Goal: Task Accomplishment & Management: Use online tool/utility

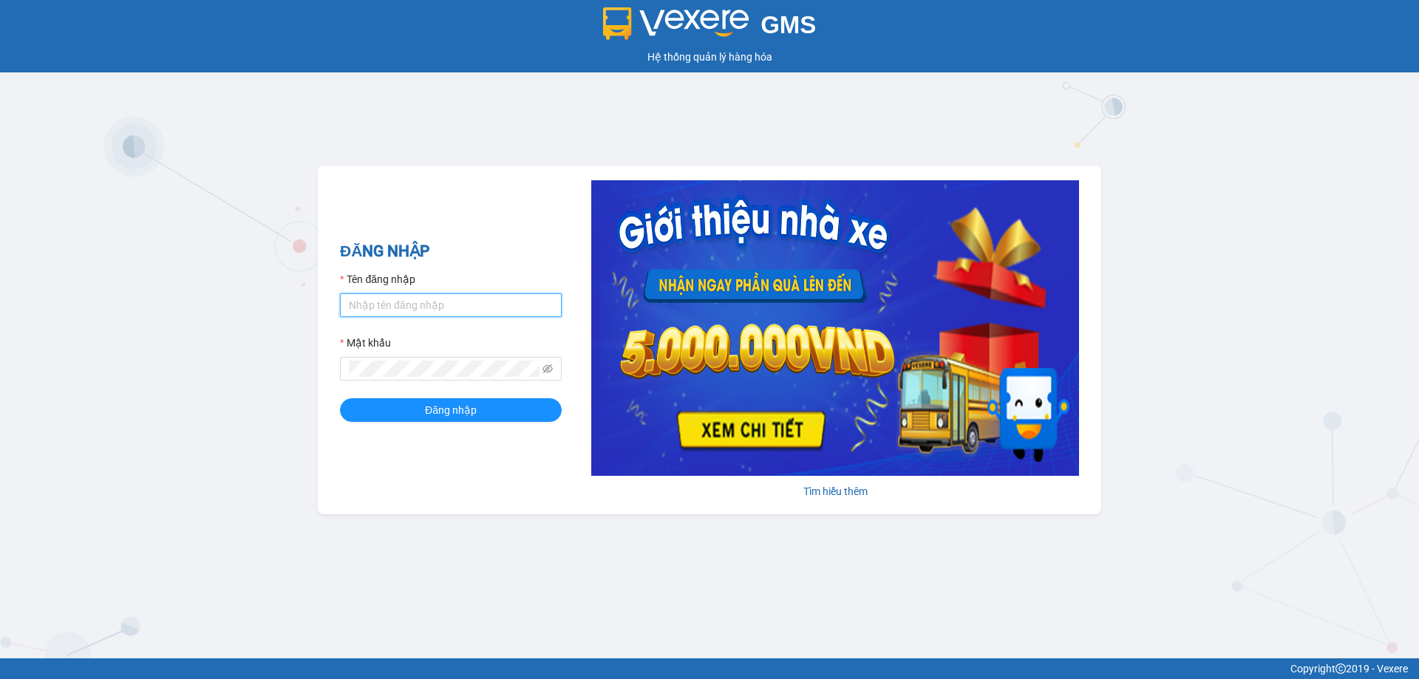
type input "ttnguyen.thoidai"
drag, startPoint x: 455, startPoint y: 305, endPoint x: 248, endPoint y: 311, distance: 207.1
click at [251, 313] on div "GMS Hệ thống quản lý hàng hóa ĐĂNG NHẬP Tên đăng nhập ttnguyen.thoidai Mật khẩu…" at bounding box center [709, 329] width 1419 height 659
type input "ngvan.thoidai"
click at [273, 389] on div "GMS Hệ thống quản lý hàng hóa ĐĂNG NHẬP Tên đăng nhập ngvan.thoidai Mật khẩu Đă…" at bounding box center [709, 329] width 1419 height 659
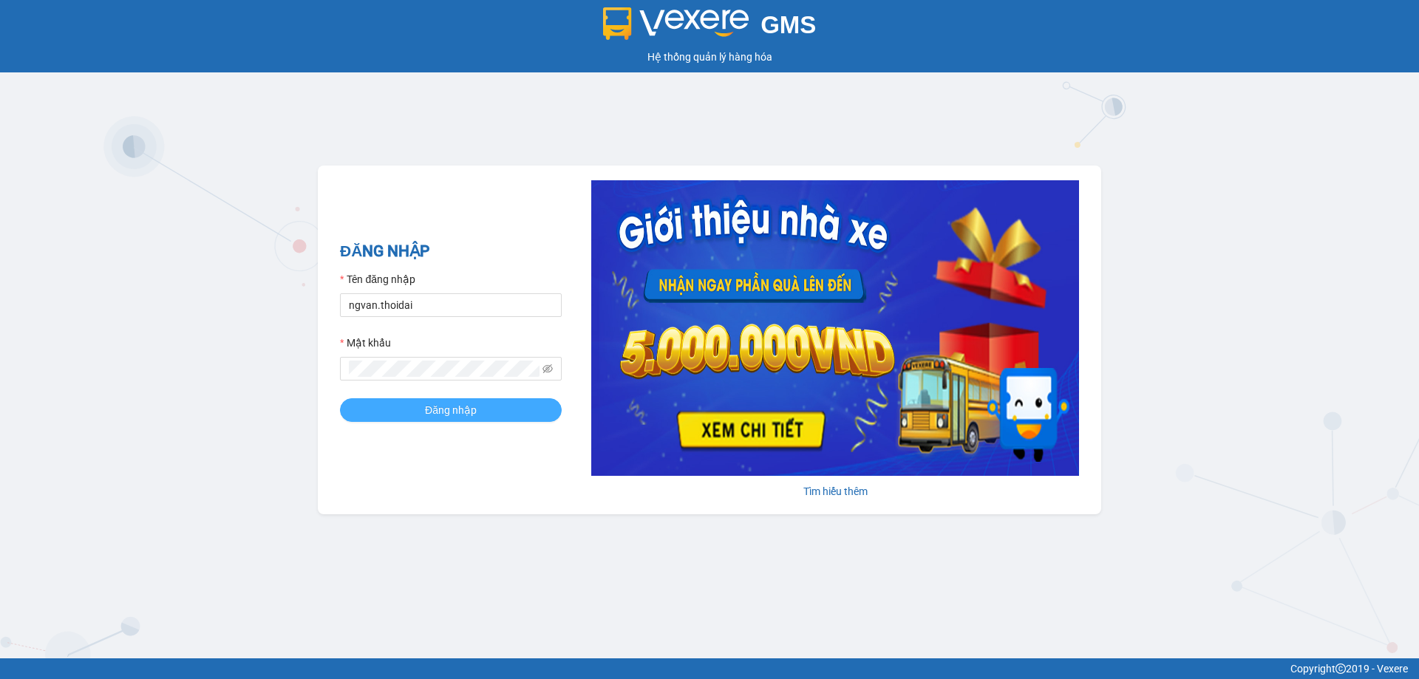
click at [455, 413] on span "Đăng nhập" at bounding box center [451, 410] width 52 height 16
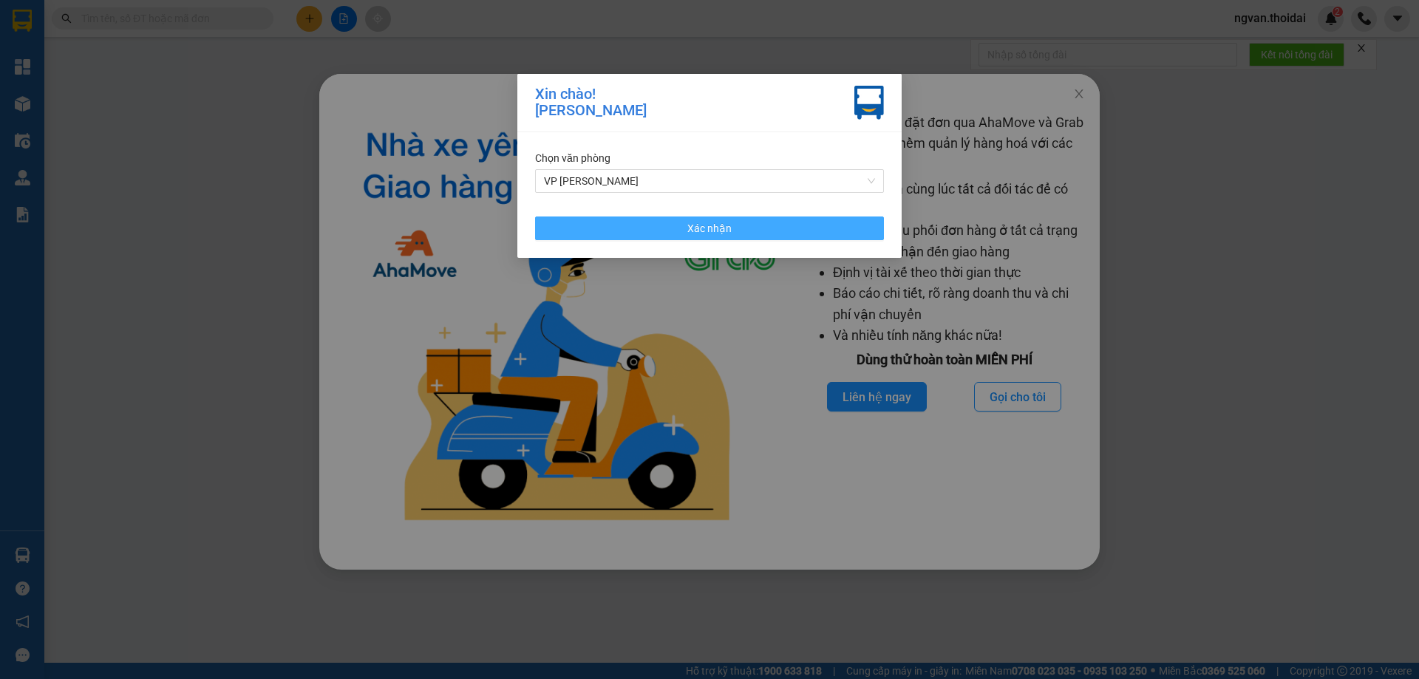
click at [751, 231] on button "Xác nhận" at bounding box center [709, 229] width 349 height 24
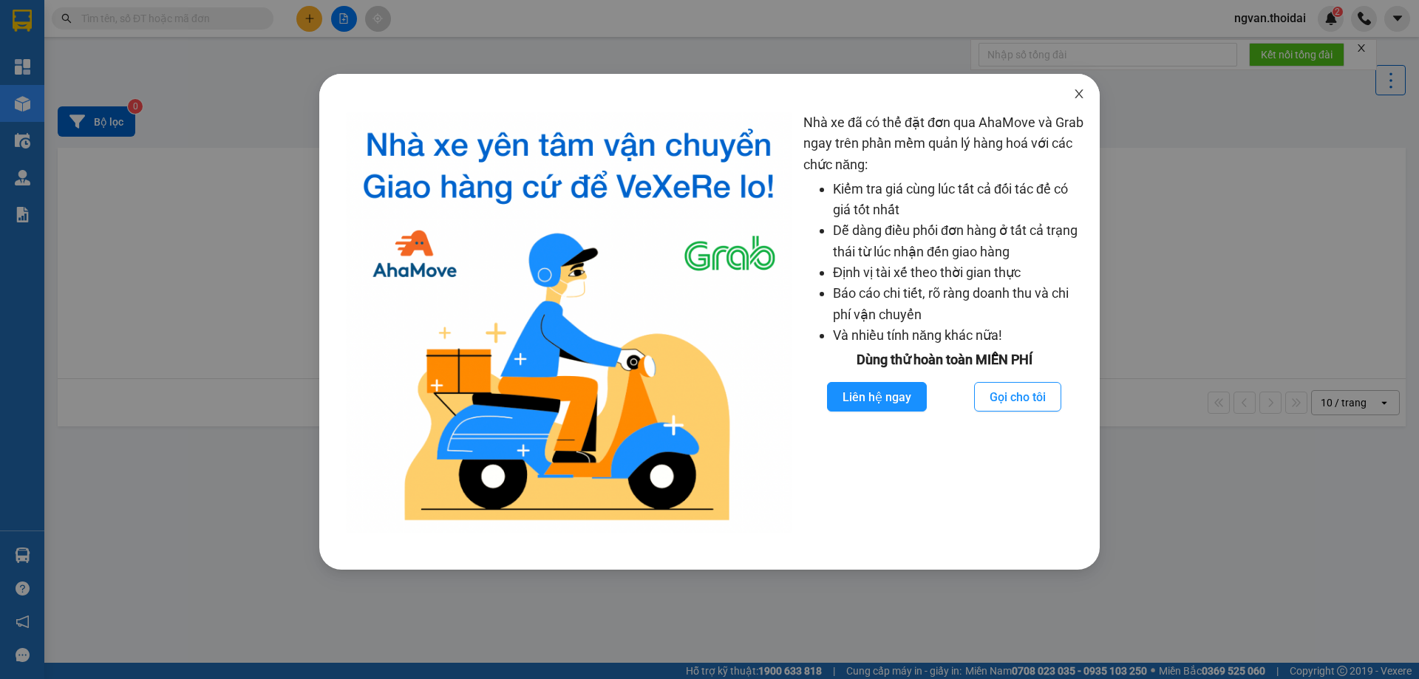
click at [1085, 94] on span "Close" at bounding box center [1079, 94] width 41 height 41
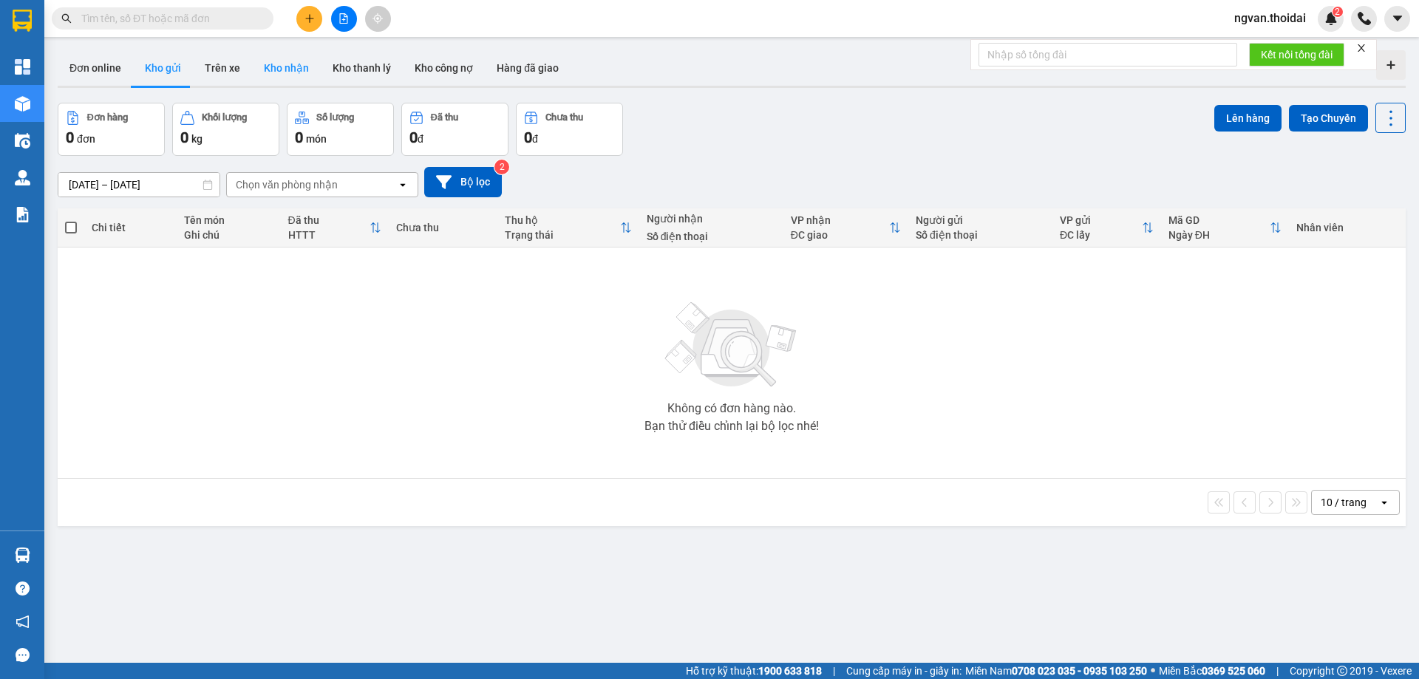
click at [282, 62] on button "Kho nhận" at bounding box center [286, 67] width 69 height 35
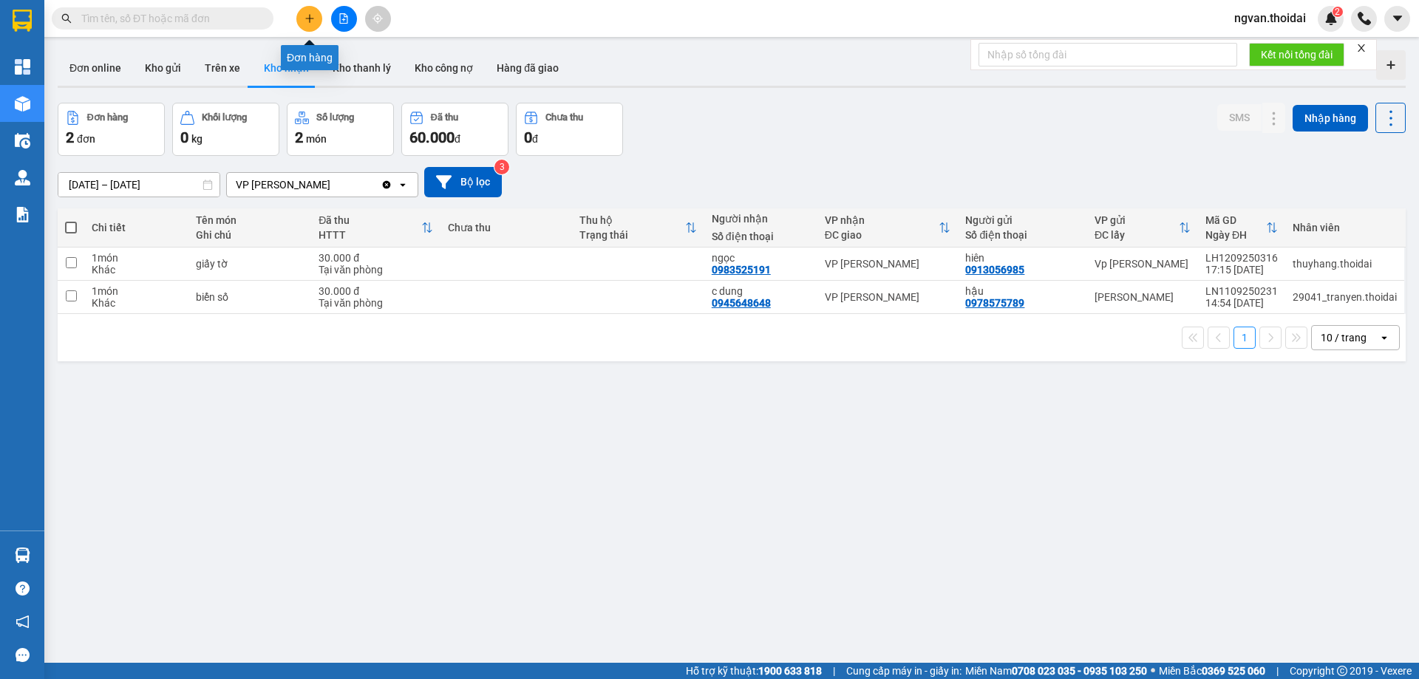
click at [311, 24] on button at bounding box center [309, 19] width 26 height 26
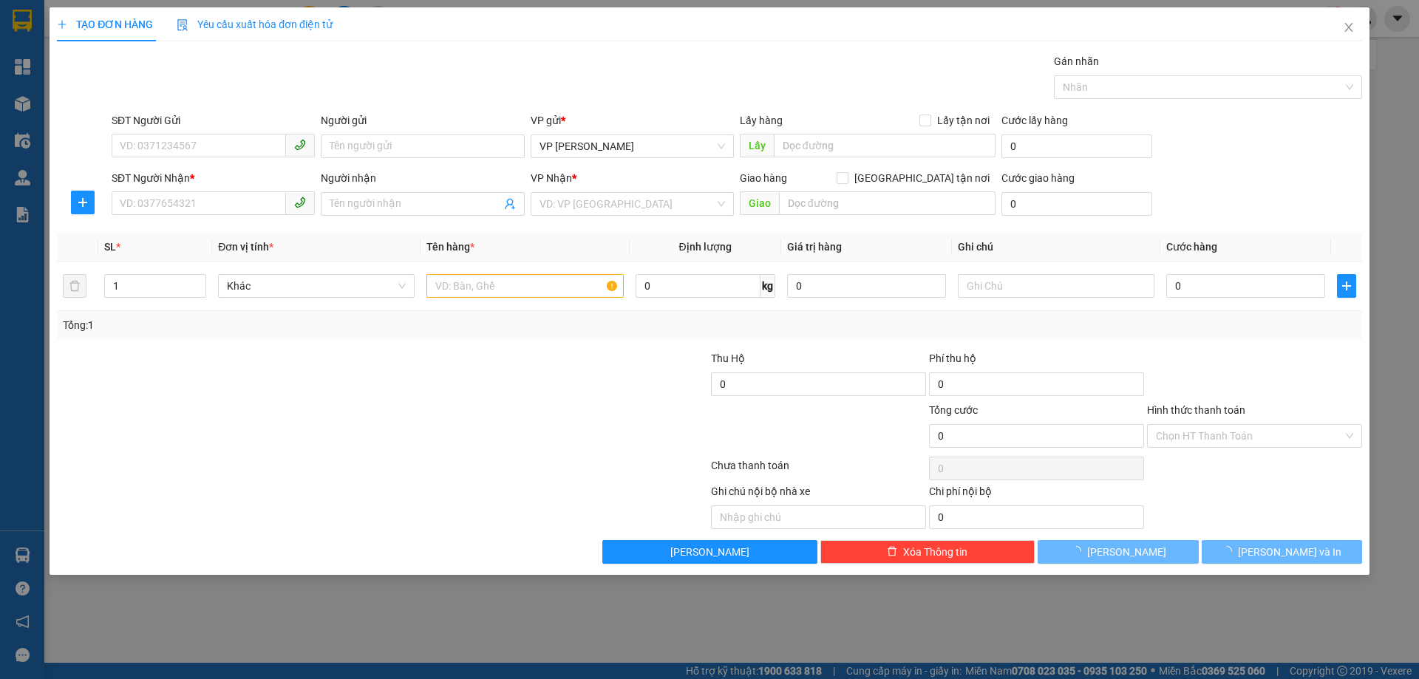
click at [173, 131] on div "SĐT Người Gửi" at bounding box center [213, 123] width 203 height 22
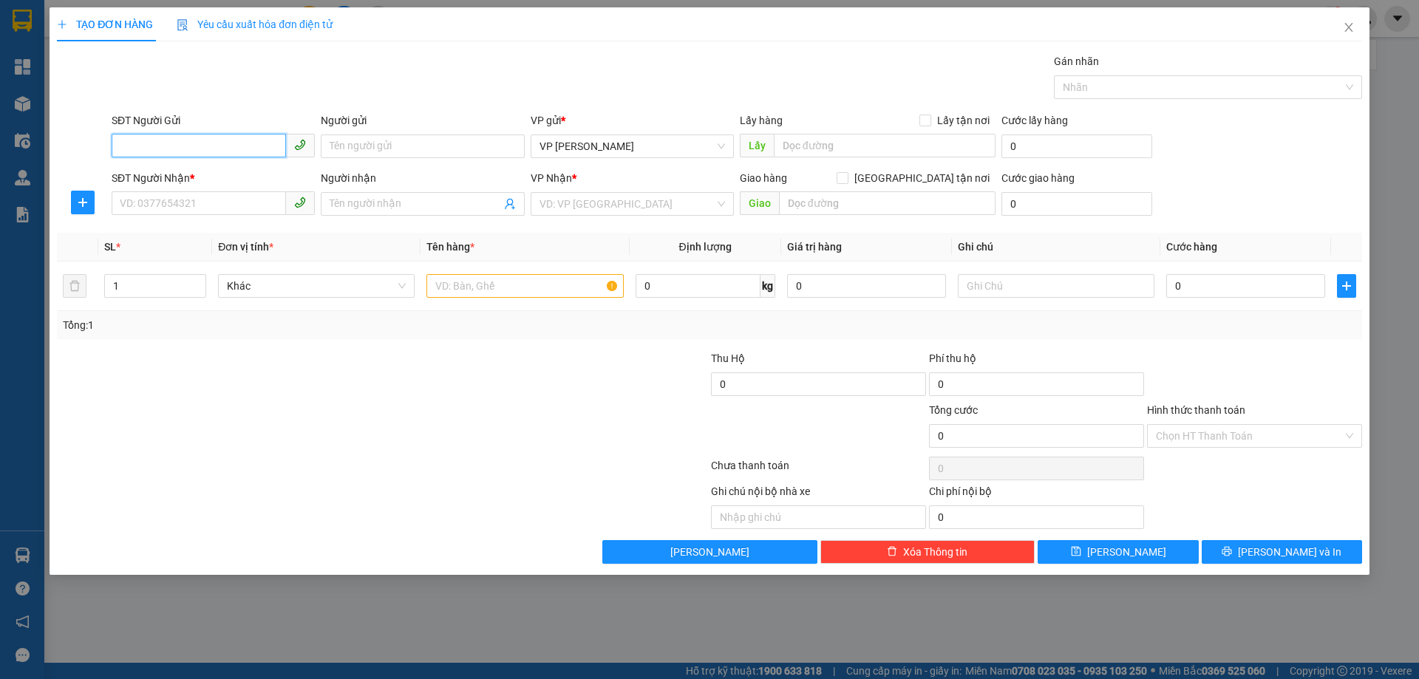
click at [170, 146] on input "SĐT Người Gửi" at bounding box center [199, 146] width 174 height 24
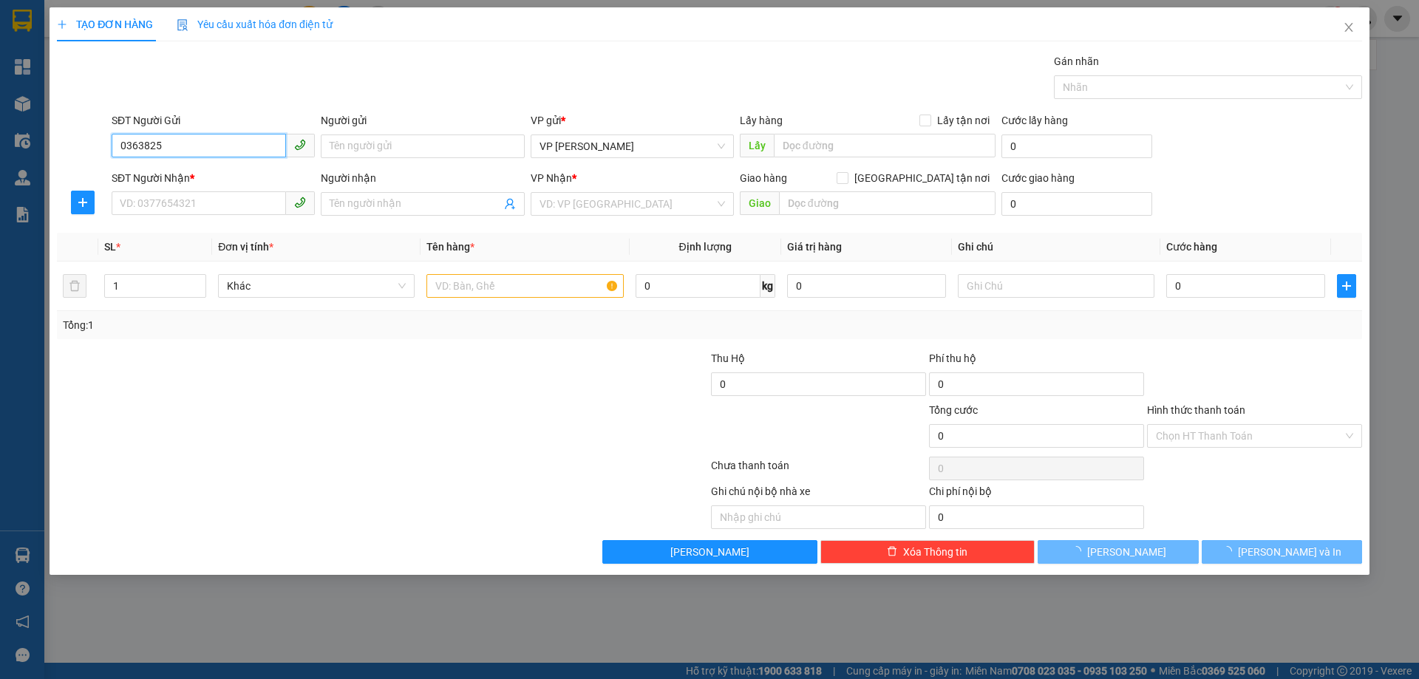
click at [184, 147] on input "0363825" at bounding box center [199, 146] width 174 height 24
click at [171, 152] on input "0363825" at bounding box center [199, 146] width 174 height 24
click at [171, 151] on input "0363825" at bounding box center [199, 146] width 174 height 24
click at [185, 149] on input "0363825" at bounding box center [199, 146] width 174 height 24
click at [172, 151] on input "0363823" at bounding box center [199, 146] width 174 height 24
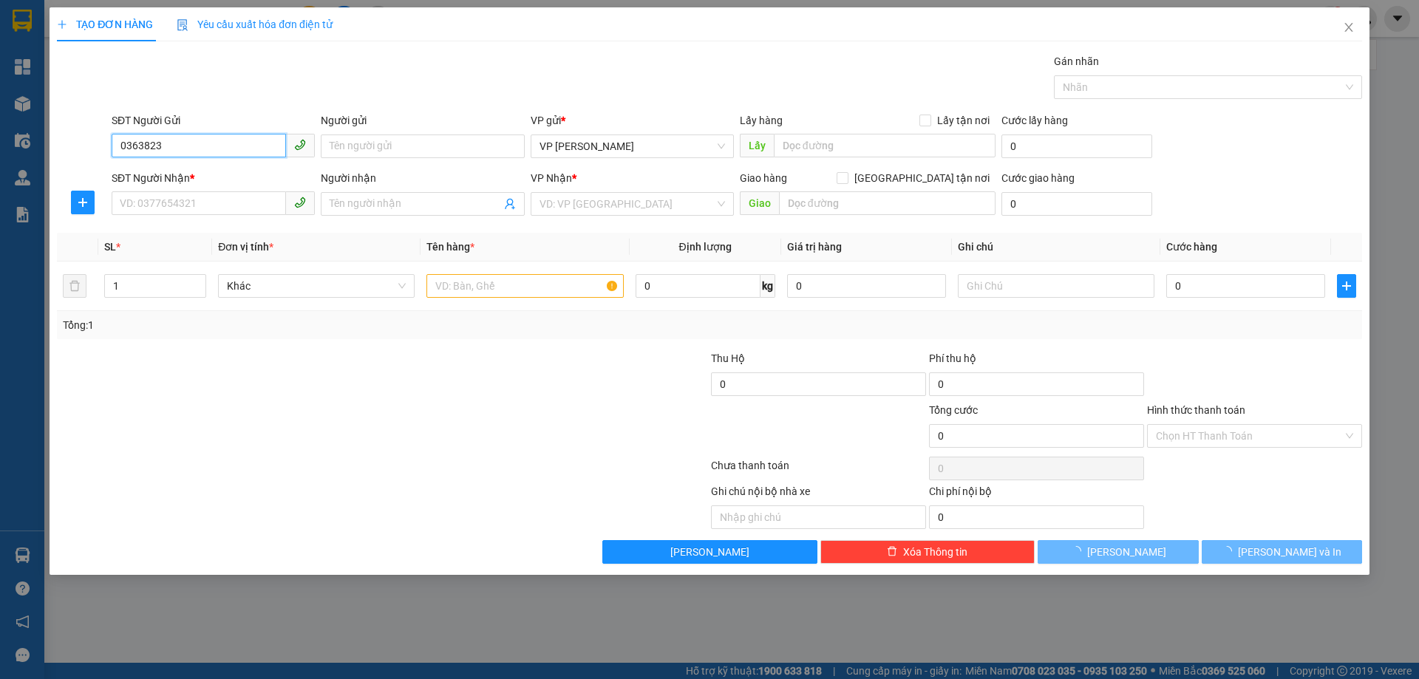
click at [172, 151] on input "0363823" at bounding box center [199, 146] width 174 height 24
click at [179, 146] on input "0363823" at bounding box center [199, 146] width 174 height 24
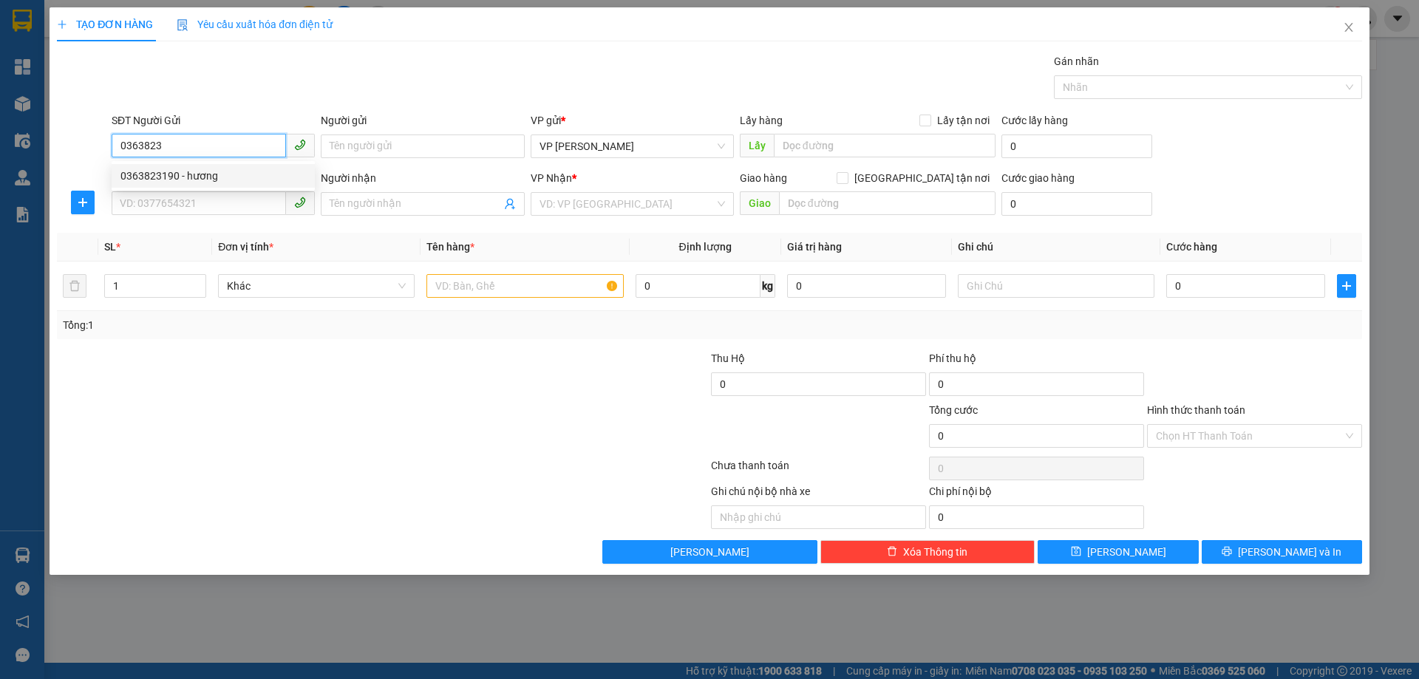
click at [155, 178] on div "0363823190 - hương" at bounding box center [213, 176] width 186 height 16
type input "0363823190"
type input "hương"
type input "0363823190"
click at [160, 206] on input "SĐT Người Nhận *" at bounding box center [199, 203] width 174 height 24
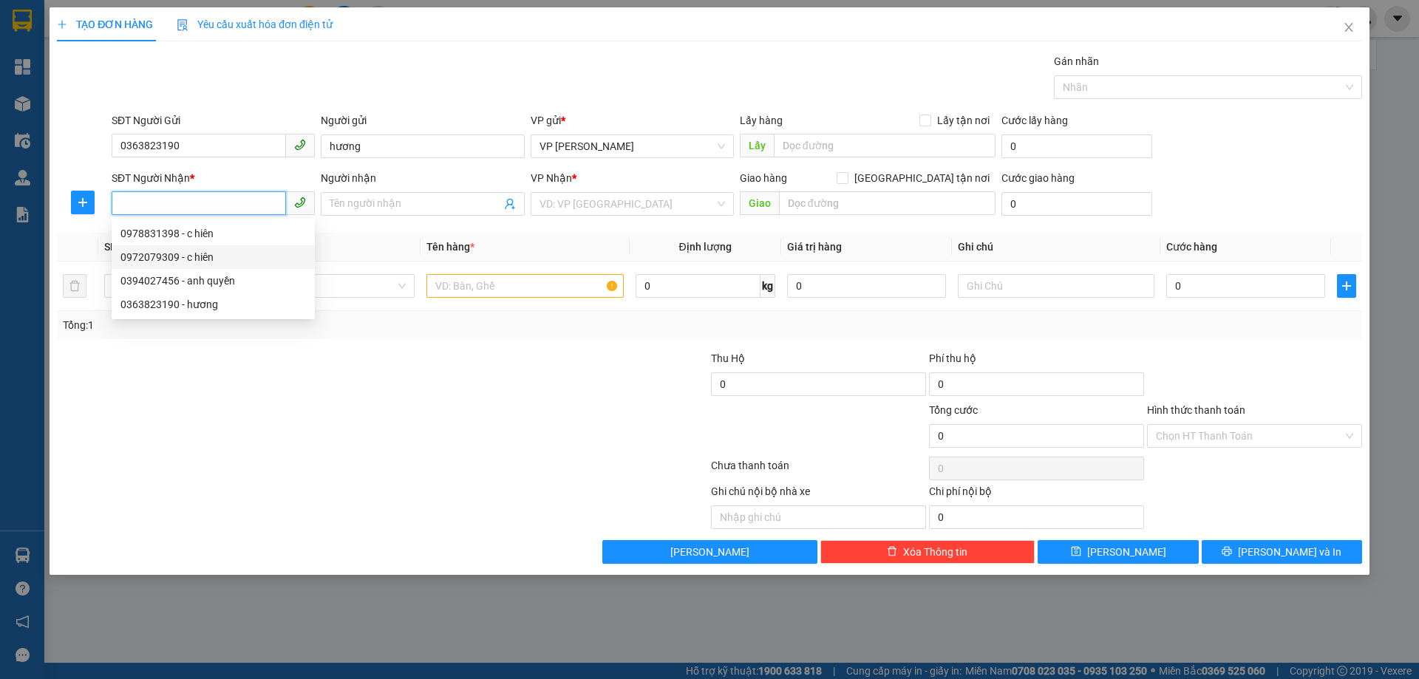
click at [206, 259] on div "0972079309 - c hiên" at bounding box center [213, 257] width 186 height 16
type input "0972079309"
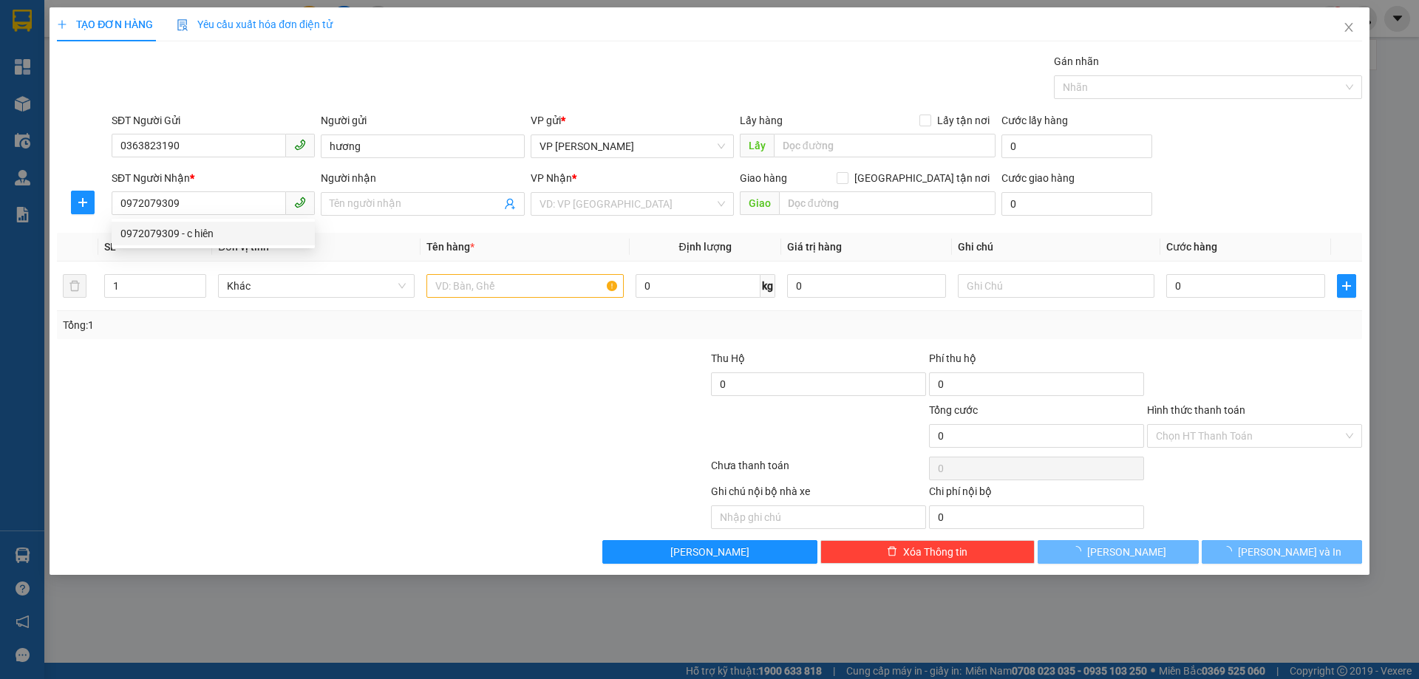
drag, startPoint x: 344, startPoint y: 364, endPoint x: 615, endPoint y: 378, distance: 271.6
click at [346, 367] on div at bounding box center [273, 376] width 436 height 52
type input "c hiên"
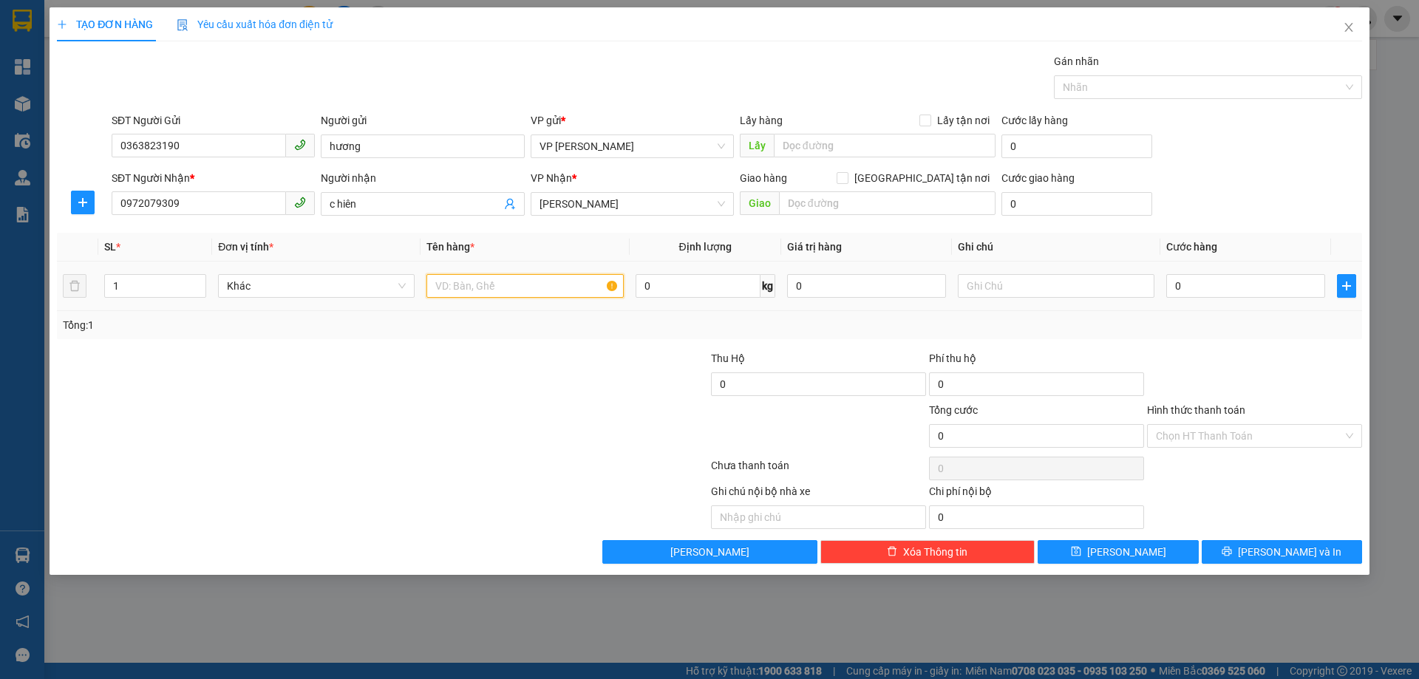
click at [472, 289] on input "text" at bounding box center [525, 286] width 197 height 24
type input "mẫu"
click at [1176, 288] on input "0" at bounding box center [1246, 286] width 159 height 24
type input "4"
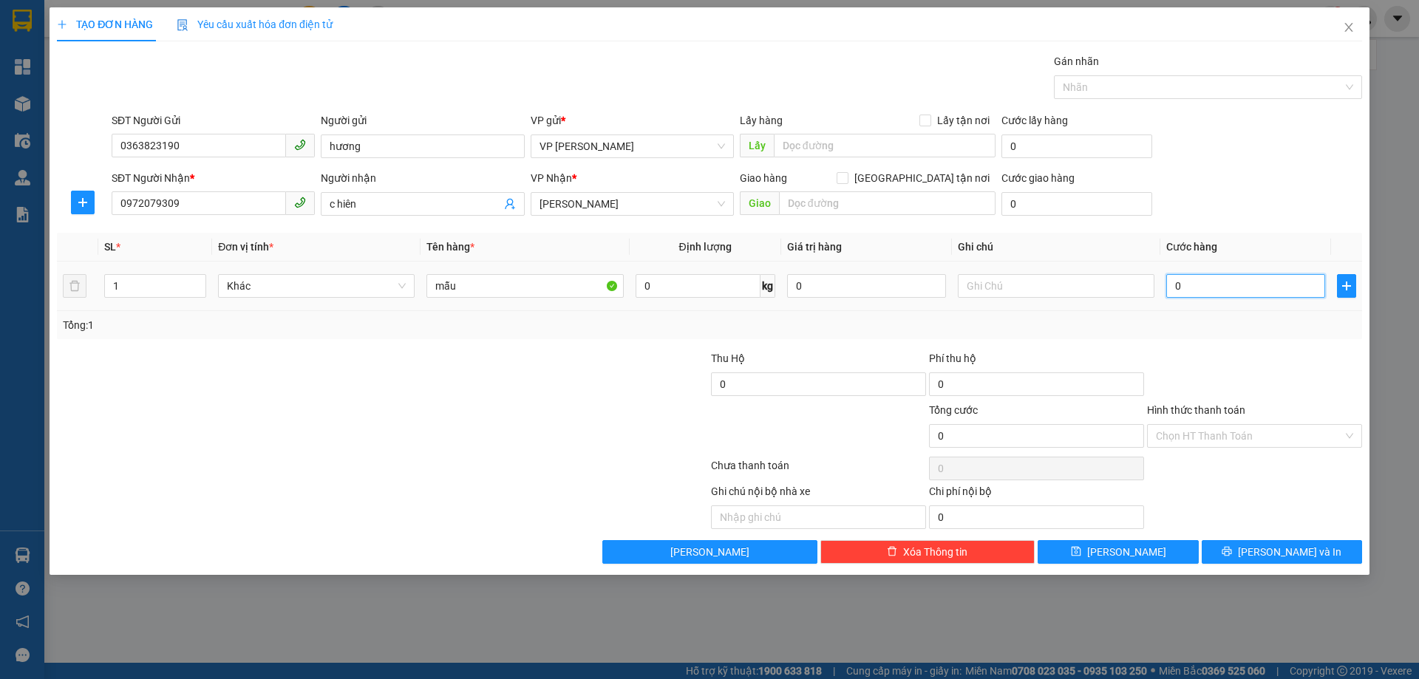
type input "4"
type input "40"
type input "40.000"
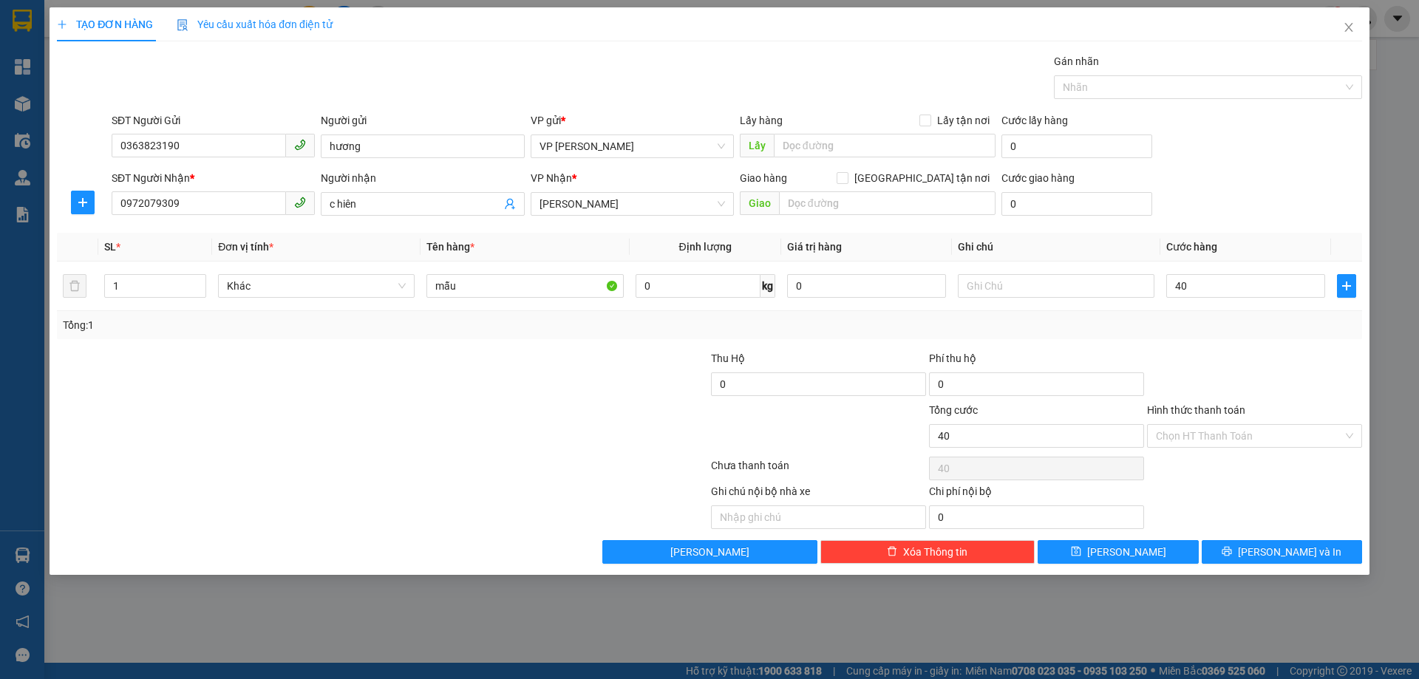
type input "40.000"
click at [1230, 337] on div "Tổng: 1" at bounding box center [710, 325] width 1306 height 28
click at [1257, 434] on input "Hình thức thanh toán" at bounding box center [1249, 436] width 187 height 22
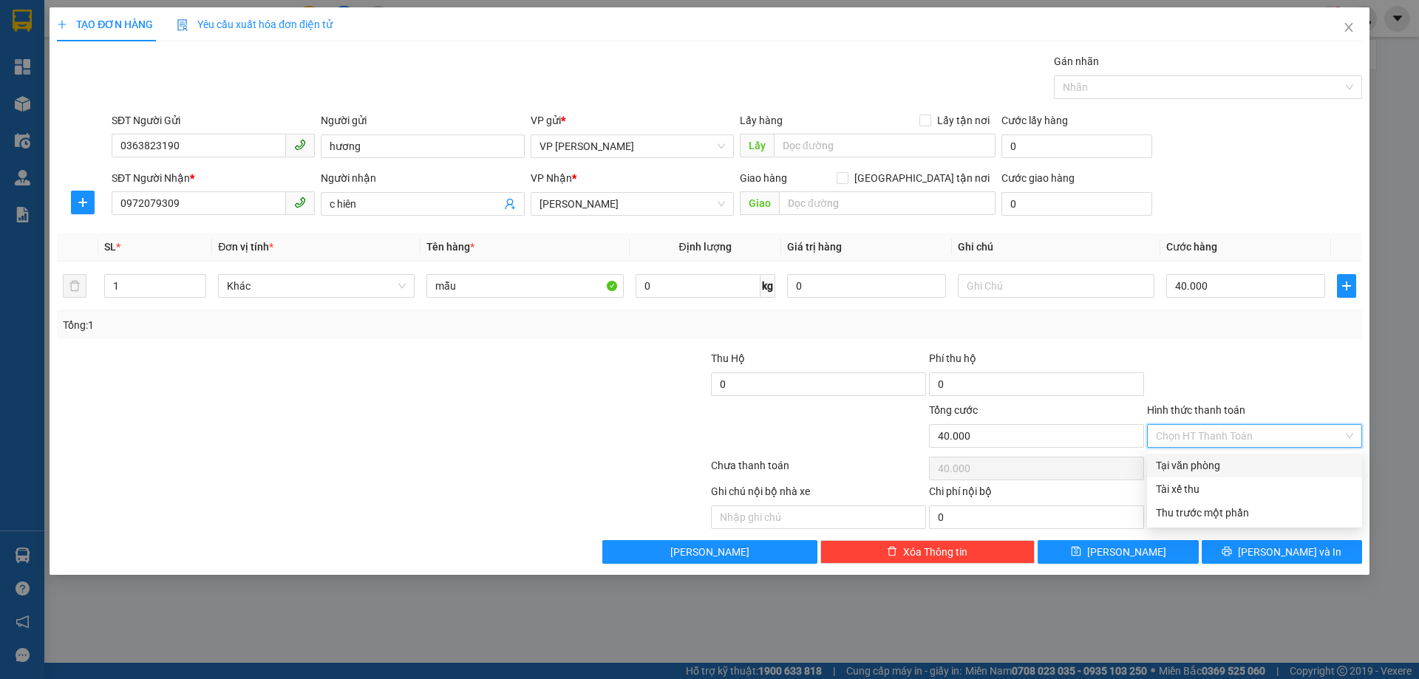
click at [1221, 461] on div "Tại văn phòng" at bounding box center [1254, 466] width 197 height 16
type input "0"
click at [1226, 364] on div at bounding box center [1255, 376] width 218 height 52
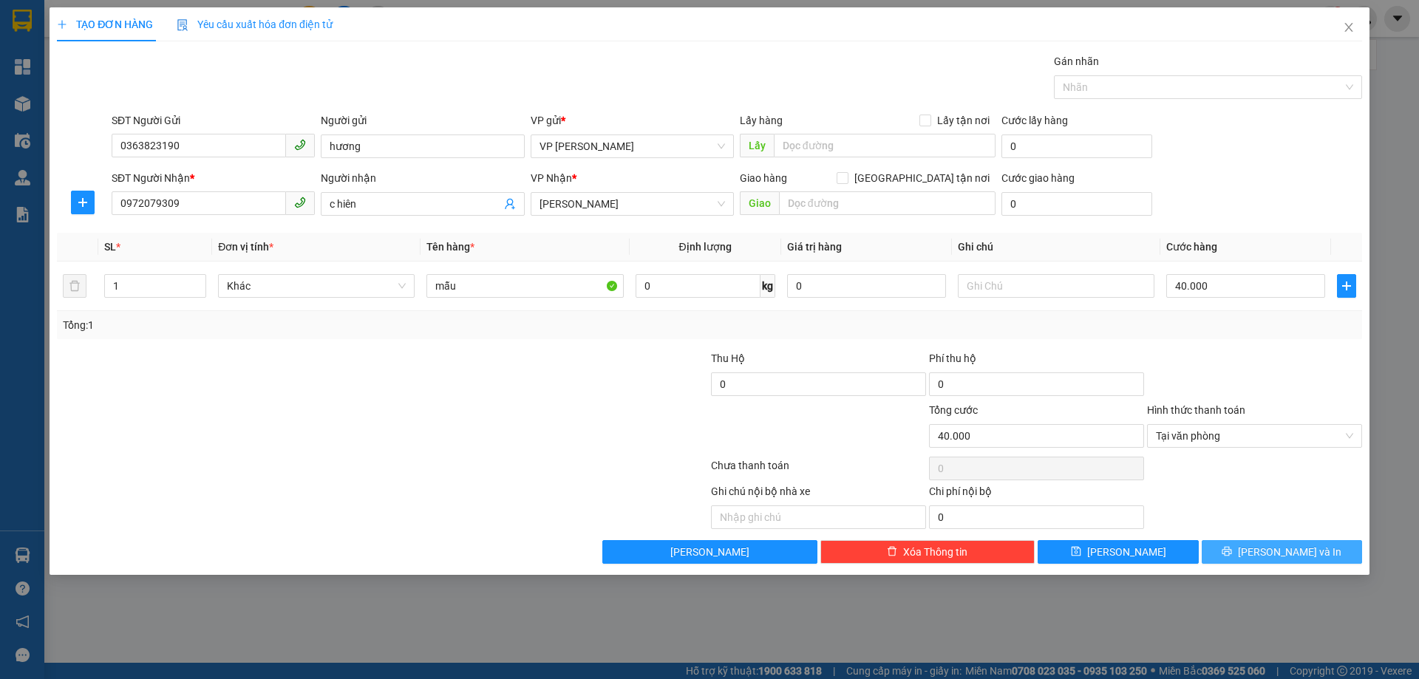
click at [1243, 560] on button "[PERSON_NAME] và In" at bounding box center [1282, 552] width 160 height 24
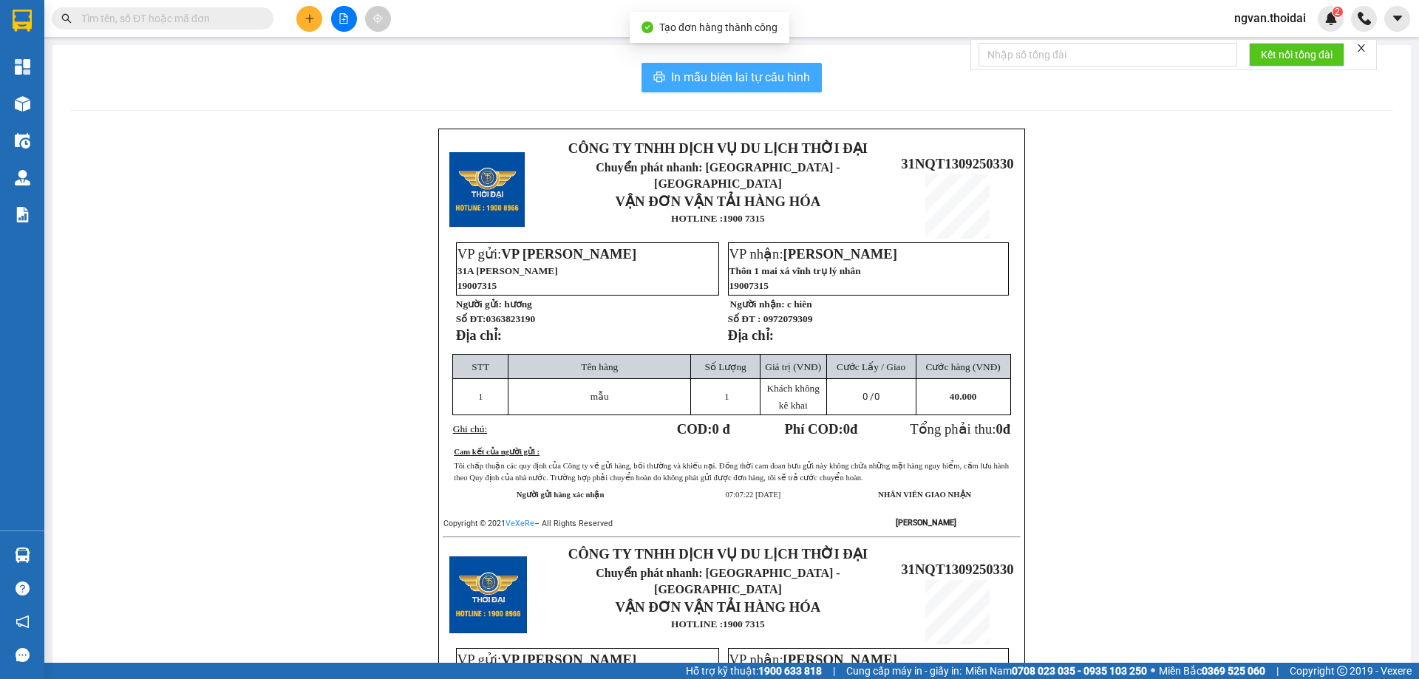
drag, startPoint x: 753, startPoint y: 73, endPoint x: 753, endPoint y: 52, distance: 20.7
click at [753, 72] on span "In mẫu biên lai tự cấu hình" at bounding box center [740, 77] width 139 height 18
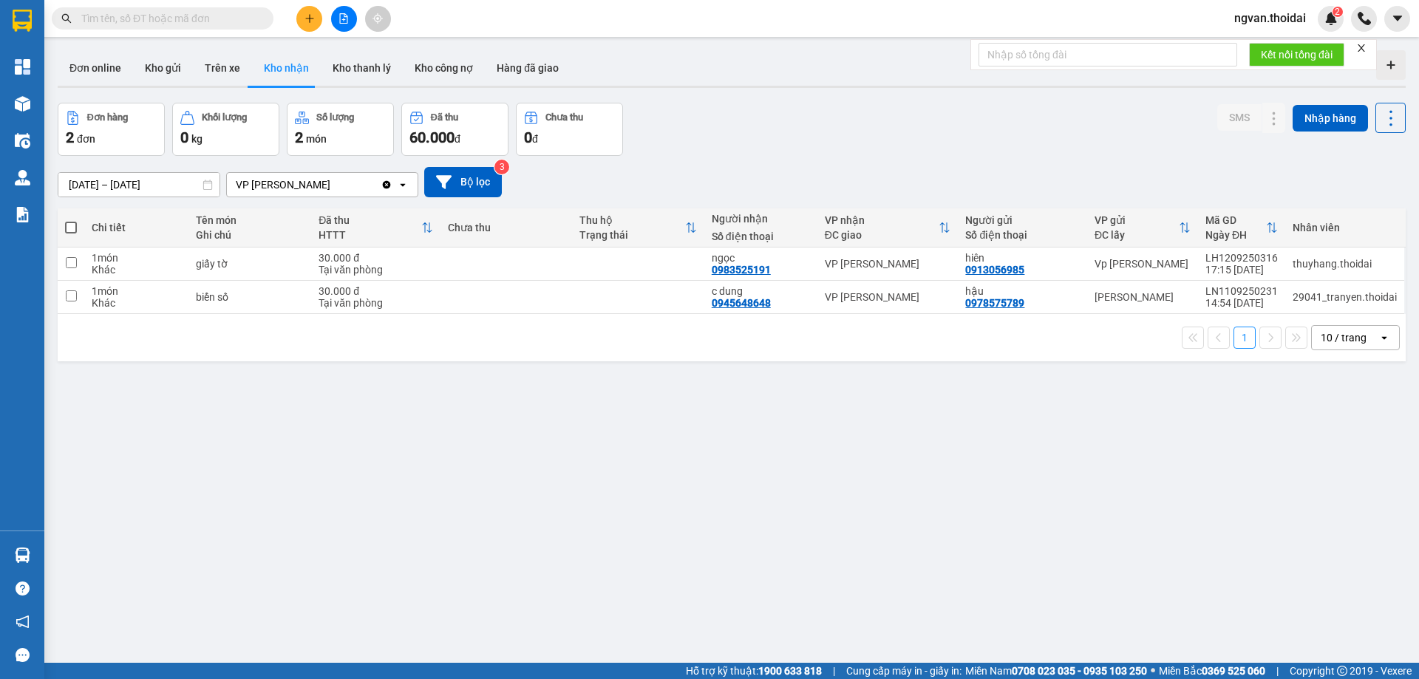
click at [512, 559] on div "ver 1.8.143 Đơn online Kho gửi Trên xe Kho nhận Kho thanh lý Kho công nợ Hàng đ…" at bounding box center [732, 383] width 1360 height 679
click at [141, 20] on input "text" at bounding box center [168, 18] width 174 height 16
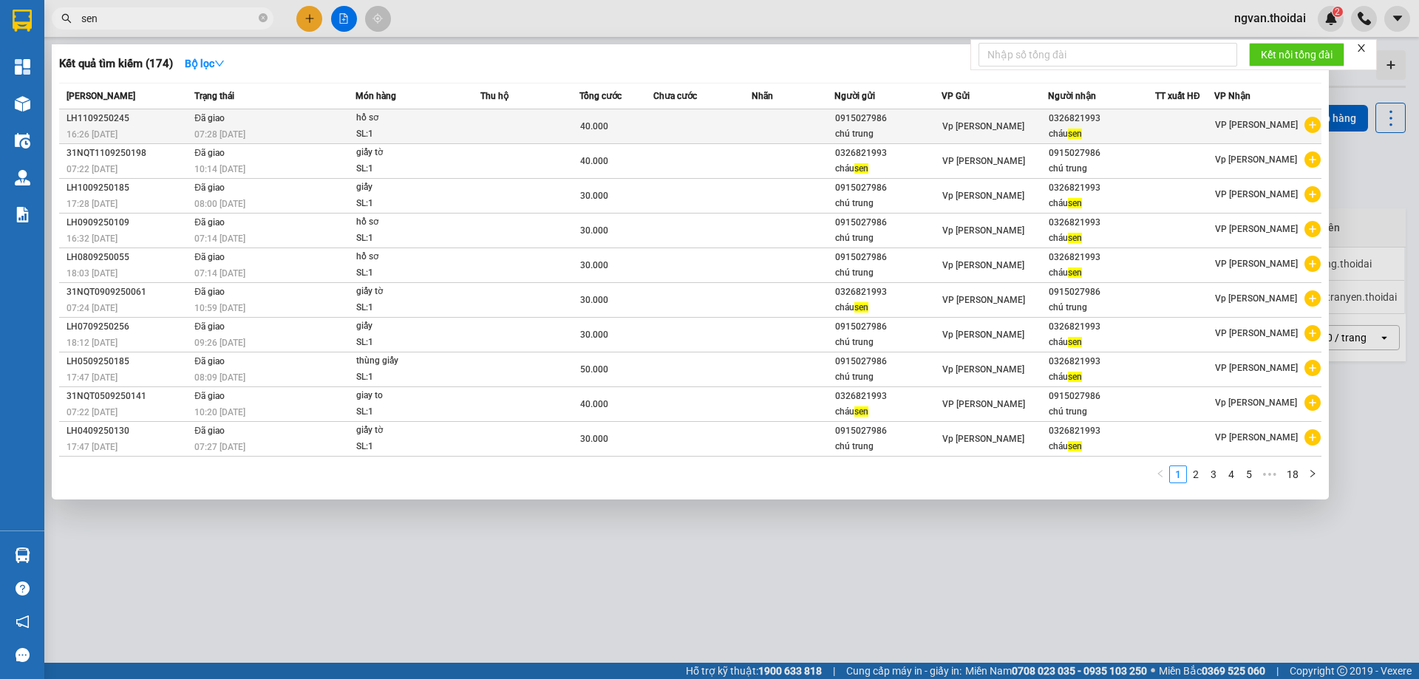
type input "sen"
click at [1082, 129] on span "sen" at bounding box center [1075, 134] width 14 height 10
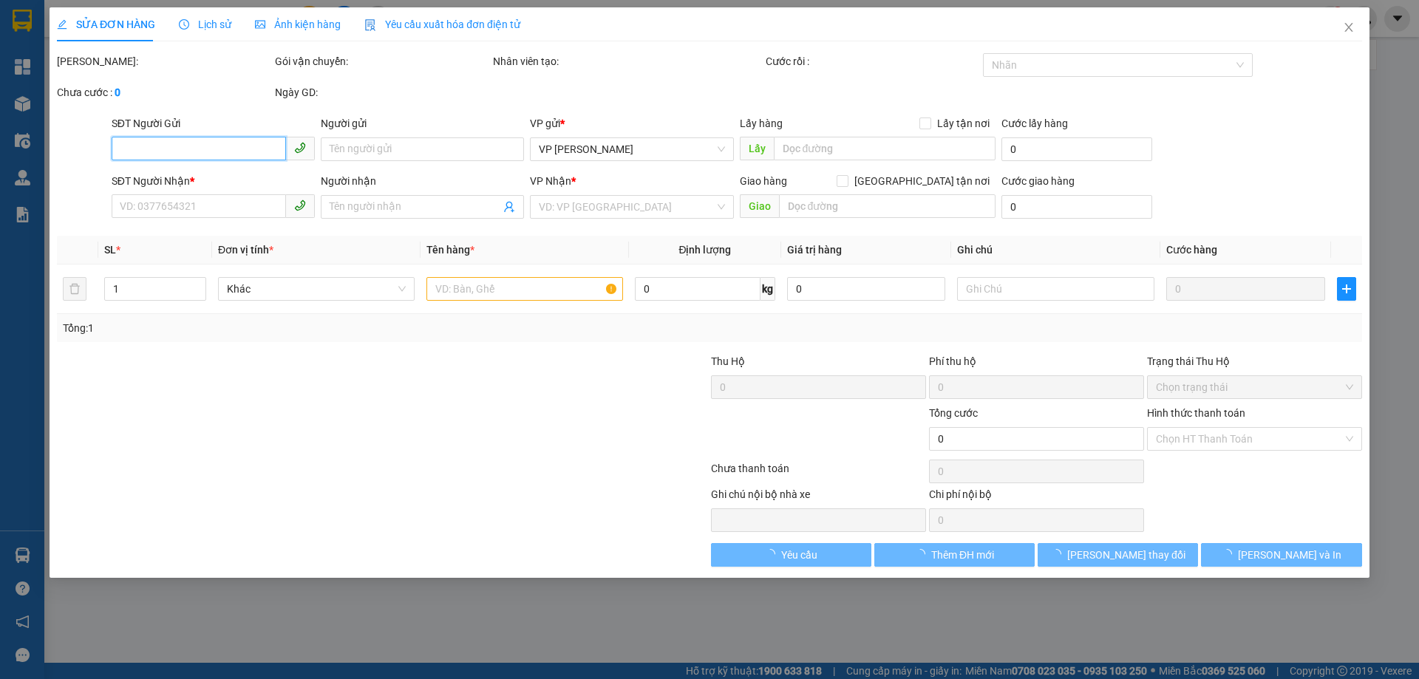
type input "0915027986"
type input "chú trung"
type input "0326821993"
type input "cháu [PERSON_NAME]"
type input "40.000"
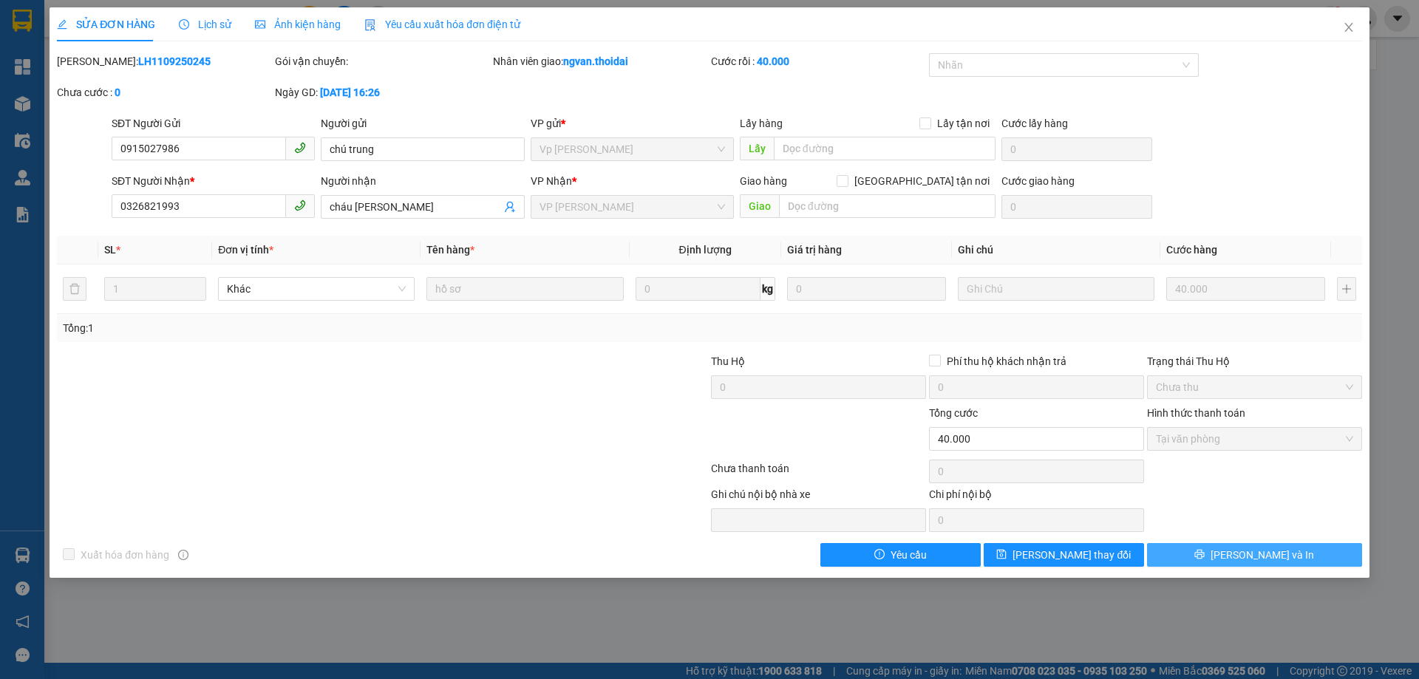
drag, startPoint x: 1265, startPoint y: 558, endPoint x: 1255, endPoint y: 558, distance: 10.3
click at [1266, 558] on span "[PERSON_NAME] và In" at bounding box center [1262, 555] width 103 height 16
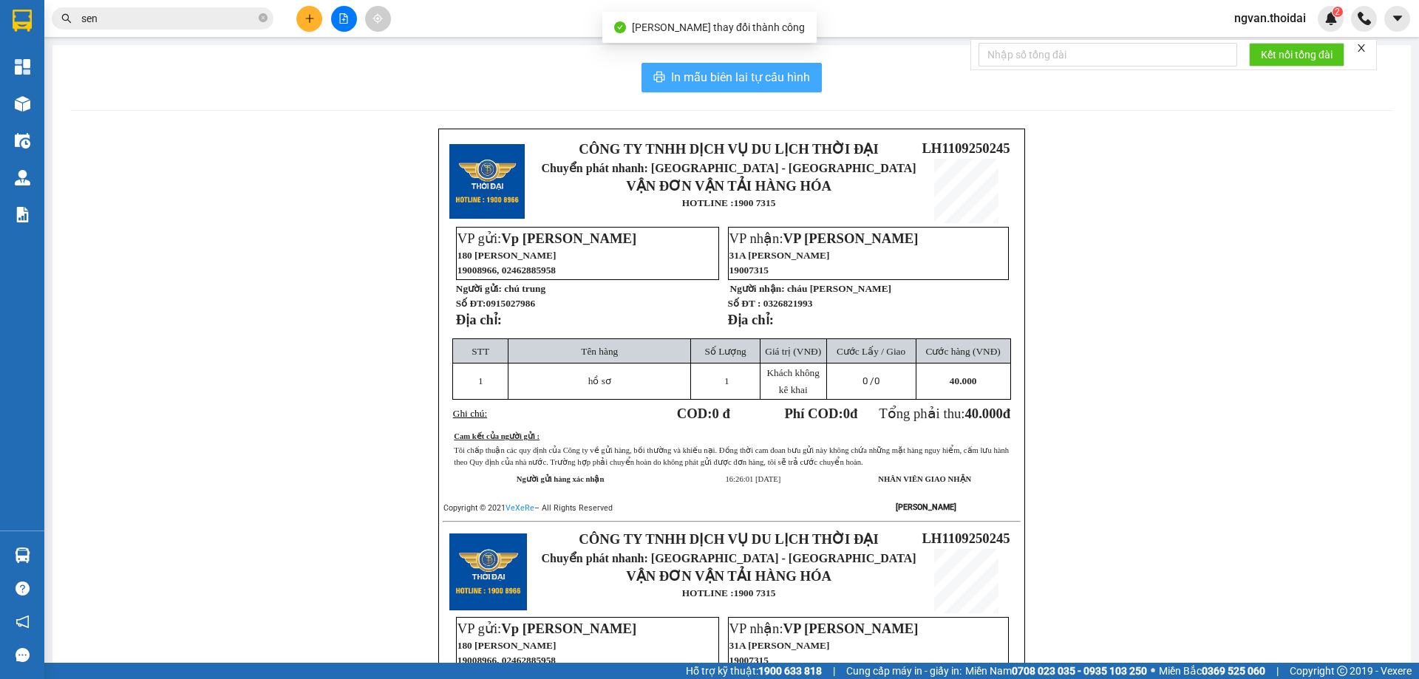
click at [711, 66] on div "In mẫu biên lai tự cấu hình CÔNG TY TNHH DỊCH VỤ DU LỊCH THỜI ĐẠI Chuyển phát n…" at bounding box center [731, 505] width 1359 height 920
click at [712, 69] on span "In mẫu biên lai tự cấu hình" at bounding box center [740, 77] width 139 height 18
click at [22, 551] on img at bounding box center [23, 556] width 16 height 16
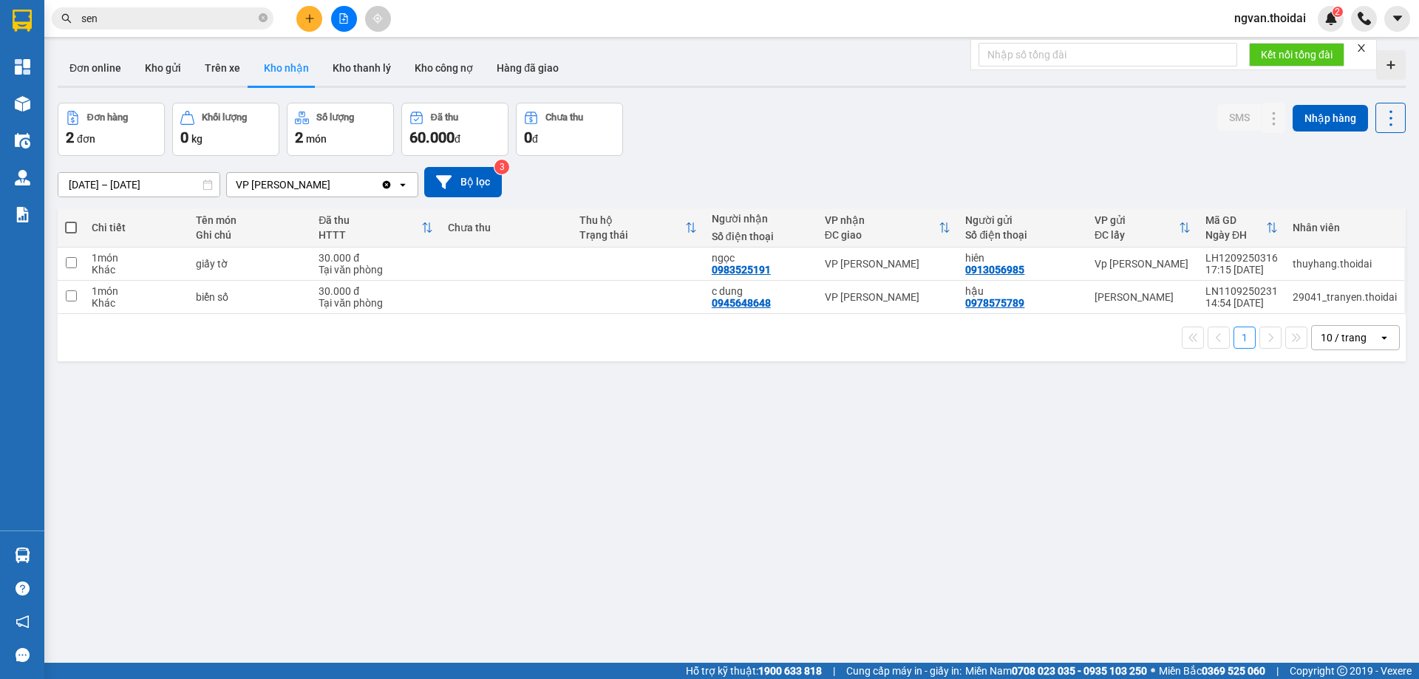
click at [850, 476] on section "Kết quả tìm kiếm ( 174 ) Bộ lọc Mã ĐH Trạng thái Món hàng Thu hộ Tổng cước Chưa…" at bounding box center [709, 339] width 1419 height 679
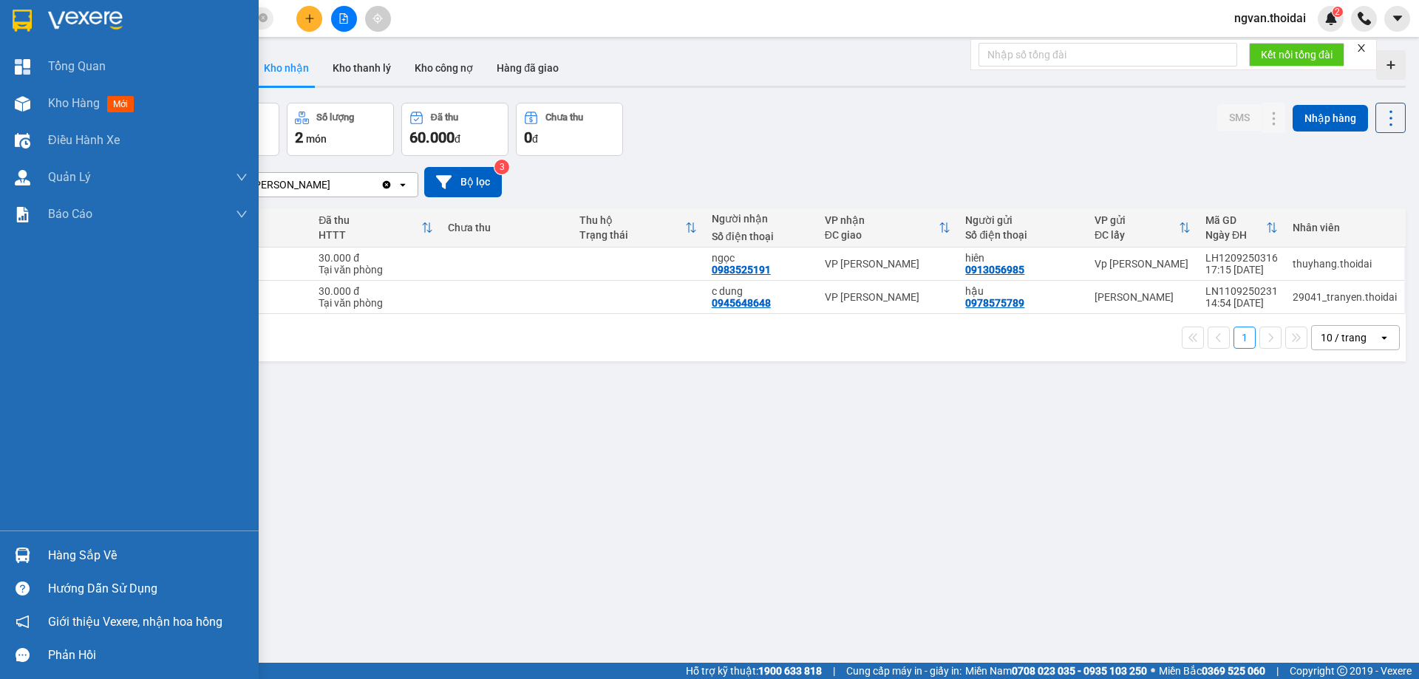
click at [39, 553] on div "Hàng sắp về" at bounding box center [129, 555] width 259 height 33
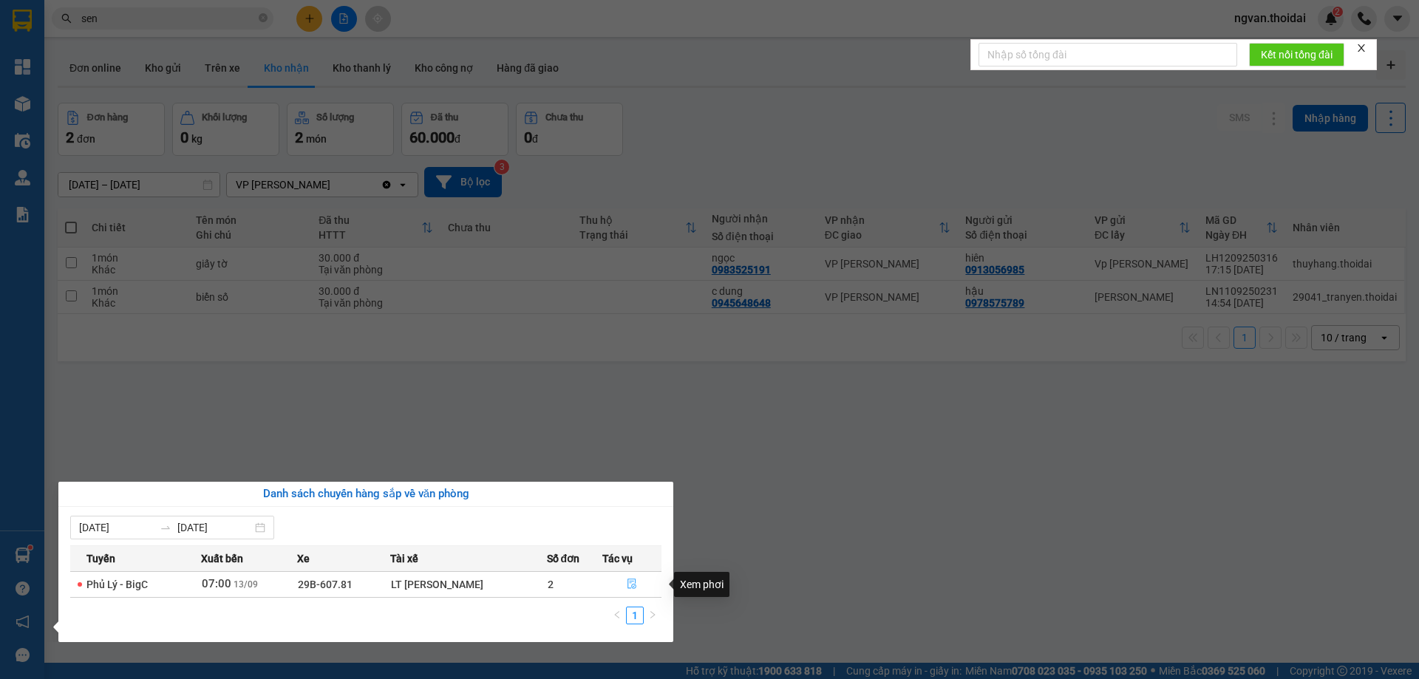
click at [627, 586] on icon "file-done" at bounding box center [632, 584] width 10 height 10
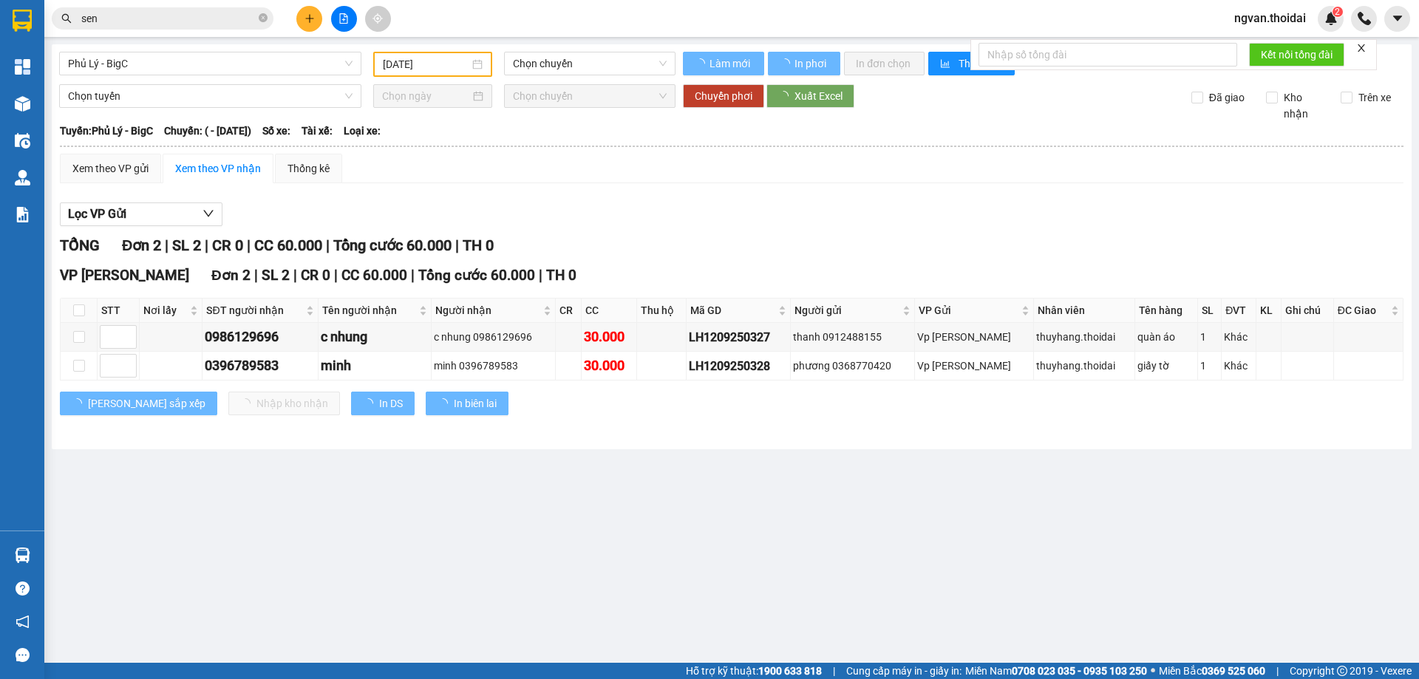
type input "[DATE]"
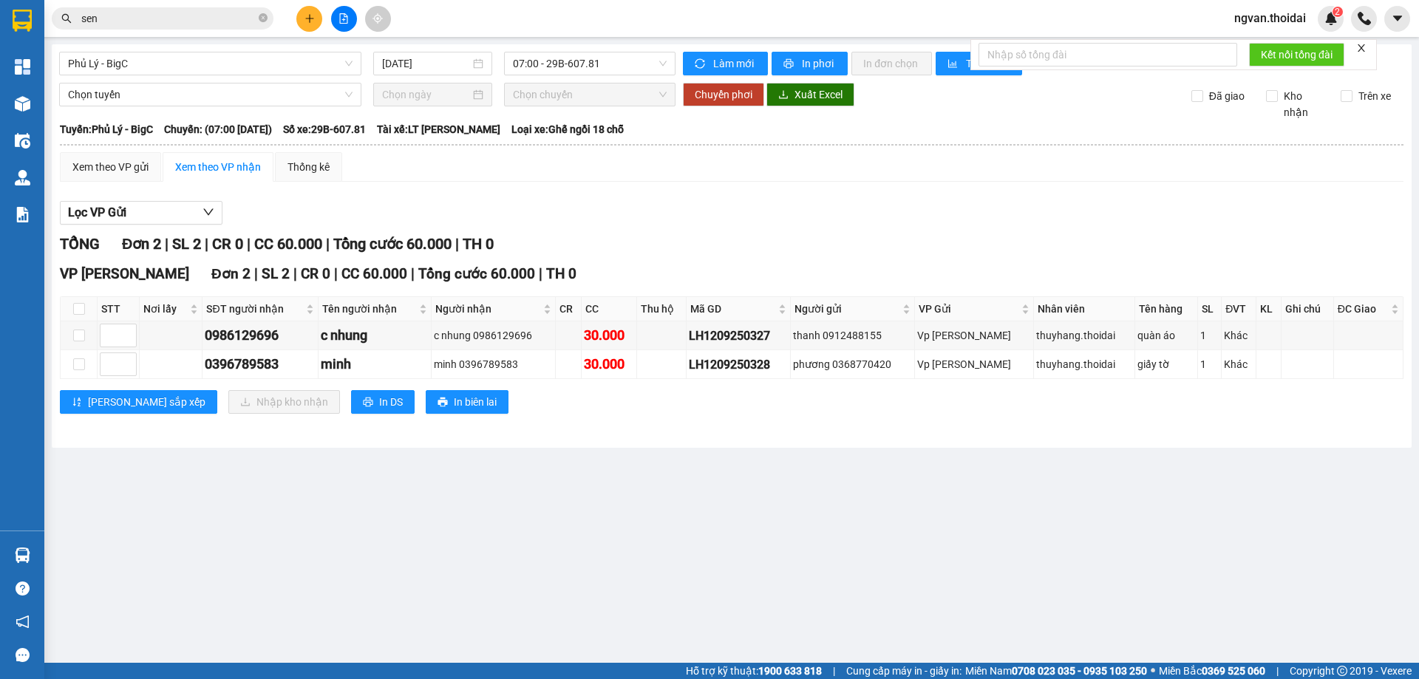
drag, startPoint x: 395, startPoint y: 596, endPoint x: 32, endPoint y: 177, distance: 553.9
click at [395, 595] on main "Phủ Lý - BigC [DATE] 07:00 - 29B-607.81 Làm mới In phơi In đơn chọn Thống kê Lọ…" at bounding box center [709, 331] width 1419 height 663
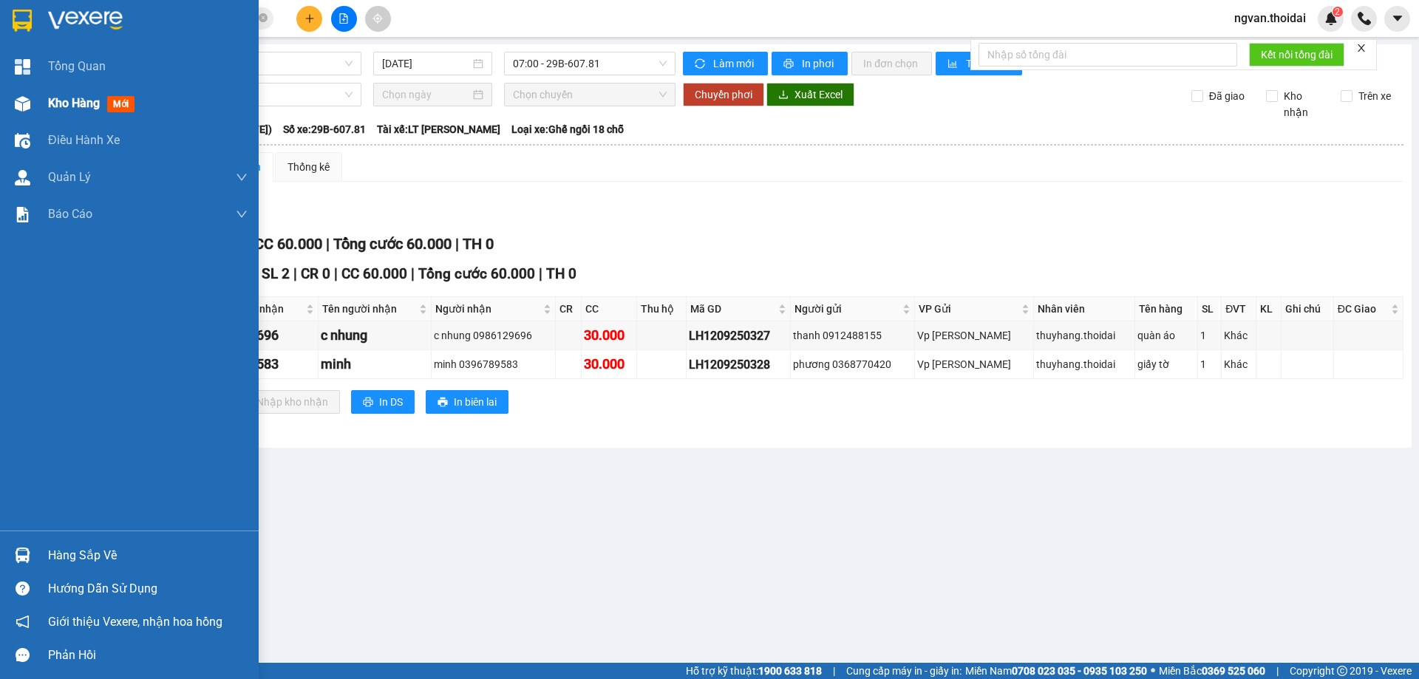
click at [70, 98] on span "Kho hàng" at bounding box center [74, 103] width 52 height 14
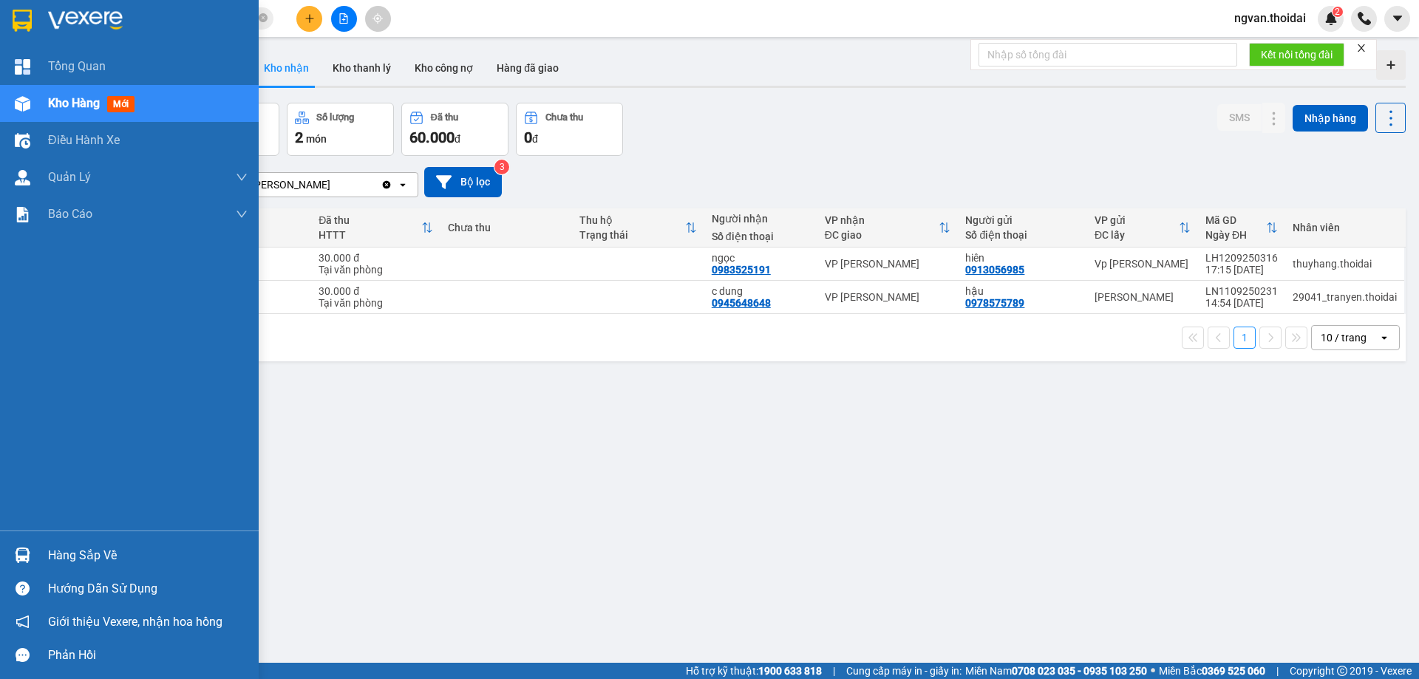
click at [18, 553] on img at bounding box center [23, 556] width 16 height 16
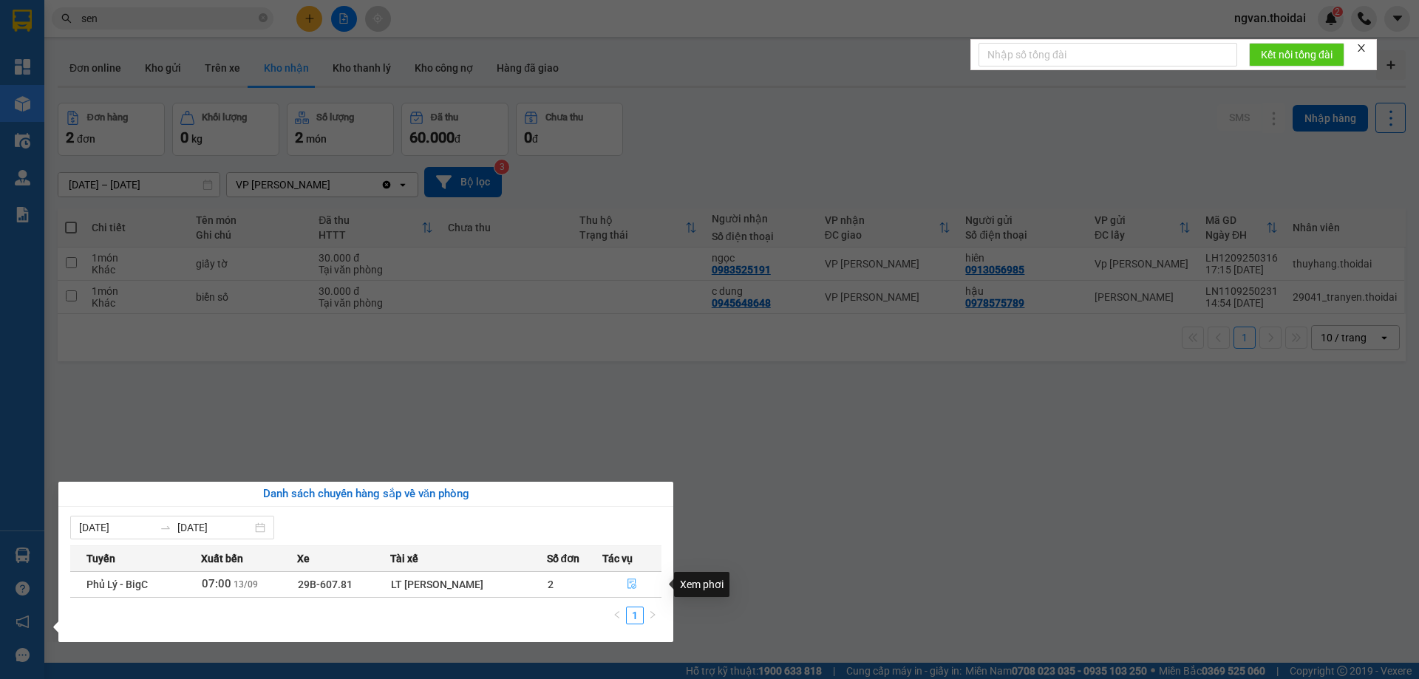
click at [632, 585] on icon "file-done" at bounding box center [632, 584] width 10 height 10
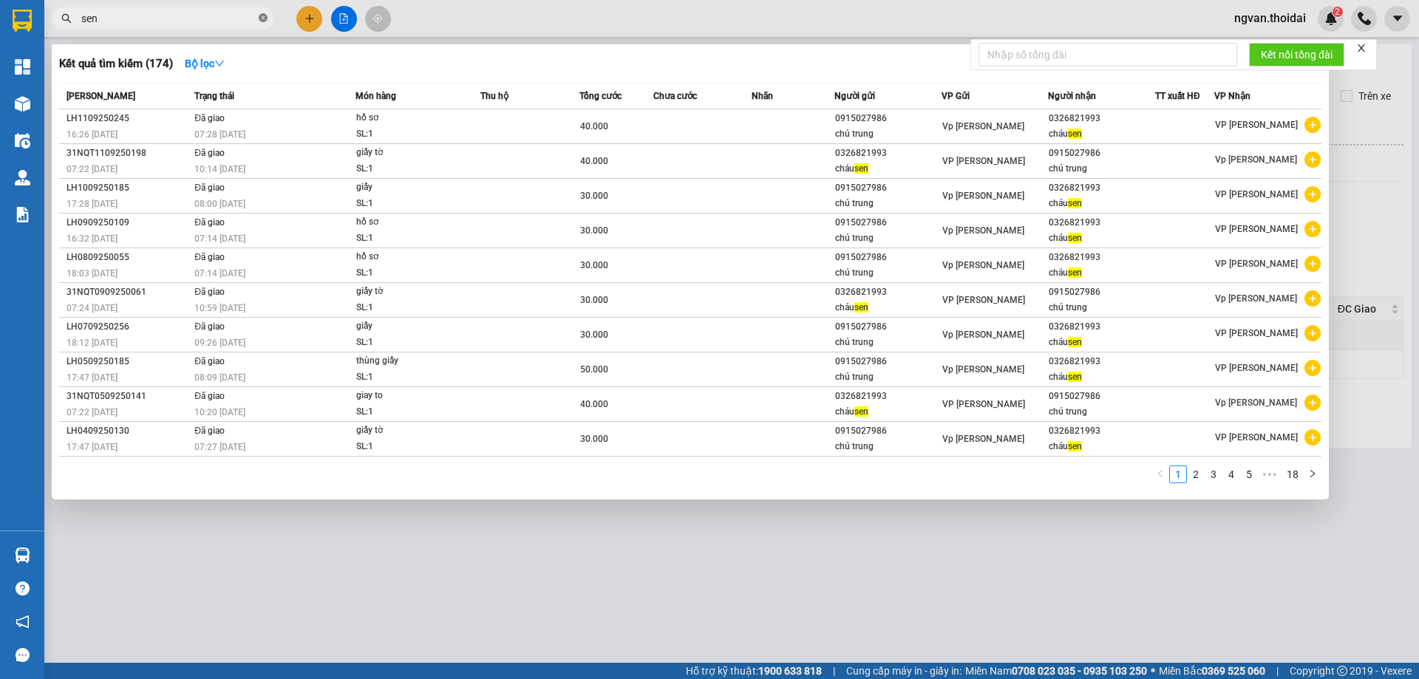
click at [261, 19] on icon "close-circle" at bounding box center [263, 17] width 9 height 9
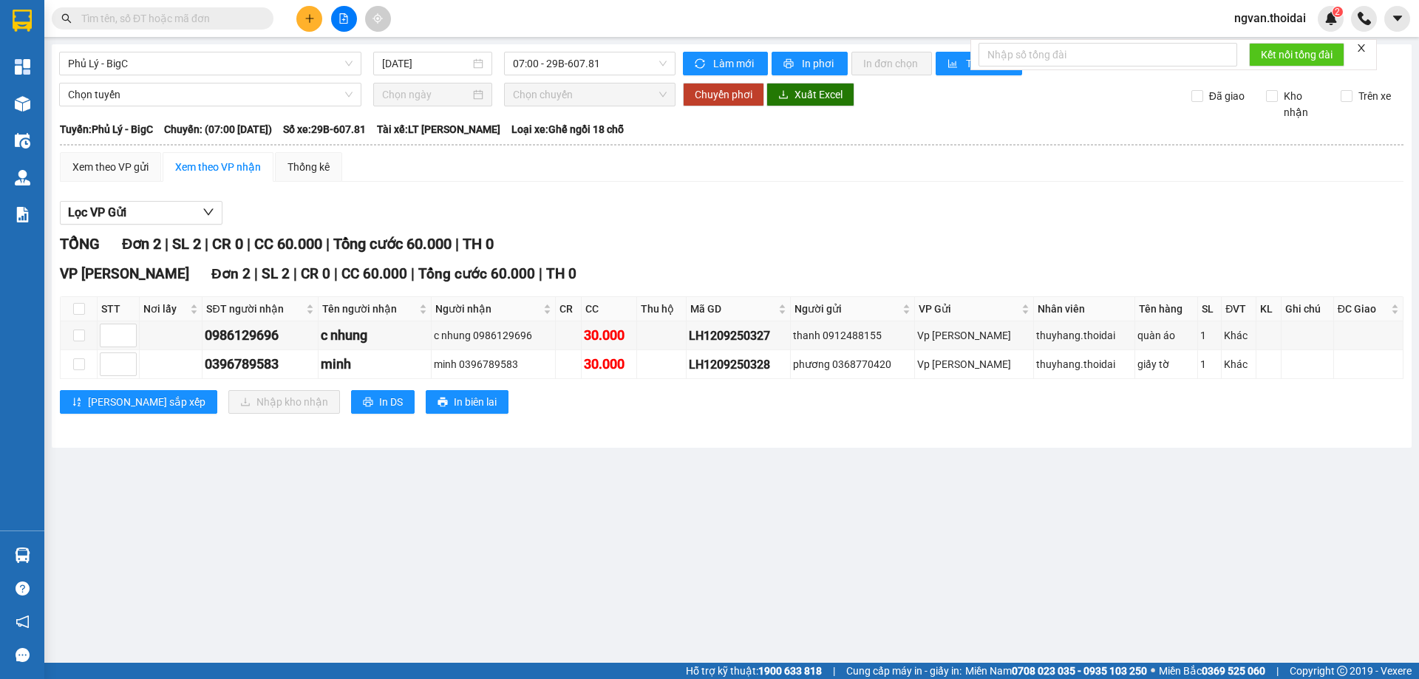
click at [460, 551] on main "Phủ Lý - BigC [DATE] 07:00 - 29B-607.81 Làm mới In phơi In đơn chọn Thống kê Lọ…" at bounding box center [709, 331] width 1419 height 663
click at [76, 369] on input "checkbox" at bounding box center [79, 365] width 12 height 12
checkbox input "true"
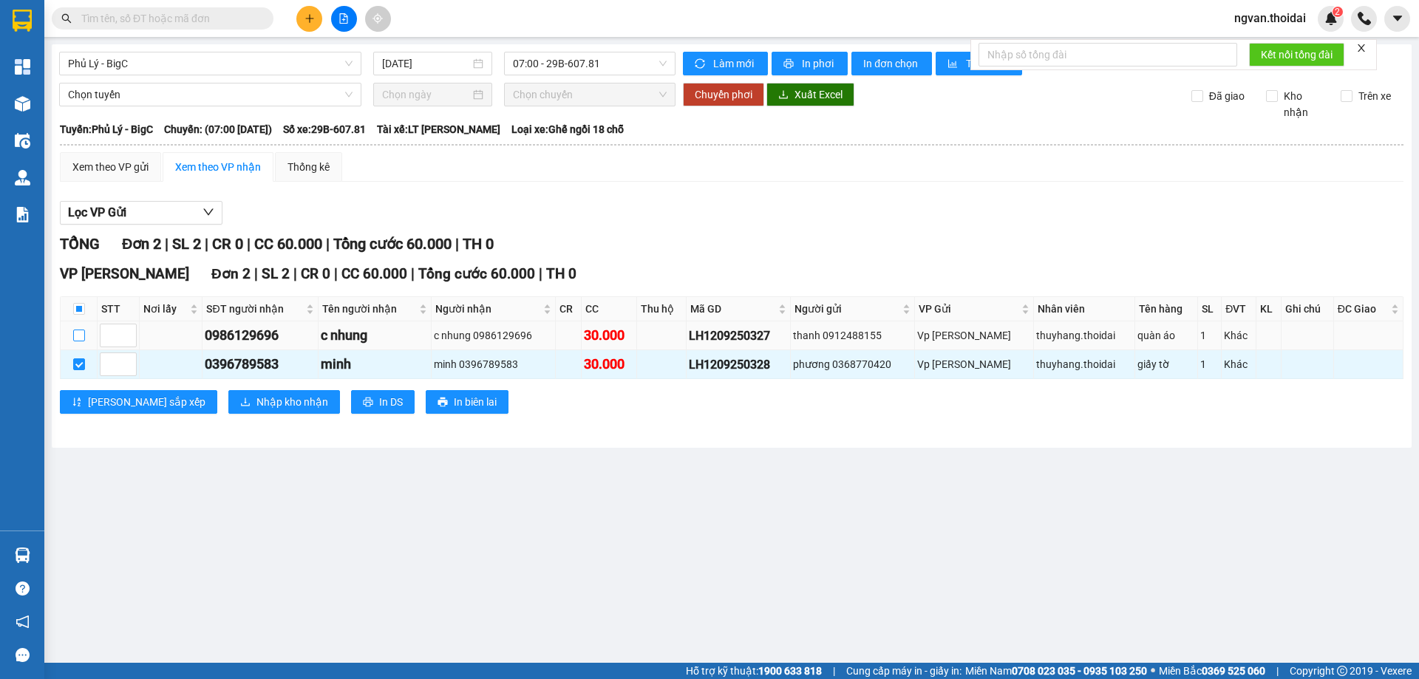
click at [78, 337] on input "checkbox" at bounding box center [79, 336] width 12 height 12
checkbox input "true"
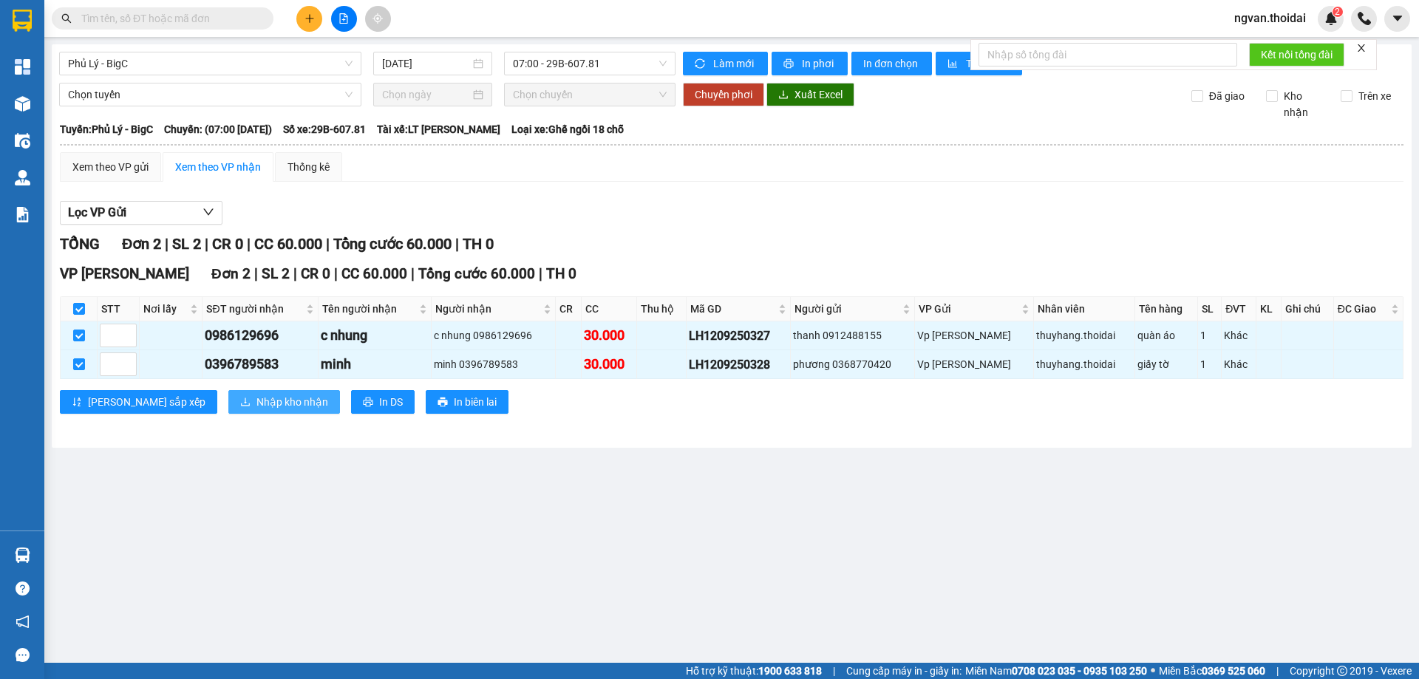
click at [257, 398] on span "Nhập kho nhận" at bounding box center [293, 402] width 72 height 16
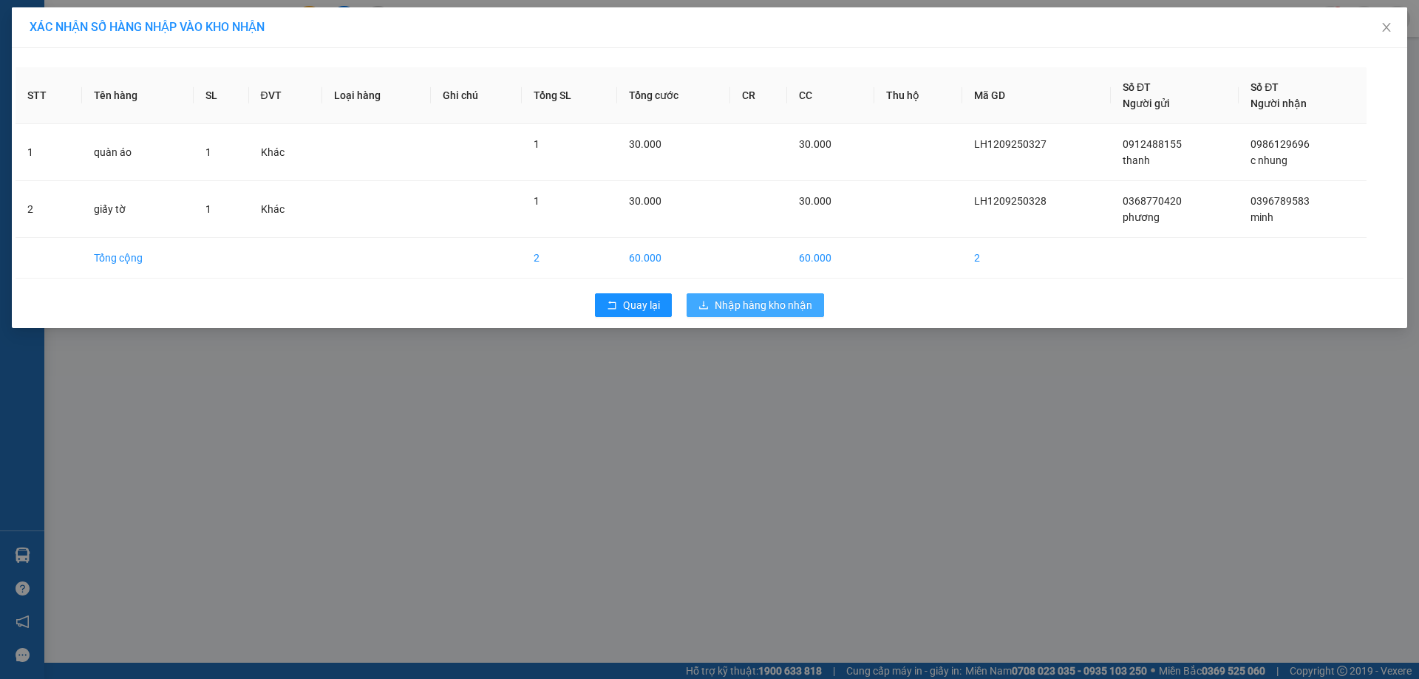
click at [790, 302] on span "Nhập hàng kho nhận" at bounding box center [764, 305] width 98 height 16
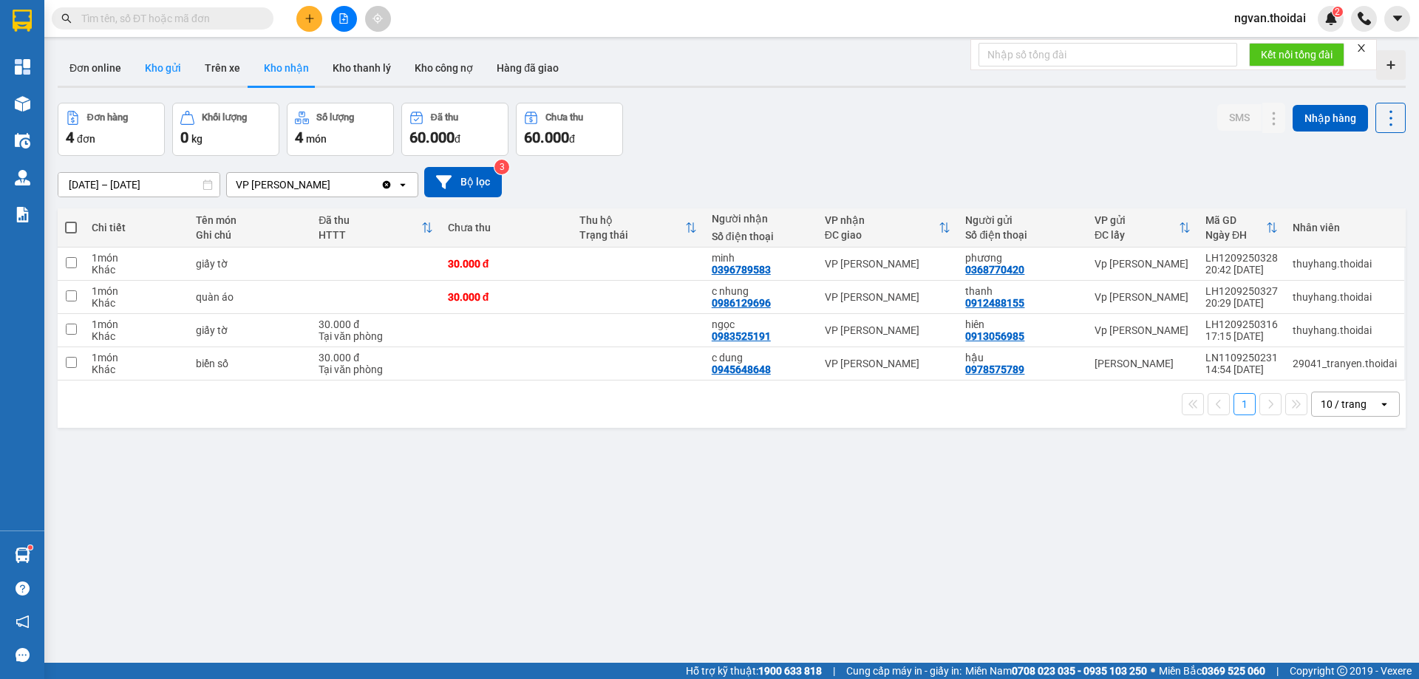
click at [160, 60] on button "Kho gửi" at bounding box center [163, 67] width 60 height 35
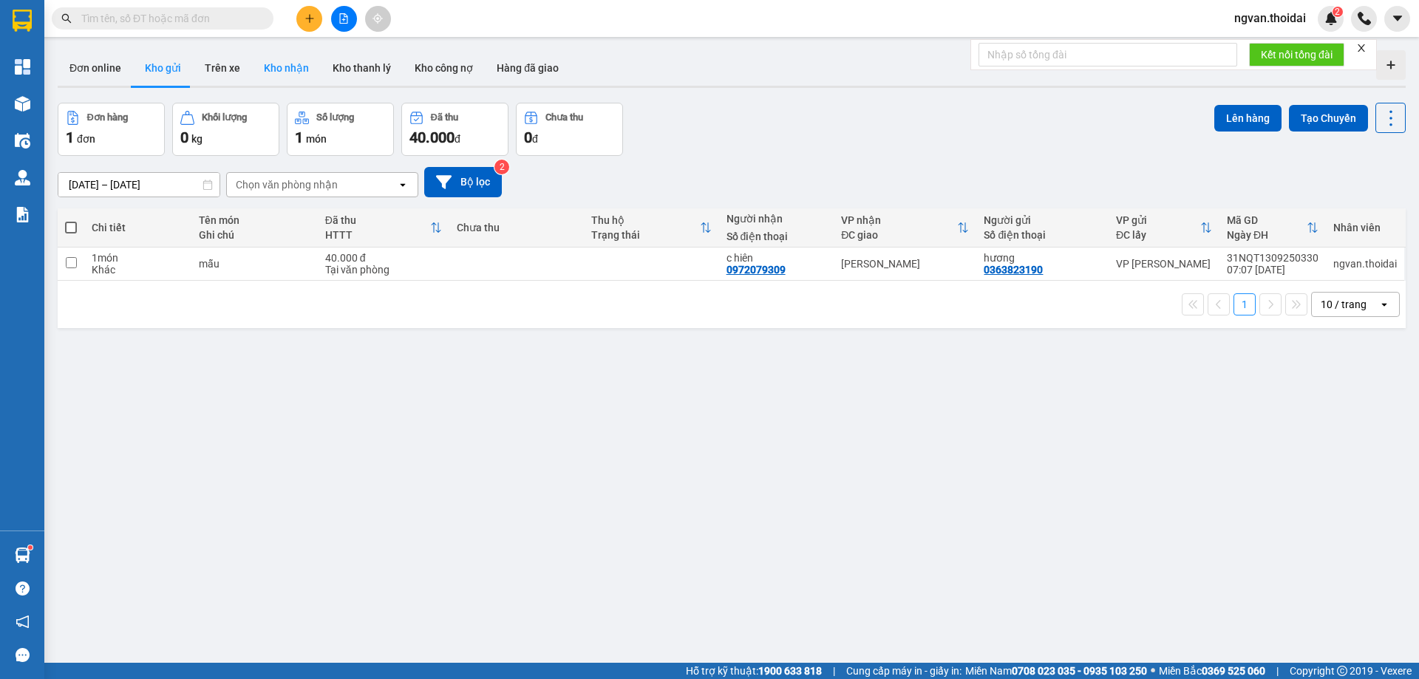
click at [294, 63] on button "Kho nhận" at bounding box center [286, 67] width 69 height 35
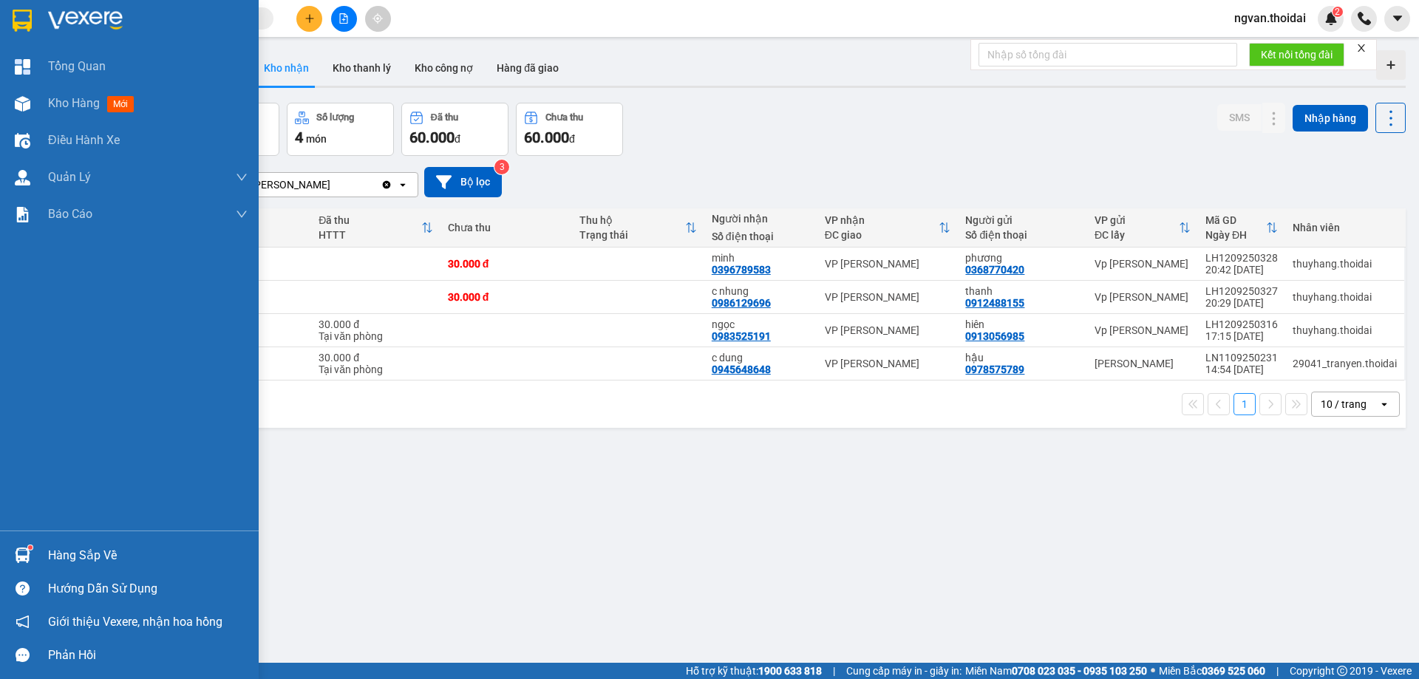
click at [37, 554] on div "Hàng sắp về" at bounding box center [129, 555] width 259 height 33
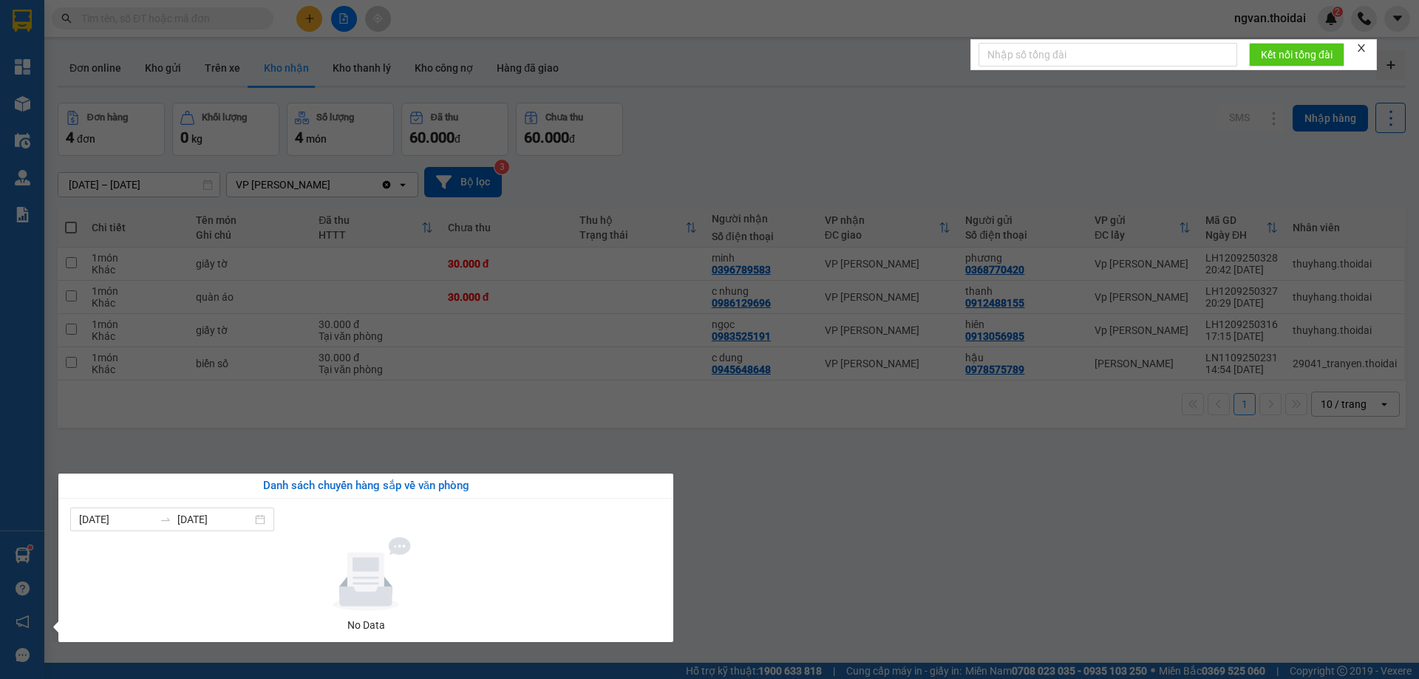
click at [638, 384] on section "Kết quả tìm kiếm ( 174 ) Bộ lọc Mã ĐH Trạng thái Món hàng Thu hộ Tổng cước Chưa…" at bounding box center [709, 339] width 1419 height 679
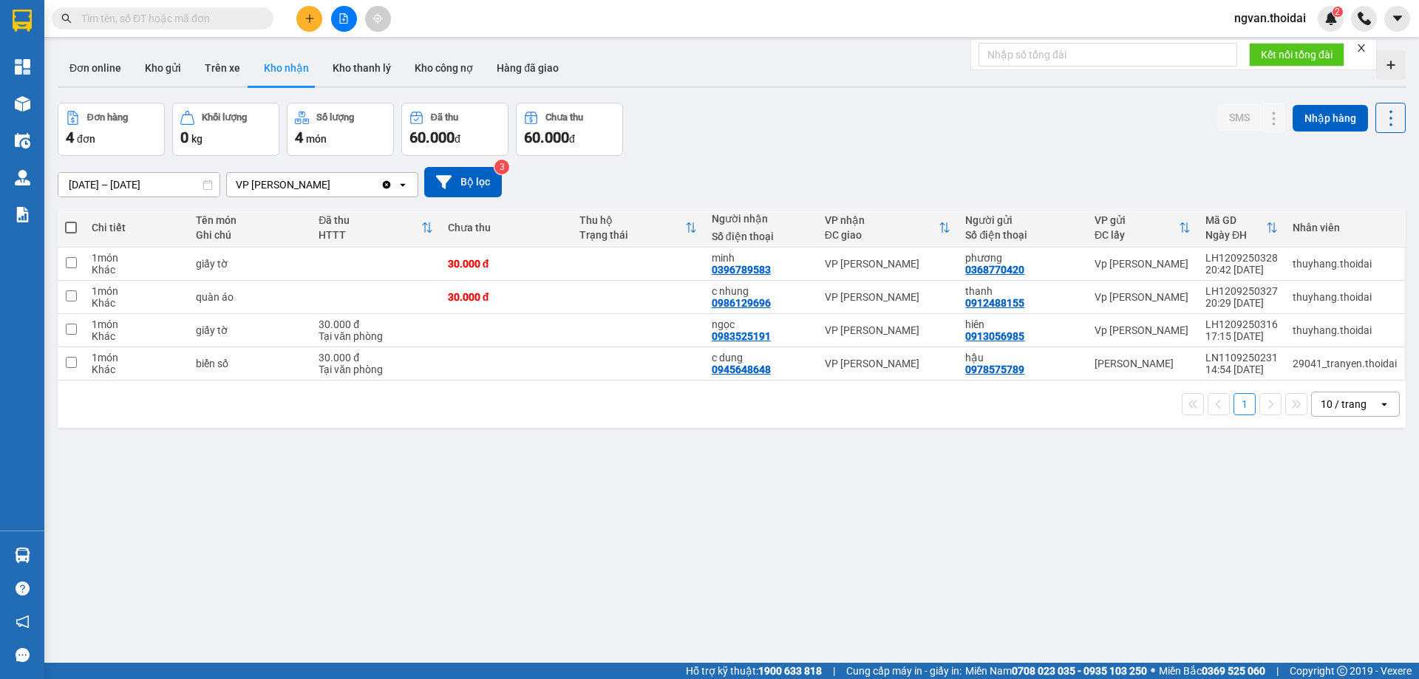
drag, startPoint x: 529, startPoint y: 441, endPoint x: 339, endPoint y: 157, distance: 341.0
click at [528, 439] on div "ver 1.8.143 Đơn online Kho gửi Trên xe Kho nhận Kho thanh lý Kho công nợ Hàng đ…" at bounding box center [732, 383] width 1360 height 679
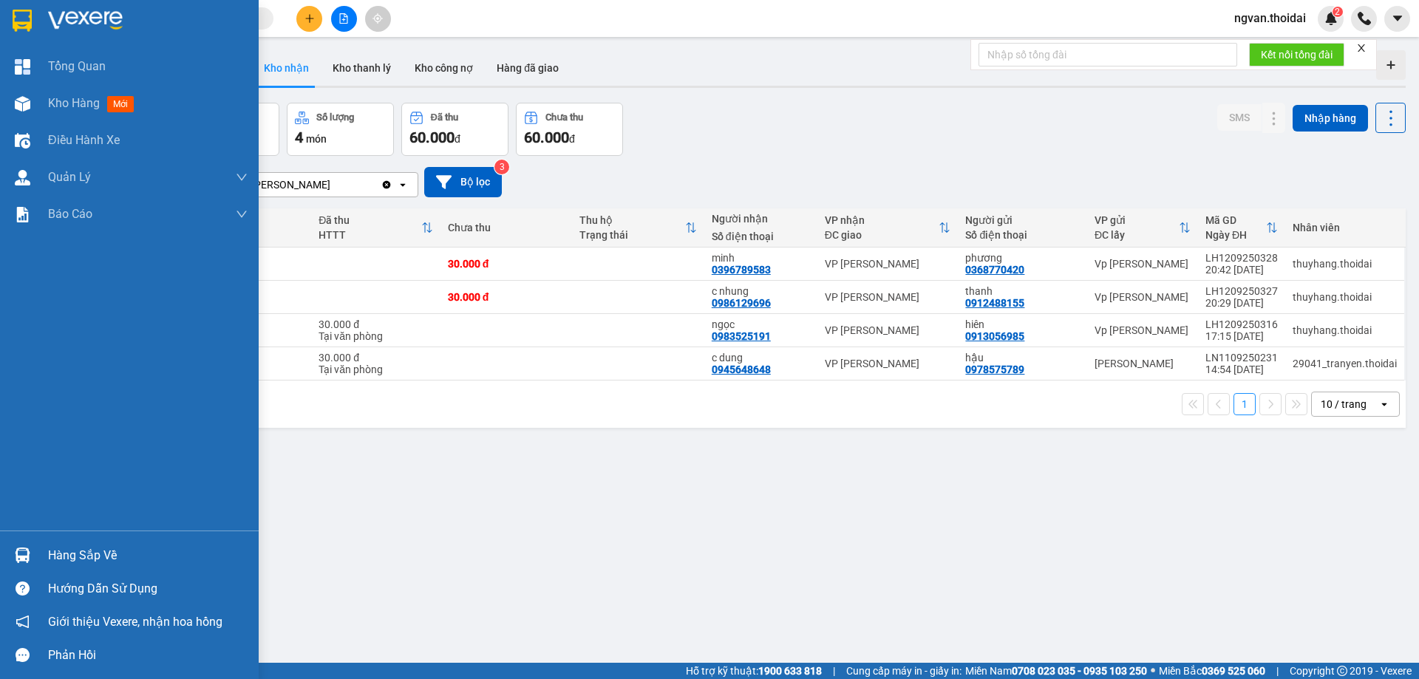
click at [39, 553] on div "Hàng sắp về" at bounding box center [129, 555] width 259 height 33
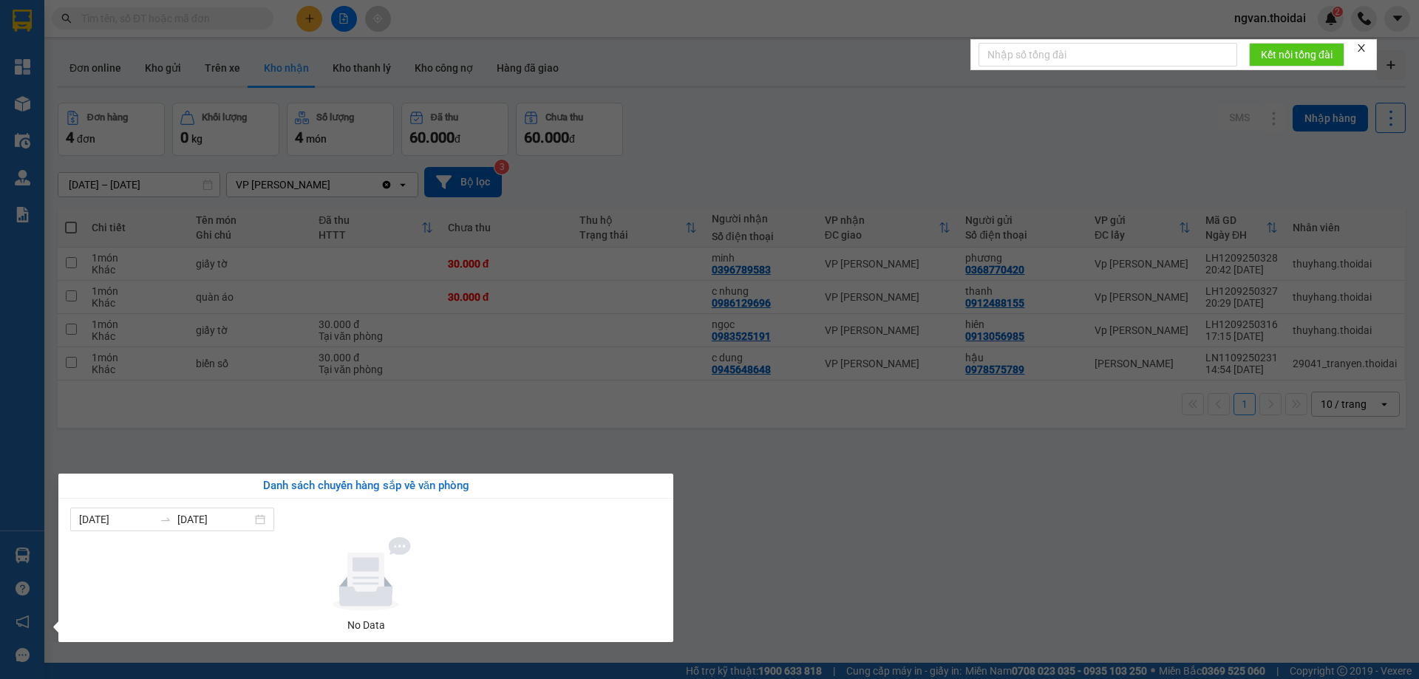
click at [174, 27] on section "Kết quả tìm kiếm ( 174 ) Bộ lọc Mã ĐH Trạng thái Món hàng Thu hộ Tổng cước Chưa…" at bounding box center [709, 339] width 1419 height 679
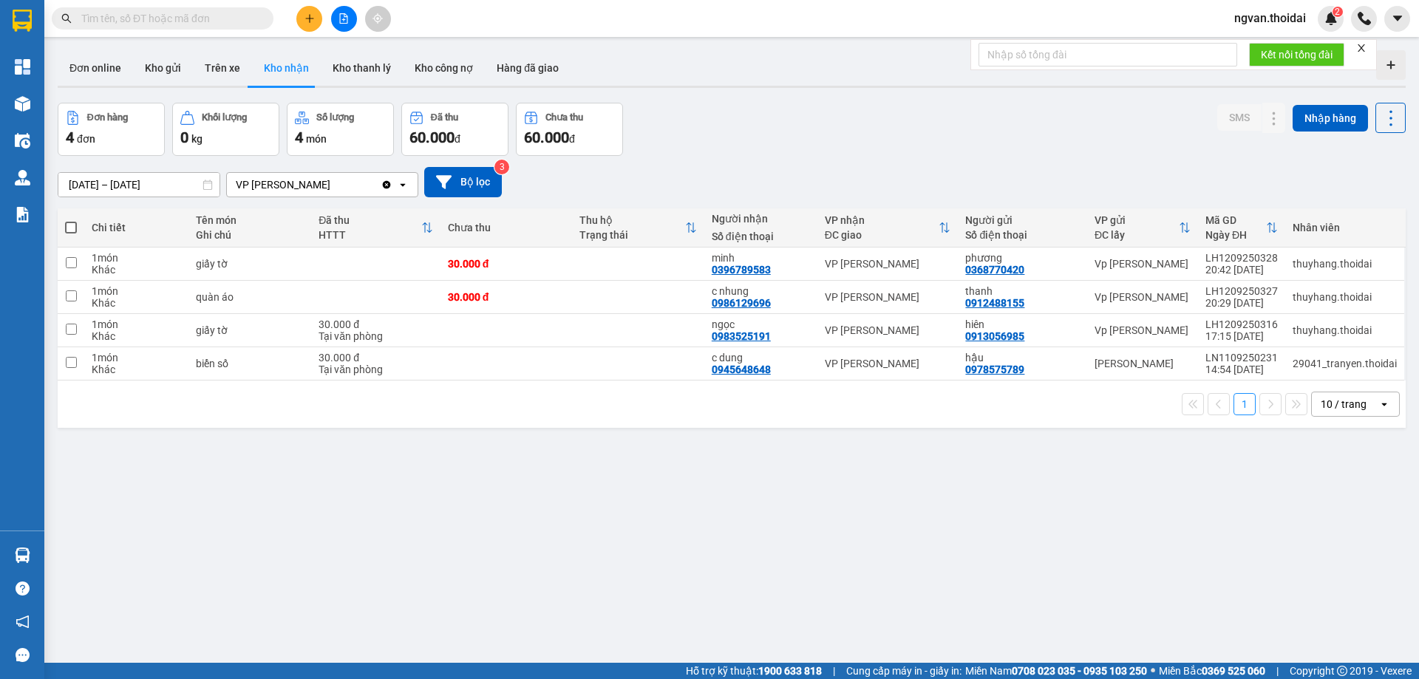
click at [110, 21] on input "text" at bounding box center [168, 18] width 174 height 16
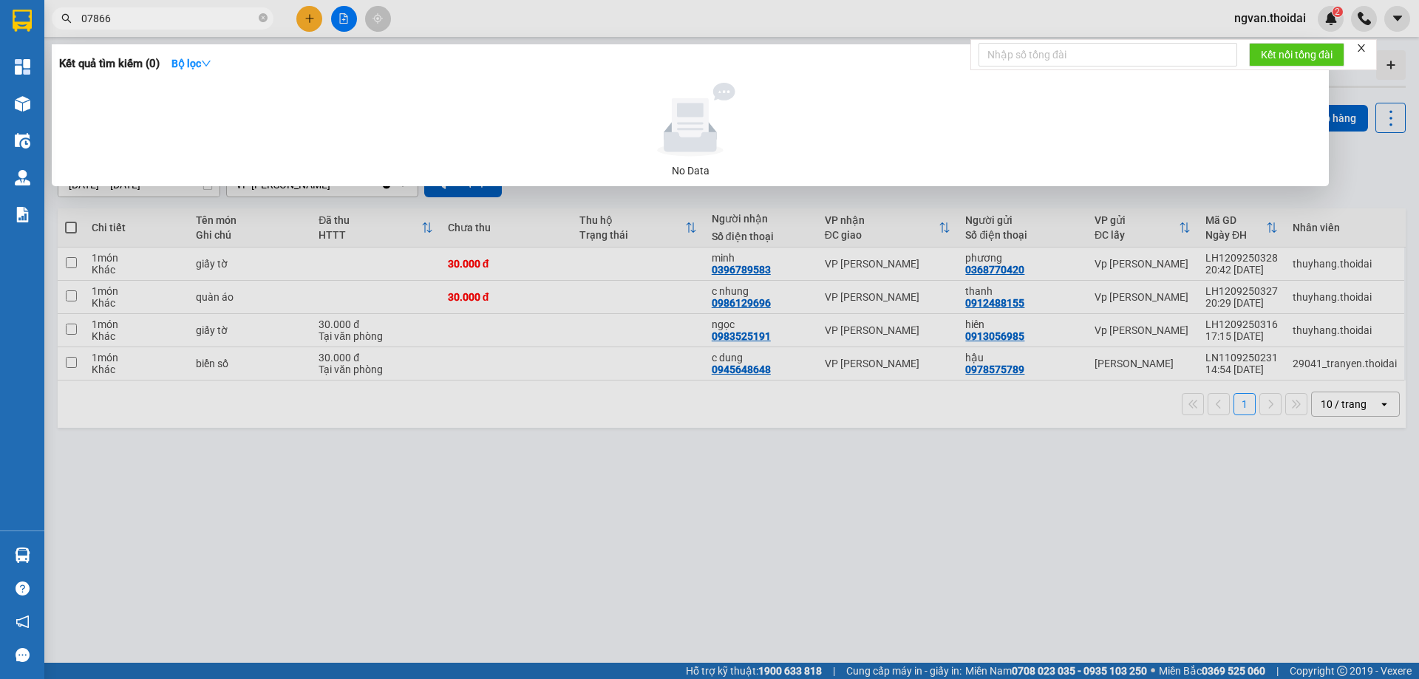
click at [86, 16] on input "07866" at bounding box center [168, 18] width 174 height 16
click at [145, 28] on span "7866" at bounding box center [163, 18] width 222 height 22
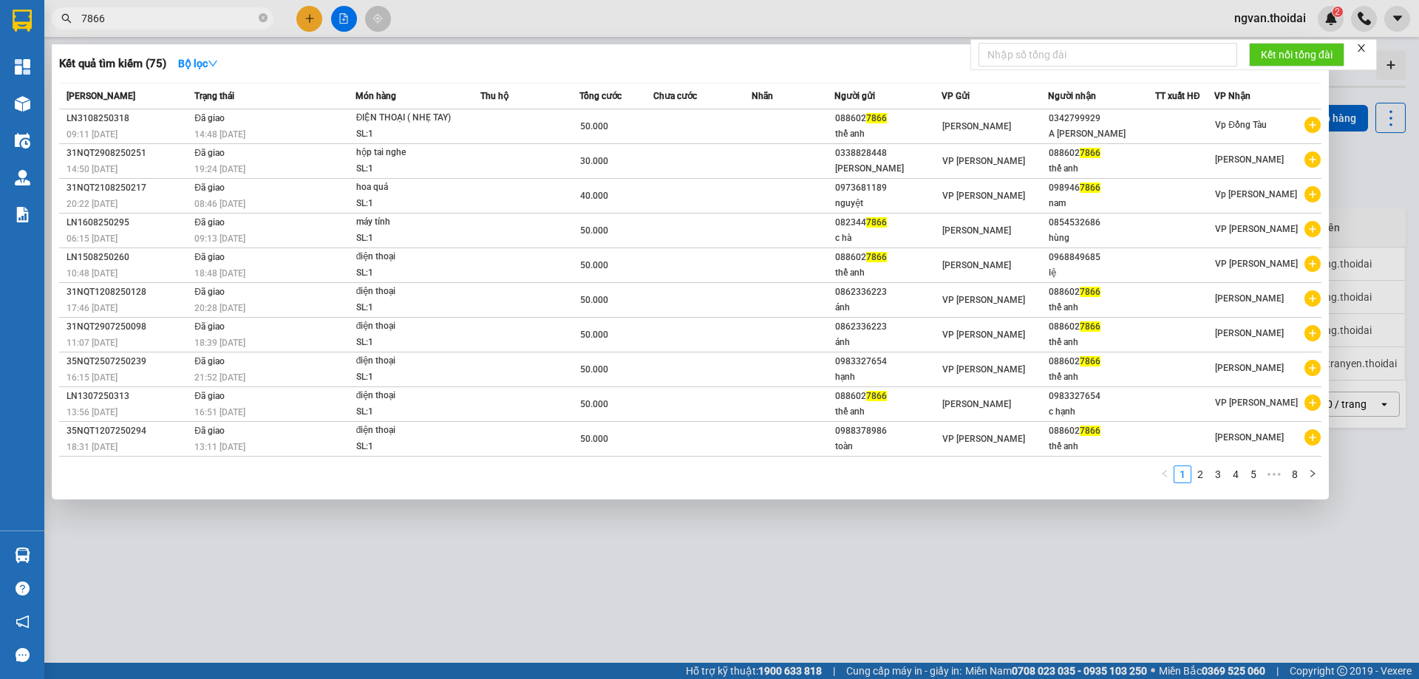
click at [155, 29] on span "7866" at bounding box center [163, 18] width 222 height 22
click at [145, 11] on input "7866" at bounding box center [168, 18] width 174 height 16
click at [153, 24] on input "7866" at bounding box center [168, 18] width 174 height 16
type input "7"
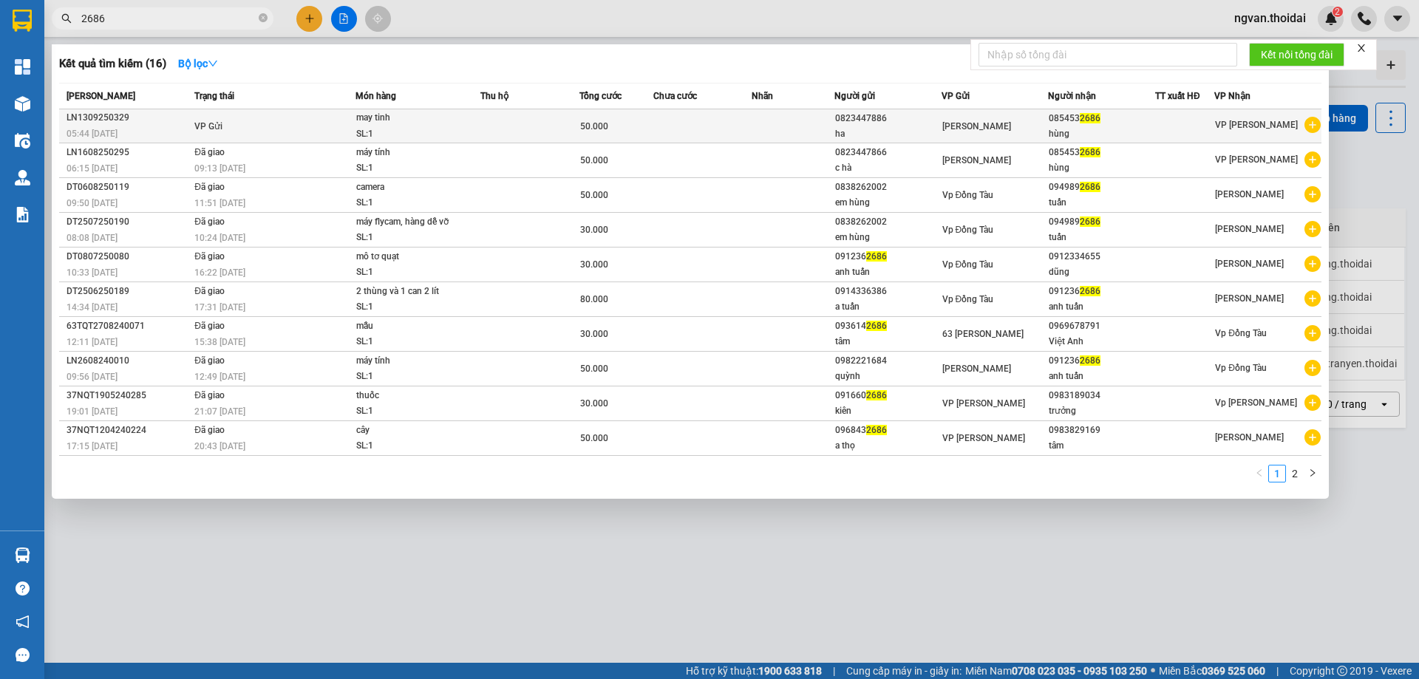
type input "2686"
click at [110, 129] on span "05:44 [DATE]" at bounding box center [92, 134] width 51 height 10
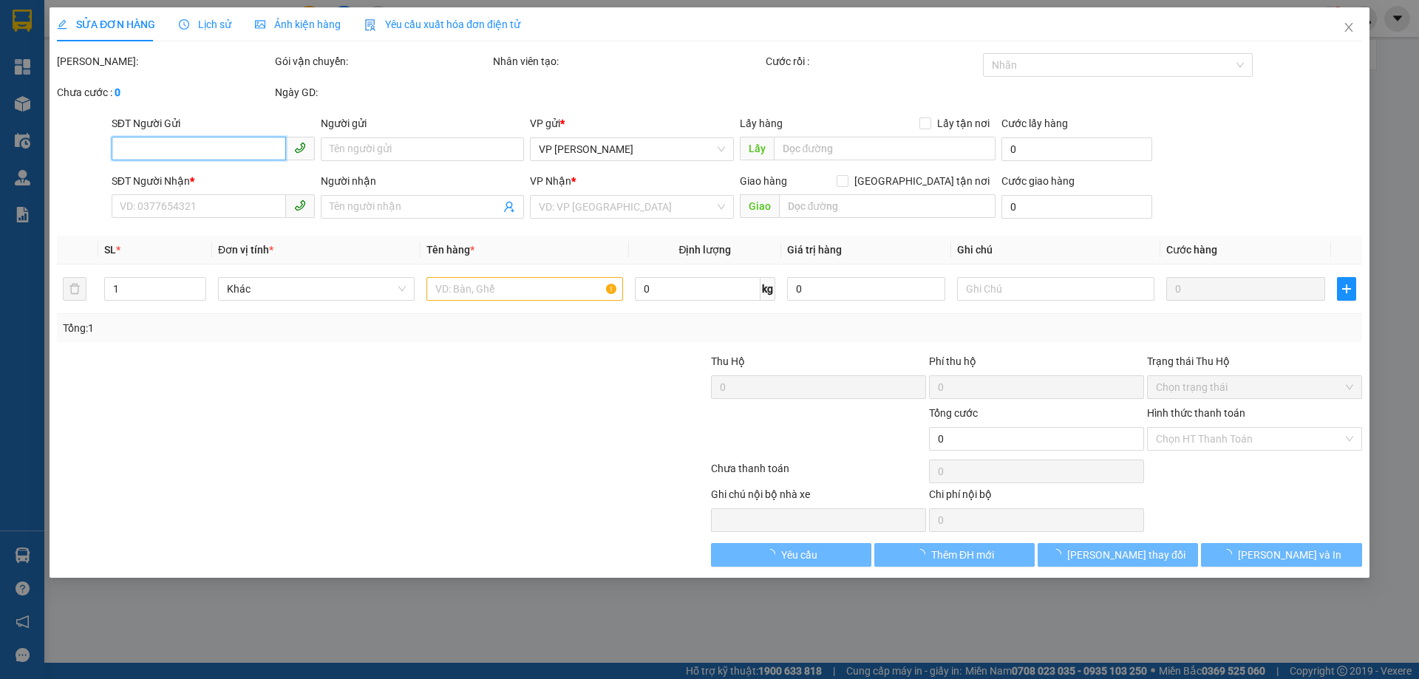
type input "0823447886"
type input "ha"
type input "0854532686"
type input "hùng"
type input "50.000"
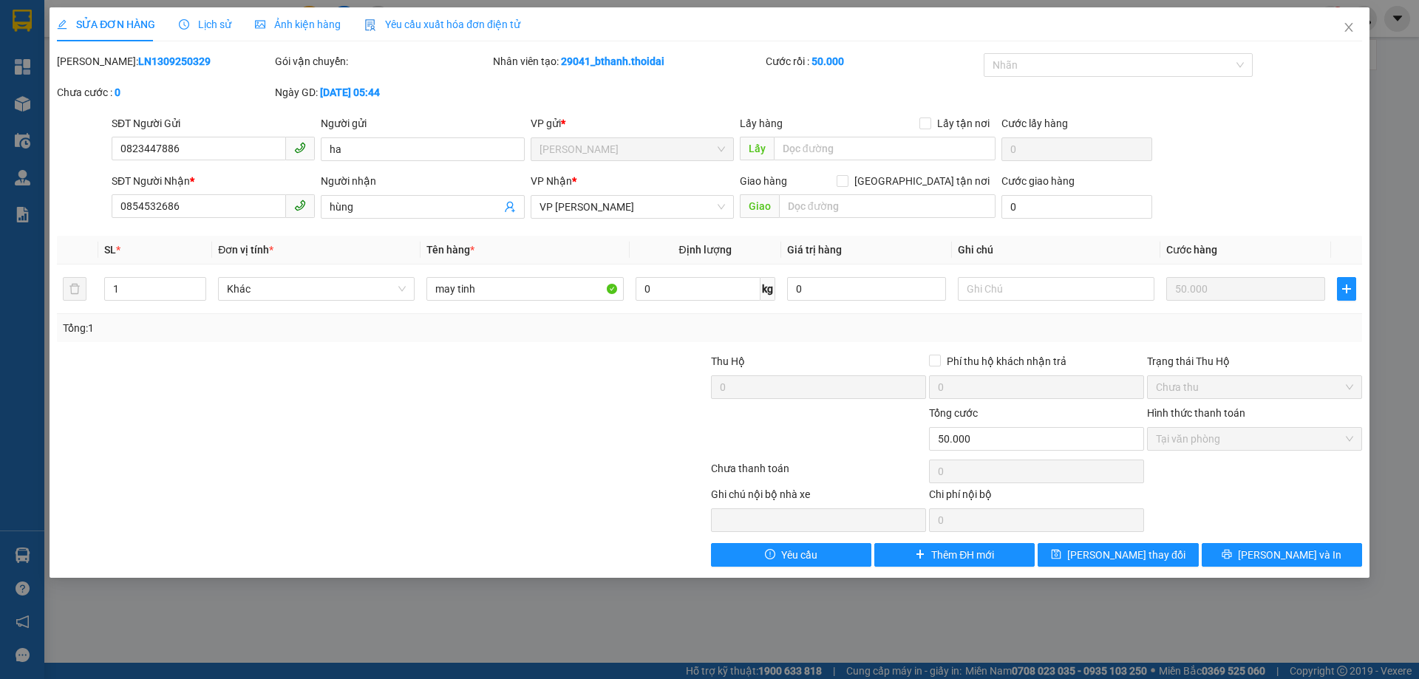
click at [208, 24] on span "Lịch sử" at bounding box center [205, 24] width 52 height 12
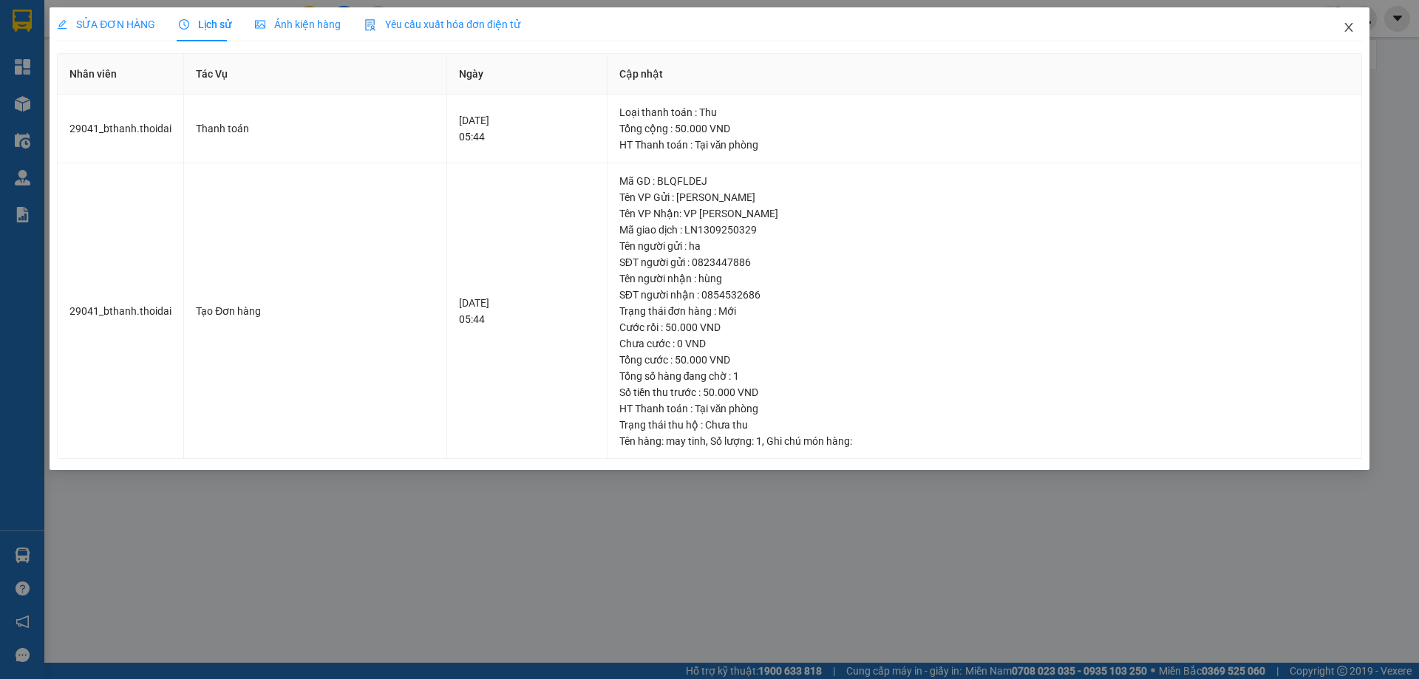
drag, startPoint x: 1351, startPoint y: 29, endPoint x: 1223, endPoint y: 7, distance: 130.5
click at [1351, 28] on icon "close" at bounding box center [1349, 27] width 12 height 12
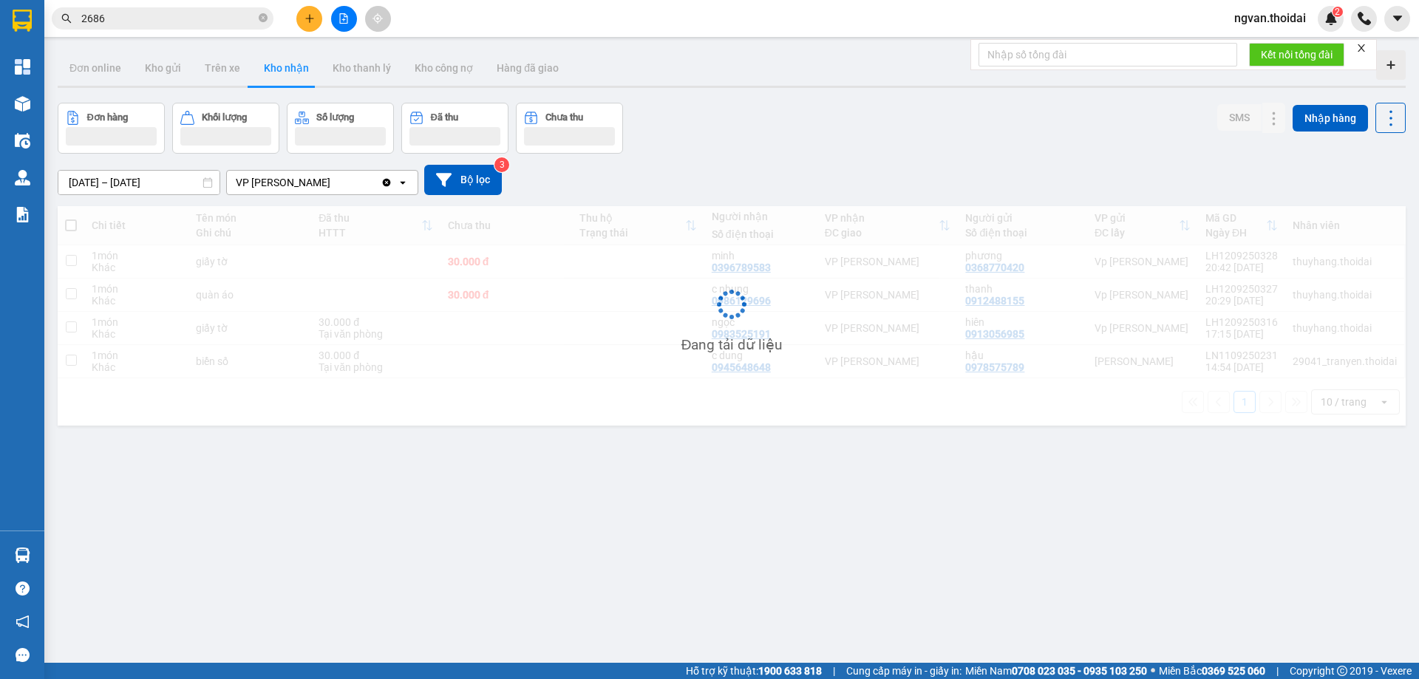
click at [583, 538] on div "ver 1.8.143 Đơn online Kho gửi Trên xe Kho nhận Kho thanh lý Kho công nợ Hàng đ…" at bounding box center [732, 383] width 1360 height 679
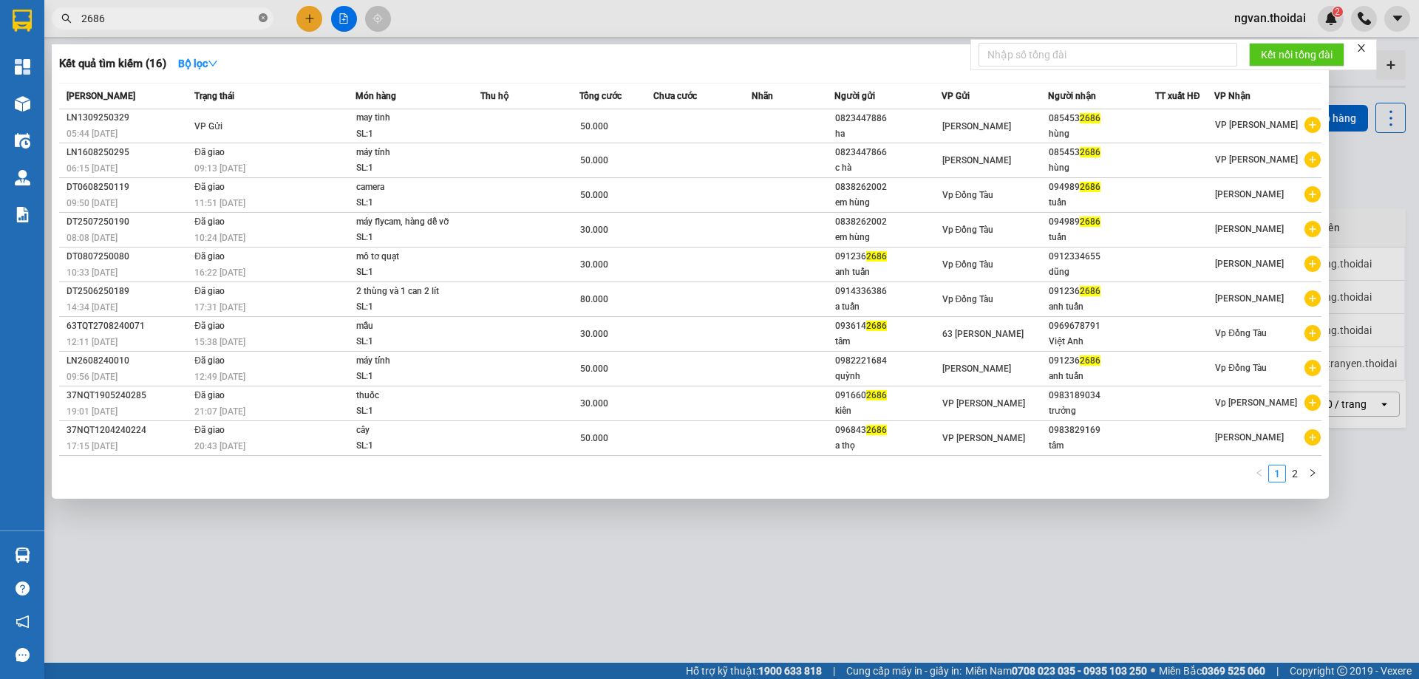
click at [260, 18] on icon "close-circle" at bounding box center [263, 17] width 9 height 9
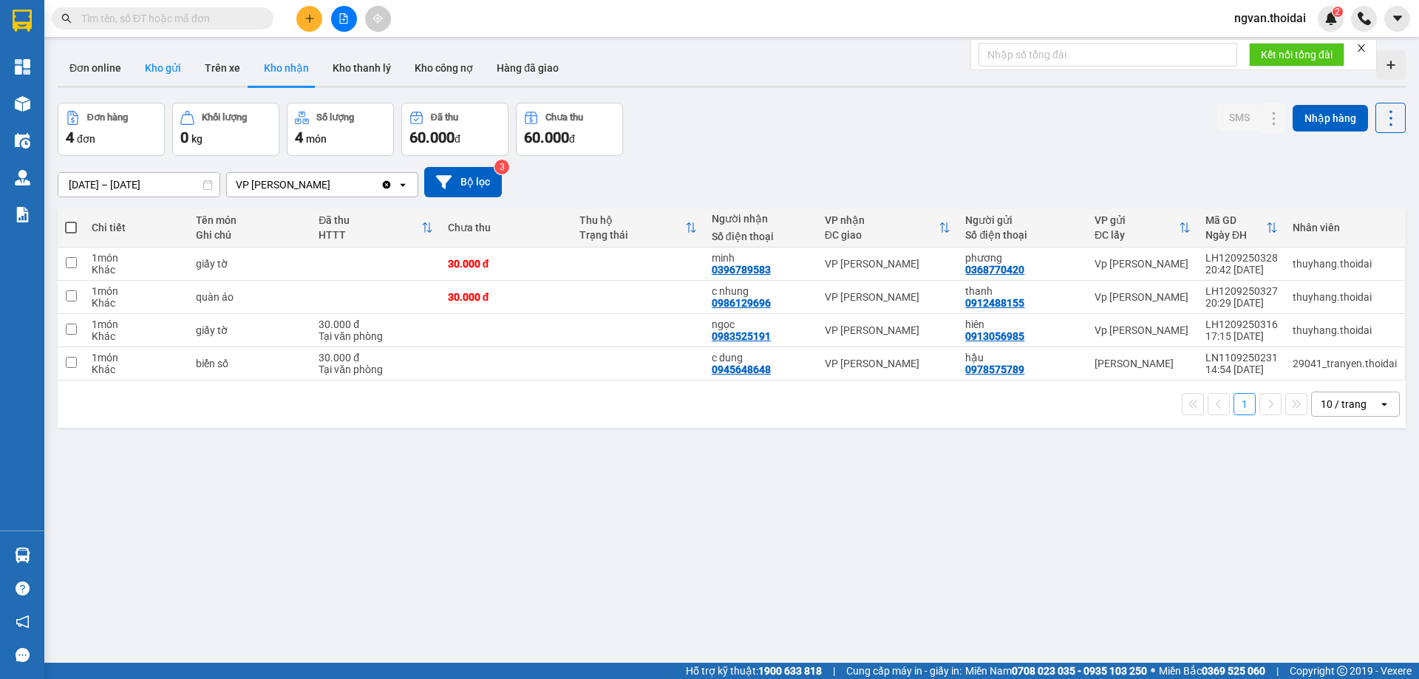
click at [161, 58] on button "Kho gửi" at bounding box center [163, 67] width 60 height 35
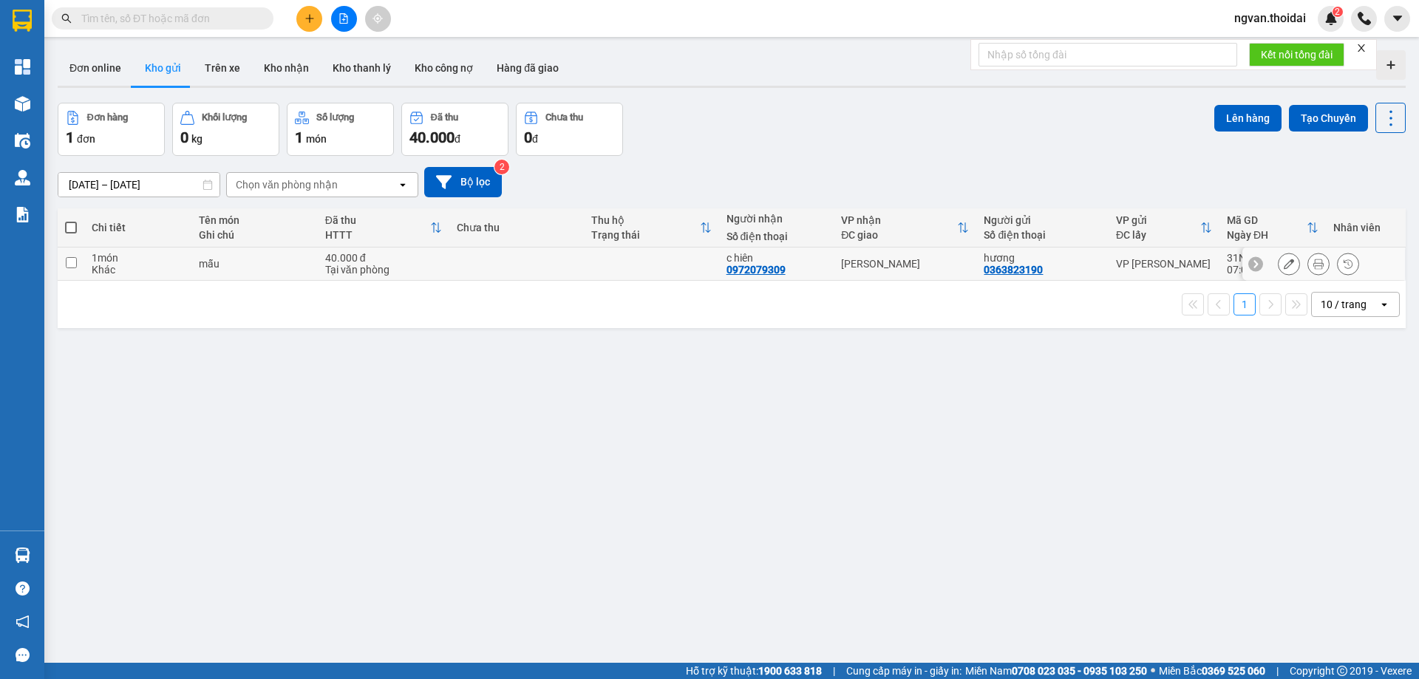
click at [66, 264] on input "checkbox" at bounding box center [71, 262] width 11 height 11
checkbox input "true"
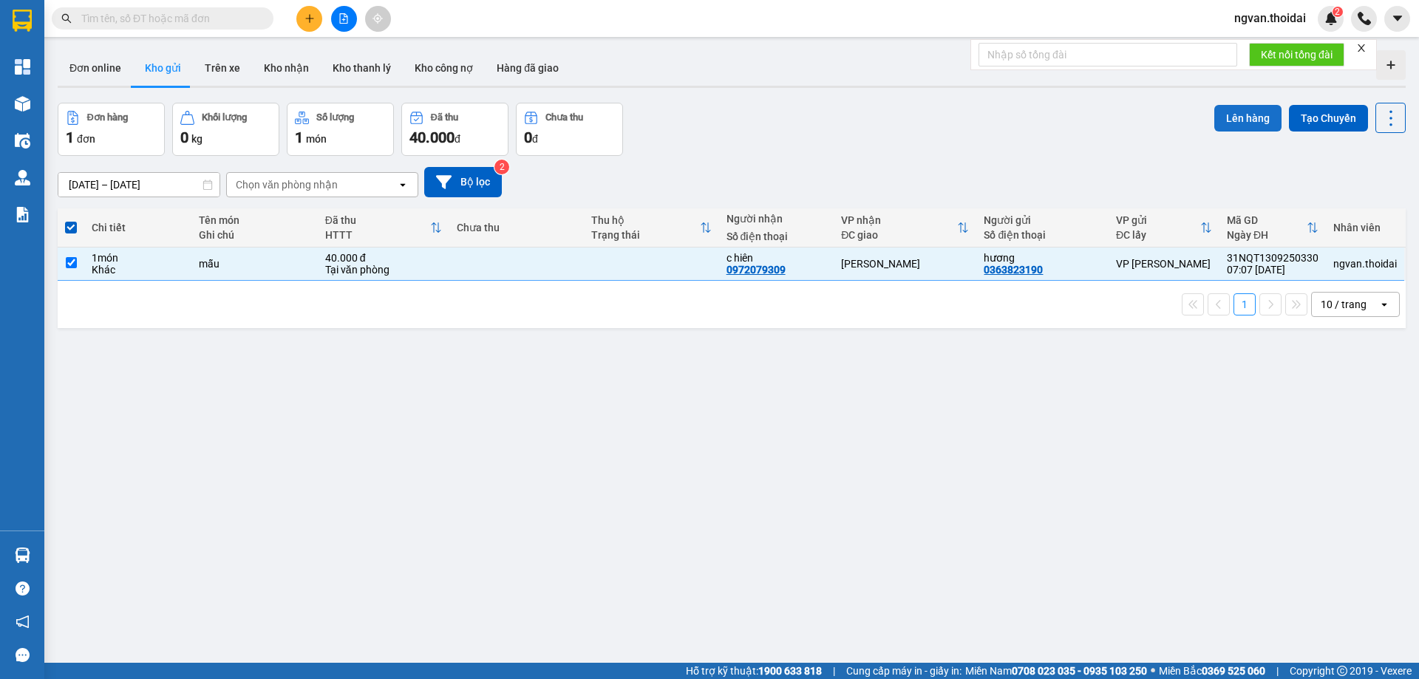
click at [1228, 120] on button "Lên hàng" at bounding box center [1248, 118] width 67 height 27
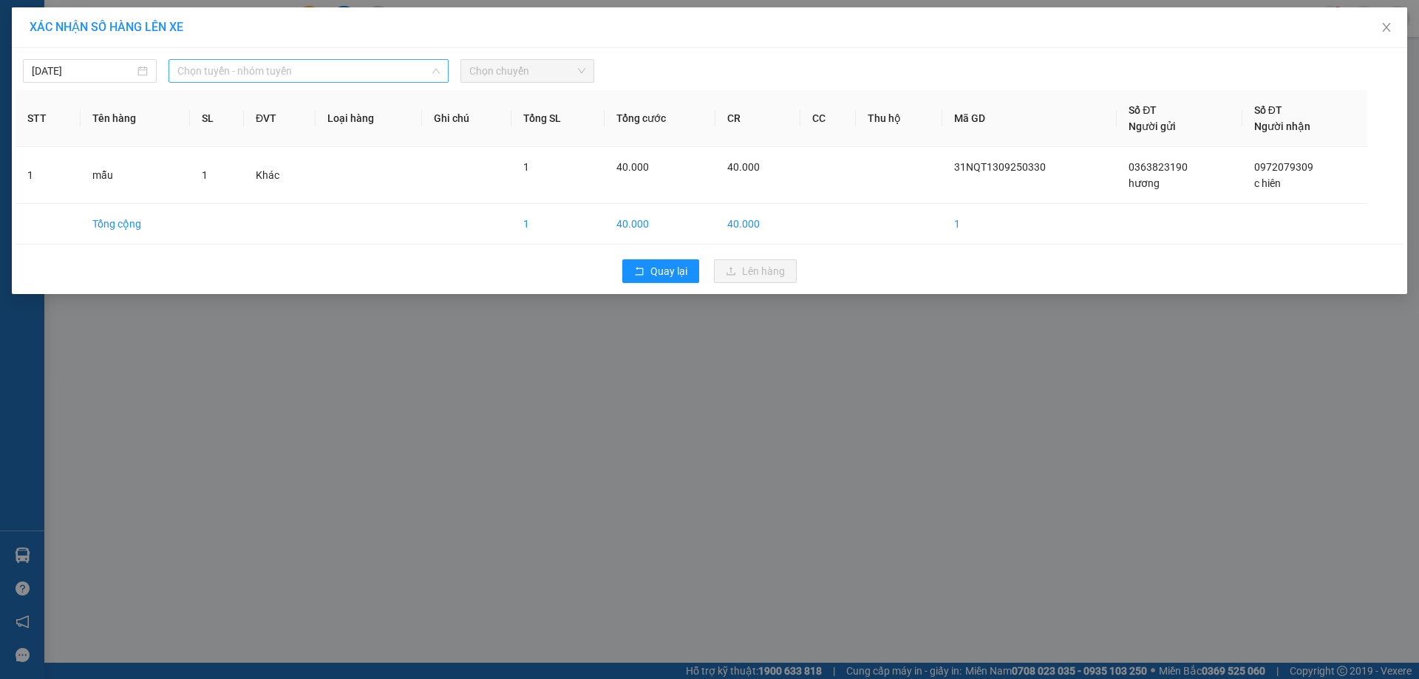
click at [333, 64] on span "Chọn tuyến - nhóm tuyến" at bounding box center [308, 71] width 262 height 22
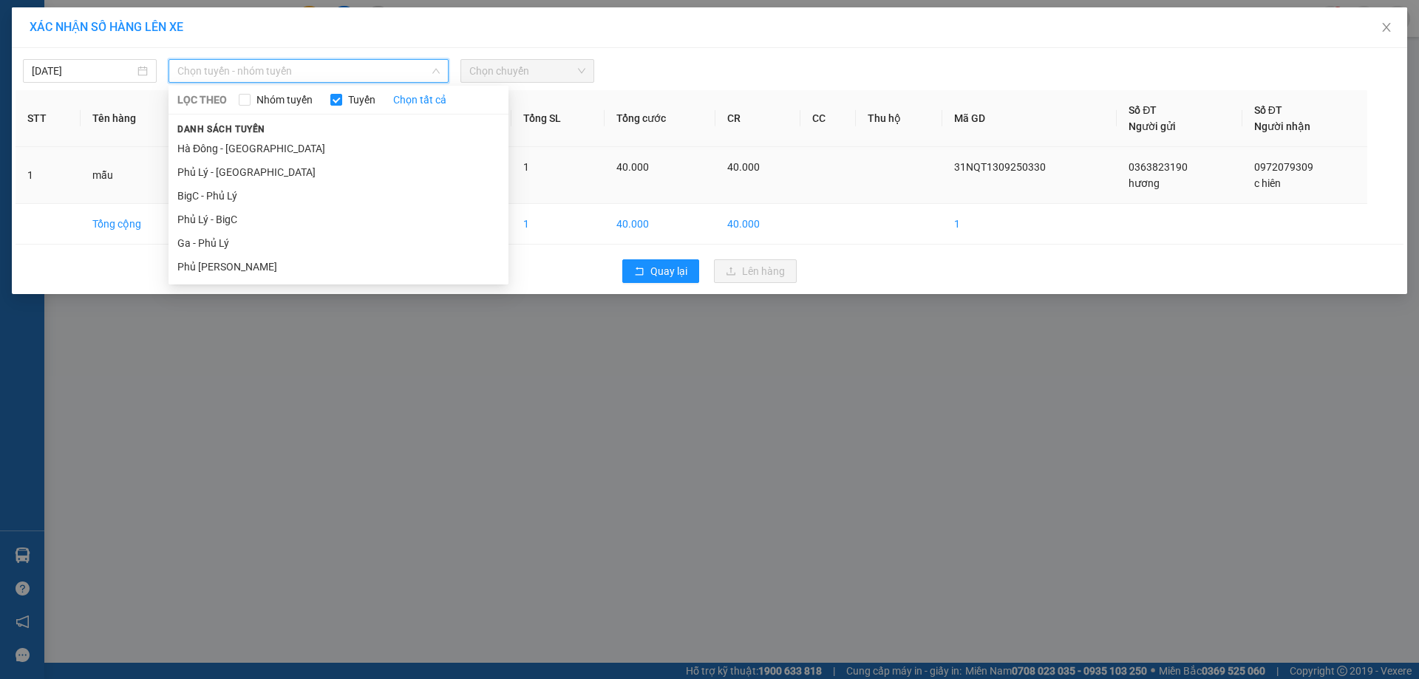
click at [218, 189] on li "BigC - Phủ Lý" at bounding box center [339, 196] width 340 height 24
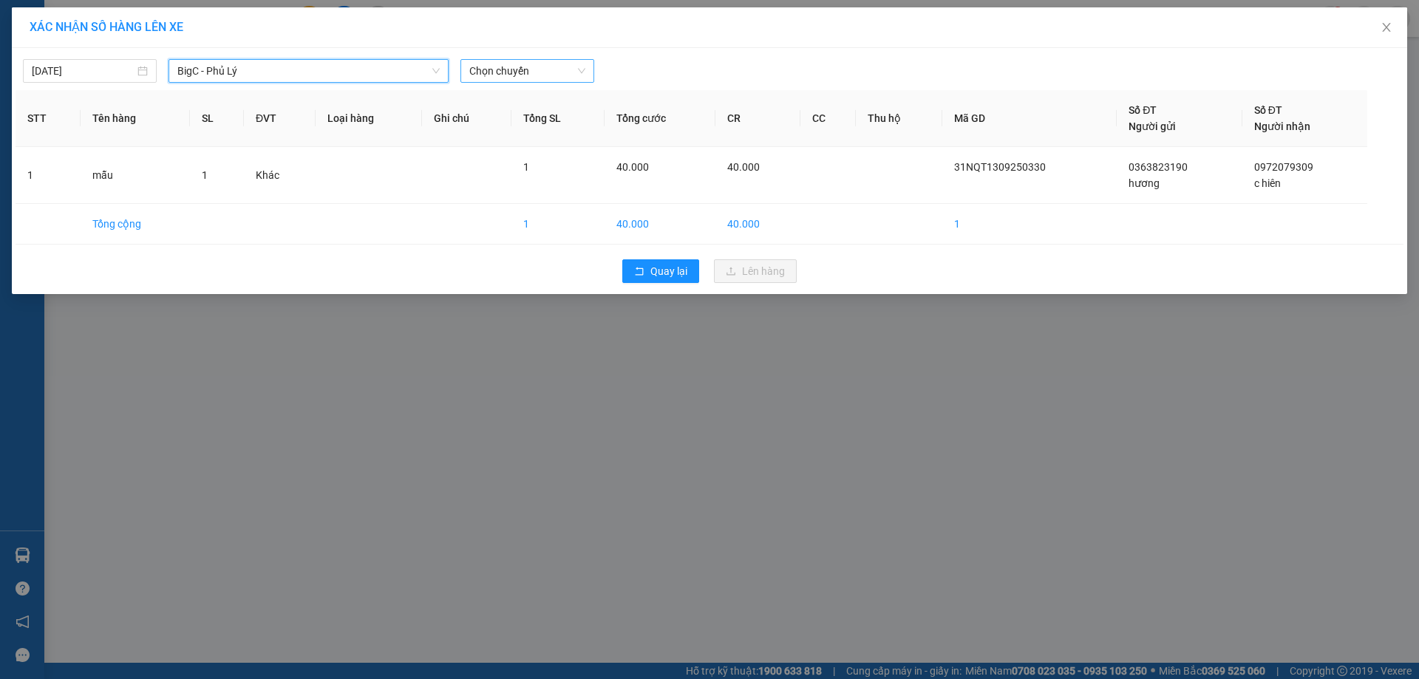
click at [557, 74] on span "Chọn chuyến" at bounding box center [527, 71] width 116 height 22
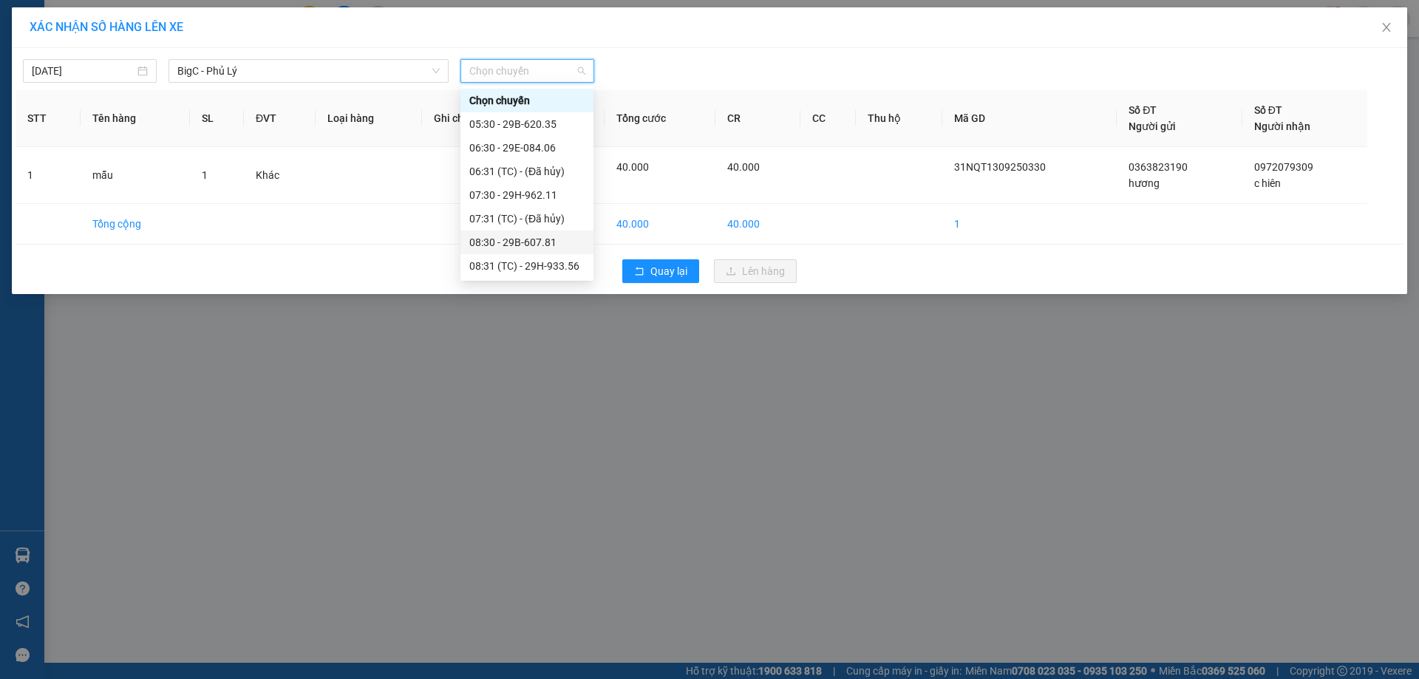
click at [556, 245] on div "08:30 - 29B-607.81" at bounding box center [526, 242] width 115 height 16
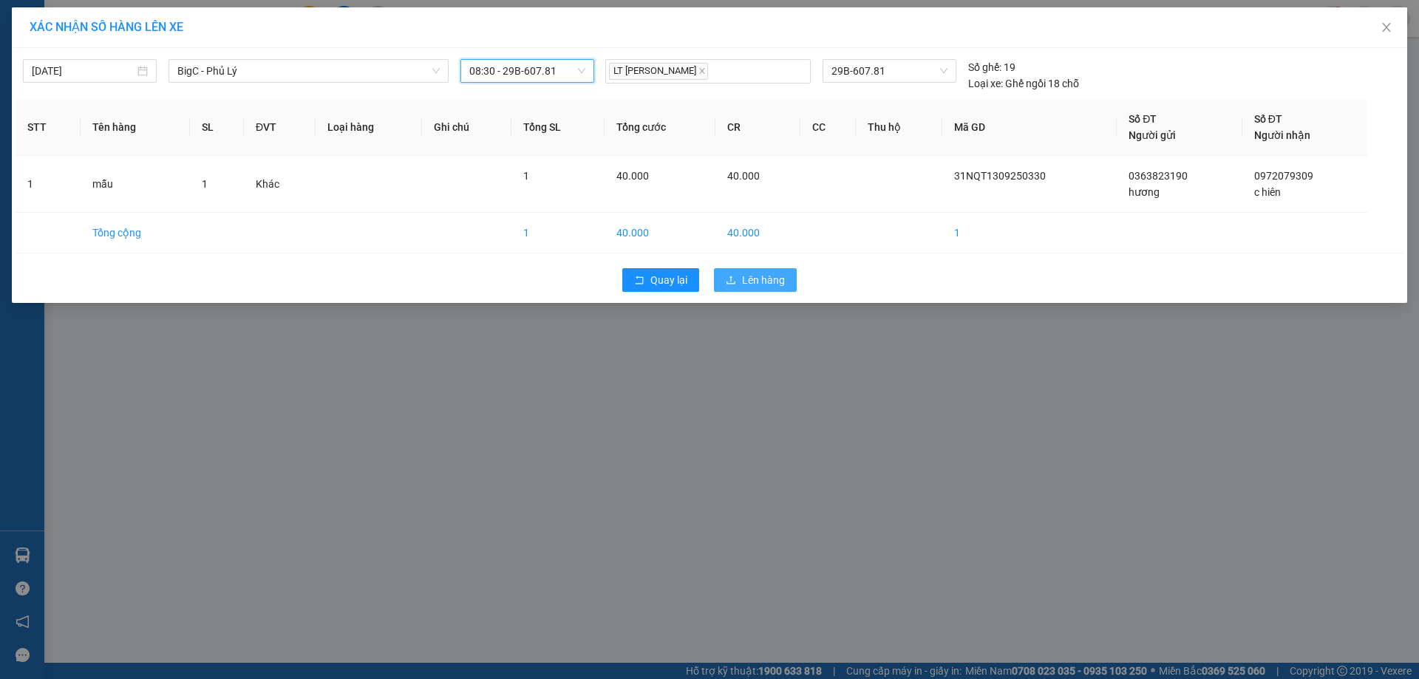
click at [756, 287] on span "Lên hàng" at bounding box center [763, 280] width 43 height 16
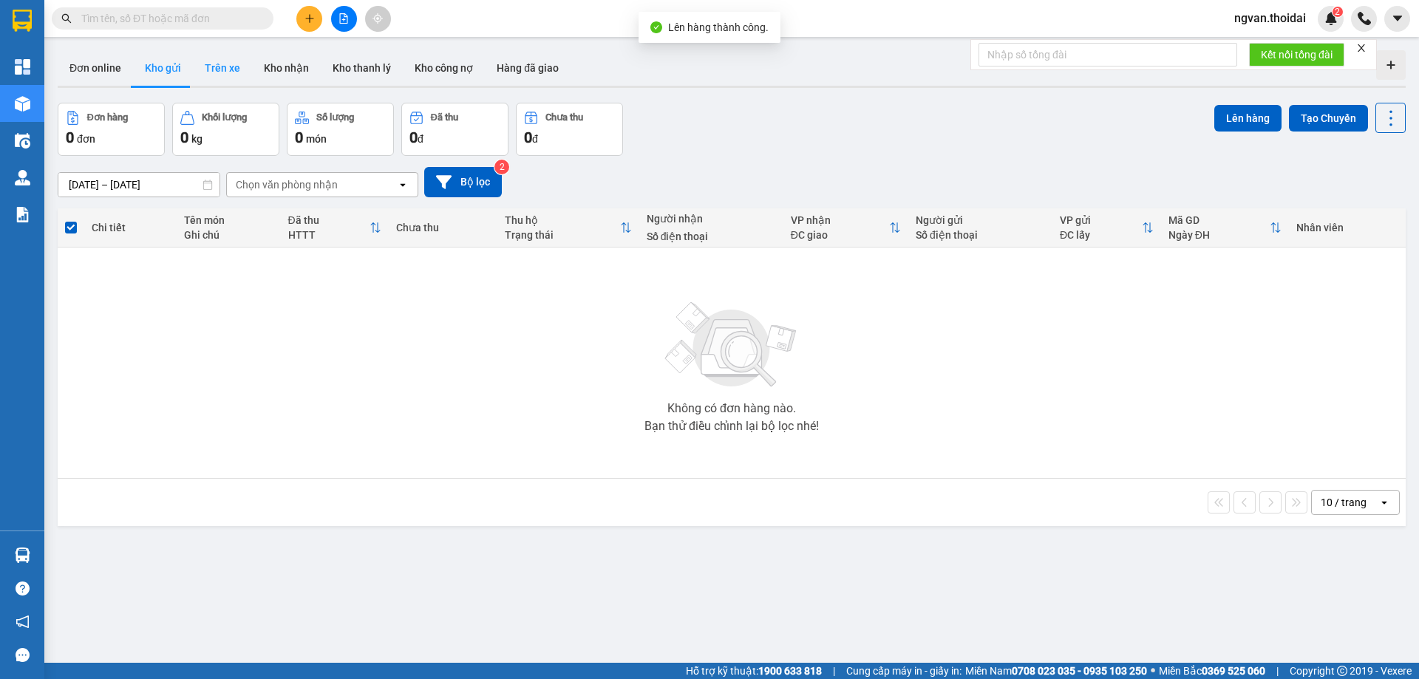
click at [212, 72] on button "Trên xe" at bounding box center [222, 67] width 59 height 35
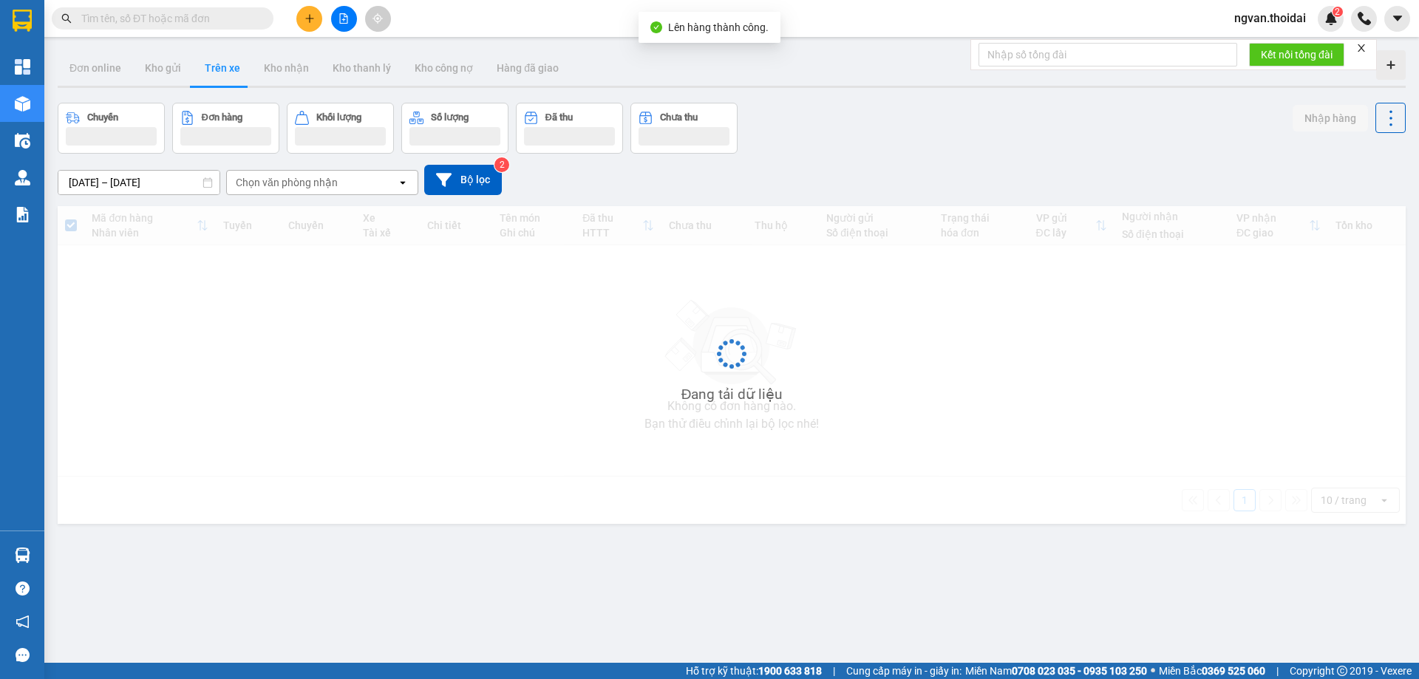
click at [219, 69] on button "Trên xe" at bounding box center [222, 67] width 59 height 35
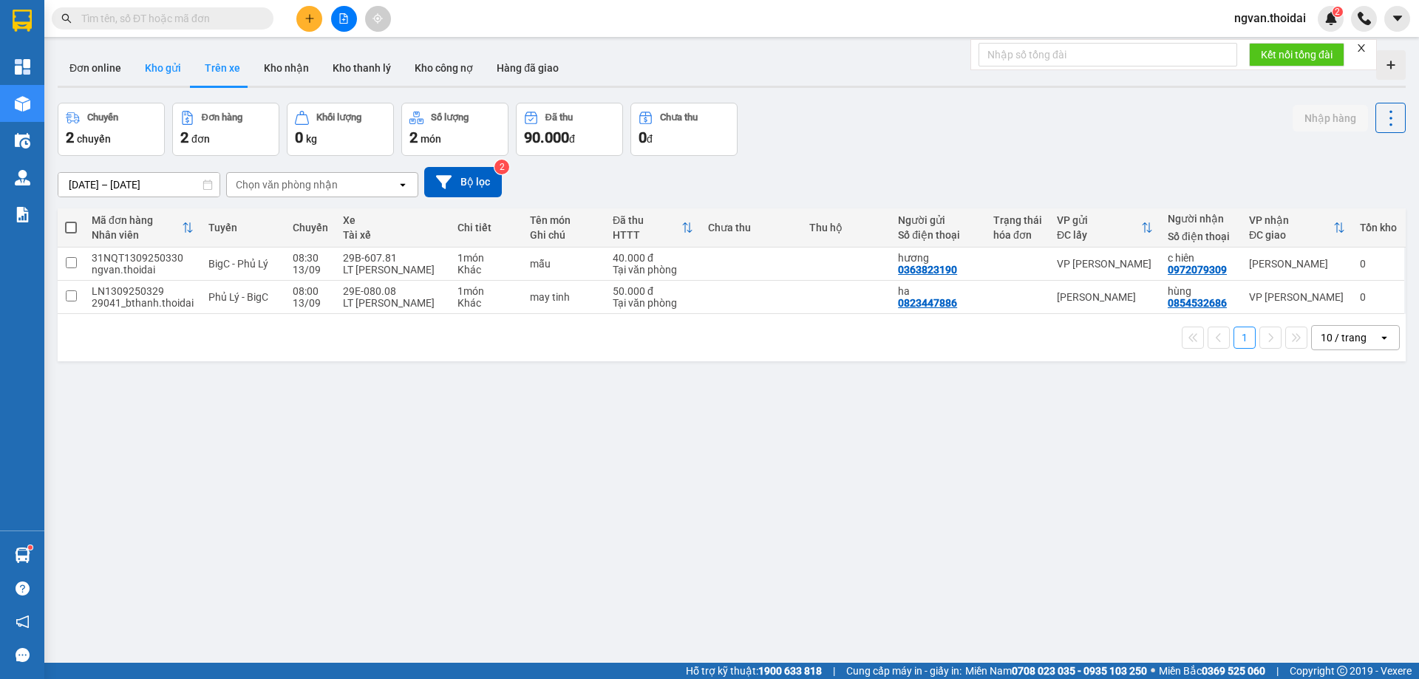
click at [172, 72] on button "Kho gửi" at bounding box center [163, 67] width 60 height 35
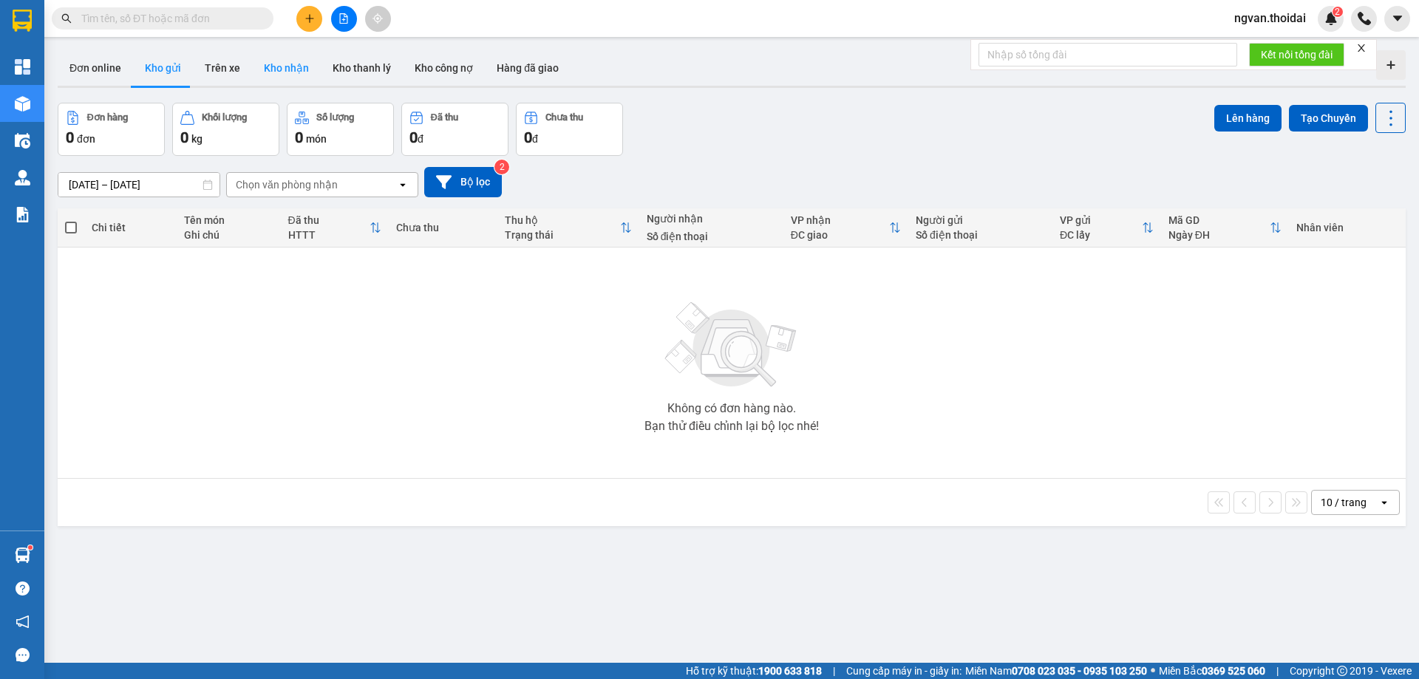
click at [295, 68] on button "Kho nhận" at bounding box center [286, 67] width 69 height 35
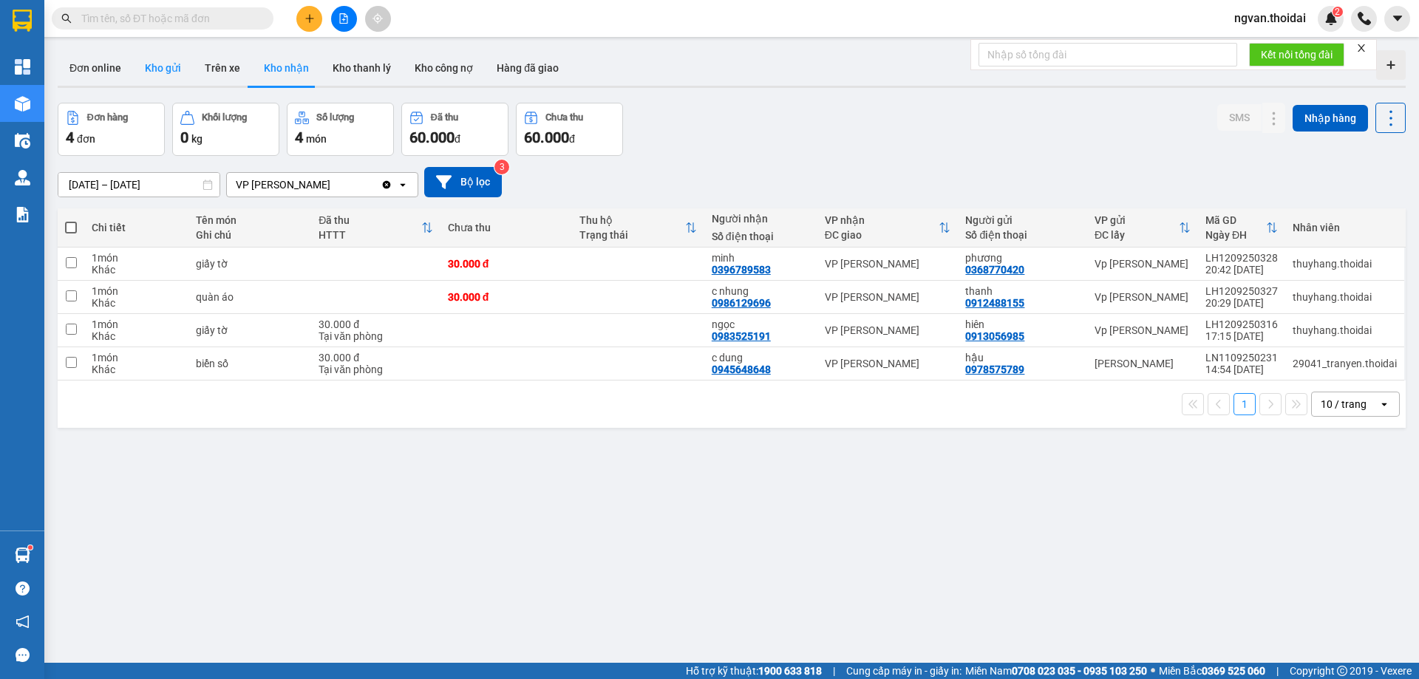
click at [167, 73] on button "Kho gửi" at bounding box center [163, 67] width 60 height 35
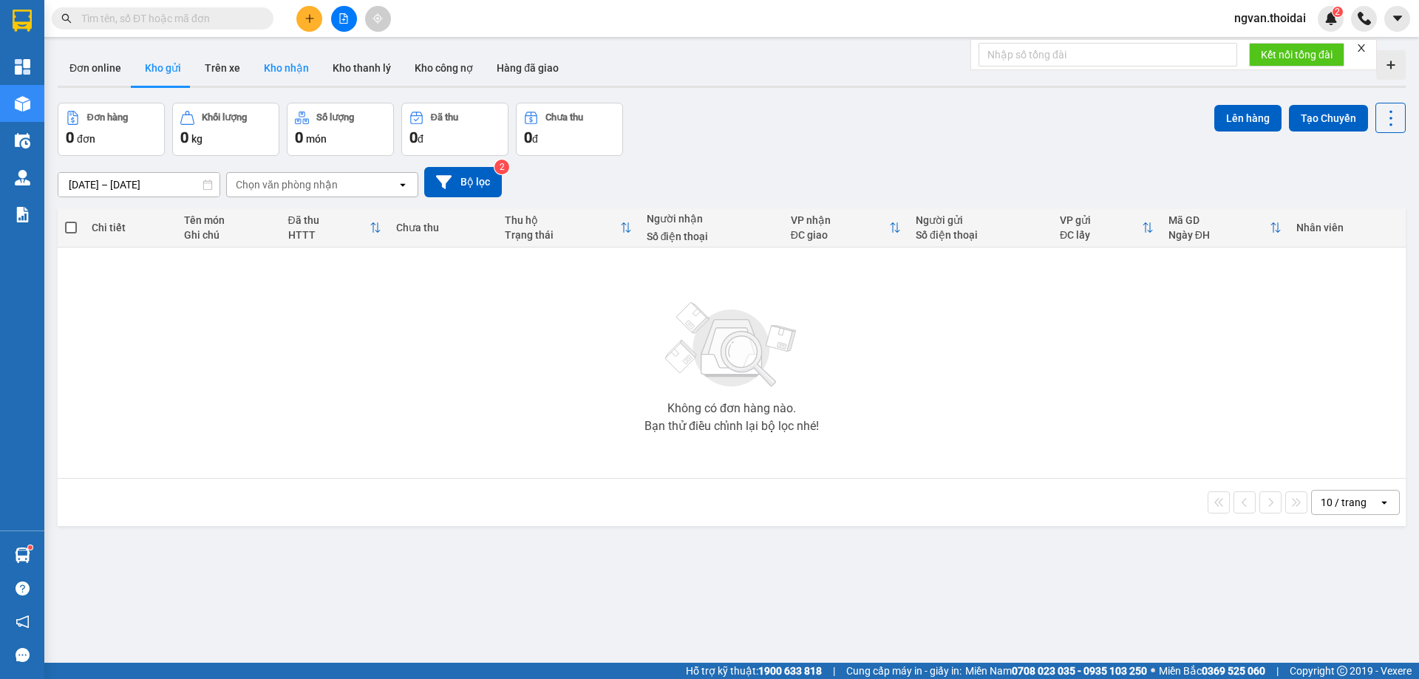
click at [296, 69] on button "Kho nhận" at bounding box center [286, 67] width 69 height 35
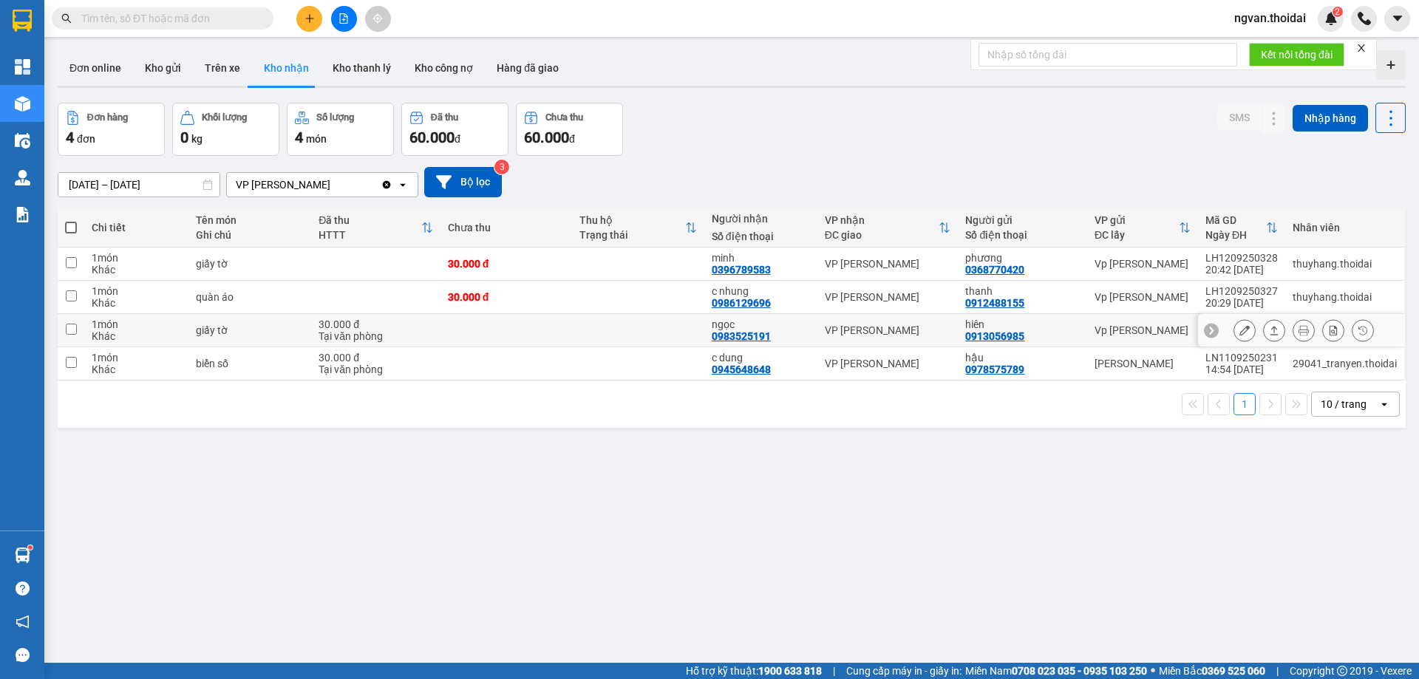
click at [1271, 335] on button at bounding box center [1274, 331] width 21 height 26
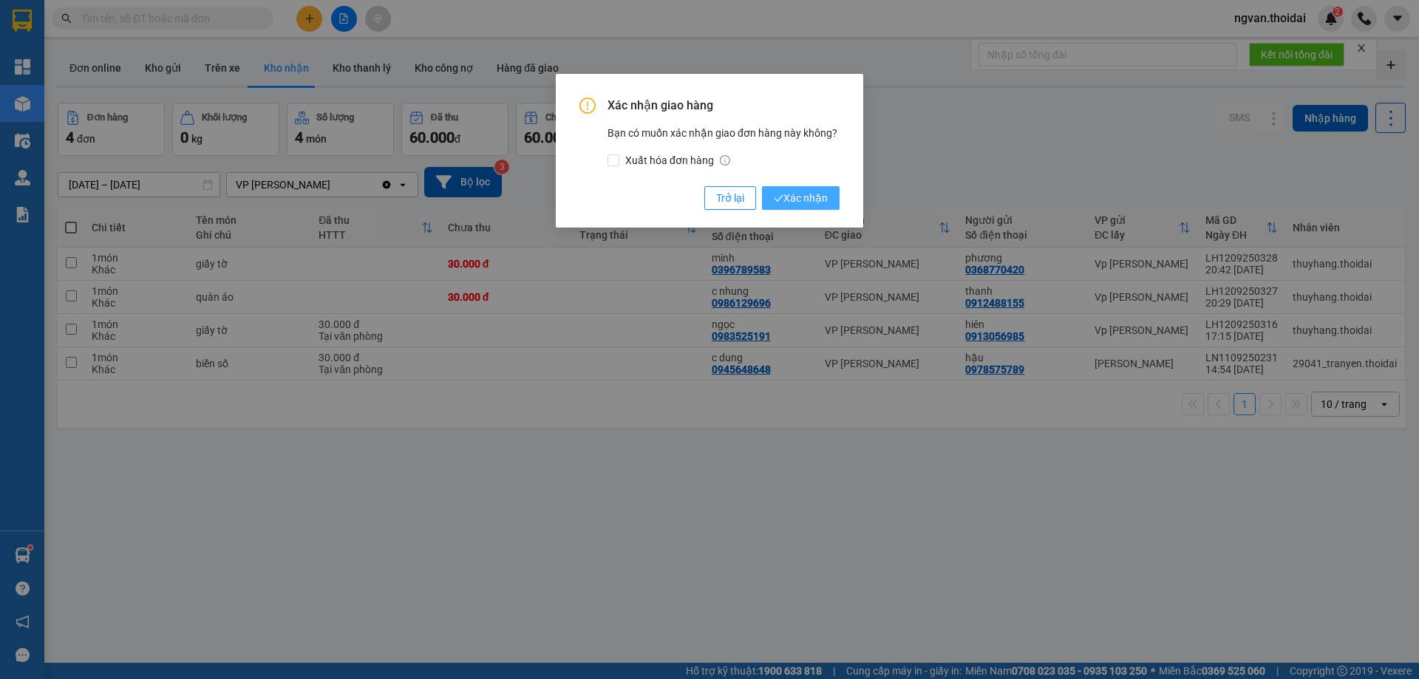
click at [803, 190] on span "Xác nhận" at bounding box center [801, 198] width 54 height 16
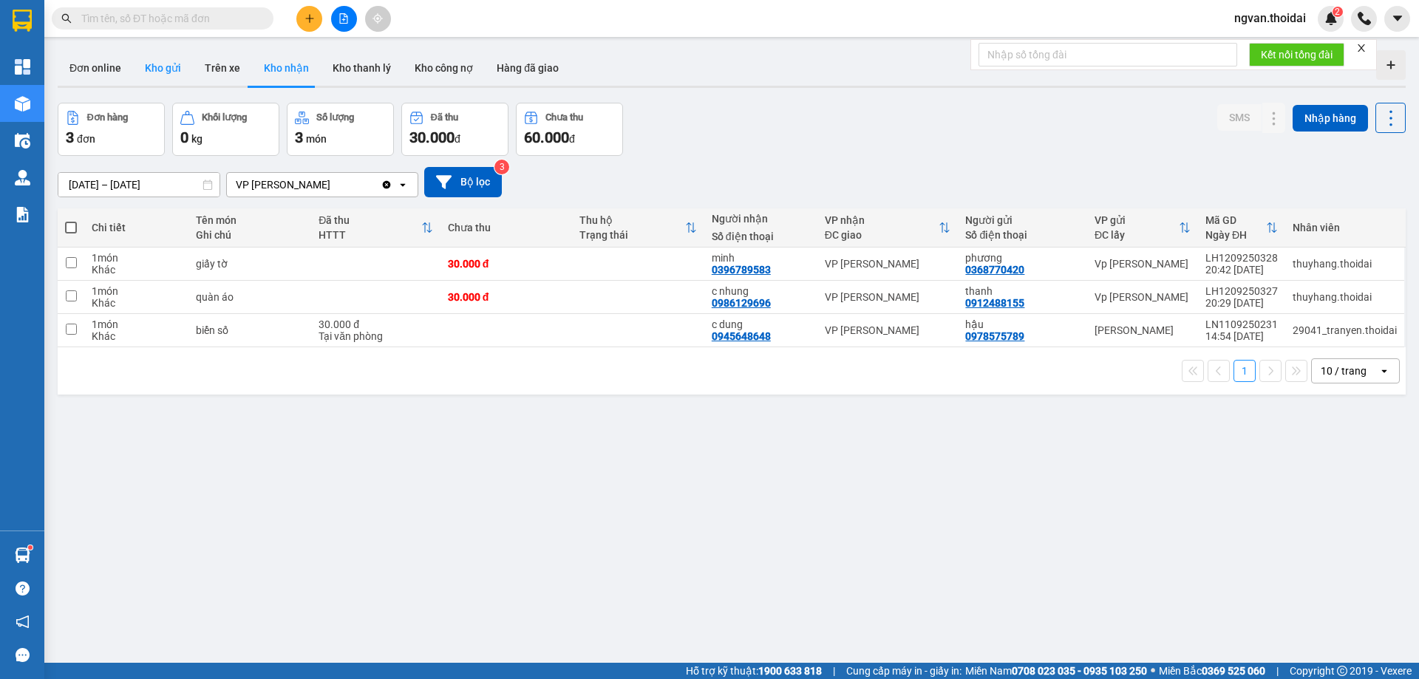
click at [172, 67] on button "Kho gửi" at bounding box center [163, 67] width 60 height 35
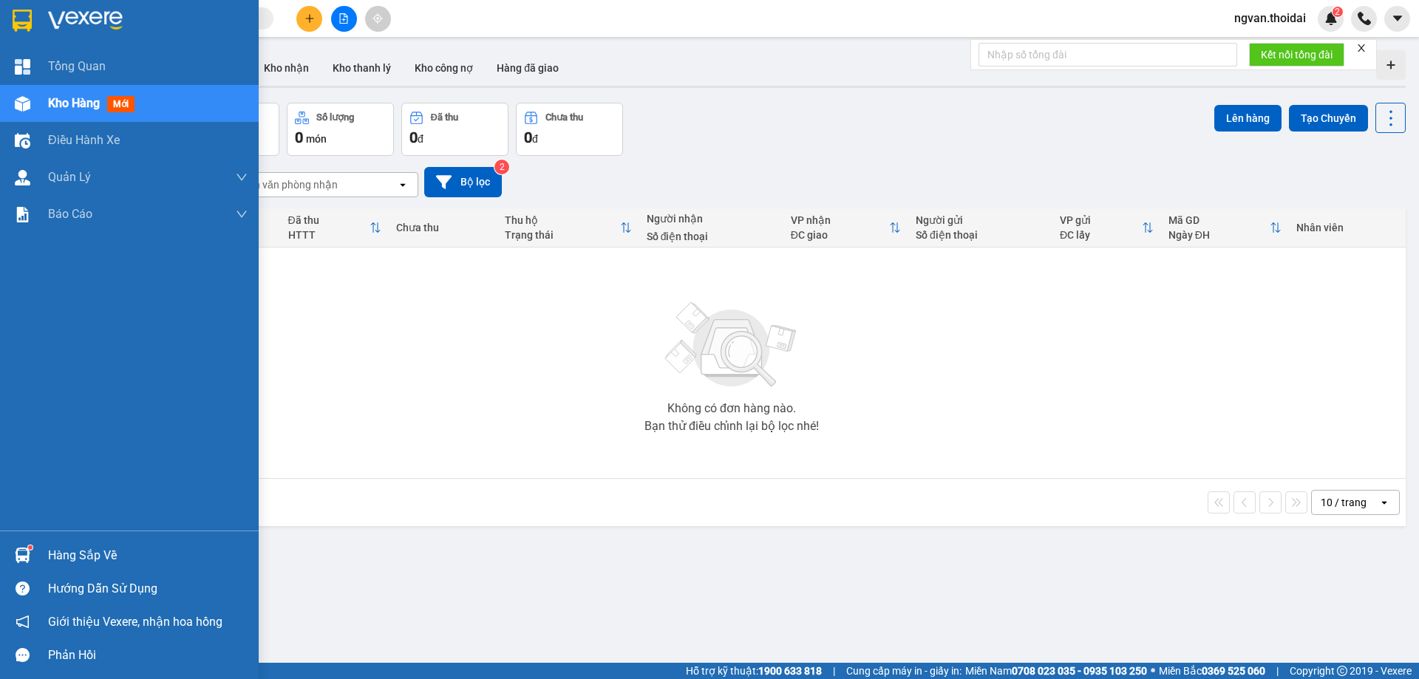
click at [50, 548] on div "Hàng sắp về" at bounding box center [148, 556] width 200 height 22
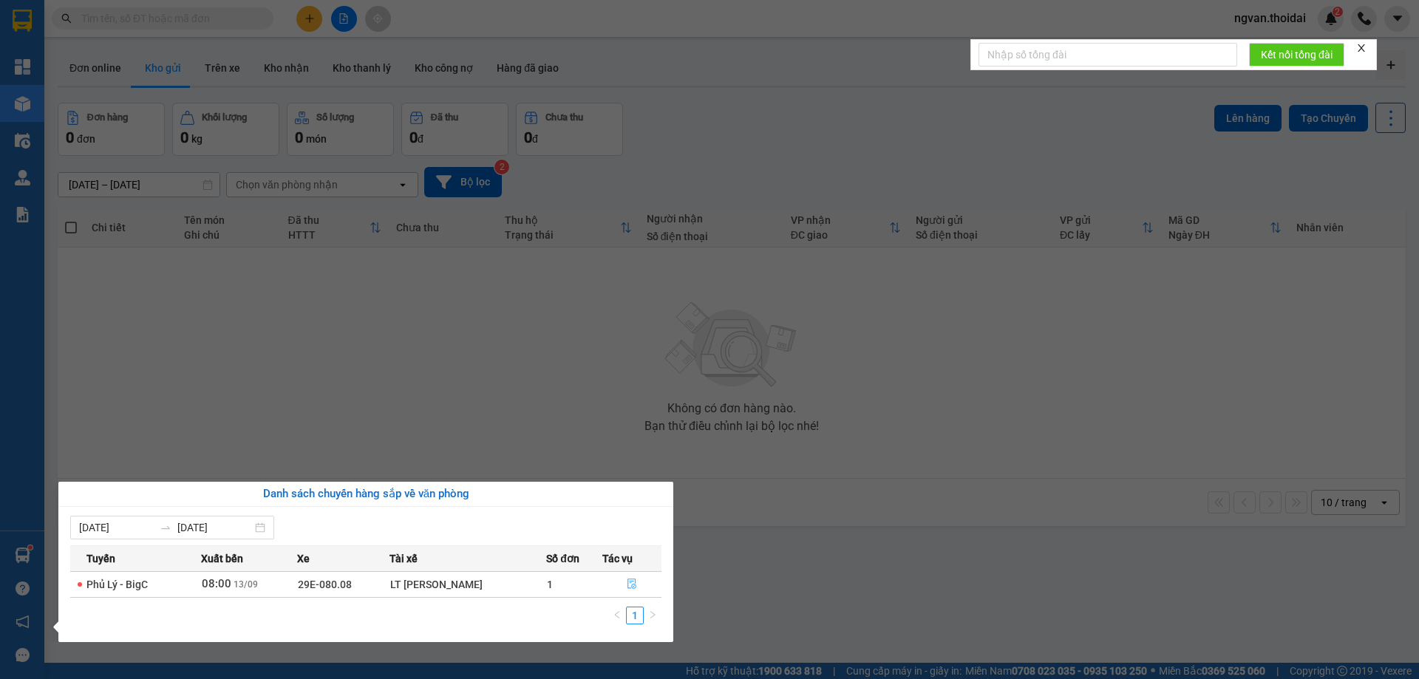
click at [625, 586] on button "button" at bounding box center [632, 585] width 58 height 24
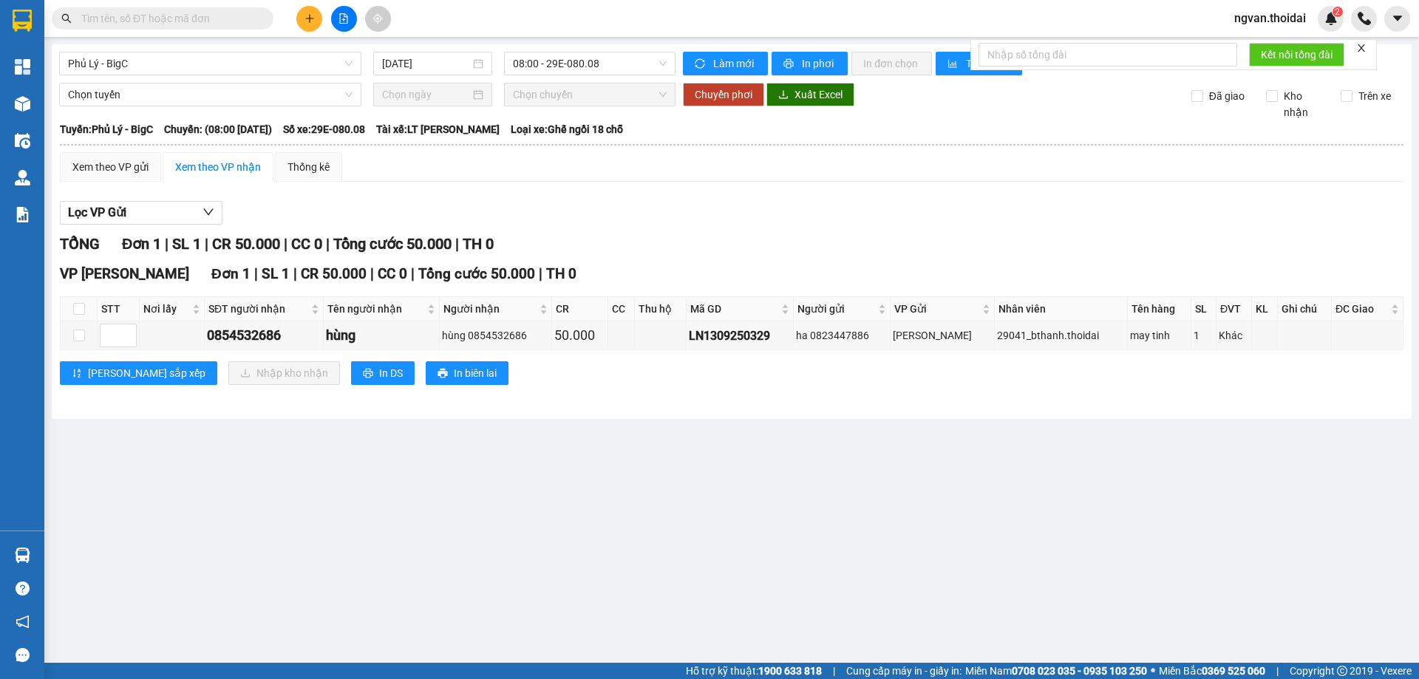
click at [500, 464] on main "Phủ Lý - BigC [DATE] 08:00 - 29E-080.08 Làm mới In phơi In đơn chọn Thống kê Lọ…" at bounding box center [709, 331] width 1419 height 663
drag, startPoint x: 83, startPoint y: 312, endPoint x: 73, endPoint y: 308, distance: 10.3
click at [81, 312] on th at bounding box center [79, 309] width 37 height 24
click at [70, 308] on th at bounding box center [79, 309] width 37 height 24
click at [79, 309] on input "checkbox" at bounding box center [79, 309] width 12 height 12
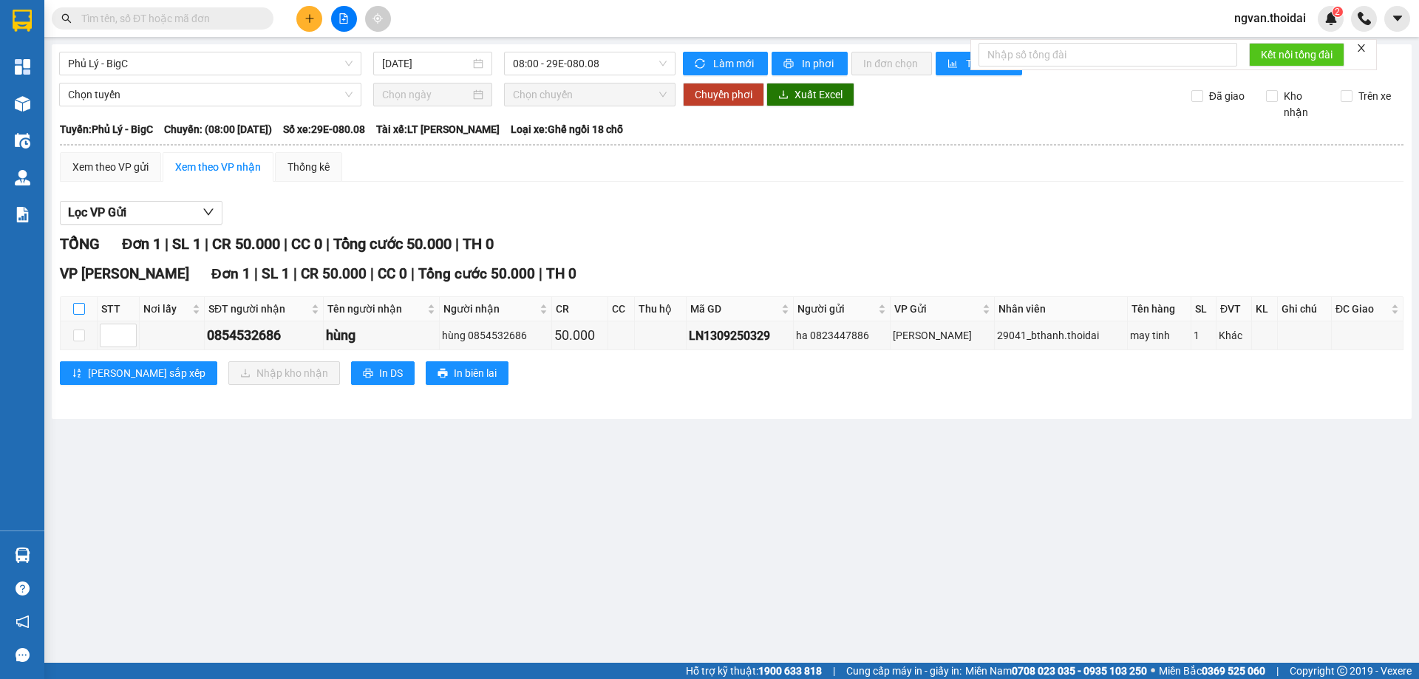
checkbox input "true"
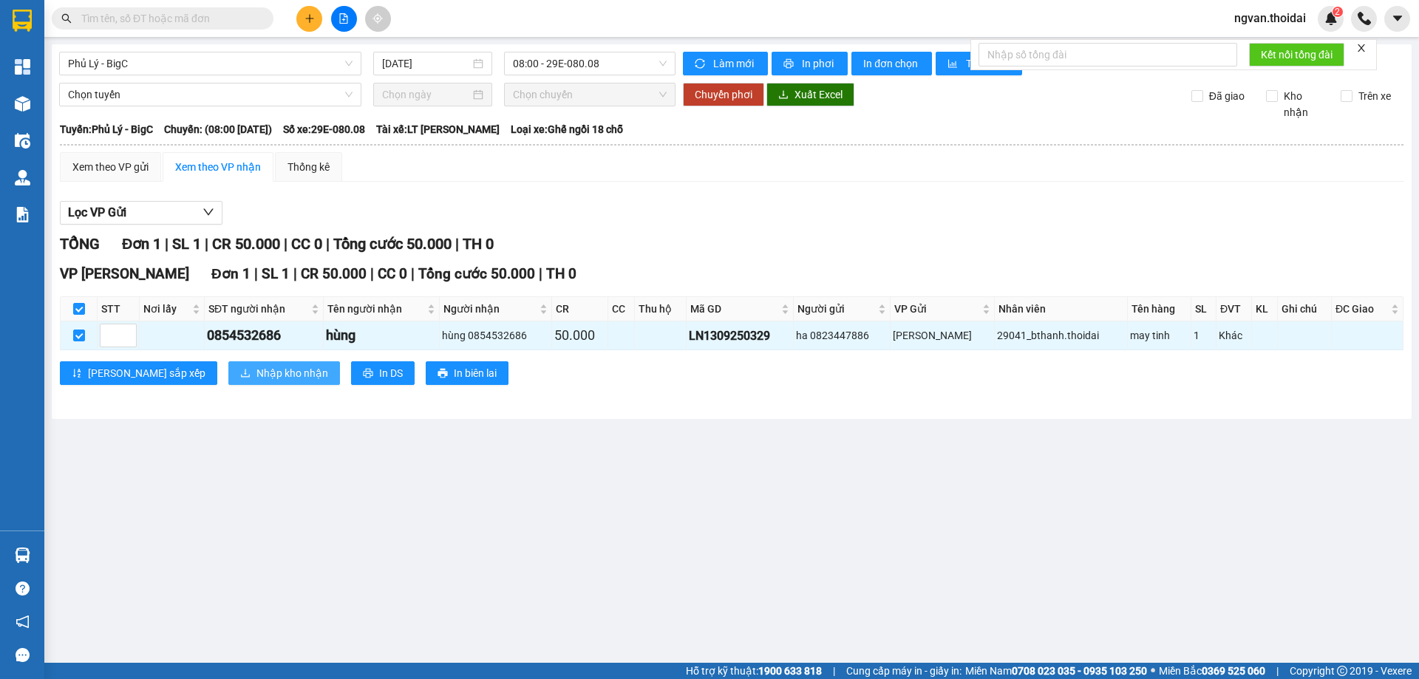
click at [257, 380] on span "Nhập kho nhận" at bounding box center [293, 373] width 72 height 16
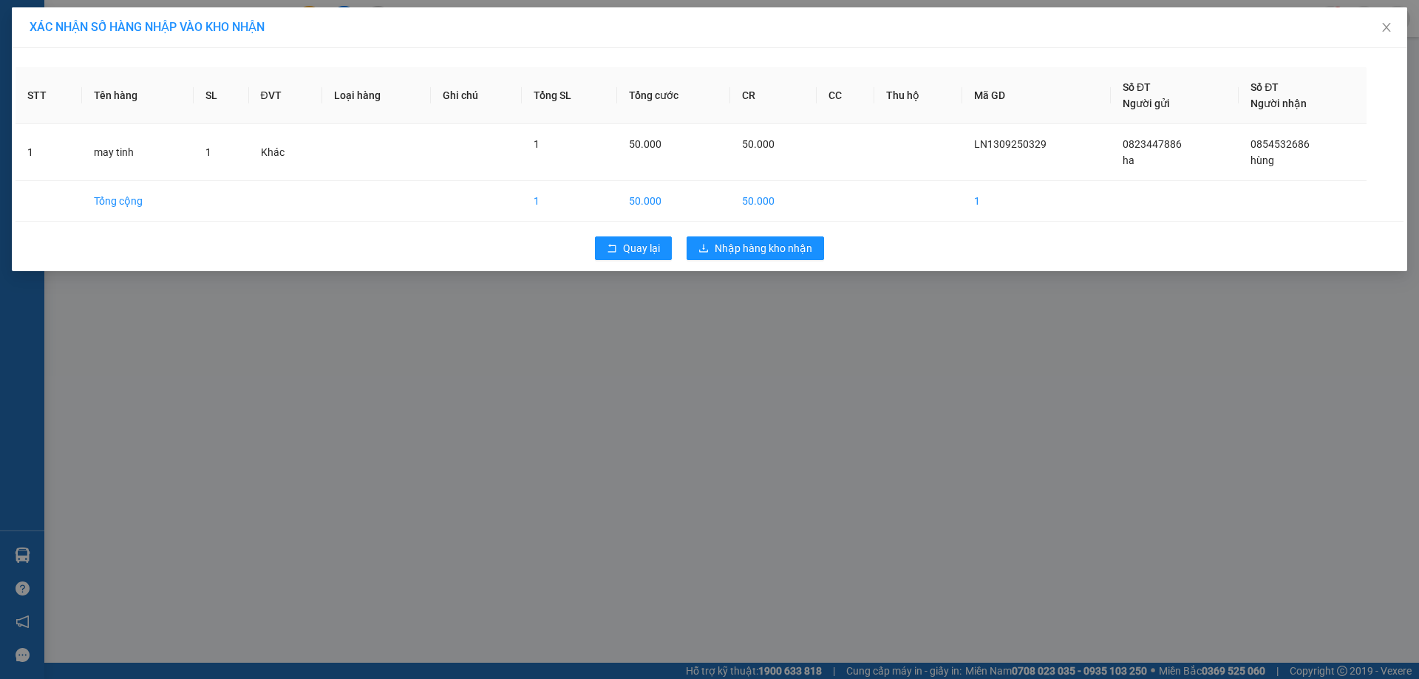
click at [768, 261] on div "Quay lại Nhập hàng kho nhận" at bounding box center [710, 248] width 1388 height 38
click at [768, 258] on button "Nhập hàng kho nhận" at bounding box center [755, 249] width 137 height 24
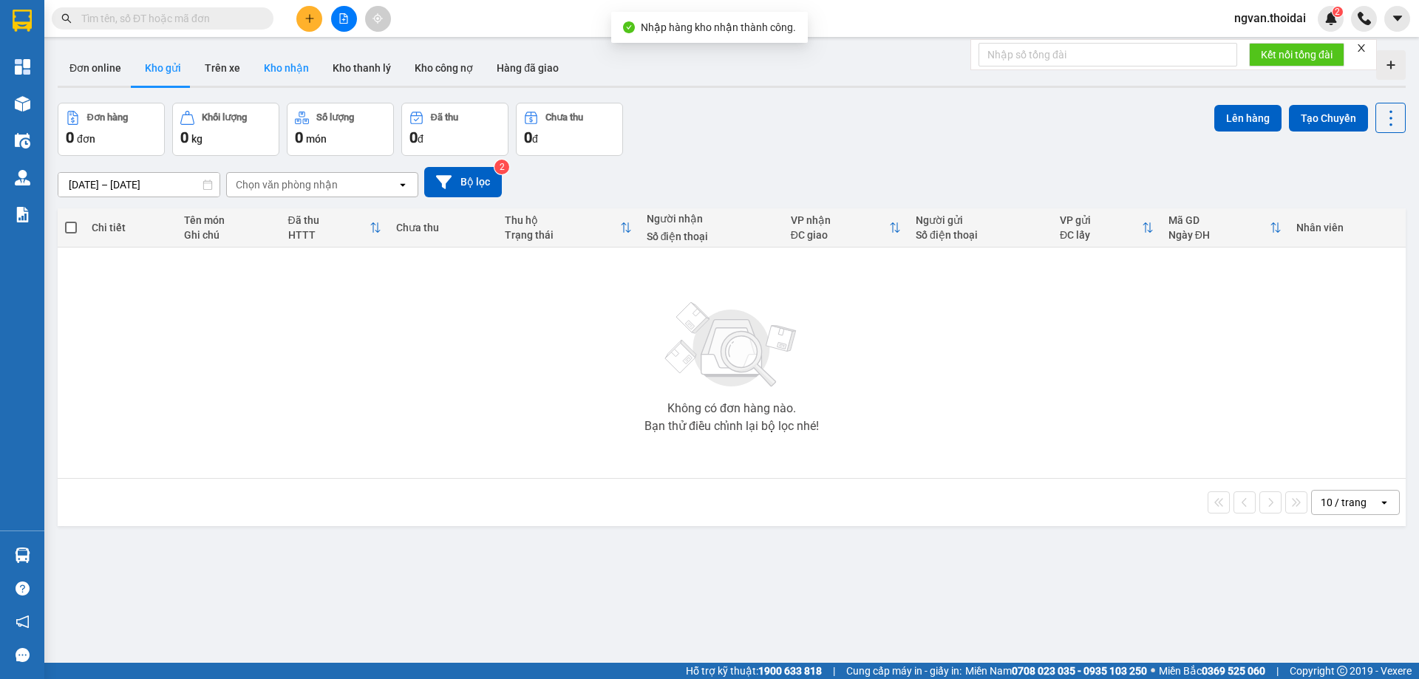
click at [282, 67] on button "Kho nhận" at bounding box center [286, 67] width 69 height 35
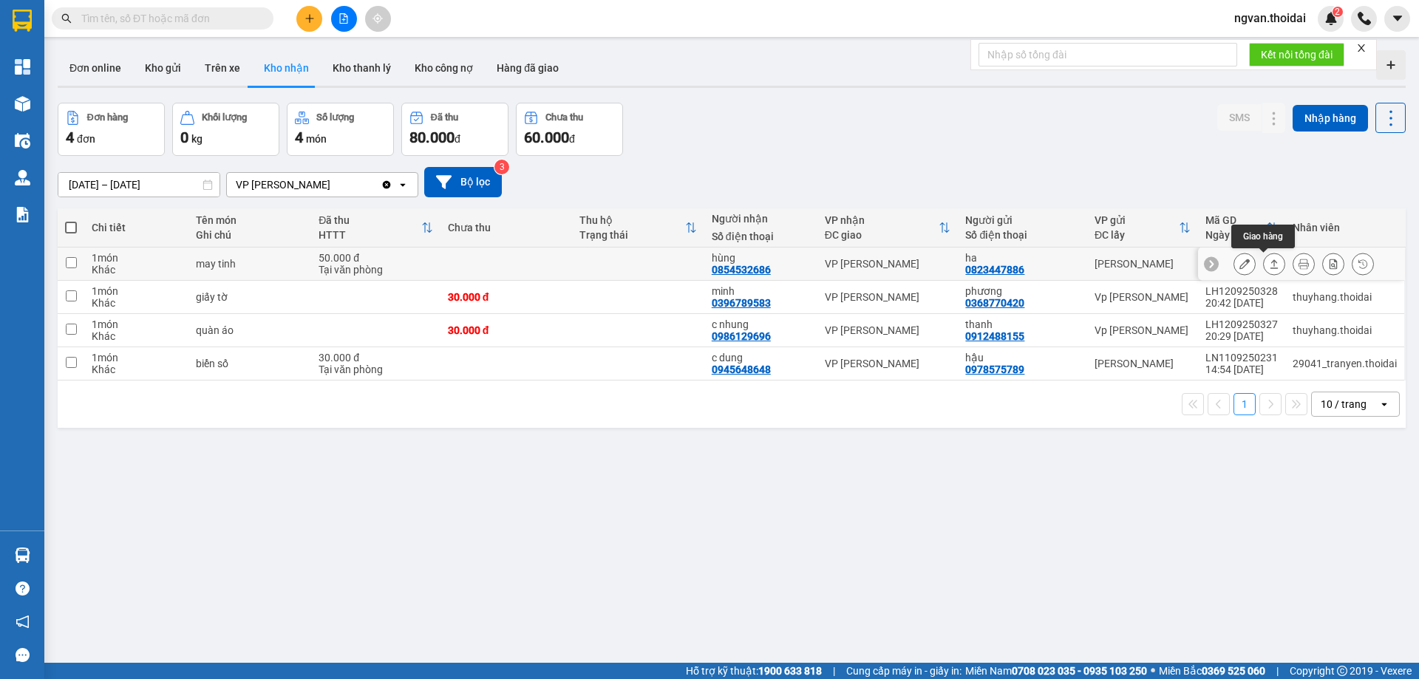
click at [1269, 265] on icon at bounding box center [1274, 264] width 10 height 10
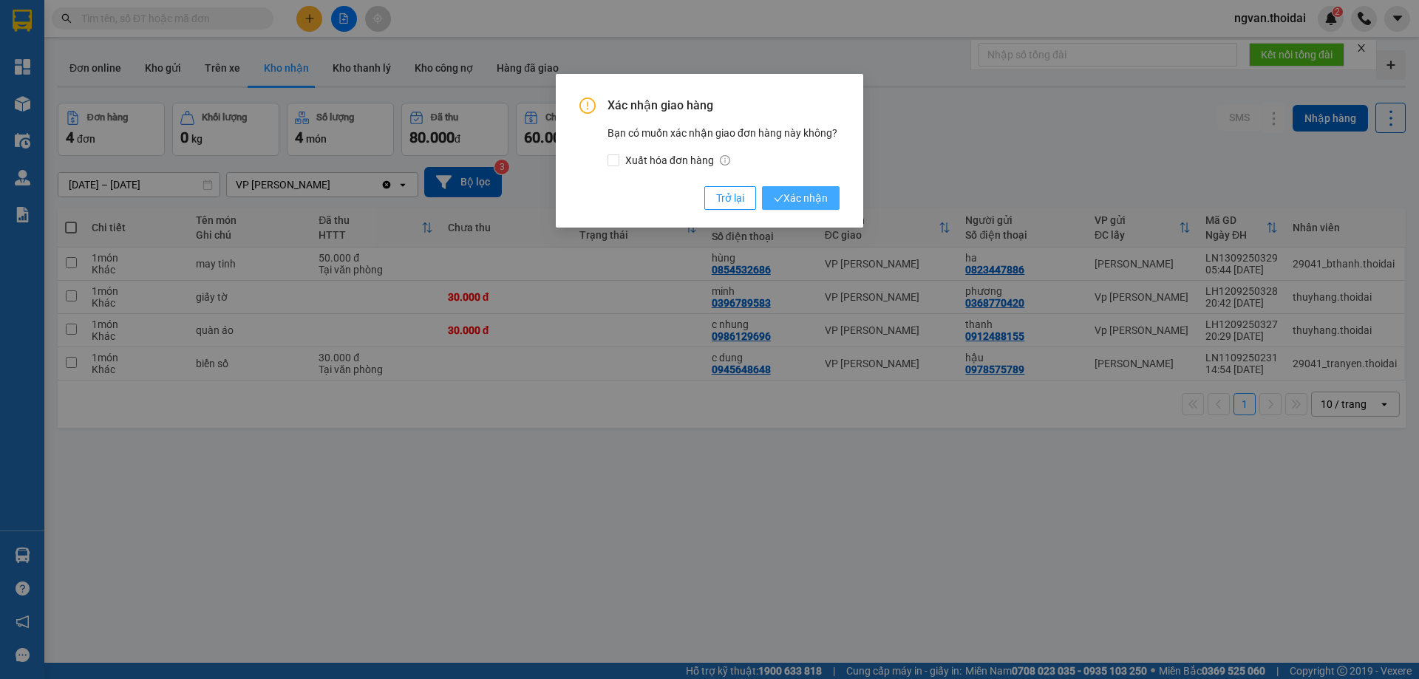
click at [807, 200] on span "Xác nhận" at bounding box center [801, 198] width 54 height 16
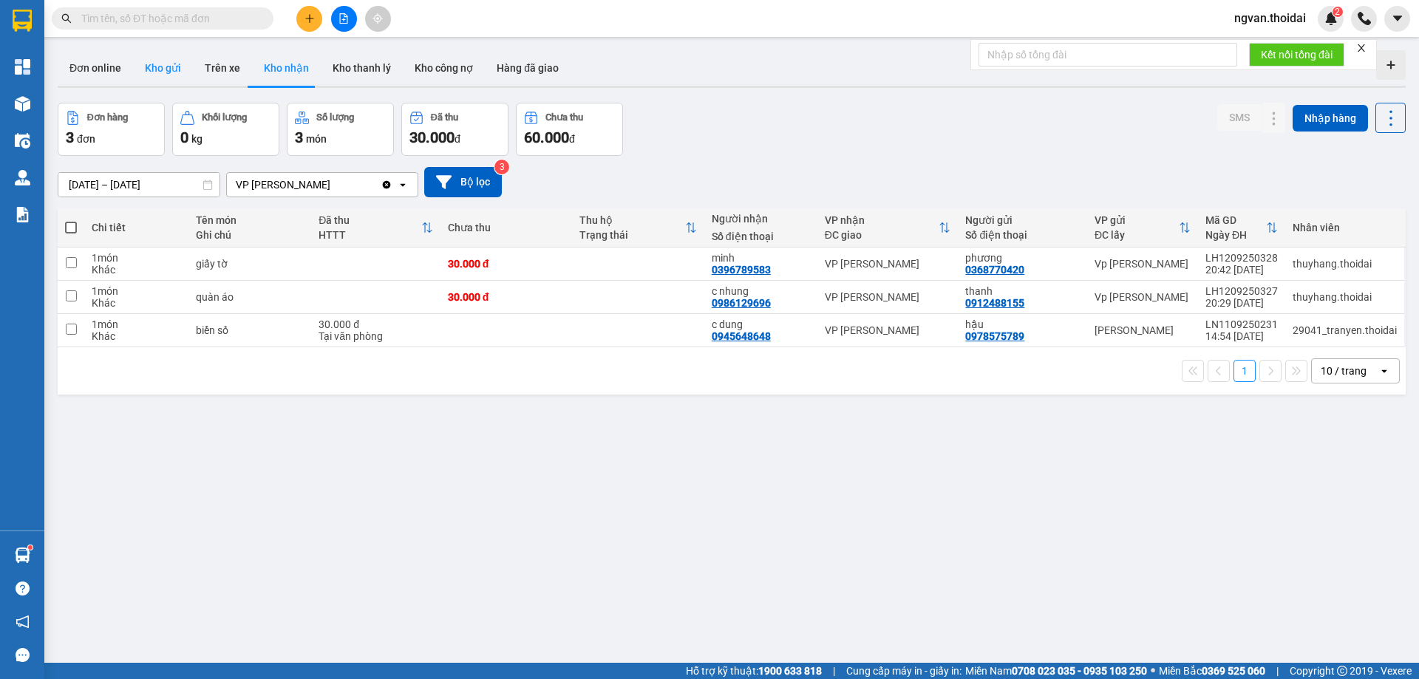
click at [169, 71] on button "Kho gửi" at bounding box center [163, 67] width 60 height 35
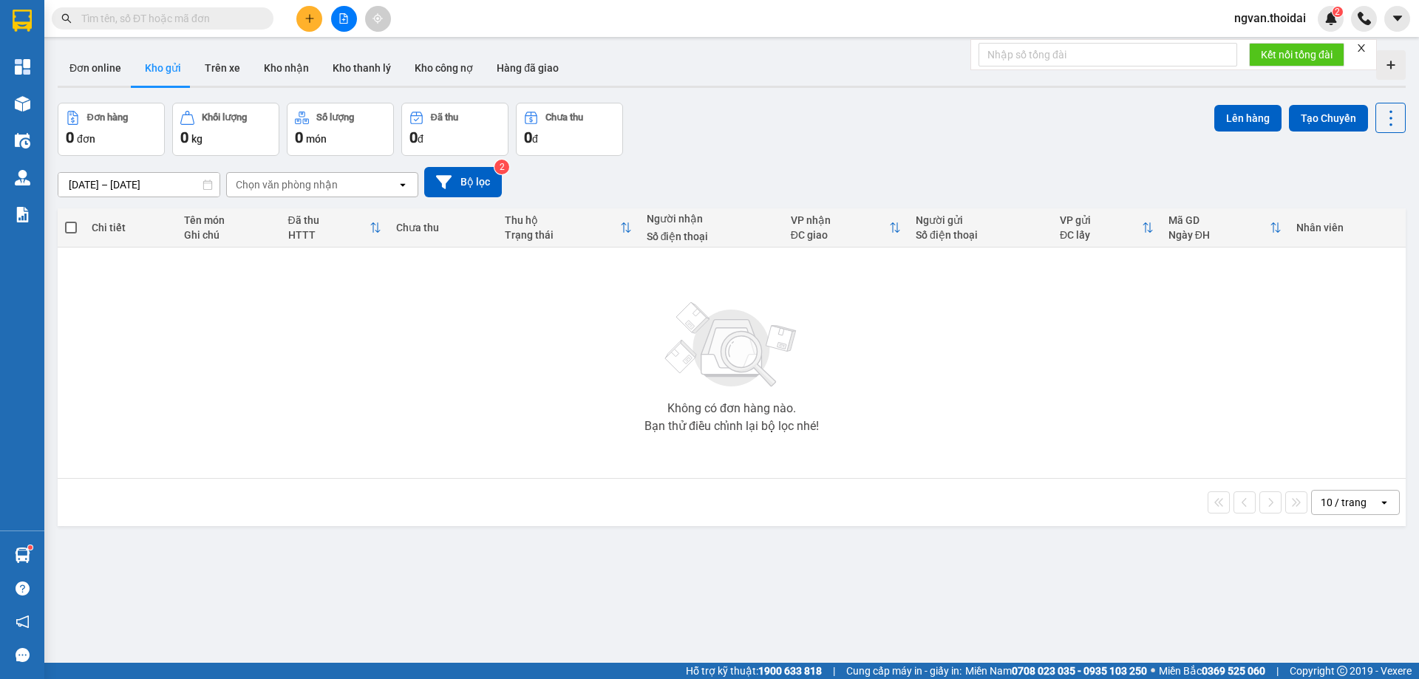
click at [305, 16] on icon "plus" at bounding box center [310, 18] width 10 height 10
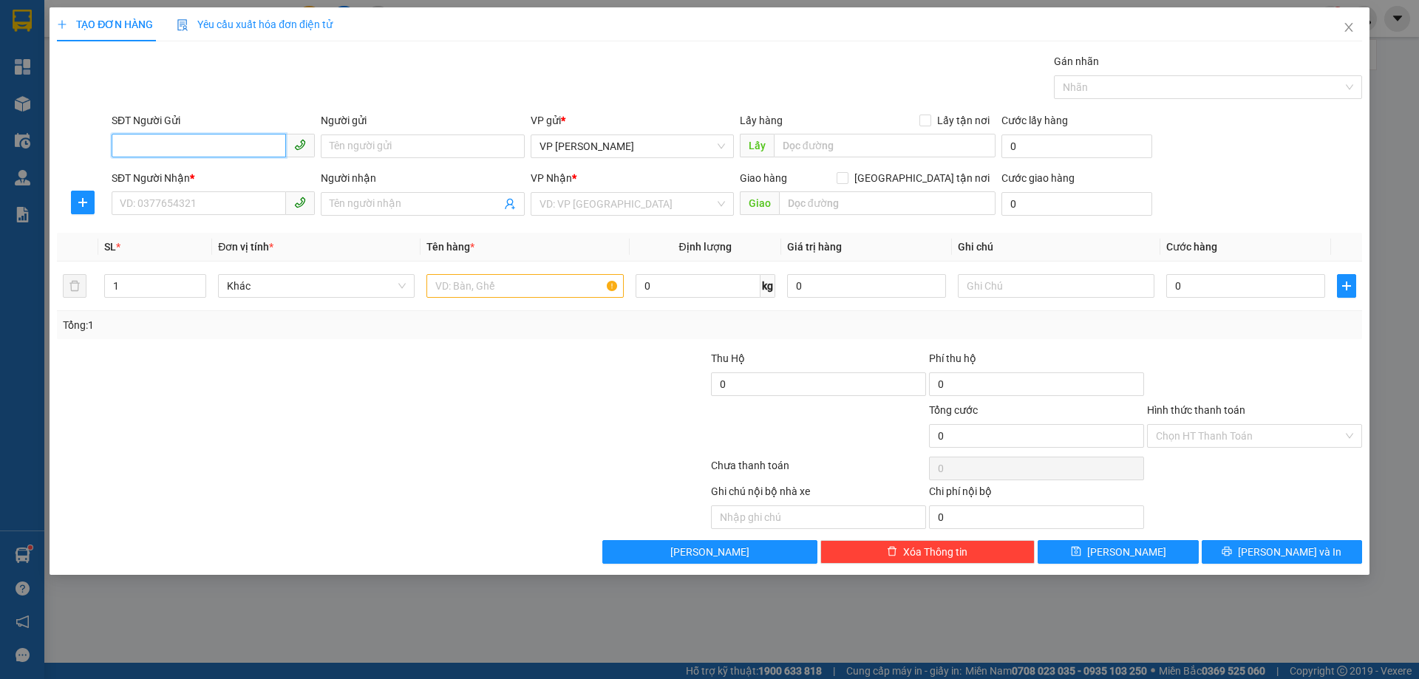
click at [180, 145] on input "SĐT Người Gửi" at bounding box center [199, 146] width 174 height 24
type input "0912100330"
drag, startPoint x: 180, startPoint y: 177, endPoint x: 181, endPoint y: 199, distance: 21.5
click at [180, 179] on div "0912100330 - diệp anh" at bounding box center [213, 176] width 186 height 16
type input "diệp anh"
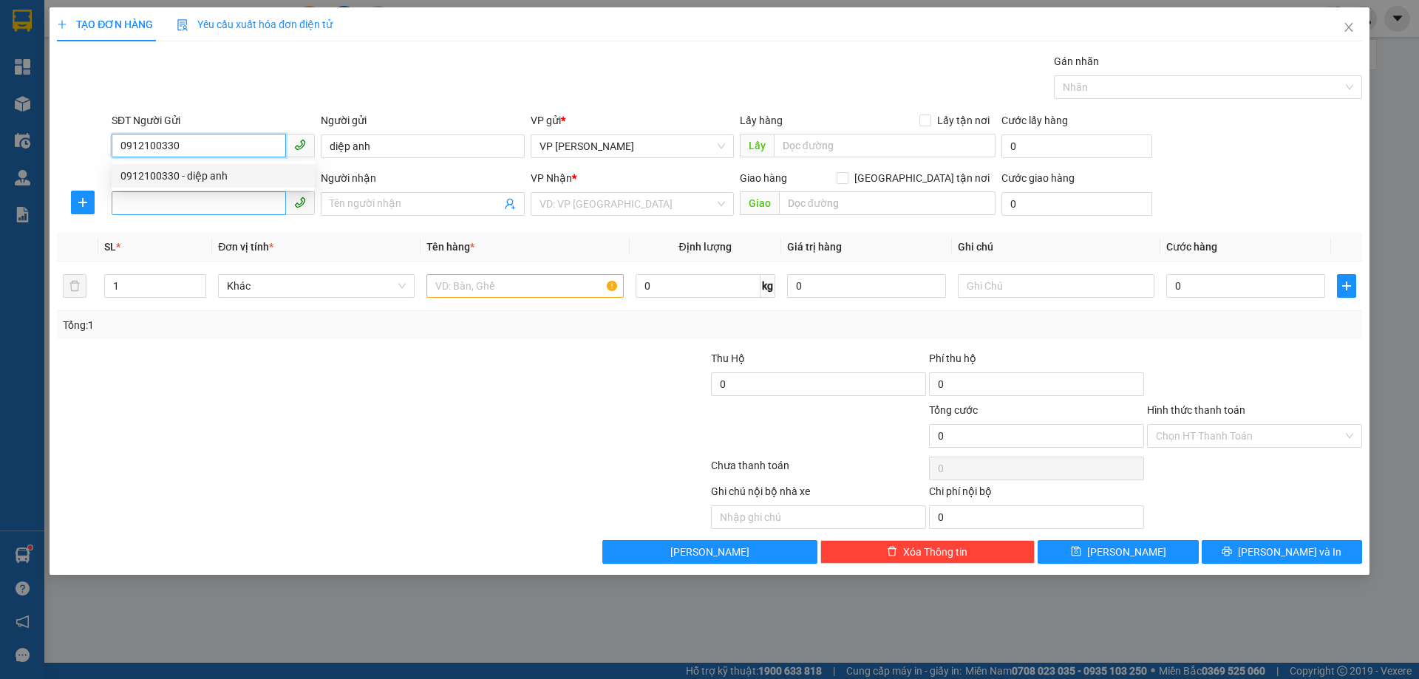
type input "0912100330"
click at [156, 208] on input "SĐT Người Nhận *" at bounding box center [199, 203] width 174 height 24
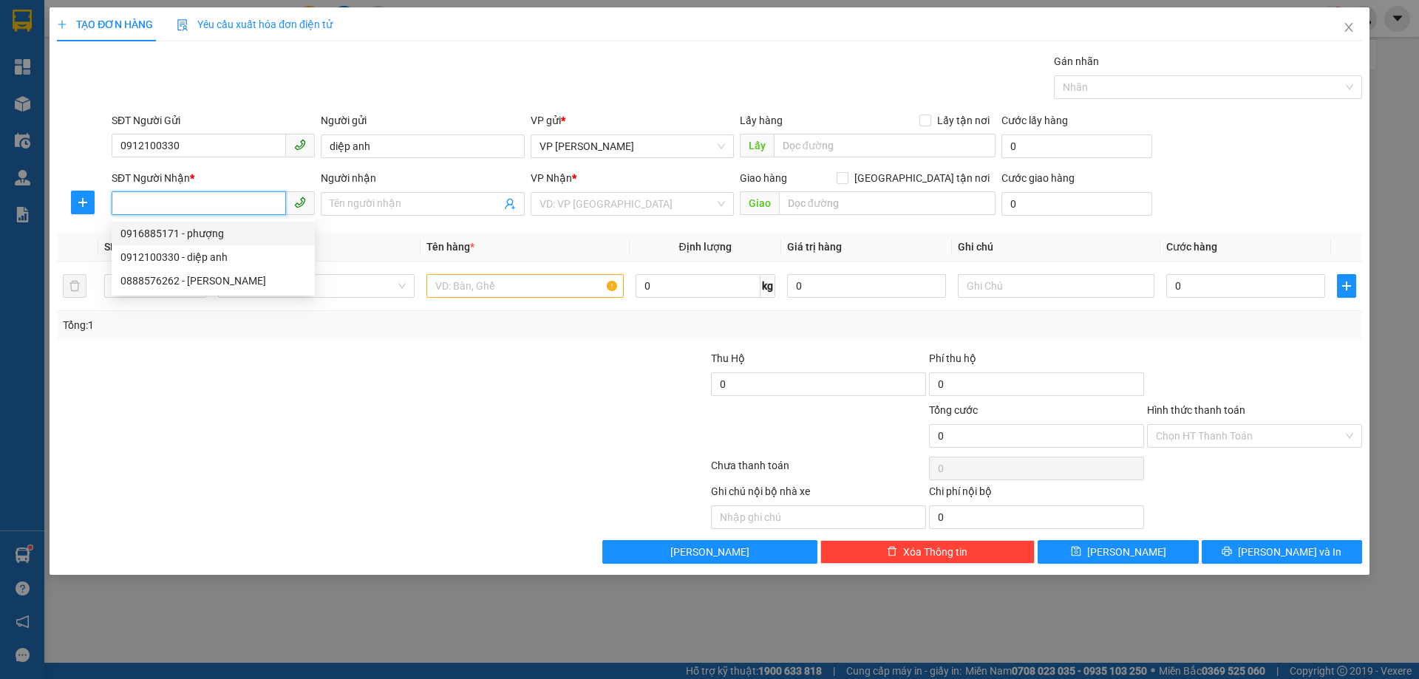
drag, startPoint x: 166, startPoint y: 236, endPoint x: 224, endPoint y: 265, distance: 65.1
click at [167, 236] on div "0916885171 - phượng" at bounding box center [213, 233] width 186 height 16
type input "0916885171"
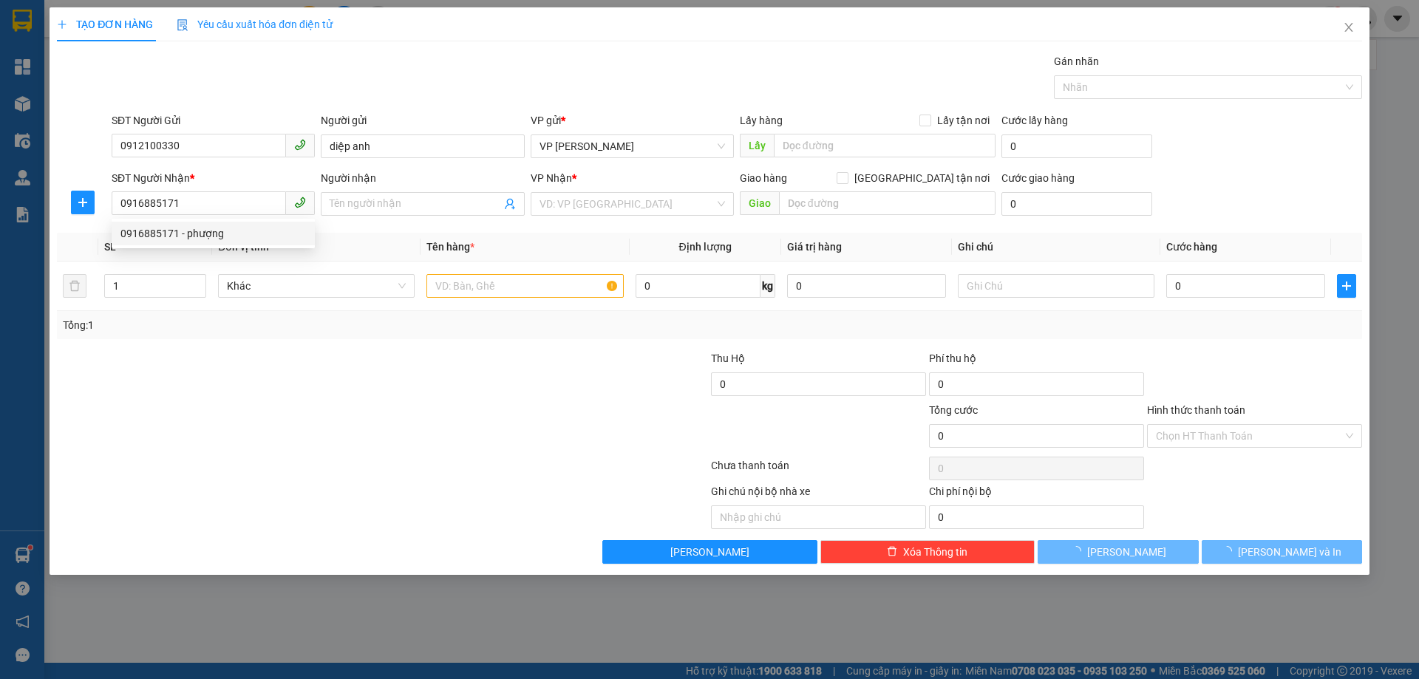
click at [344, 390] on div at bounding box center [273, 376] width 436 height 52
type input "phượng"
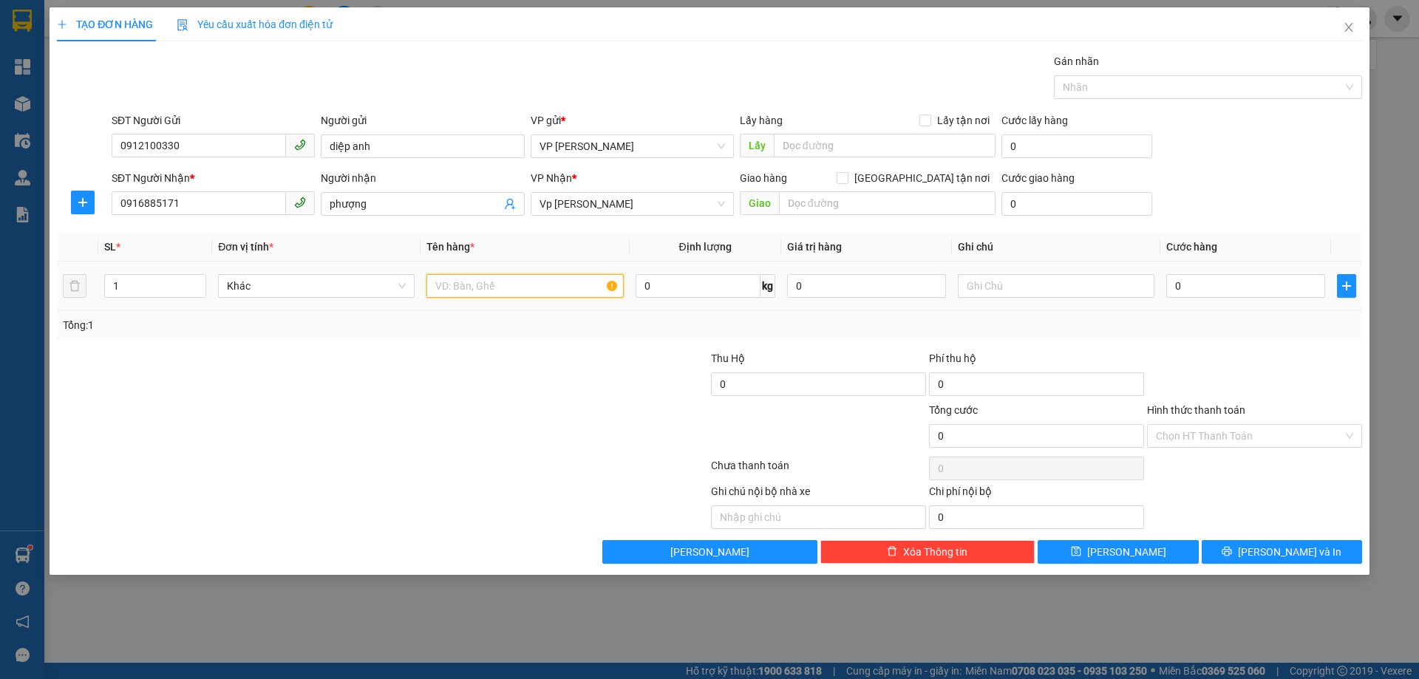
click at [475, 291] on input "text" at bounding box center [525, 286] width 197 height 24
type input "bánh"
click at [1177, 290] on input "0" at bounding box center [1246, 286] width 159 height 24
type input "5"
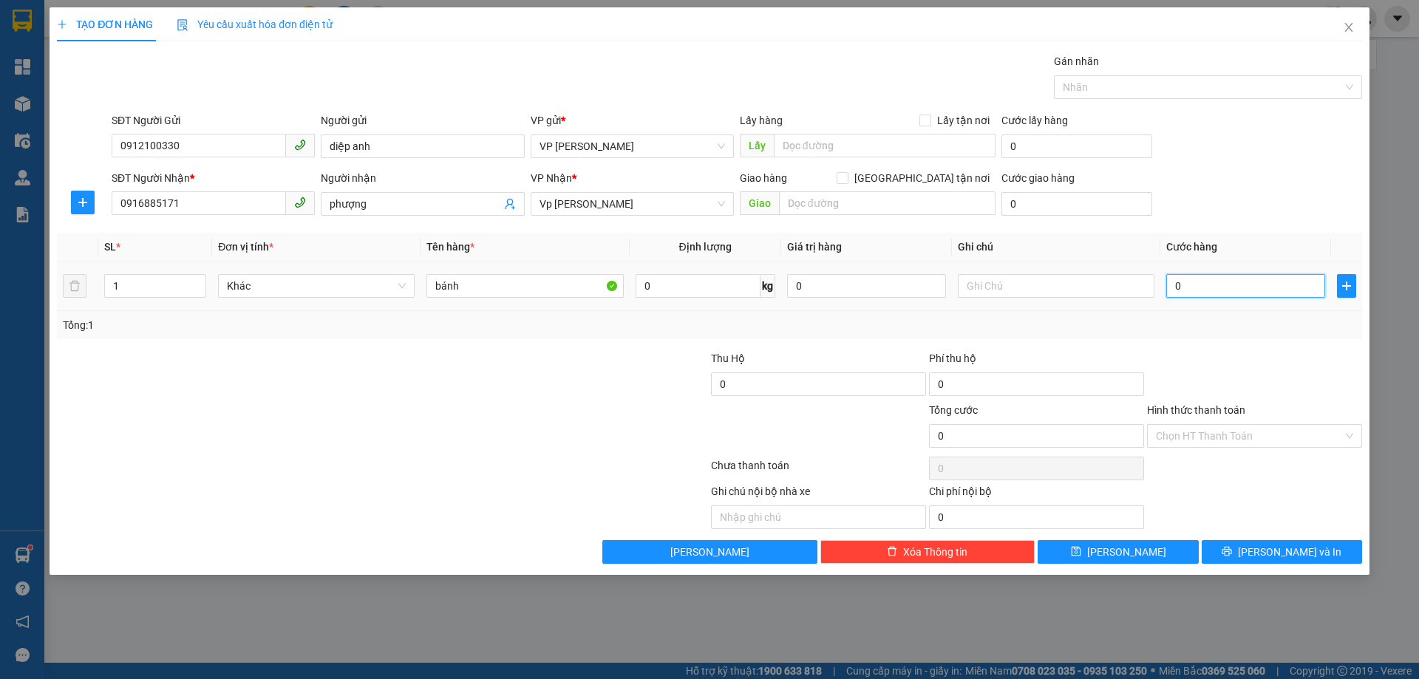
type input "5"
type input "50"
type input "50.000"
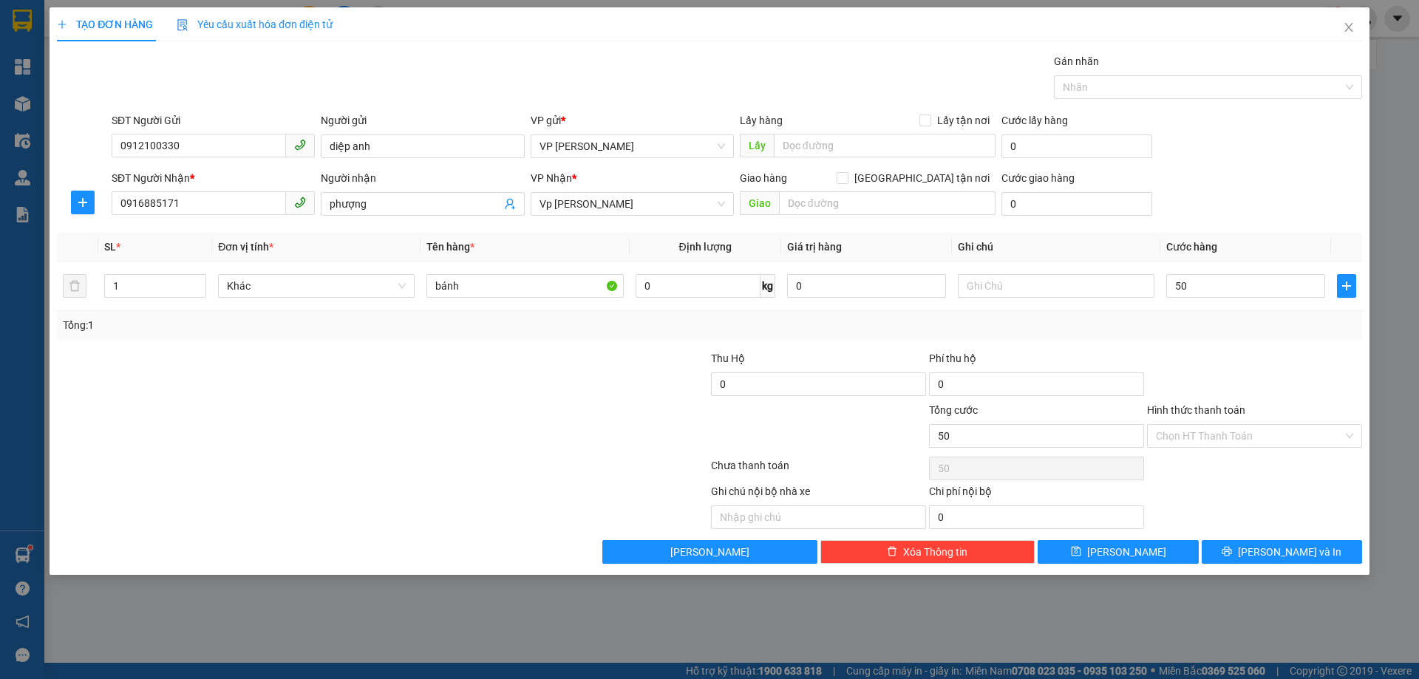
type input "50.000"
drag, startPoint x: 1230, startPoint y: 342, endPoint x: 1240, endPoint y: 351, distance: 14.1
click at [1230, 342] on div "Transit Pickup Surcharge Ids Transit Deliver Surcharge Ids Transit Deliver Surc…" at bounding box center [710, 308] width 1306 height 511
click at [1266, 551] on button "[PERSON_NAME] và In" at bounding box center [1282, 552] width 160 height 24
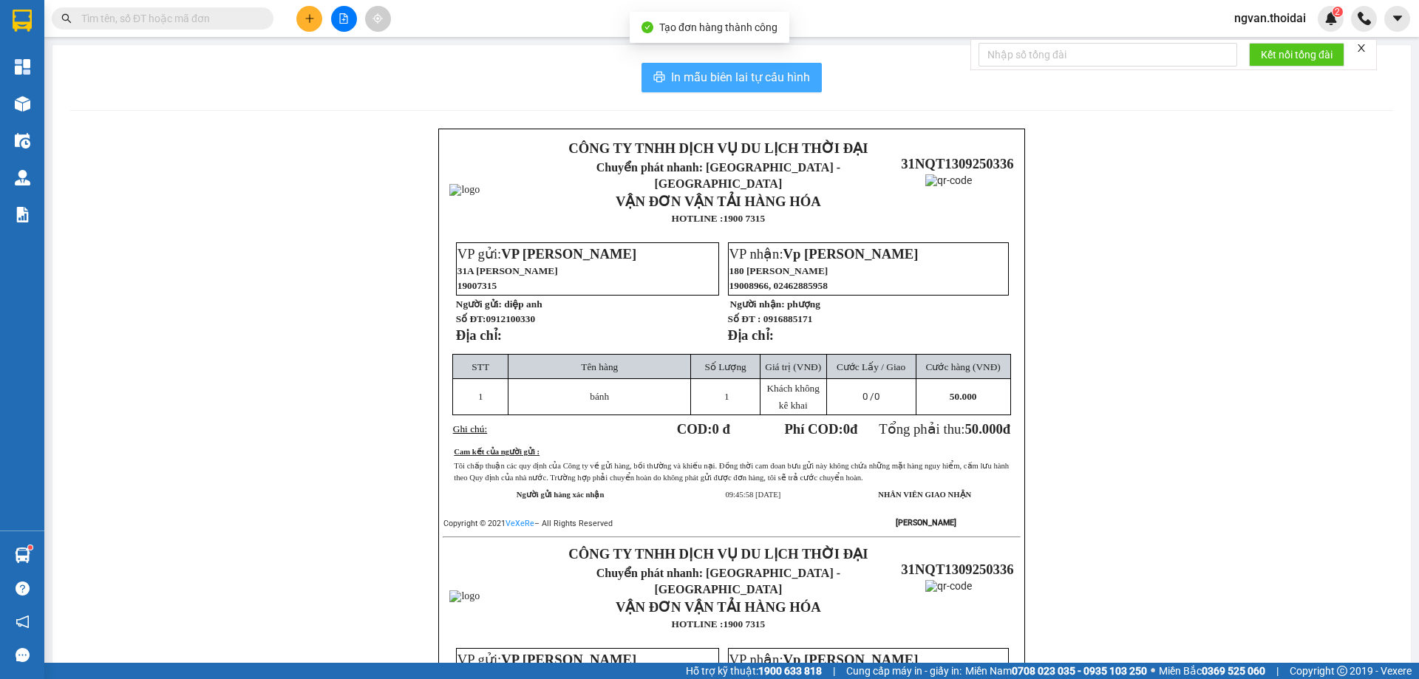
click at [695, 76] on span "In mẫu biên lai tự cấu hình" at bounding box center [740, 77] width 139 height 18
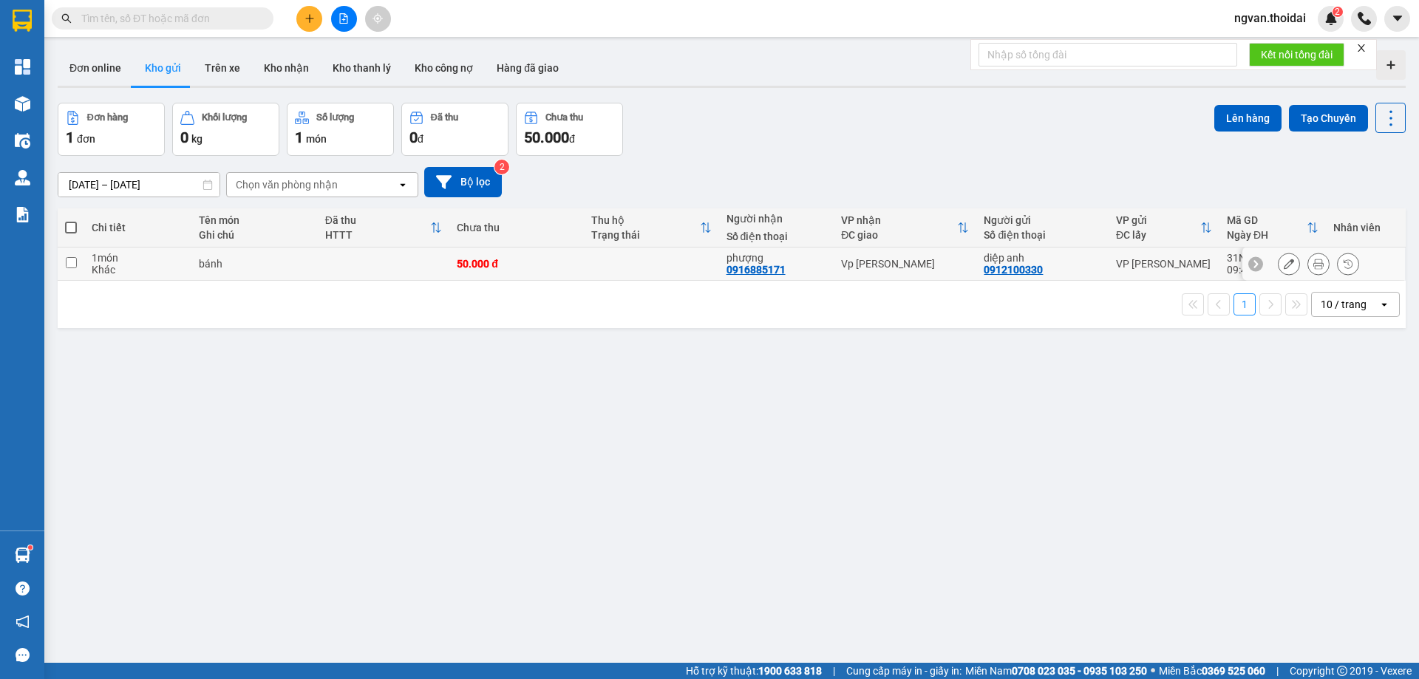
click at [76, 264] on input "checkbox" at bounding box center [71, 262] width 11 height 11
checkbox input "true"
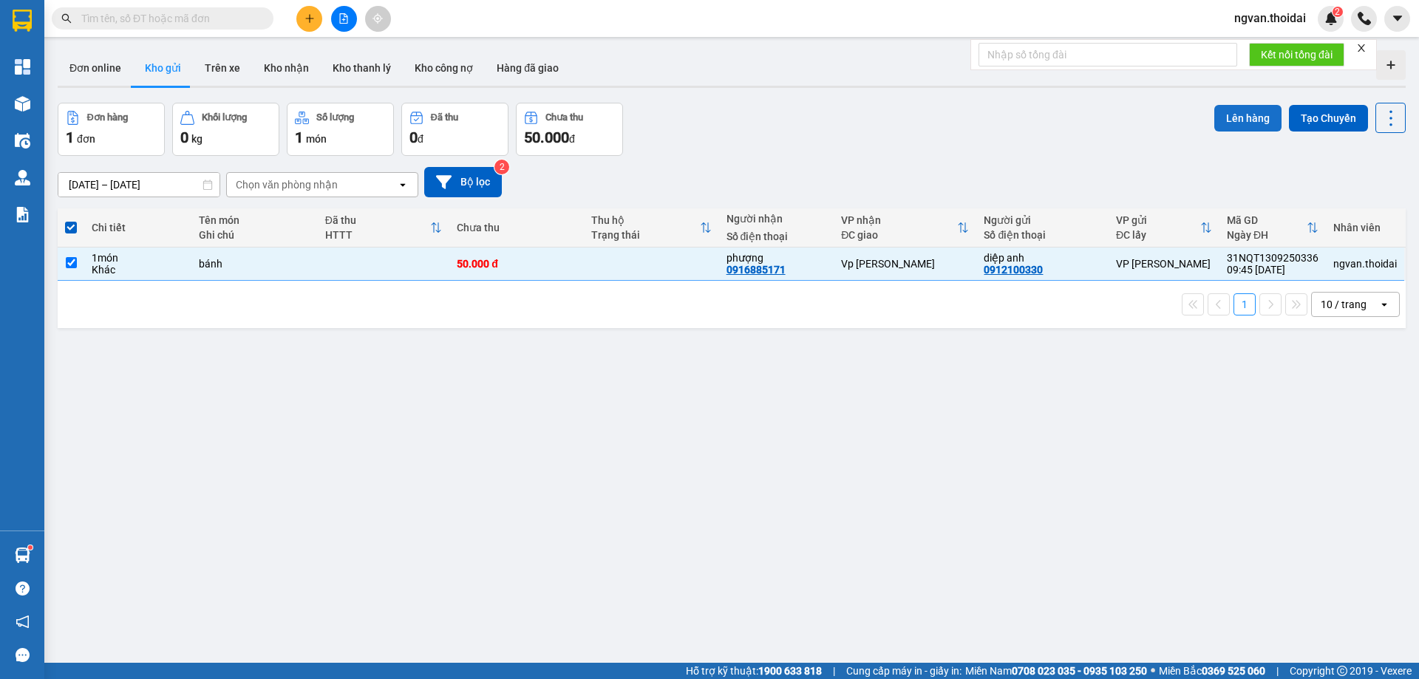
click at [1229, 113] on button "Lên hàng" at bounding box center [1248, 118] width 67 height 27
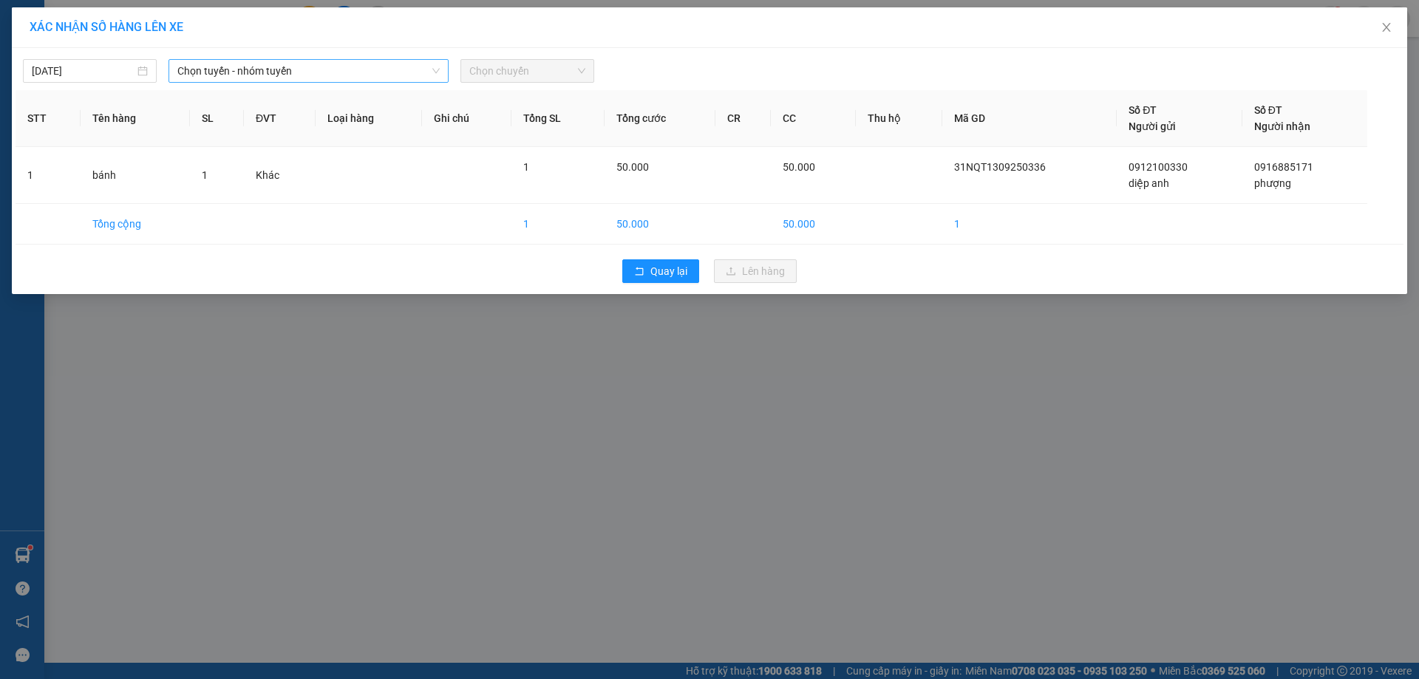
click at [331, 74] on span "Chọn tuyến - nhóm tuyến" at bounding box center [308, 71] width 262 height 22
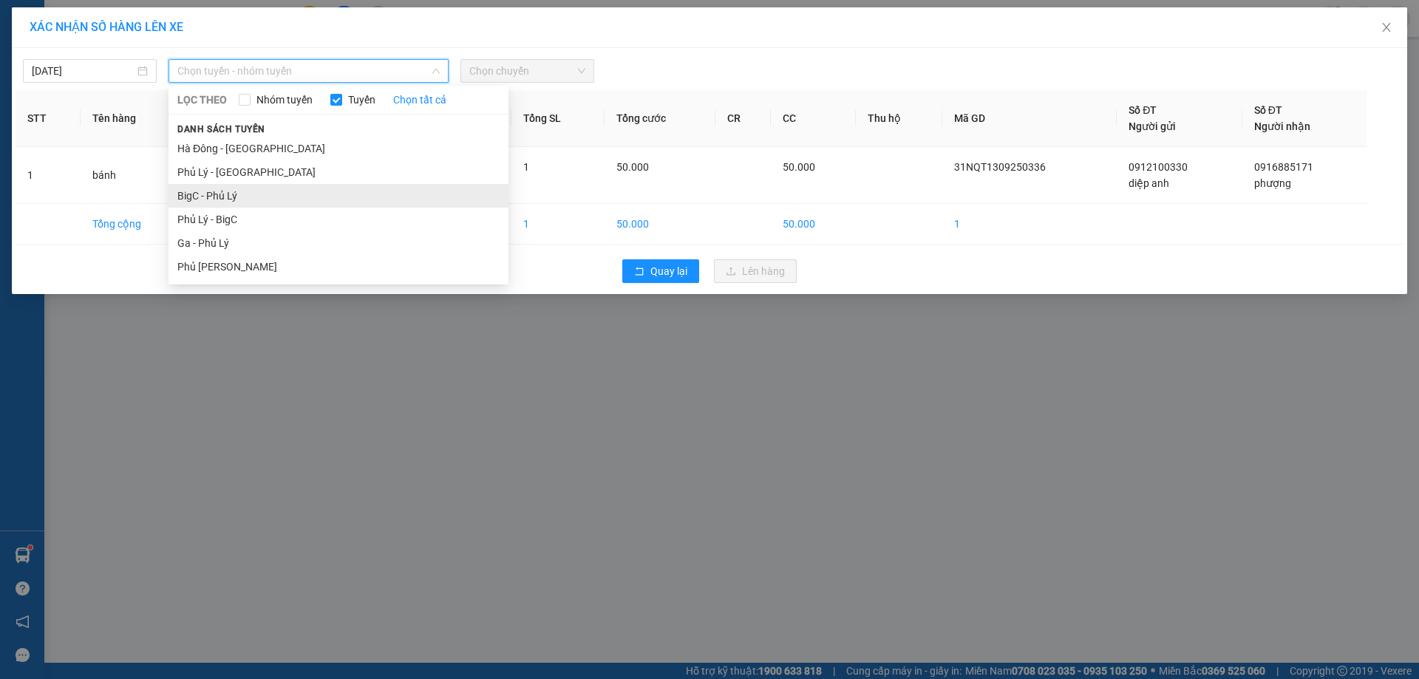
click at [214, 199] on li "BigC - Phủ Lý" at bounding box center [339, 196] width 340 height 24
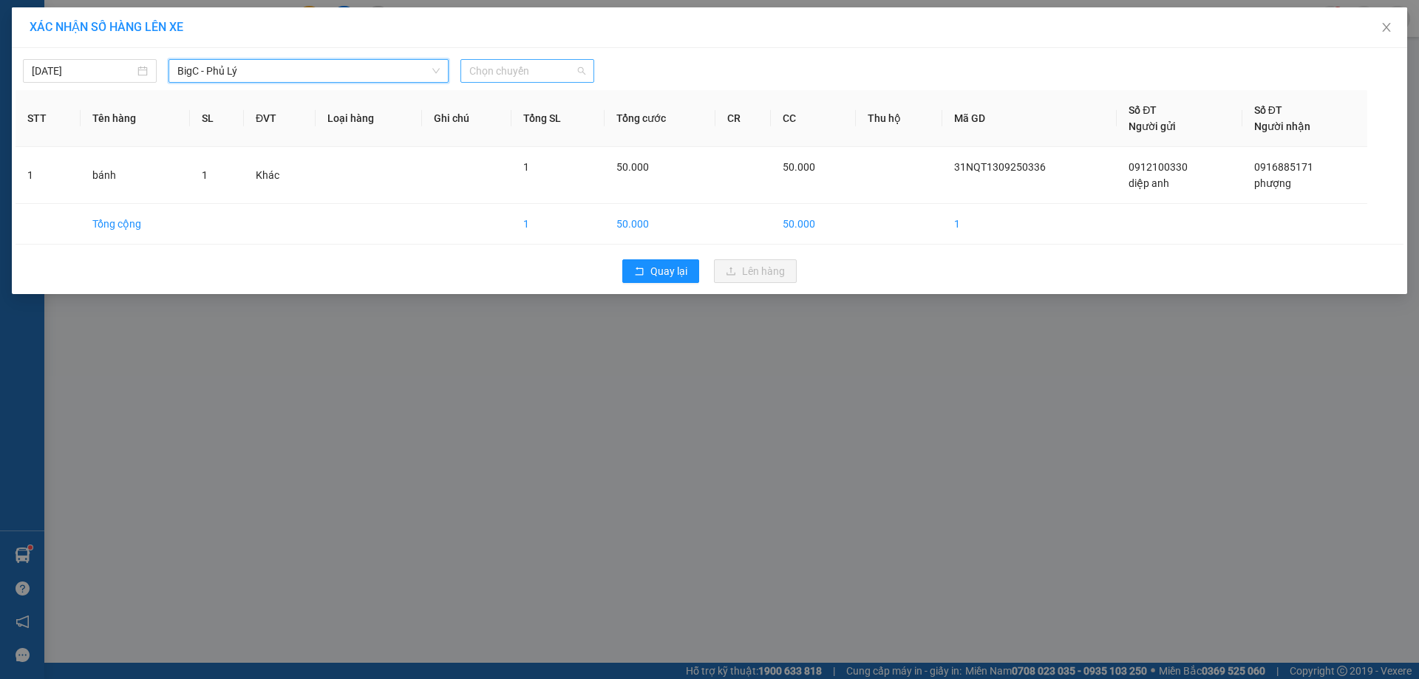
click at [563, 73] on span "Chọn chuyến" at bounding box center [527, 71] width 116 height 22
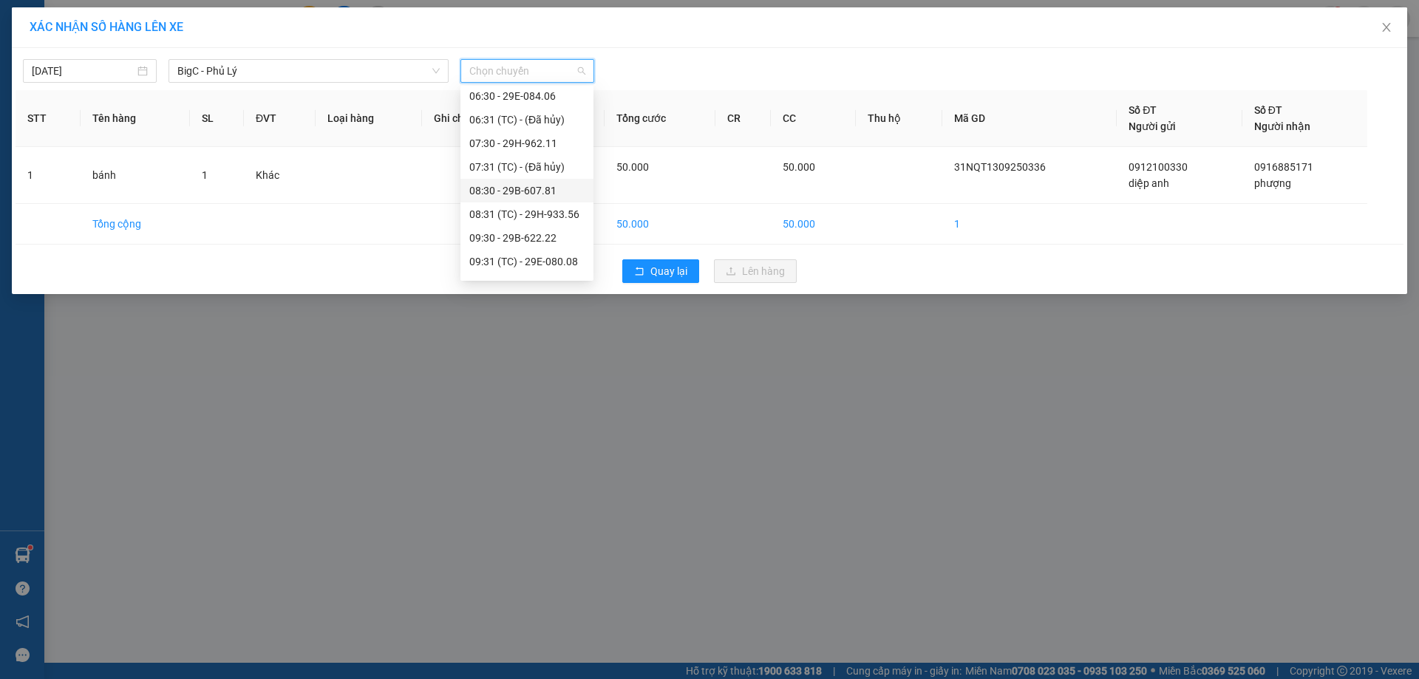
scroll to position [148, 0]
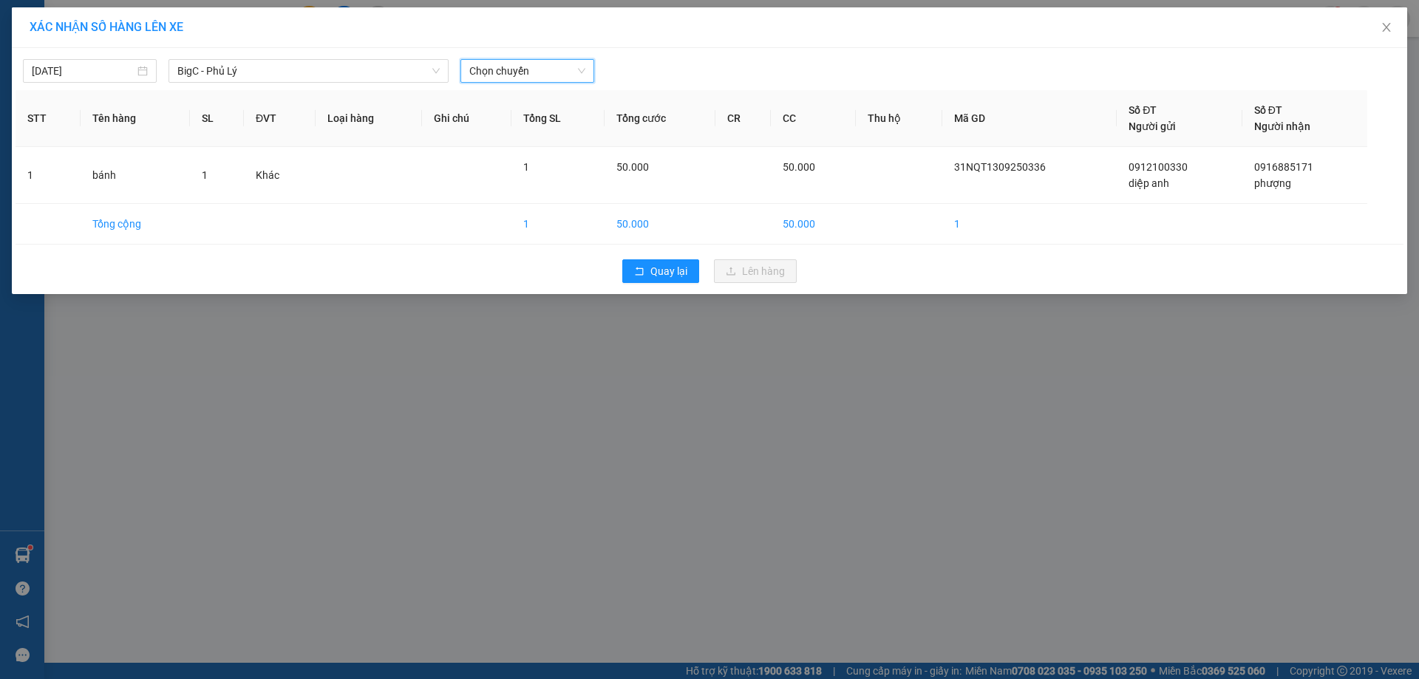
click at [572, 68] on span "Chọn chuyến" at bounding box center [527, 71] width 116 height 22
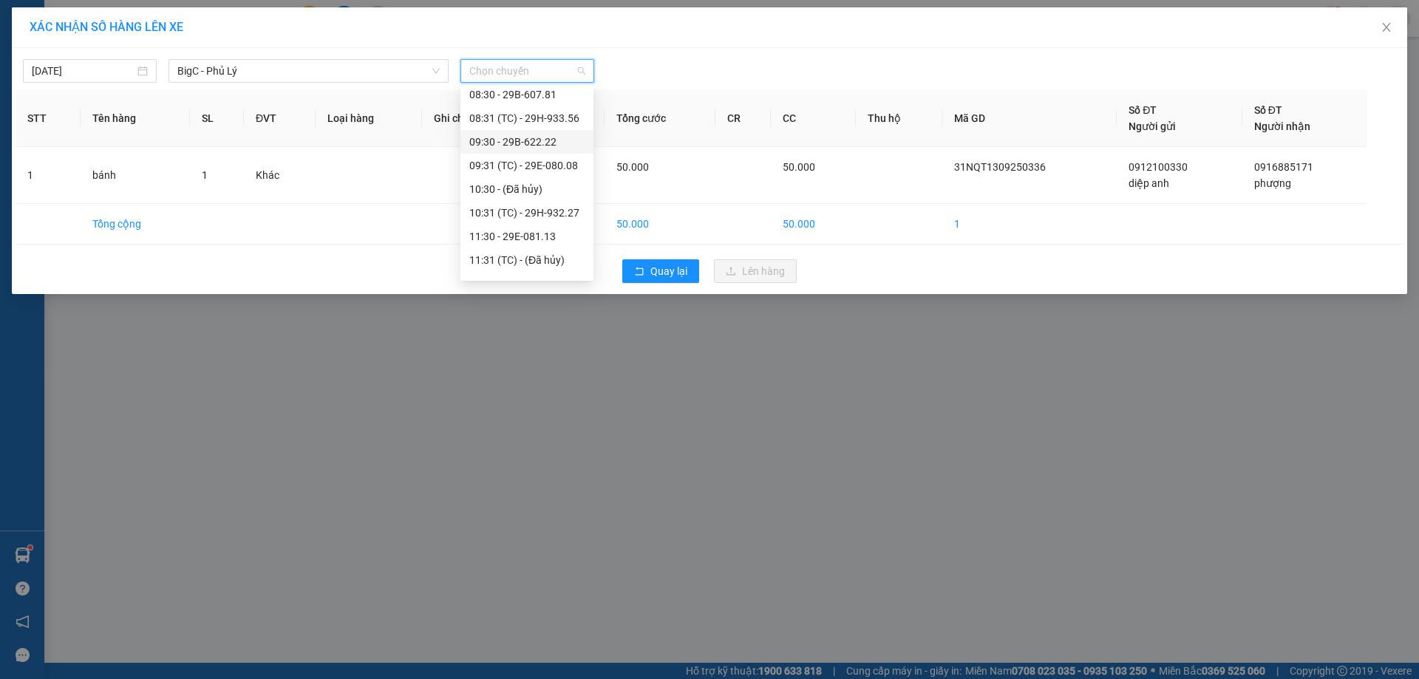
click at [554, 145] on div "09:30 - 29B-622.22" at bounding box center [526, 142] width 115 height 16
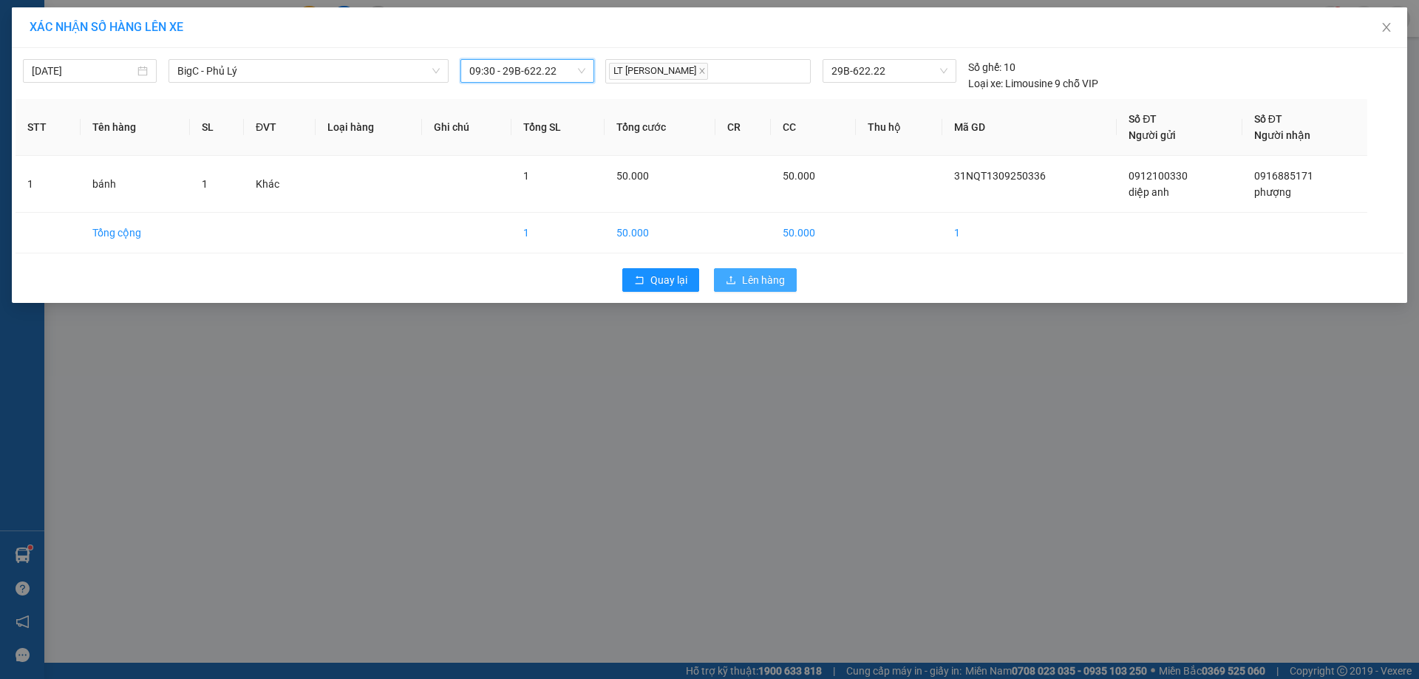
click at [767, 284] on span "Lên hàng" at bounding box center [763, 280] width 43 height 16
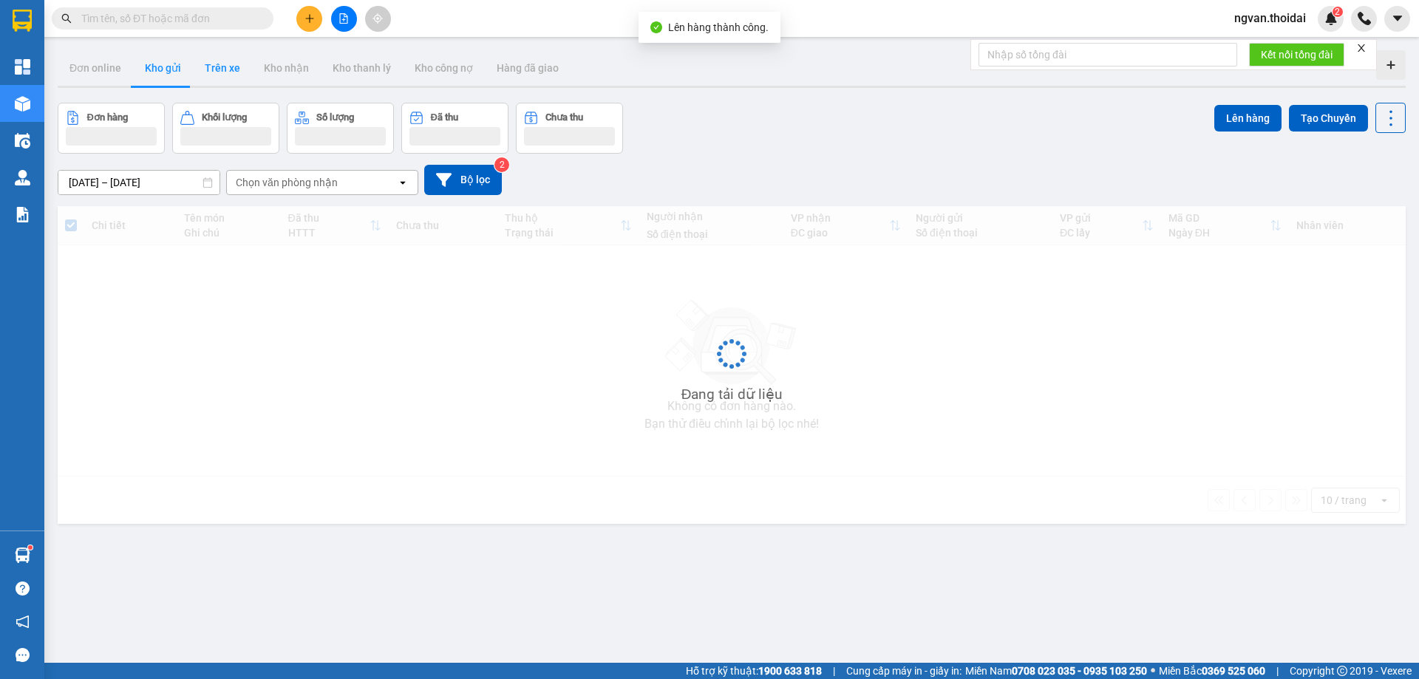
click at [222, 71] on button "Trên xe" at bounding box center [222, 67] width 59 height 35
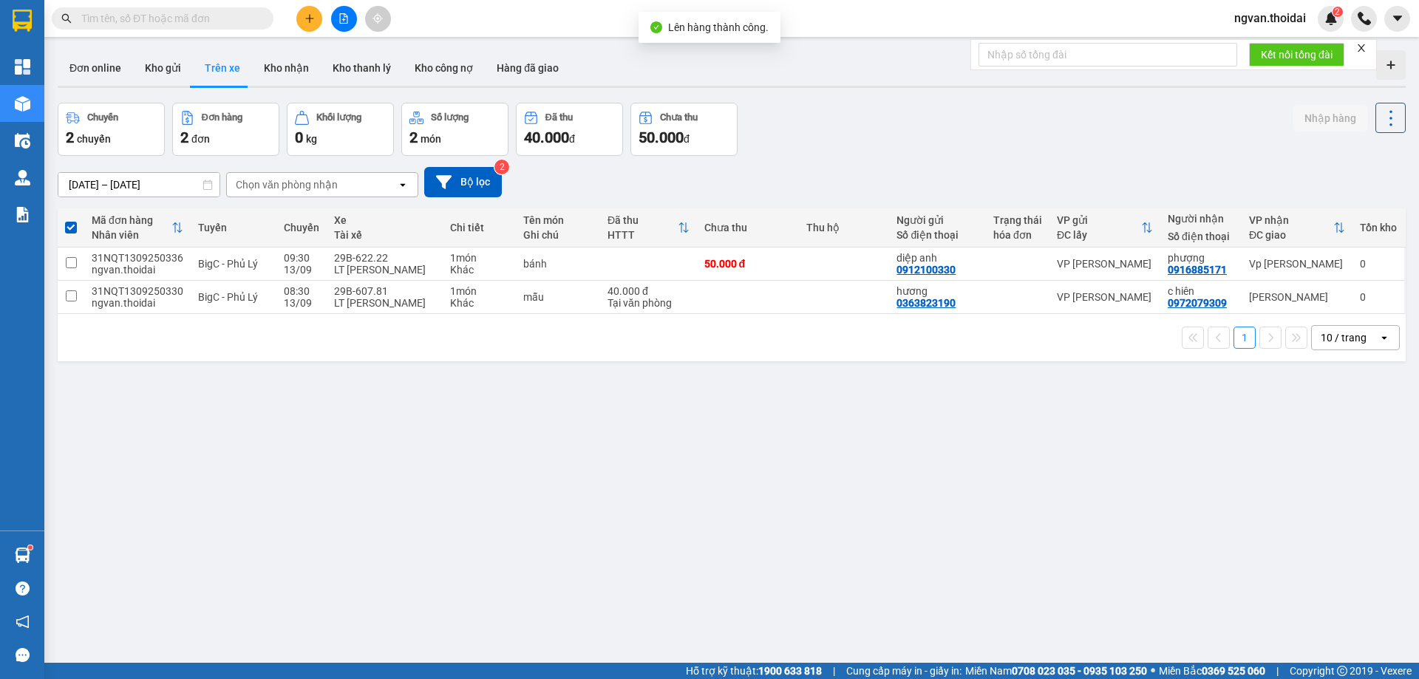
click at [224, 70] on button "Trên xe" at bounding box center [222, 67] width 59 height 35
click at [291, 67] on button "Kho nhận" at bounding box center [286, 67] width 69 height 35
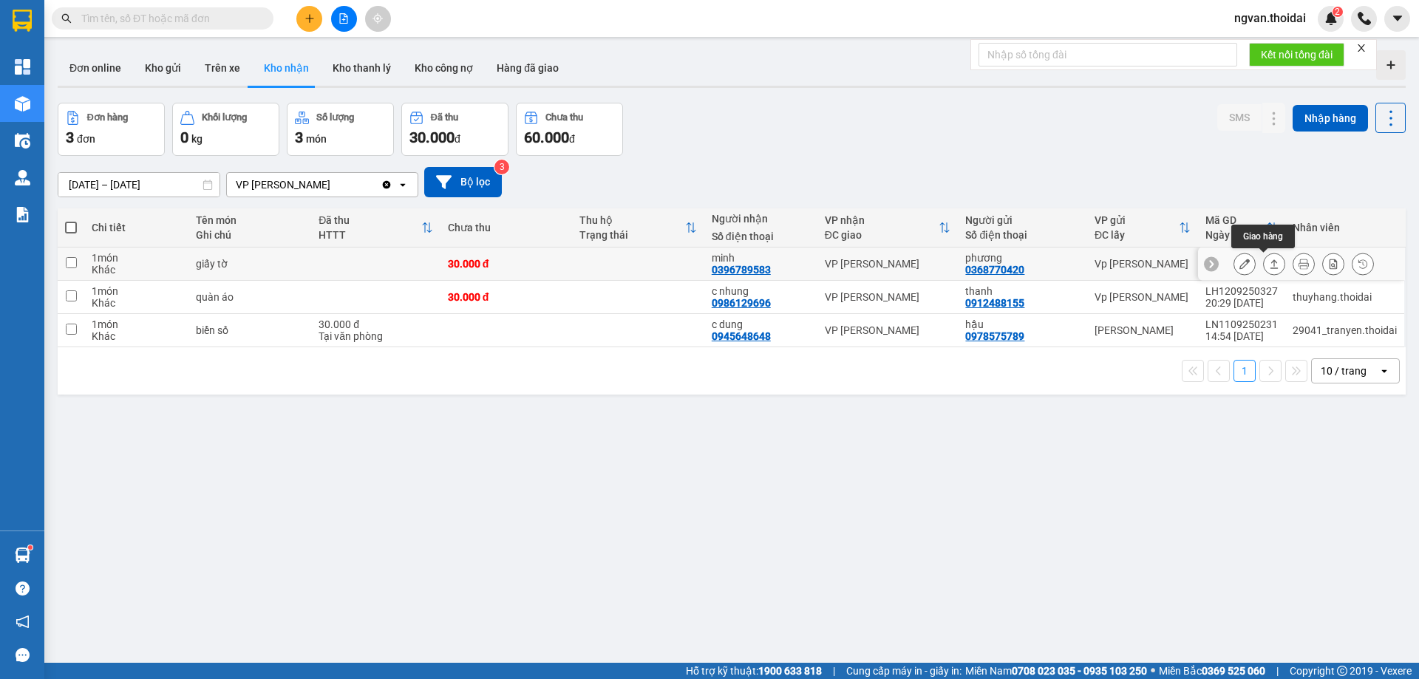
click at [1269, 265] on icon at bounding box center [1274, 264] width 10 height 10
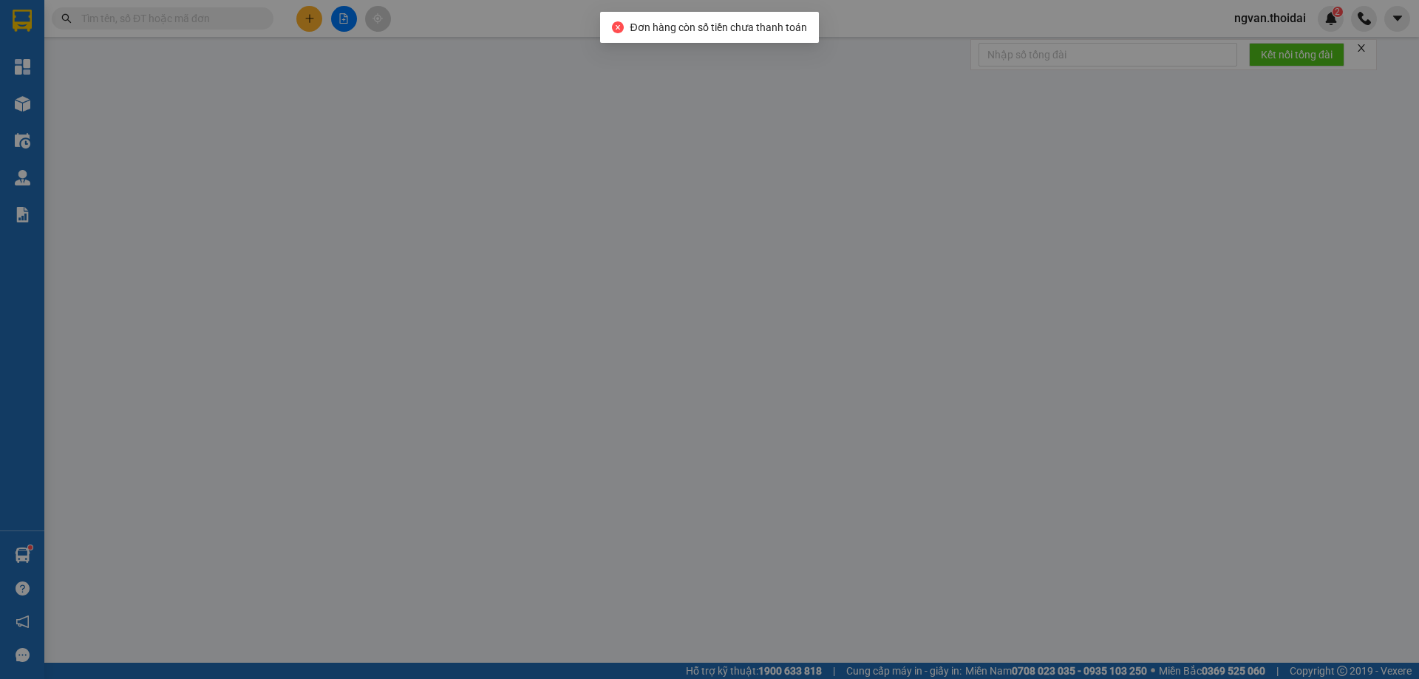
type input "0368770420"
type input "phương"
type input "0396789583"
type input "minh"
type input "30.000"
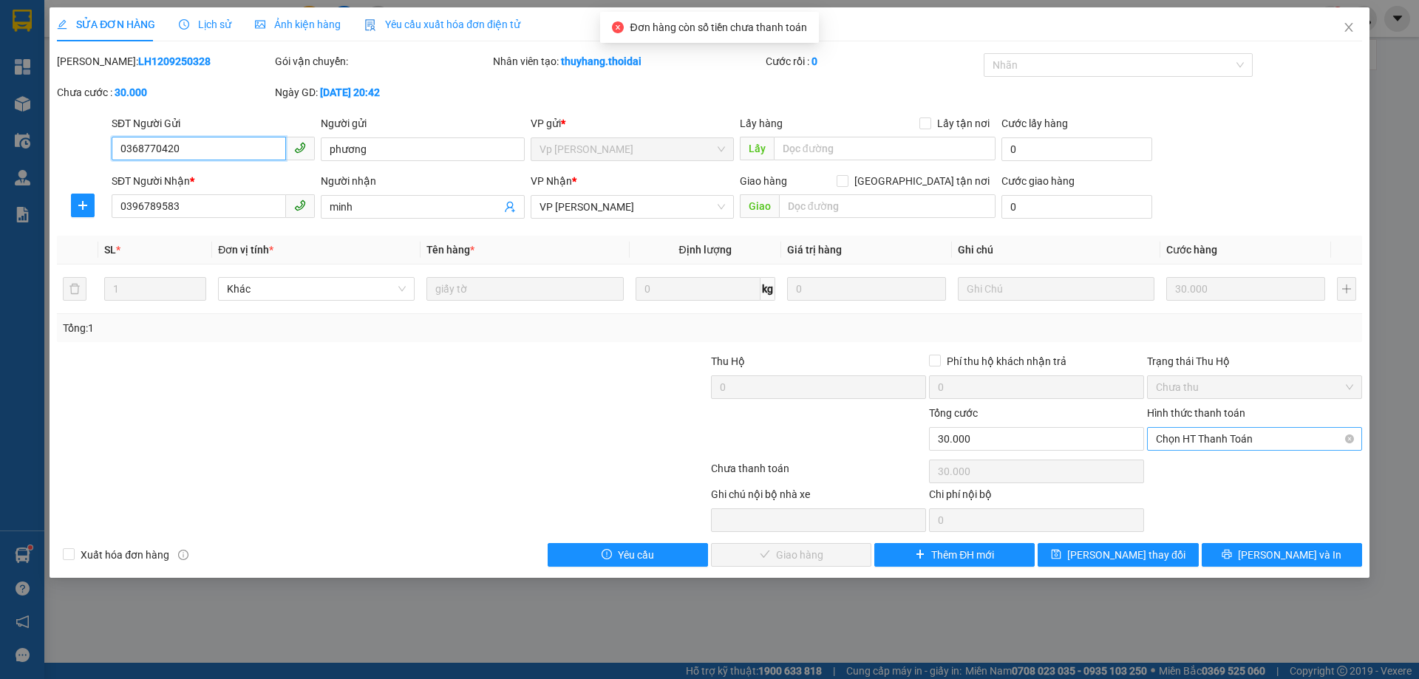
click at [1254, 441] on span "Chọn HT Thanh Toán" at bounding box center [1254, 439] width 197 height 22
click at [1222, 466] on div "Tại văn phòng" at bounding box center [1254, 469] width 197 height 16
type input "0"
click at [841, 558] on button "[PERSON_NAME] và Giao hàng" at bounding box center [791, 555] width 160 height 24
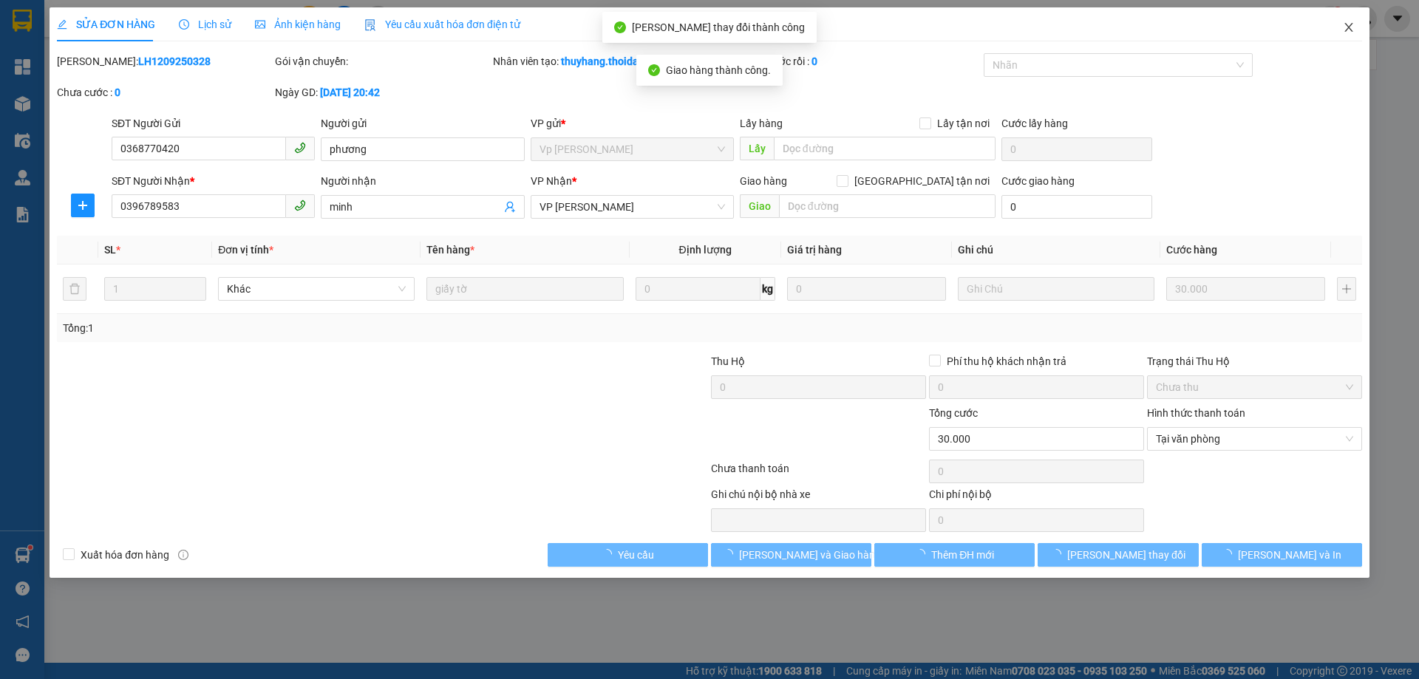
click at [1349, 26] on icon "close" at bounding box center [1349, 27] width 12 height 12
click at [1349, 26] on div "ngvan.thoidai 2" at bounding box center [1321, 19] width 197 height 26
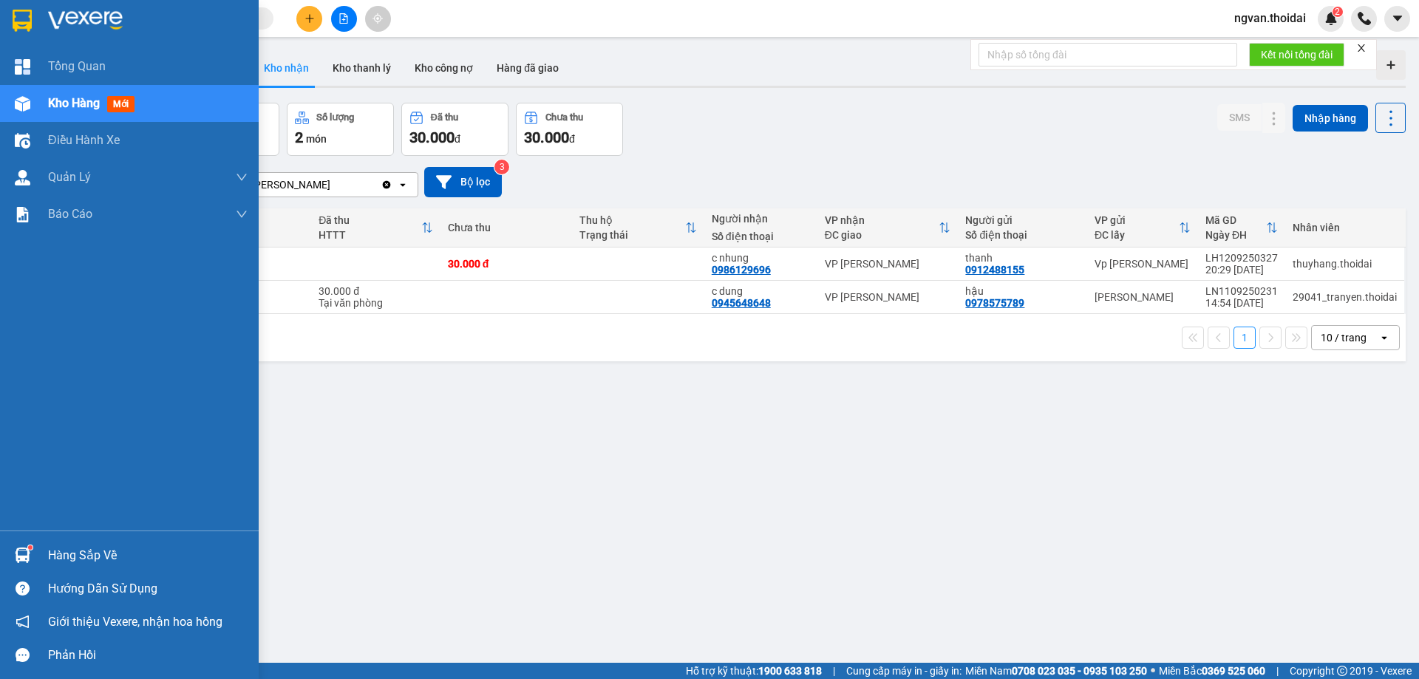
drag, startPoint x: 49, startPoint y: 564, endPoint x: 60, endPoint y: 564, distance: 11.1
click at [50, 564] on div "Hàng sắp về" at bounding box center [148, 556] width 200 height 22
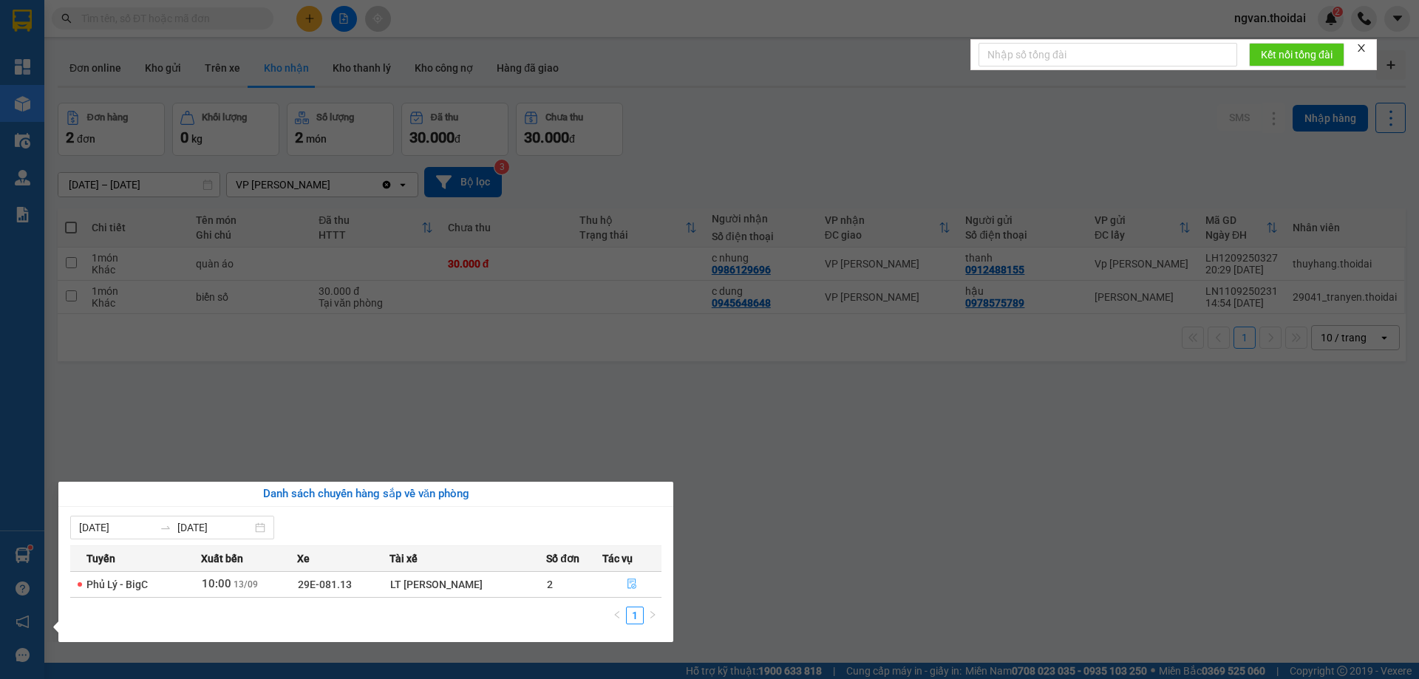
click at [634, 583] on icon "file-done" at bounding box center [632, 584] width 10 height 10
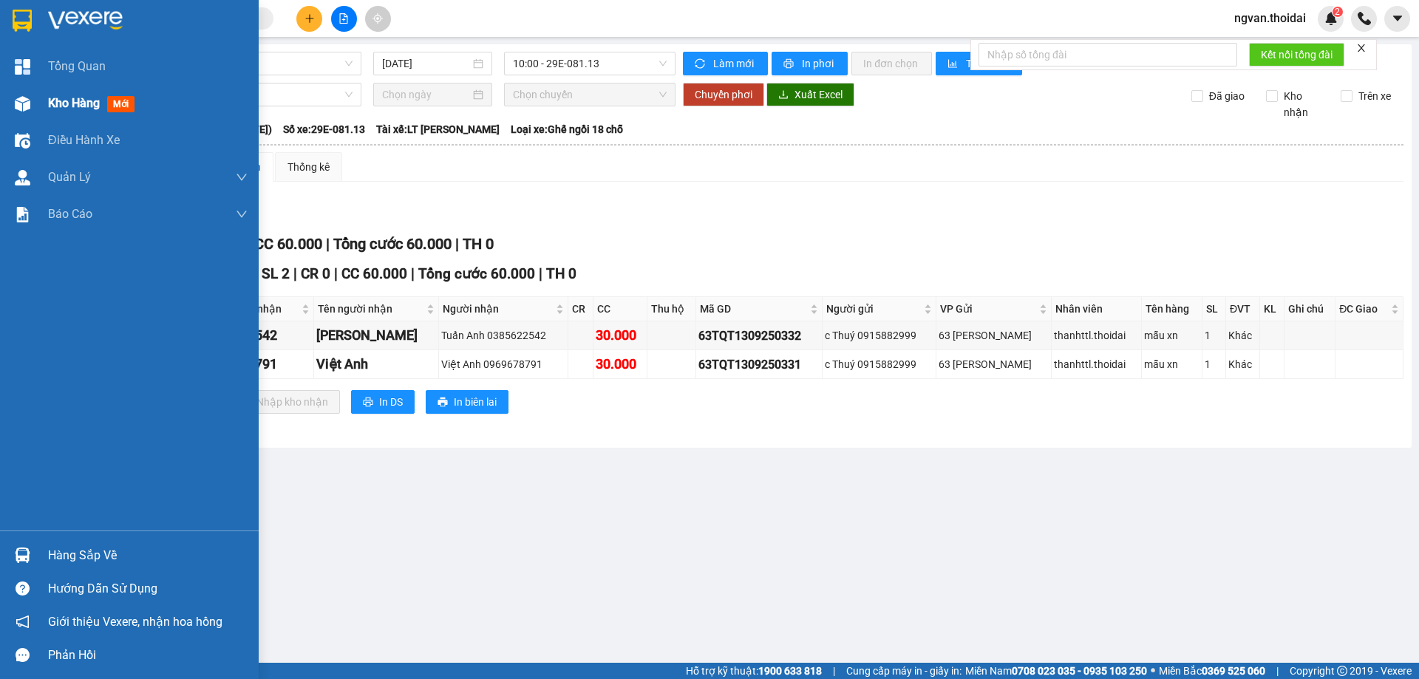
click at [67, 101] on span "Kho hàng" at bounding box center [74, 103] width 52 height 14
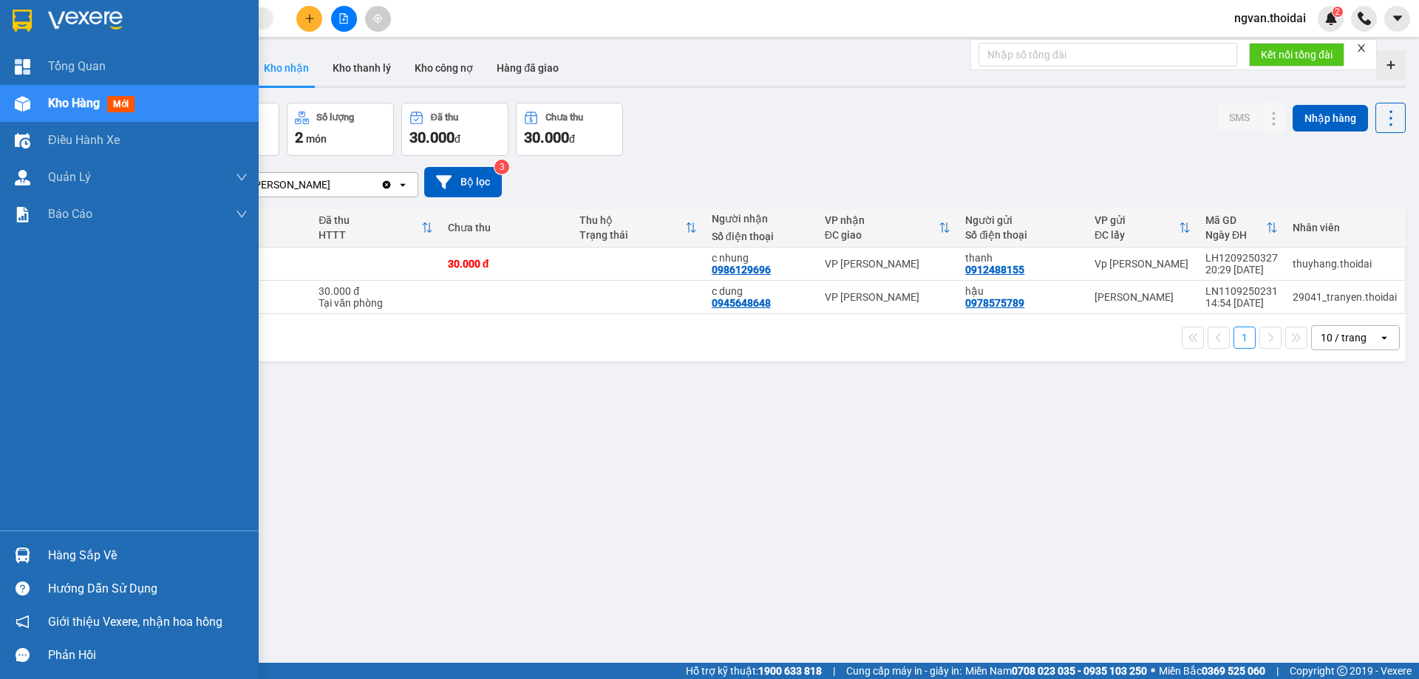
click at [42, 550] on div "Hàng sắp về" at bounding box center [129, 555] width 259 height 33
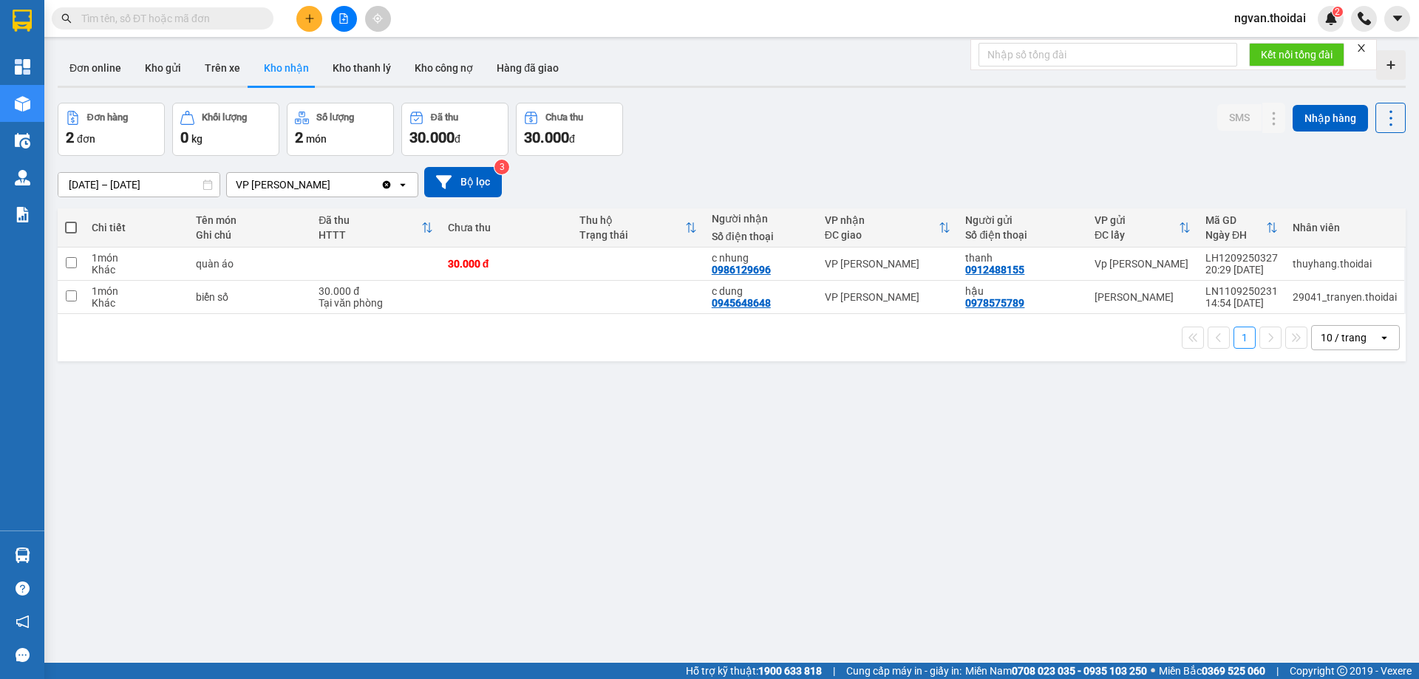
drag, startPoint x: 823, startPoint y: 575, endPoint x: 810, endPoint y: 559, distance: 20.6
click at [815, 566] on section "Kết quả tìm kiếm ( 16 ) Bộ lọc Mã ĐH Trạng thái Món hàng Thu hộ Tổng cước Chưa …" at bounding box center [709, 339] width 1419 height 679
click at [362, 71] on button "Kho thanh lý" at bounding box center [362, 67] width 82 height 35
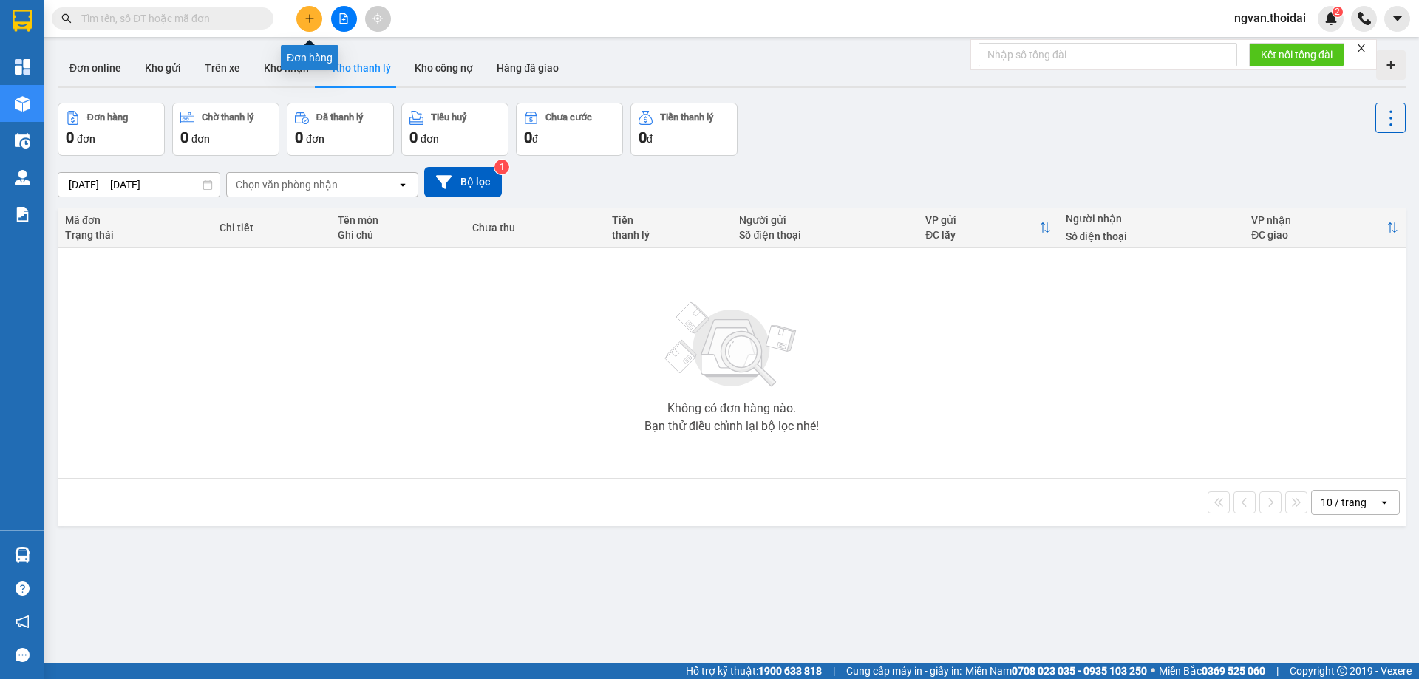
click at [310, 30] on button at bounding box center [309, 19] width 26 height 26
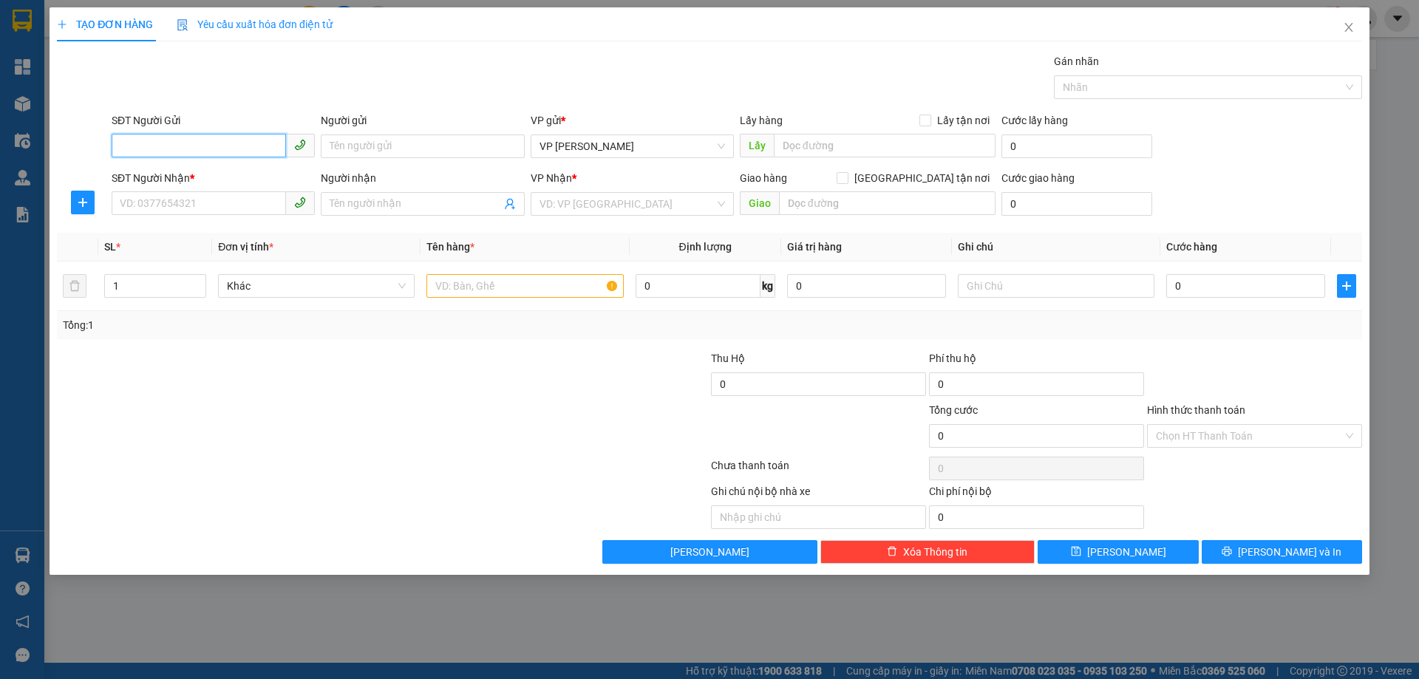
click at [235, 144] on input "SĐT Người Gửi" at bounding box center [199, 146] width 174 height 24
type input "0969947423"
click at [351, 152] on input "Người gửi" at bounding box center [422, 147] width 203 height 24
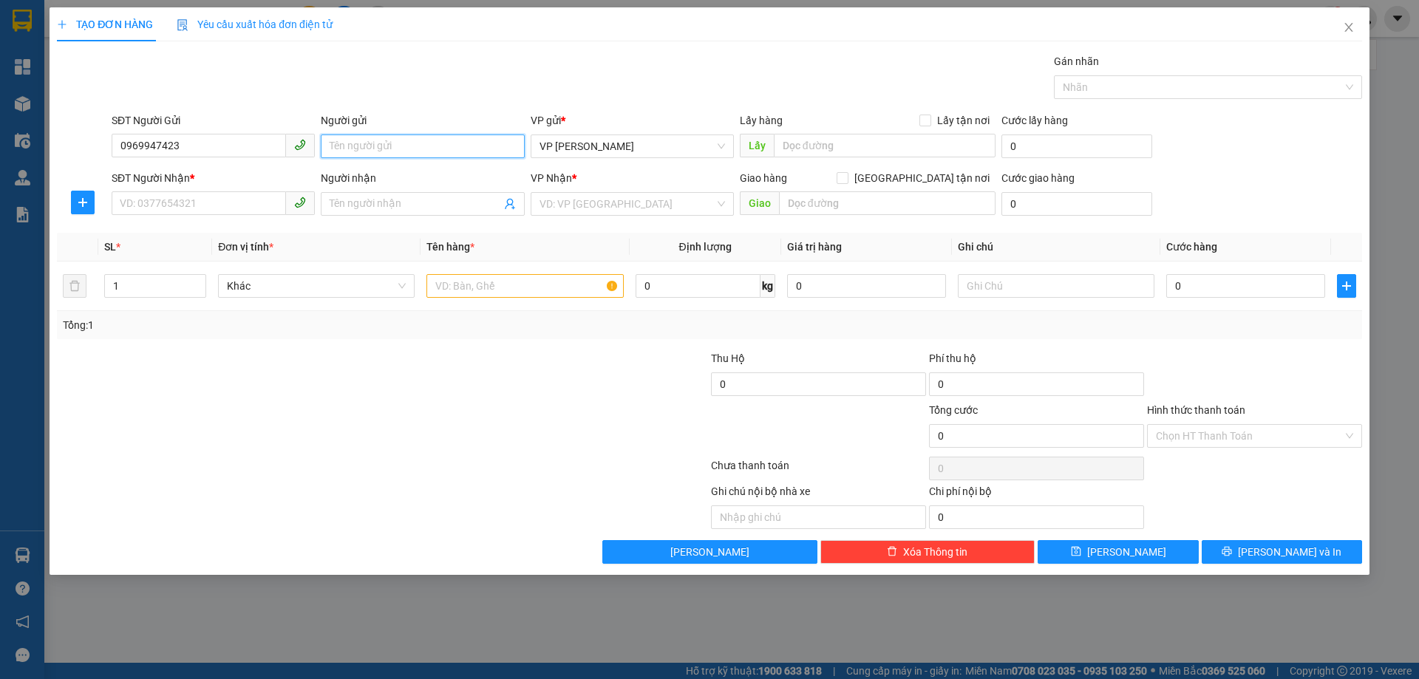
click at [351, 152] on input "Người gửi" at bounding box center [422, 147] width 203 height 24
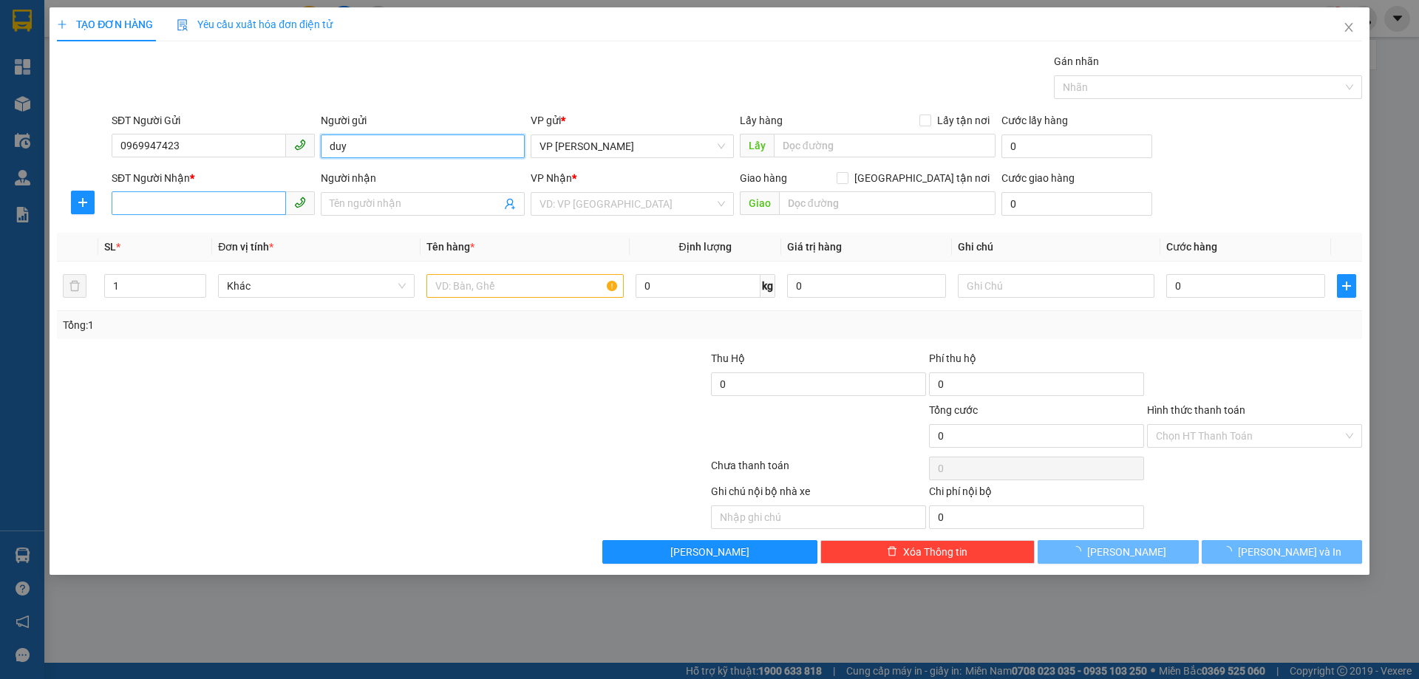
type input "duy"
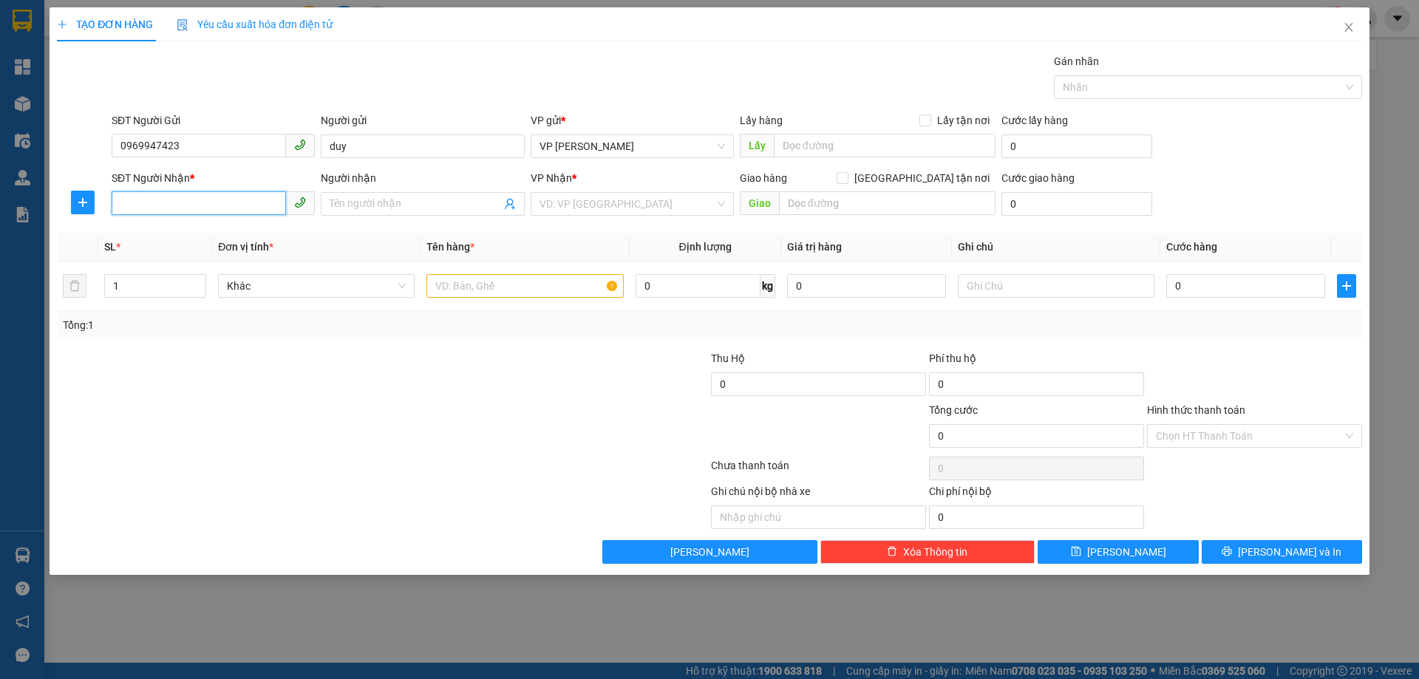
click at [160, 209] on input "SĐT Người Nhận *" at bounding box center [199, 203] width 174 height 24
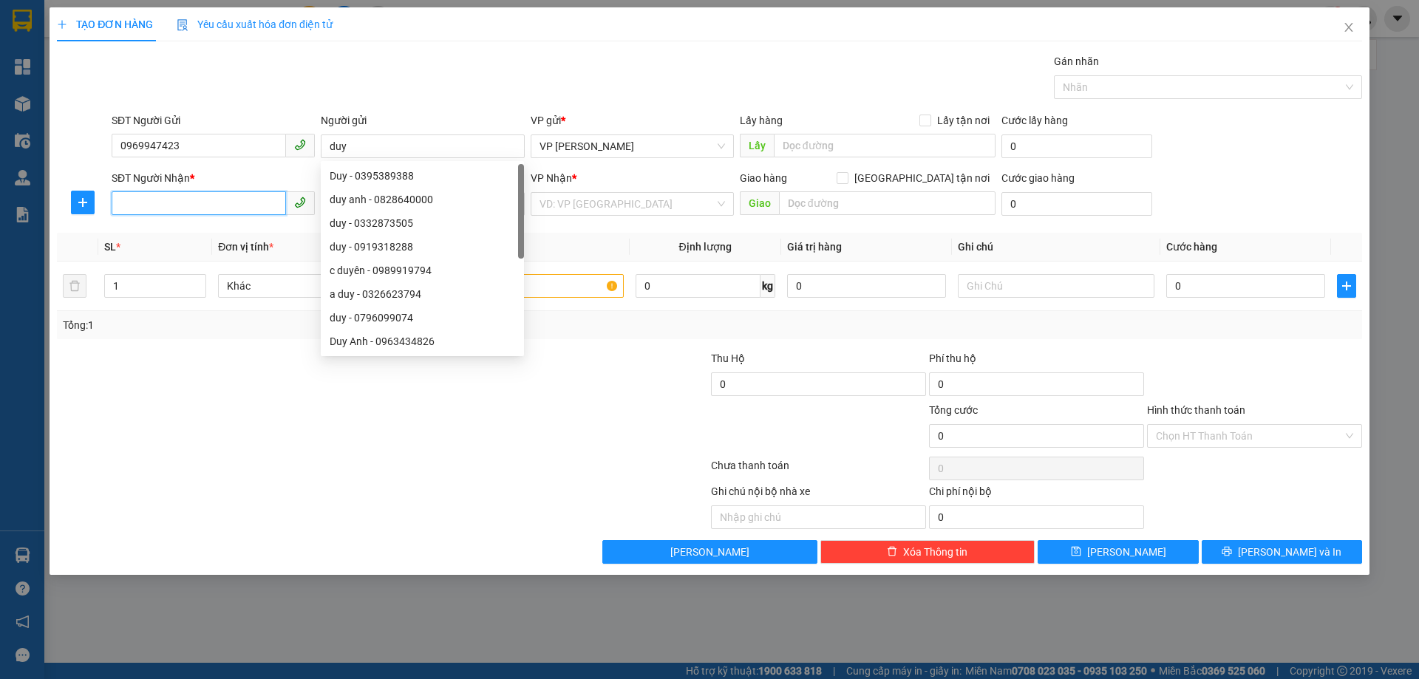
click at [160, 209] on input "SĐT Người Nhận *" at bounding box center [199, 203] width 174 height 24
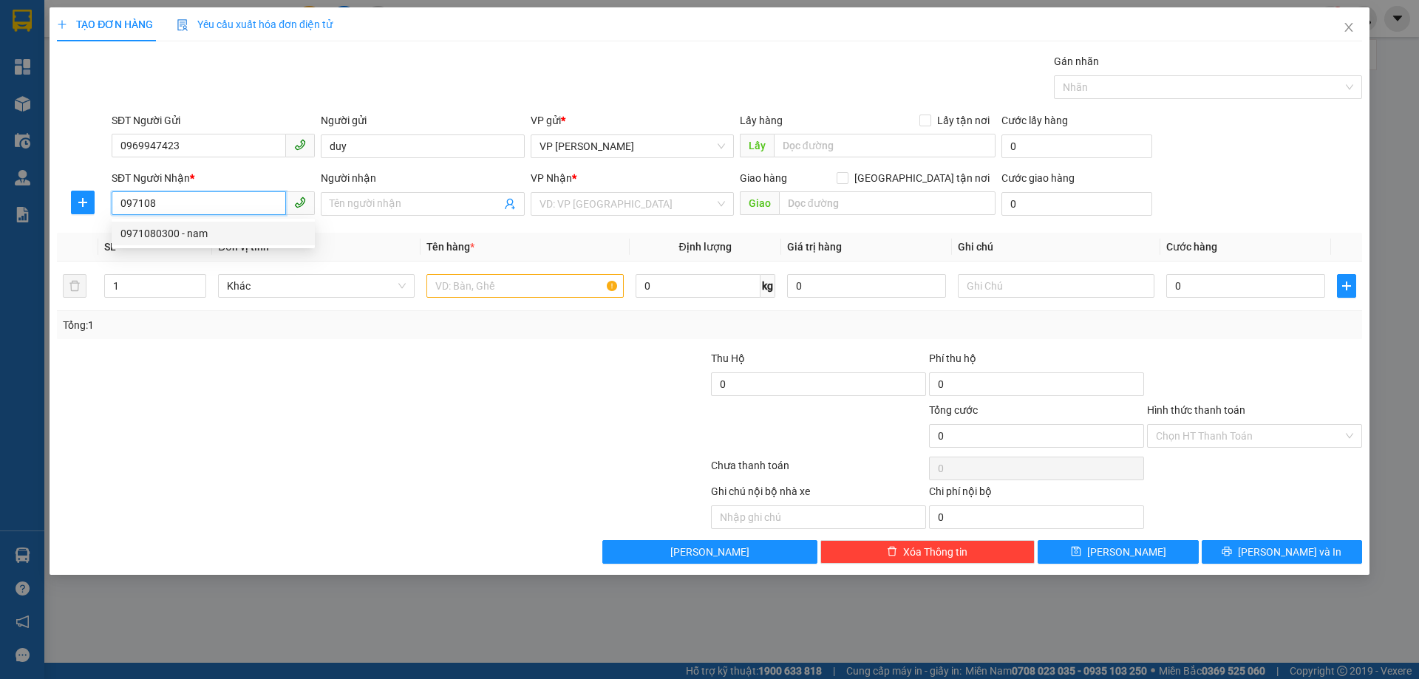
click at [160, 226] on div "0971080300 - nam" at bounding box center [213, 233] width 186 height 16
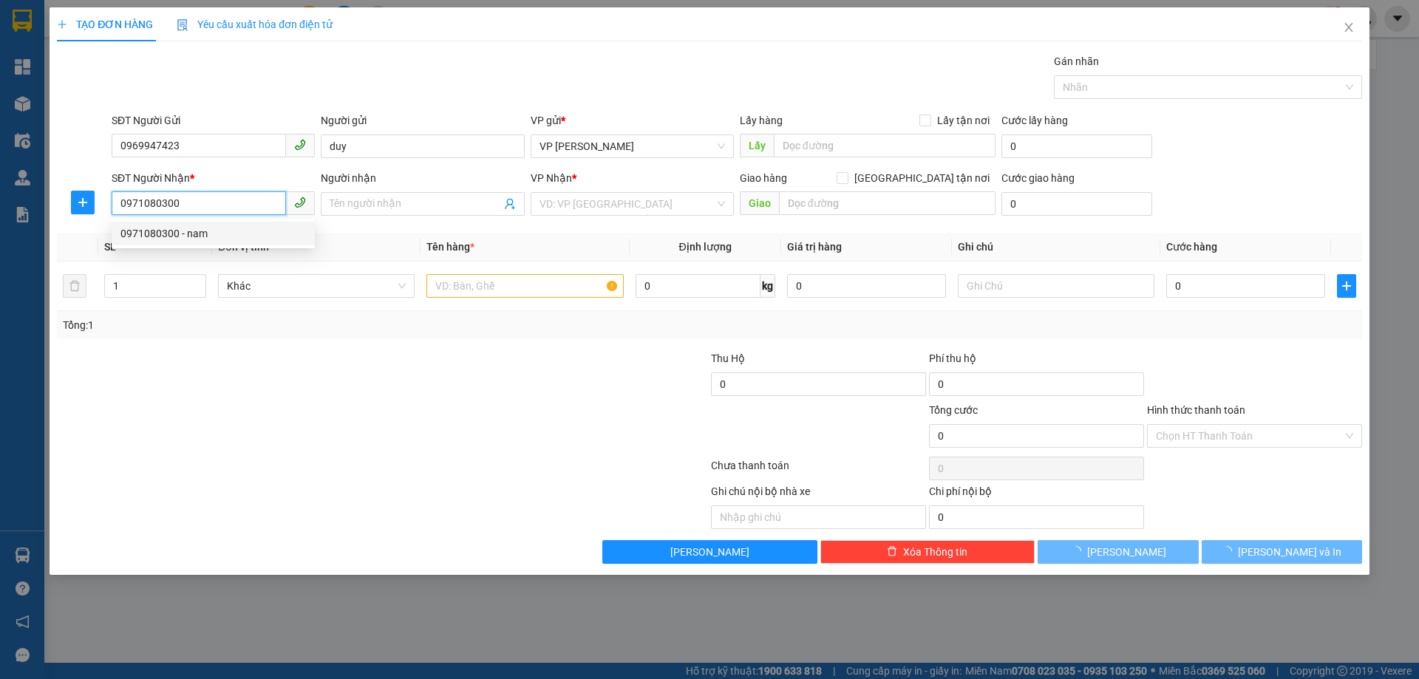
type input "0971080300"
drag, startPoint x: 358, startPoint y: 324, endPoint x: 523, endPoint y: 316, distance: 165.1
click at [358, 325] on div "Tổng: 1" at bounding box center [305, 325] width 485 height 16
type input "nam"
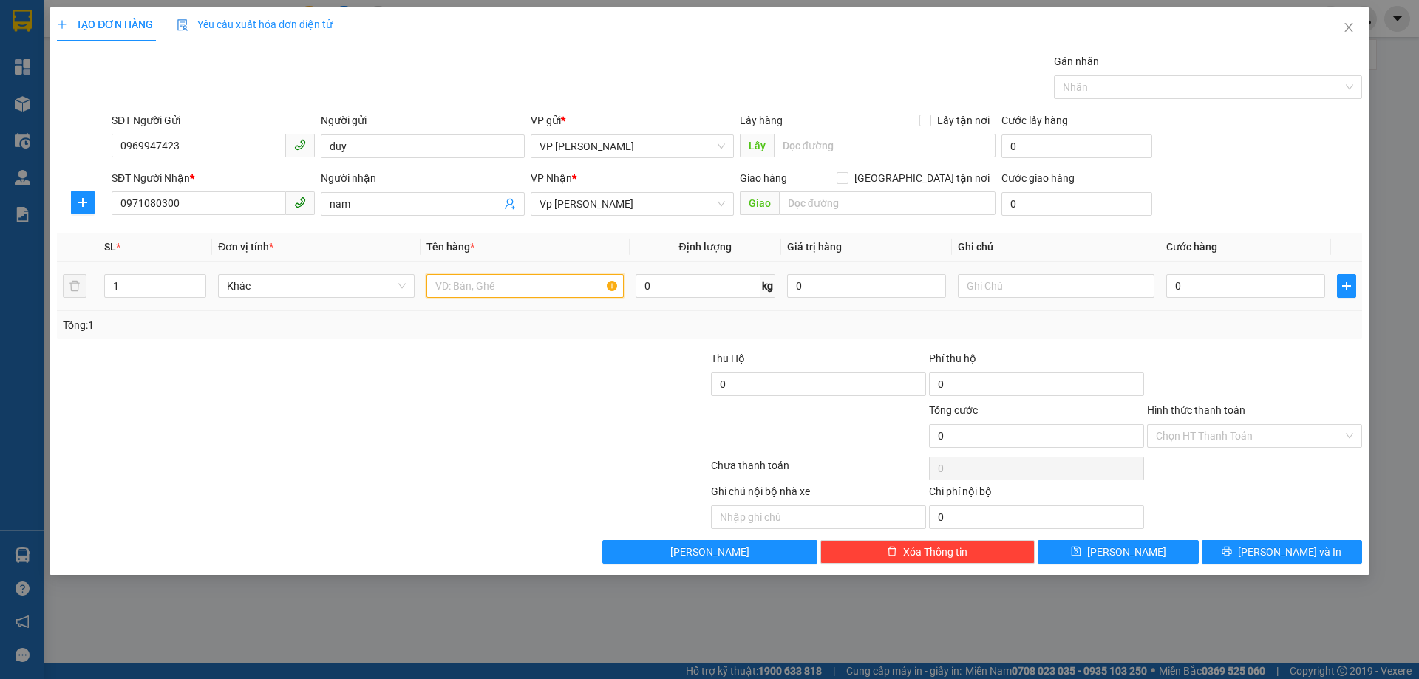
click at [503, 291] on input "text" at bounding box center [525, 286] width 197 height 24
click at [505, 292] on input "text" at bounding box center [525, 286] width 197 height 24
type input "tb đt"
click at [1181, 282] on input "0" at bounding box center [1246, 286] width 159 height 24
type input "5"
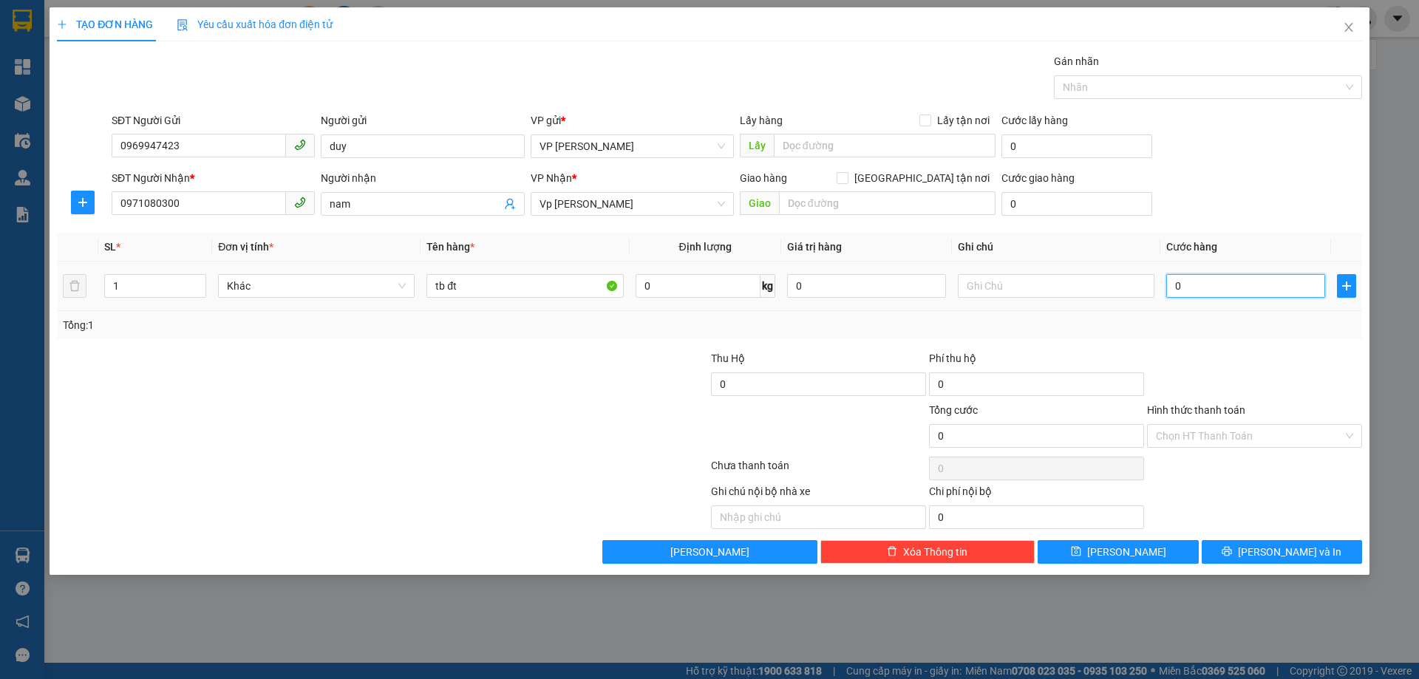
type input "5"
type input "50"
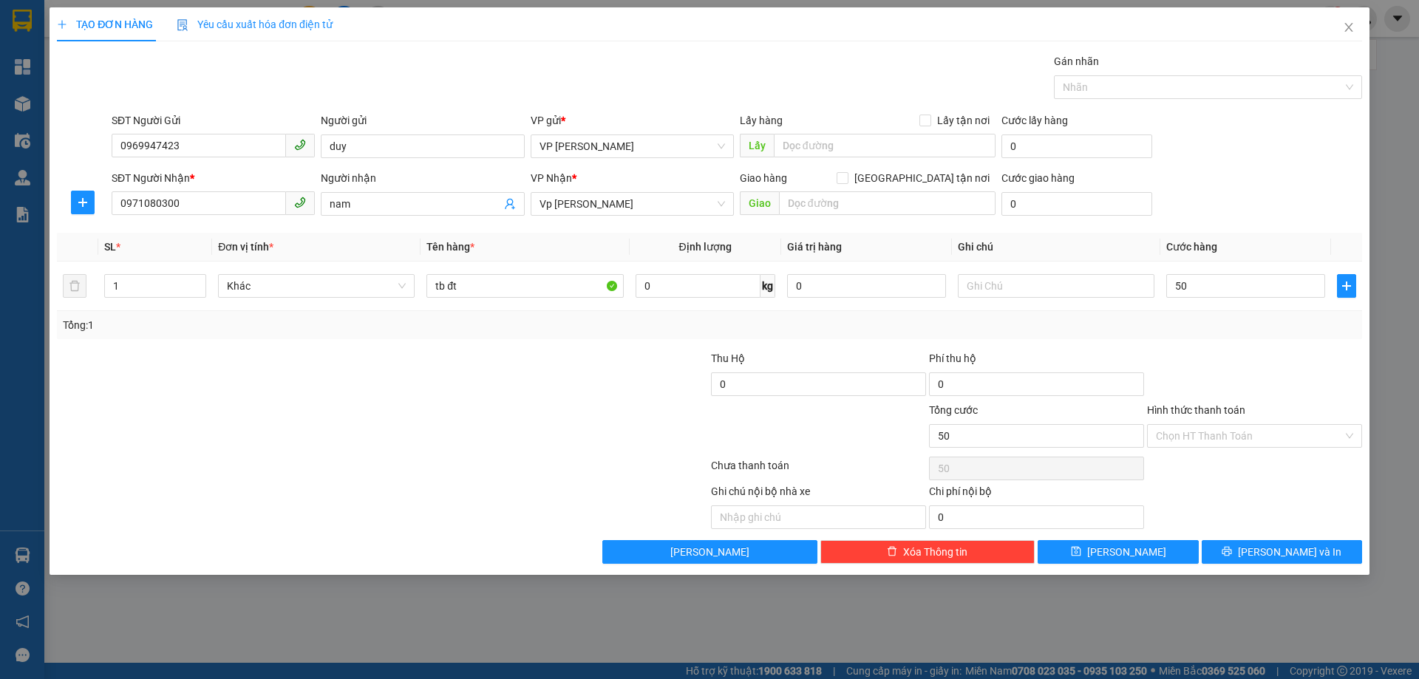
type input "50.000"
click at [1350, 365] on div at bounding box center [1255, 376] width 218 height 52
click at [1275, 548] on span "[PERSON_NAME] và In" at bounding box center [1289, 552] width 103 height 16
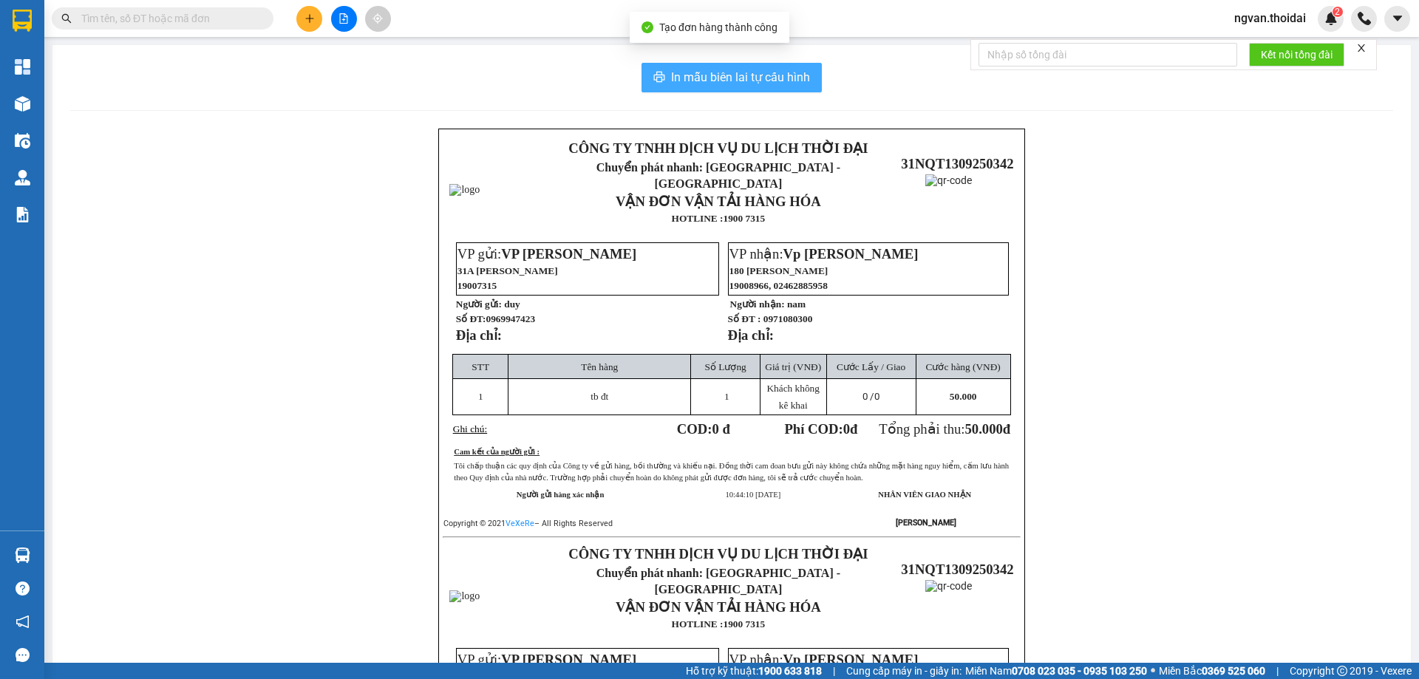
click at [735, 81] on span "In mẫu biên lai tự cấu hình" at bounding box center [740, 77] width 139 height 18
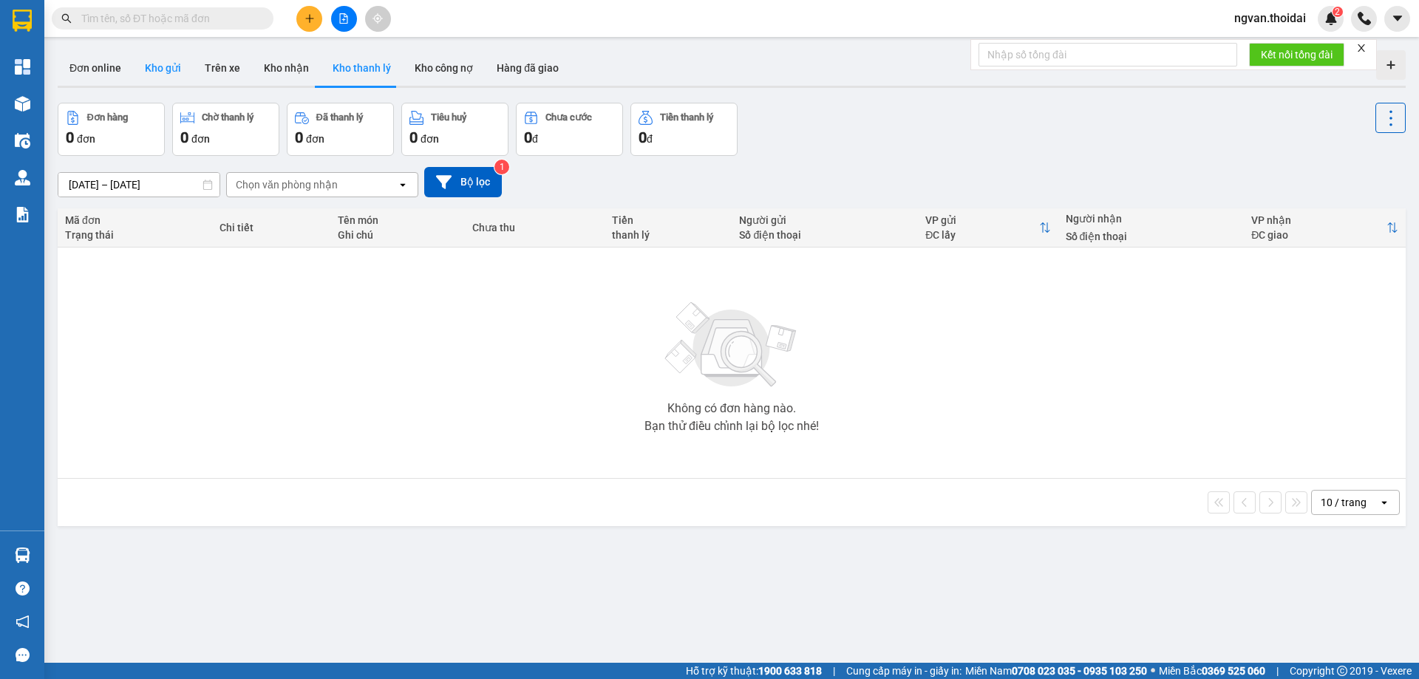
click at [166, 69] on button "Kho gửi" at bounding box center [163, 67] width 60 height 35
type input "[DATE] – [DATE]"
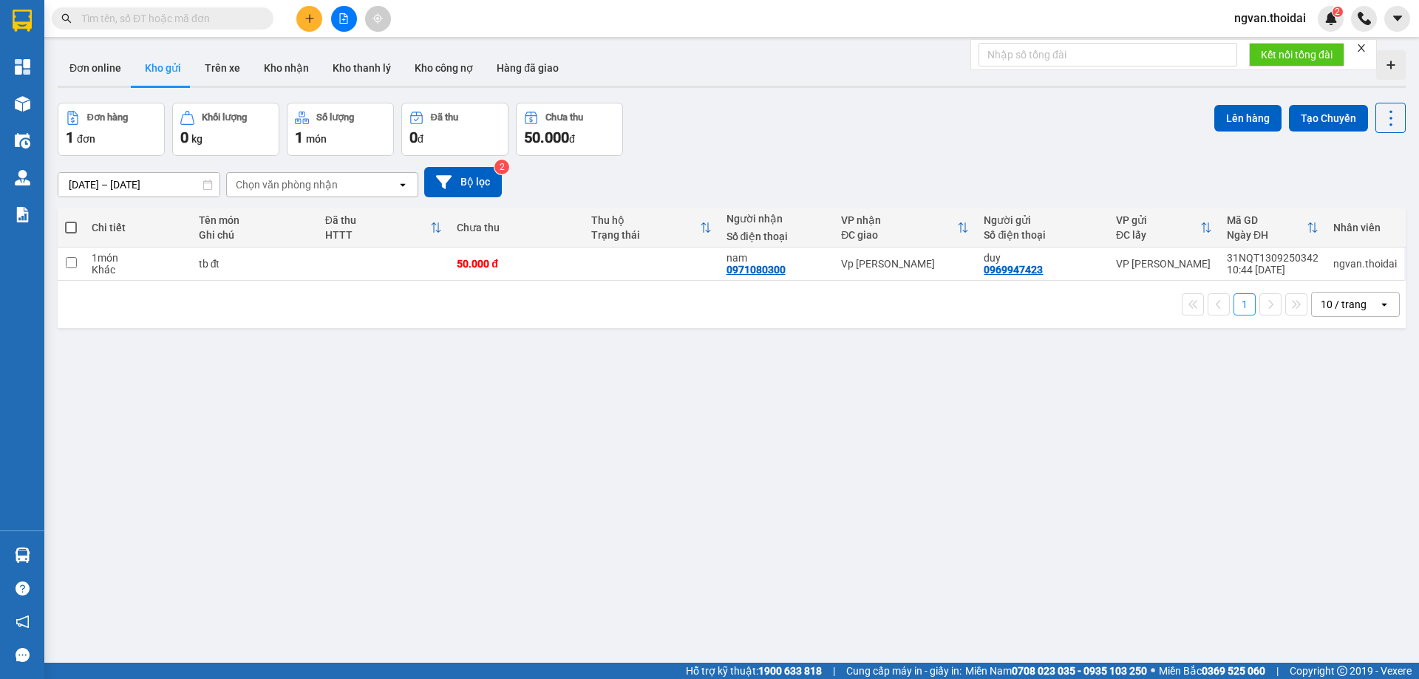
click at [69, 226] on span at bounding box center [71, 228] width 12 height 12
click at [71, 220] on input "checkbox" at bounding box center [71, 220] width 0 height 0
checkbox input "true"
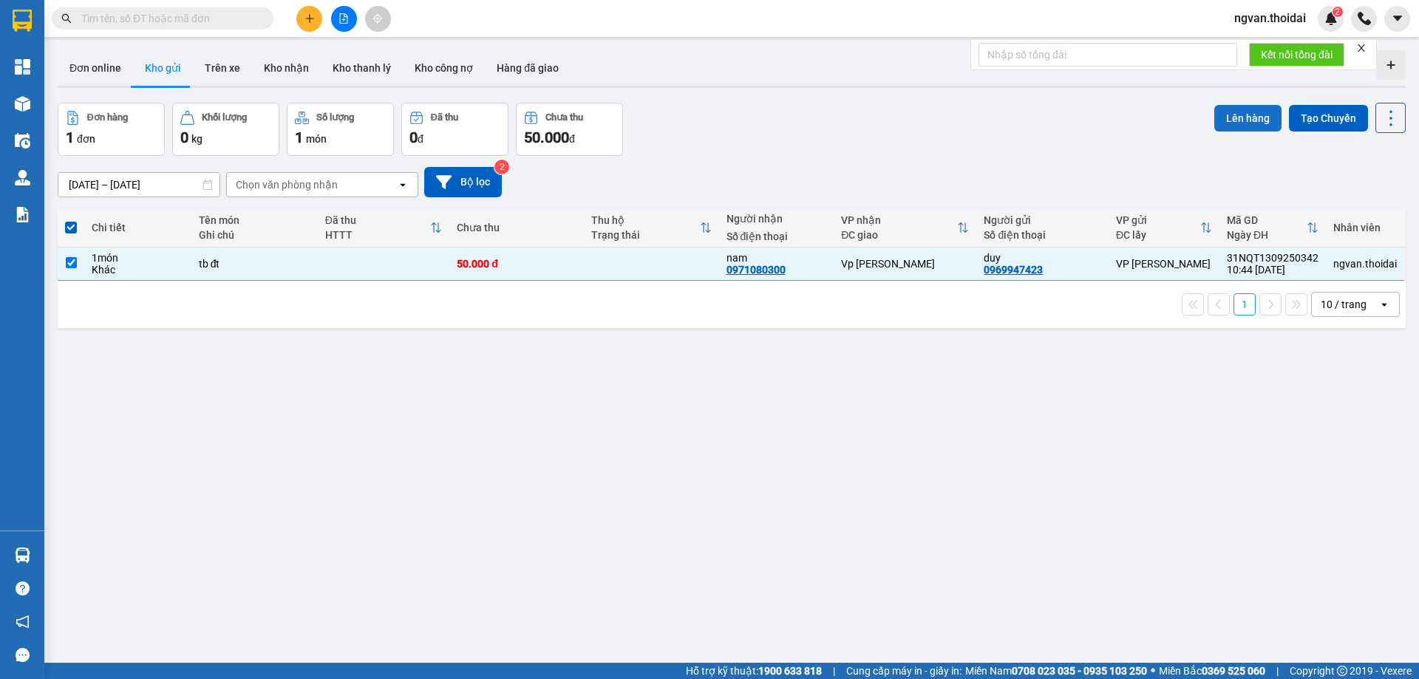
click at [1206, 115] on div "Đơn hàng 1 đơn Khối lượng 0 kg Số lượng 1 món Đã thu 0 đ Chưa thu 50.000 đ Lên …" at bounding box center [732, 129] width 1348 height 53
click at [1246, 114] on button "Lên hàng" at bounding box center [1248, 118] width 67 height 27
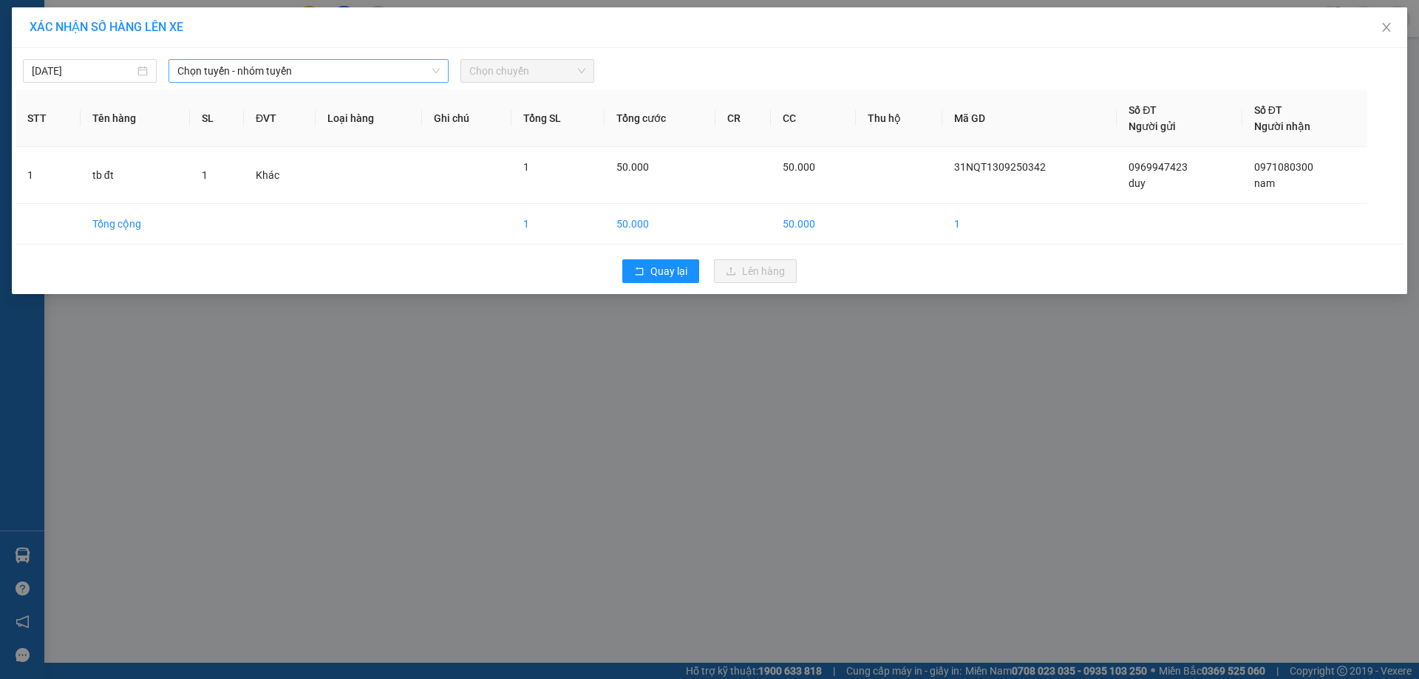
click at [370, 64] on span "Chọn tuyến - nhóm tuyến" at bounding box center [308, 71] width 262 height 22
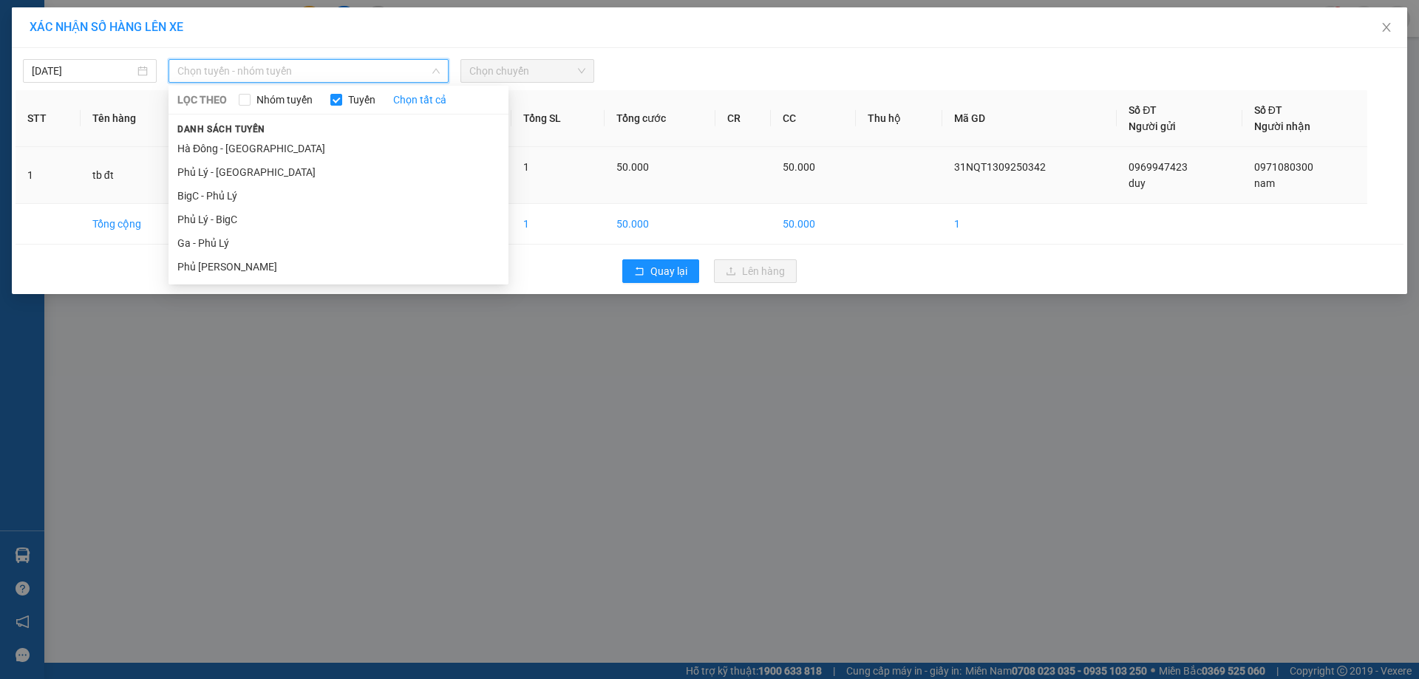
drag, startPoint x: 209, startPoint y: 200, endPoint x: 438, endPoint y: 150, distance: 233.7
click at [221, 197] on li "BigC - Phủ Lý" at bounding box center [339, 196] width 340 height 24
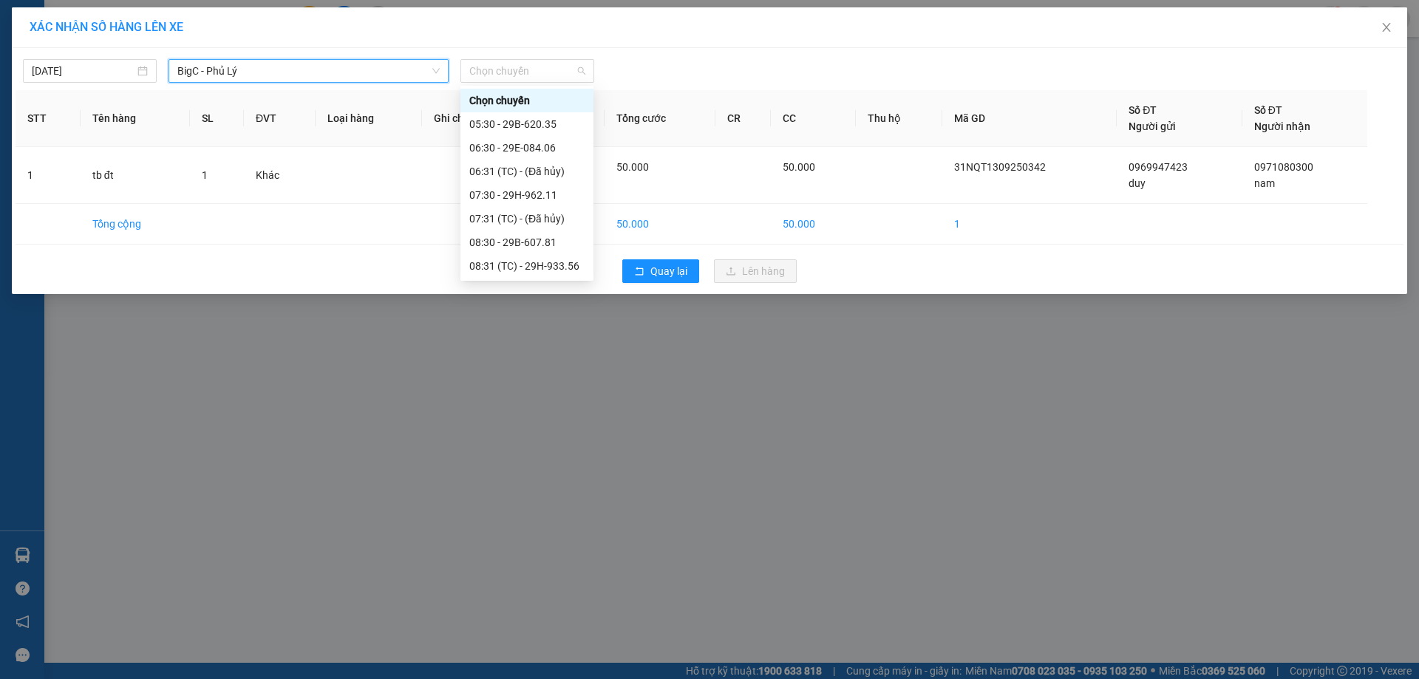
drag, startPoint x: 571, startPoint y: 73, endPoint x: 568, endPoint y: 83, distance: 10.1
click at [571, 76] on span "Chọn chuyến" at bounding box center [527, 71] width 116 height 22
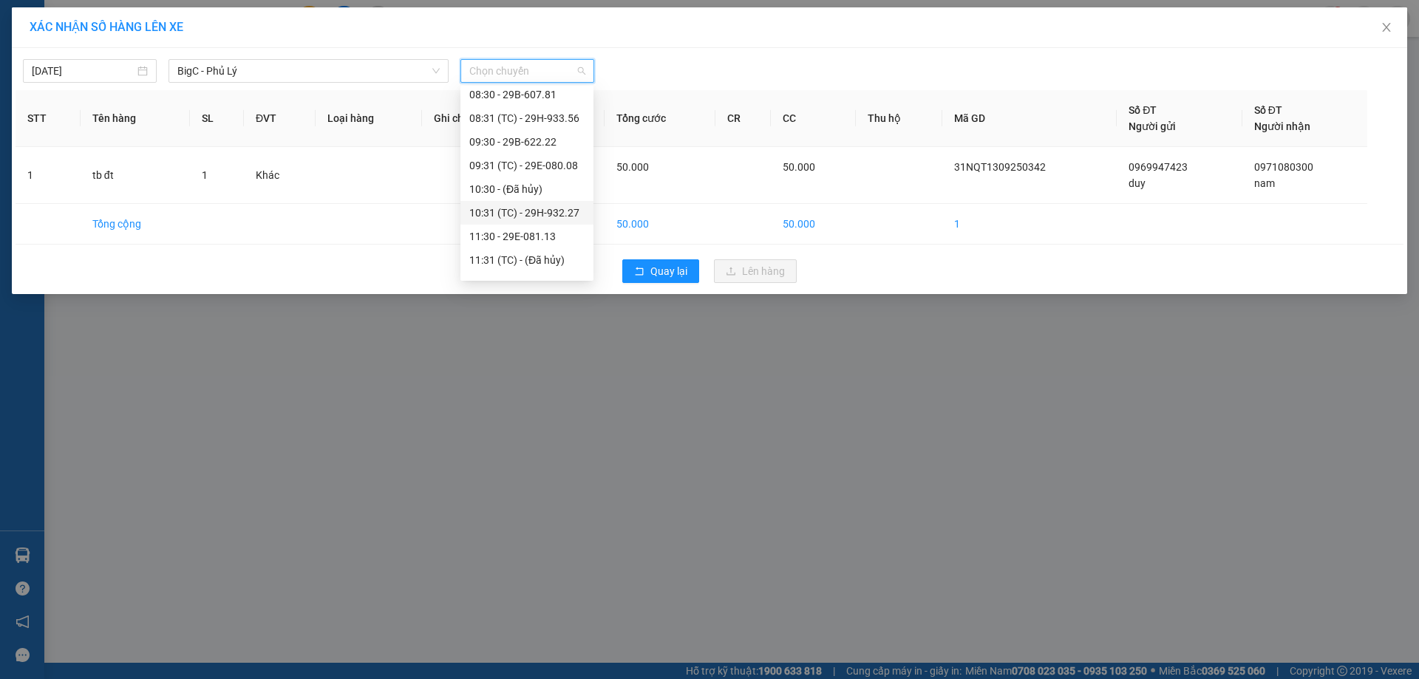
click at [563, 216] on div "10:31 (TC) - 29H-932.27" at bounding box center [526, 213] width 115 height 16
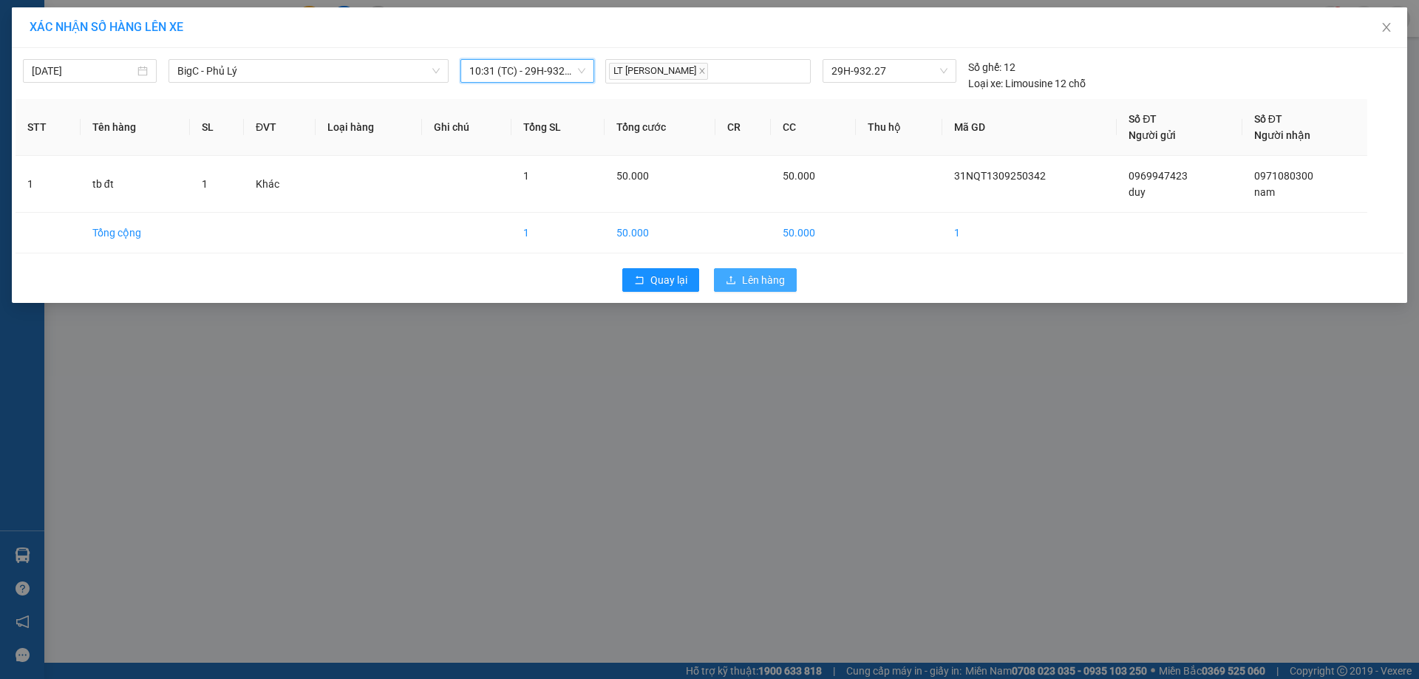
click at [753, 277] on span "Lên hàng" at bounding box center [763, 280] width 43 height 16
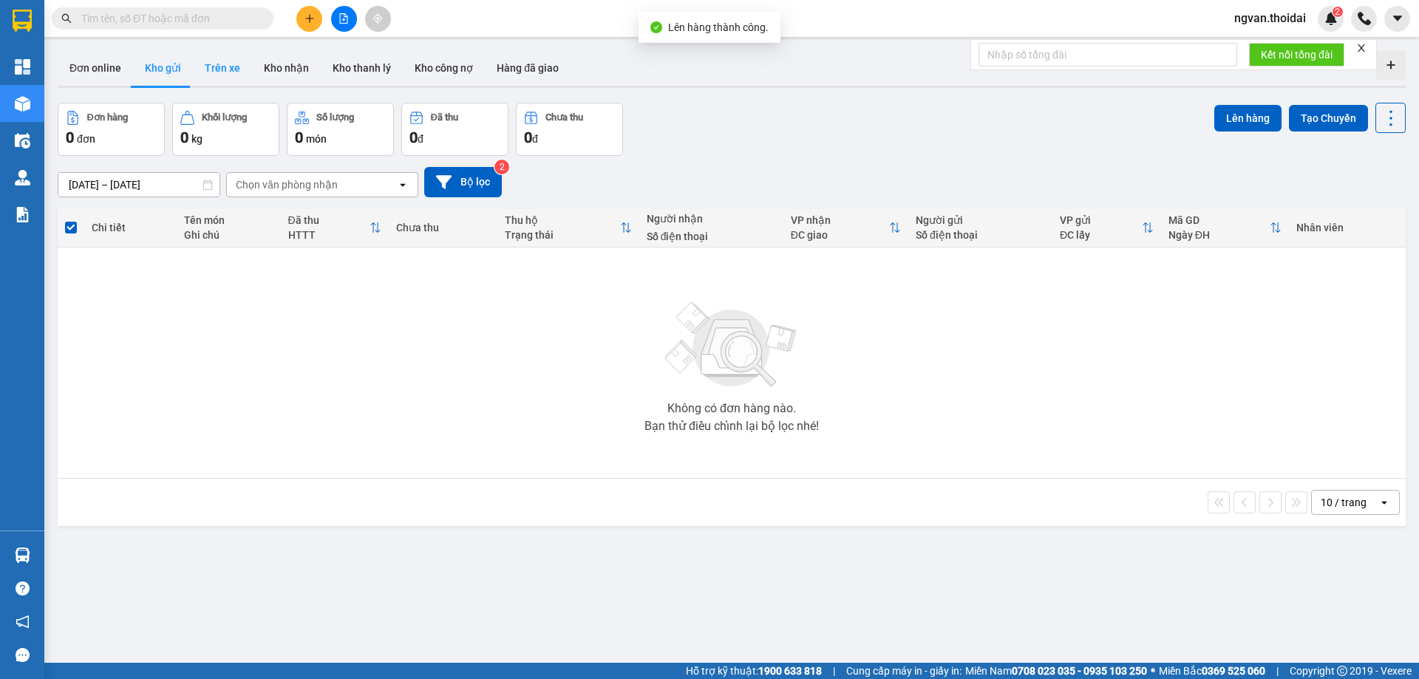
click at [231, 68] on button "Trên xe" at bounding box center [222, 67] width 59 height 35
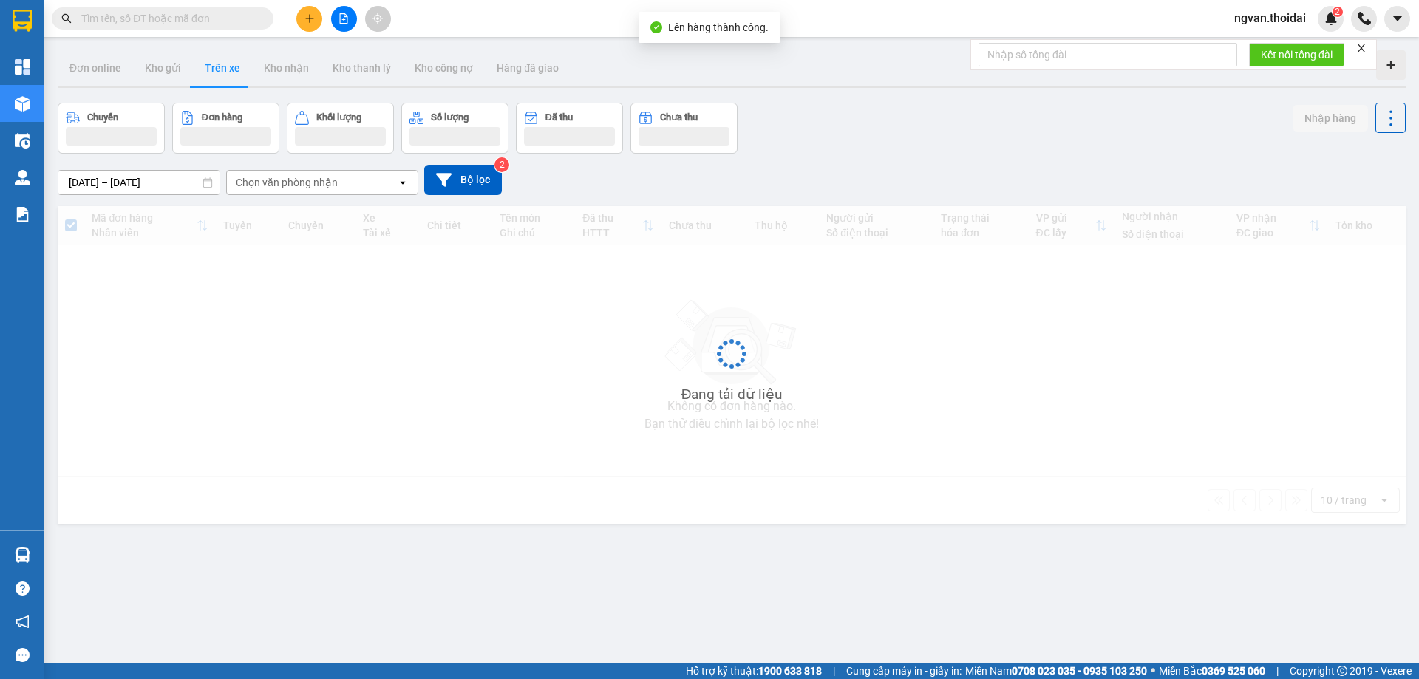
click at [231, 68] on button "Trên xe" at bounding box center [222, 67] width 59 height 35
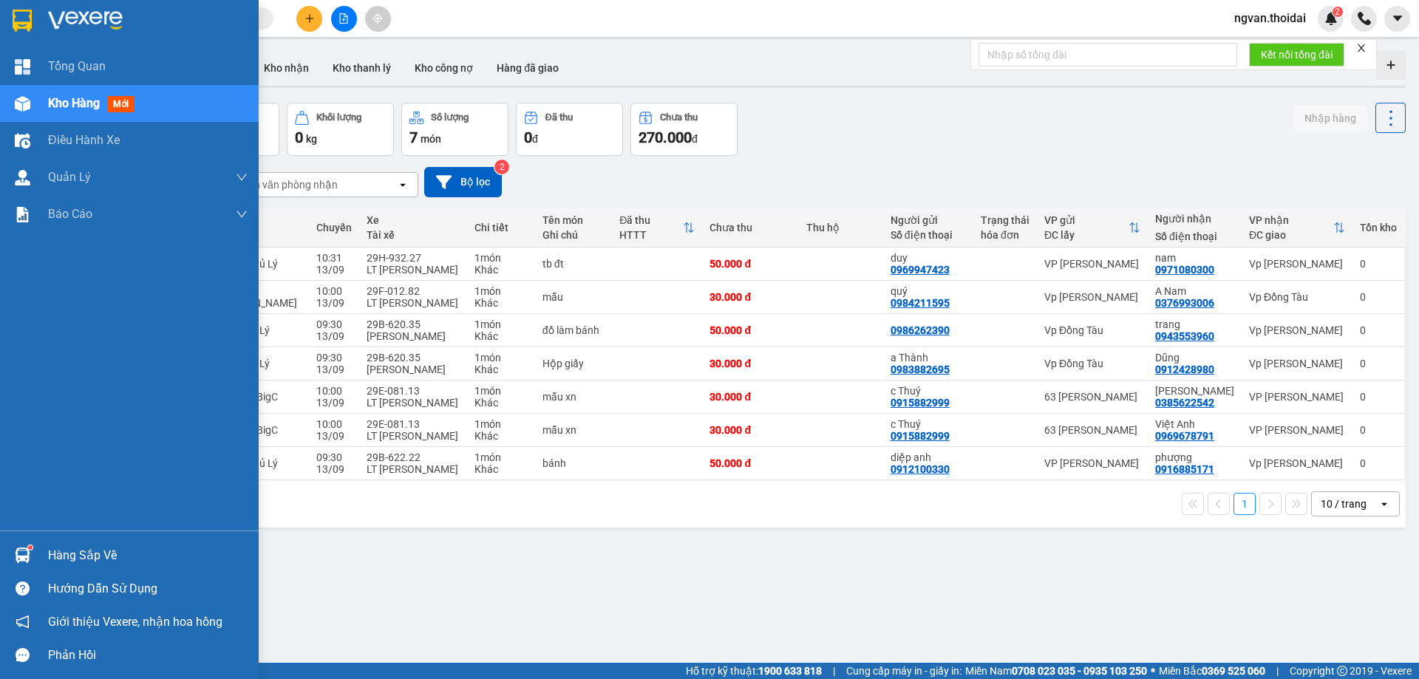
click at [16, 553] on img at bounding box center [23, 556] width 16 height 16
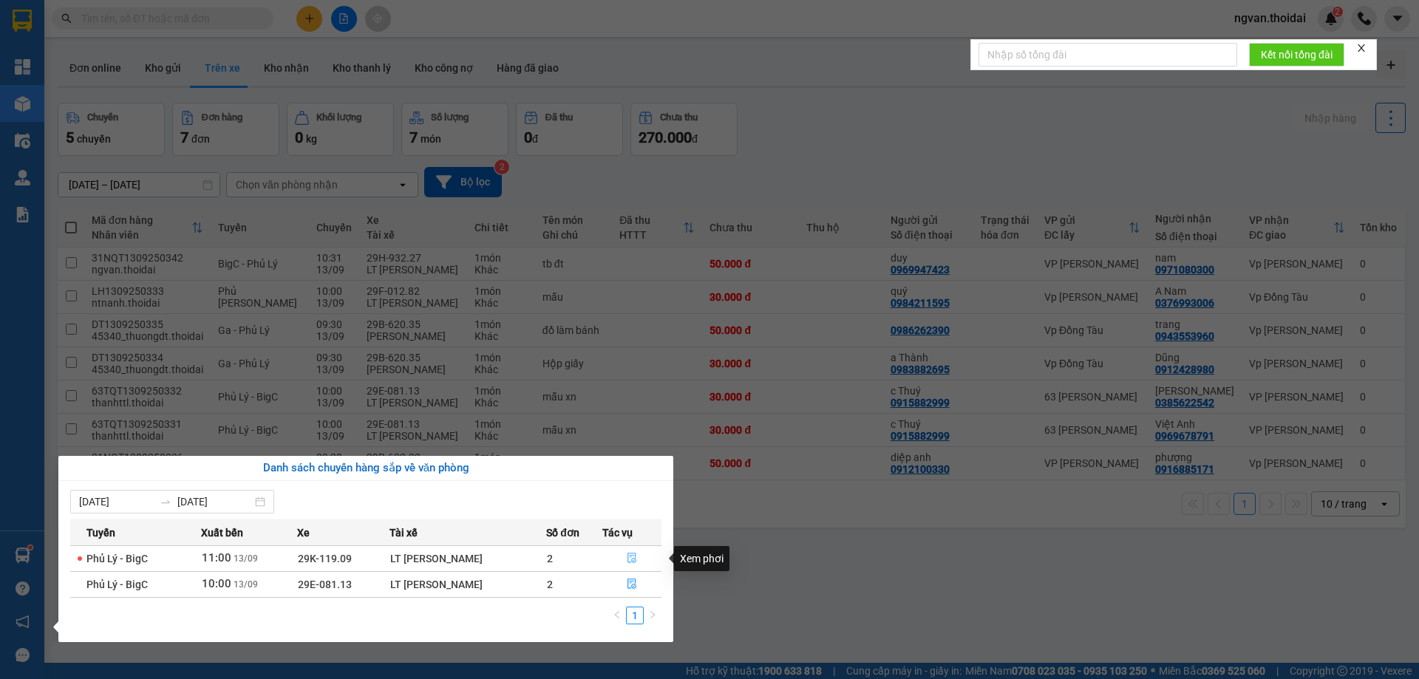
click at [630, 556] on icon "file-done" at bounding box center [632, 559] width 9 height 10
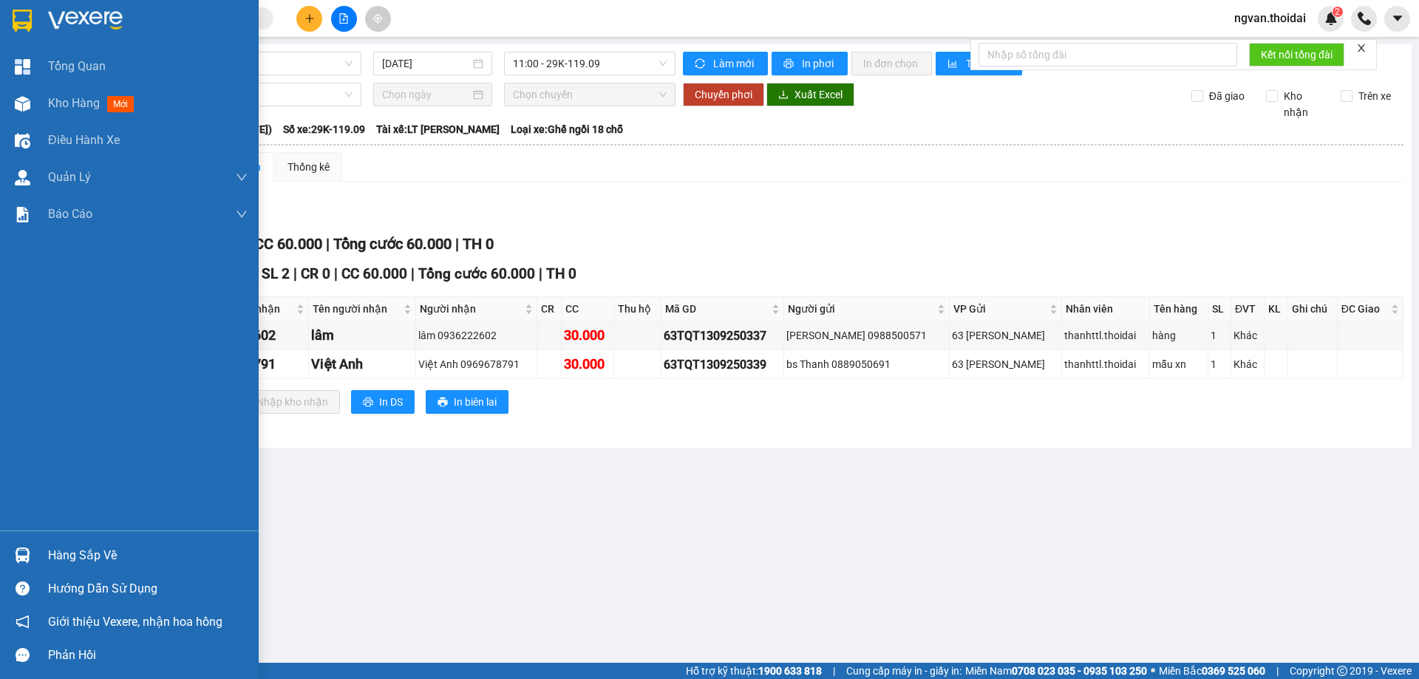
drag, startPoint x: 38, startPoint y: 554, endPoint x: 120, endPoint y: 567, distance: 83.0
click at [43, 555] on div "Hàng sắp về" at bounding box center [129, 555] width 259 height 33
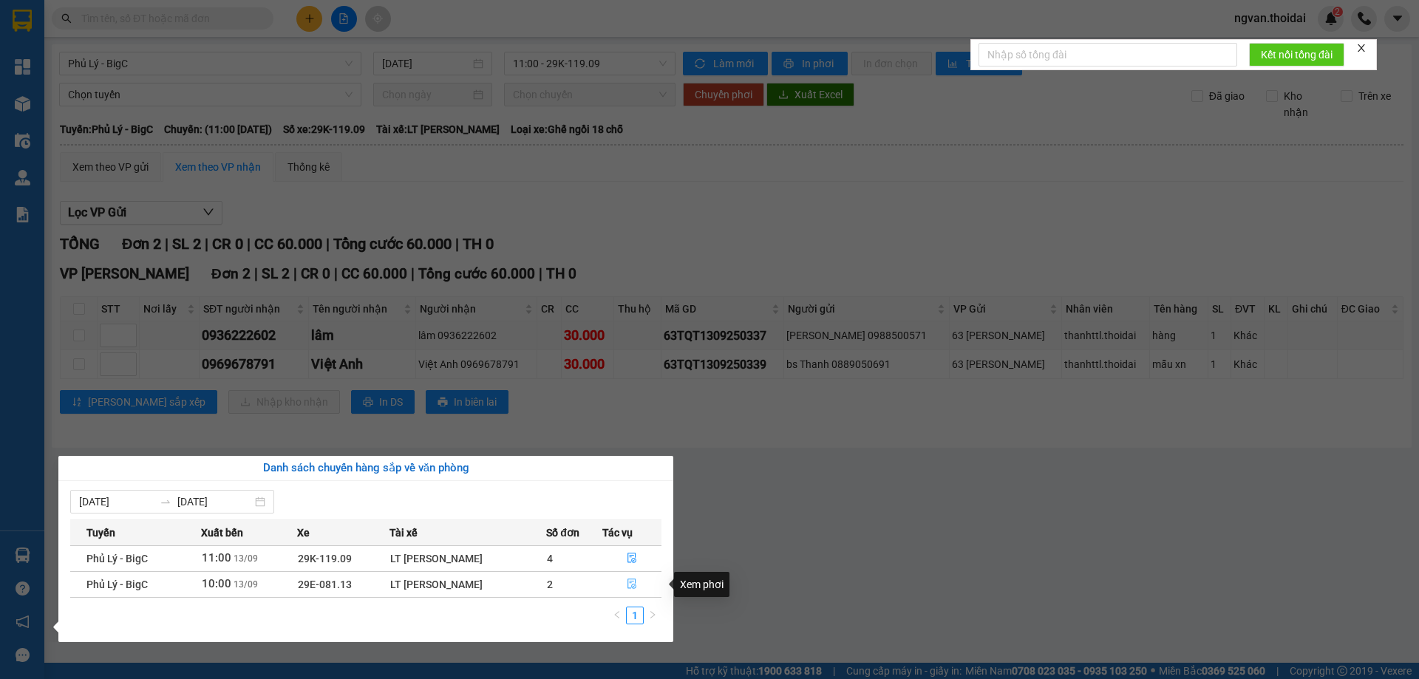
click at [628, 584] on button "button" at bounding box center [632, 585] width 58 height 24
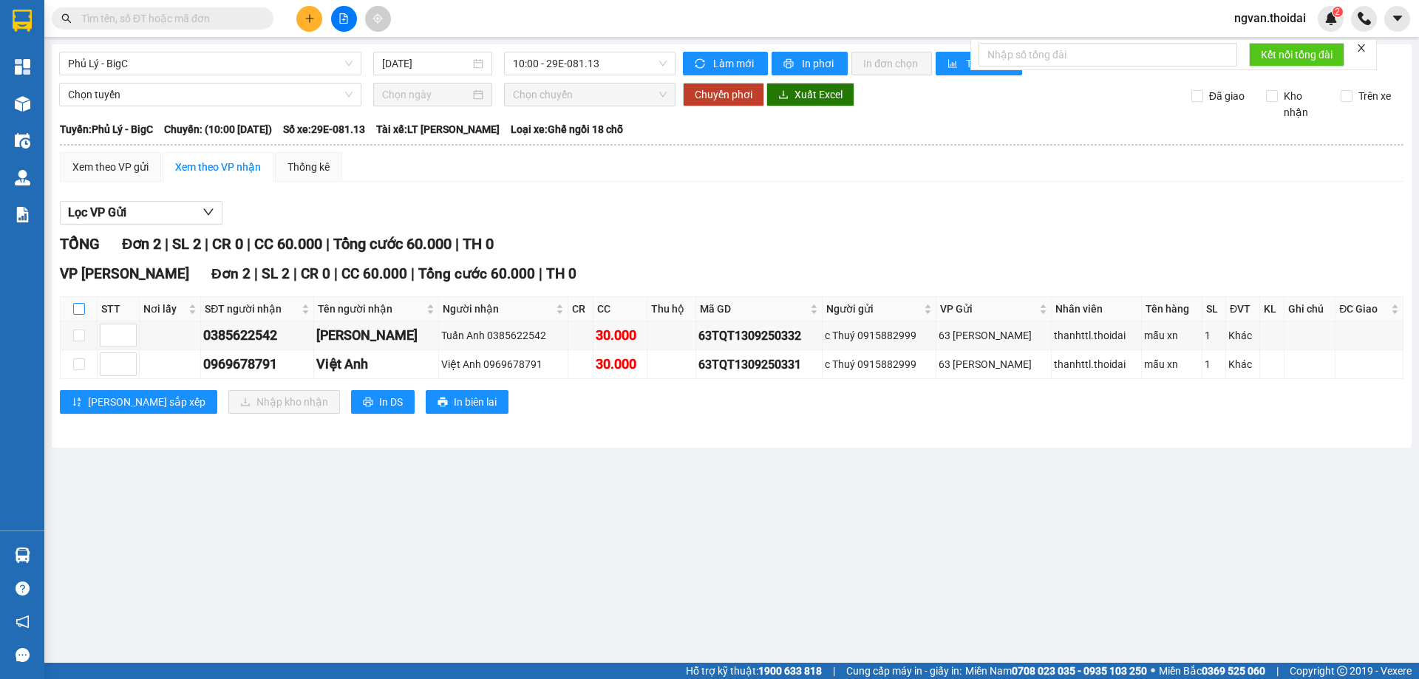
click at [81, 307] on input "checkbox" at bounding box center [79, 309] width 12 height 12
checkbox input "true"
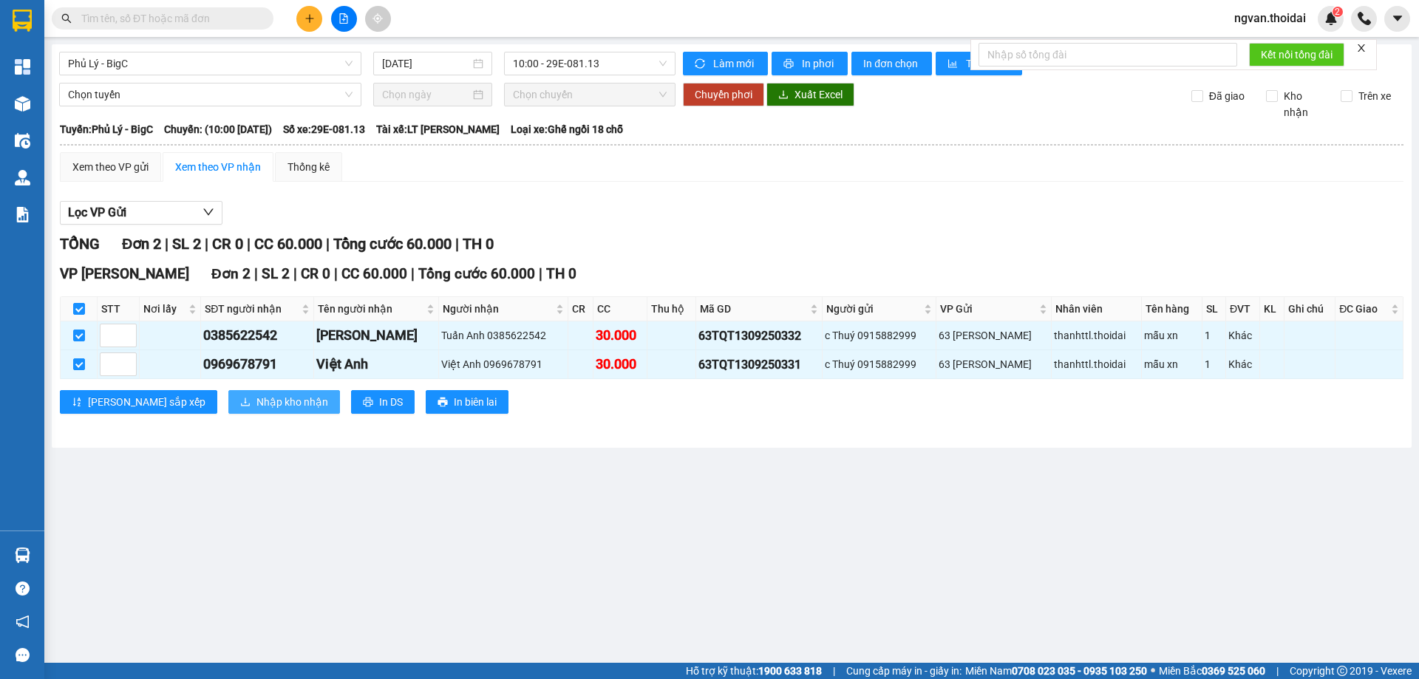
click at [257, 399] on span "Nhập kho nhận" at bounding box center [293, 402] width 72 height 16
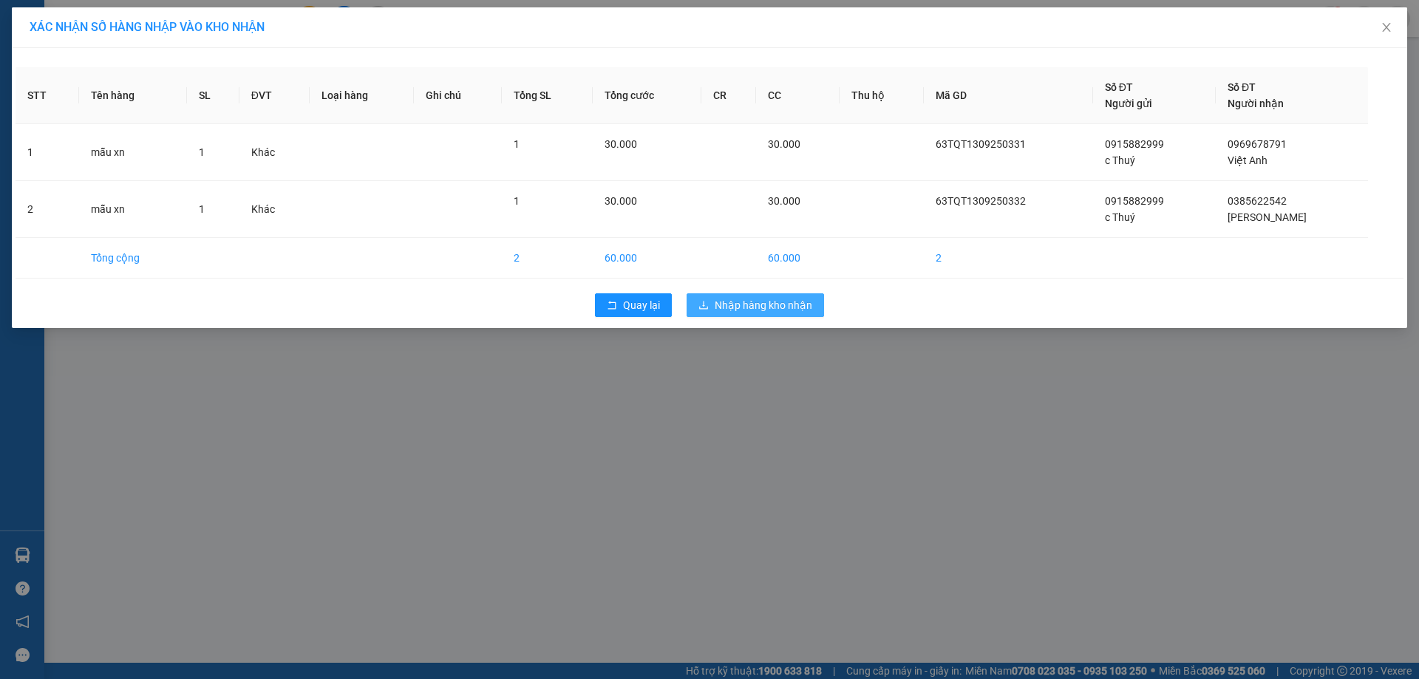
click at [791, 302] on span "Nhập hàng kho nhận" at bounding box center [764, 305] width 98 height 16
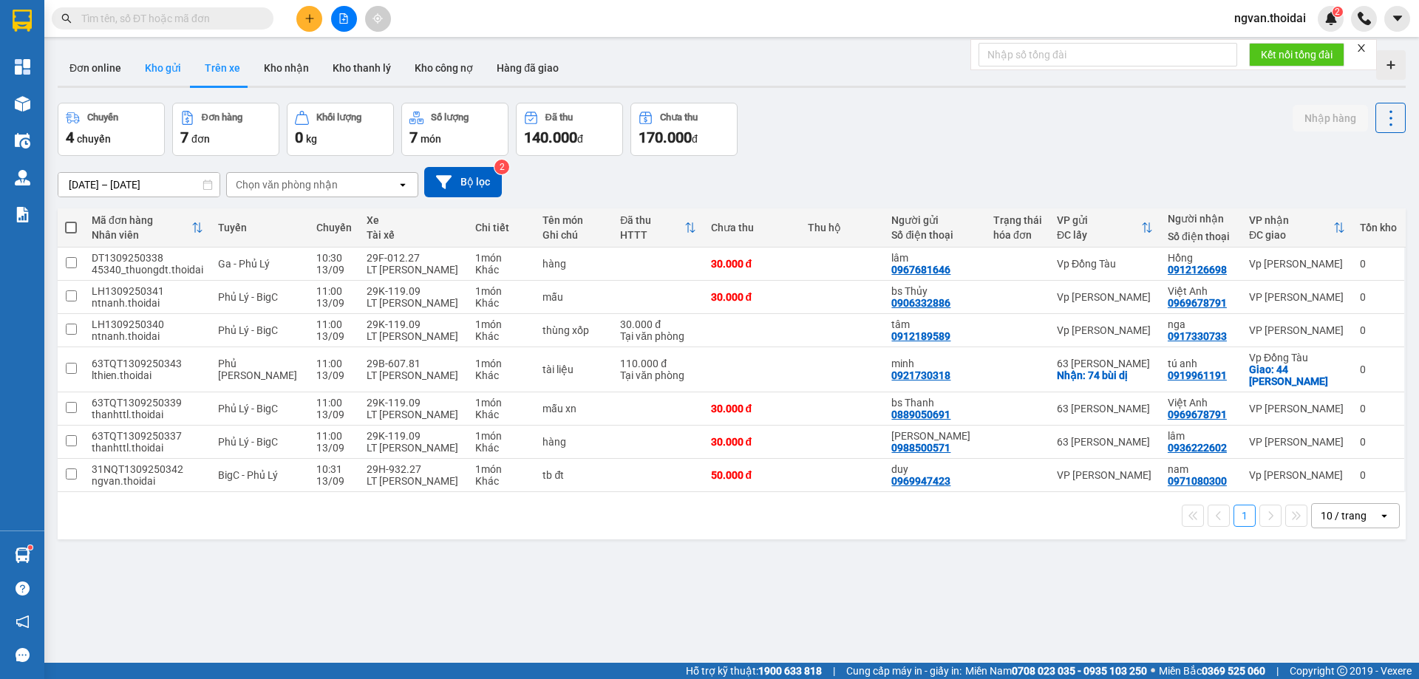
click at [165, 75] on button "Kho gửi" at bounding box center [163, 67] width 60 height 35
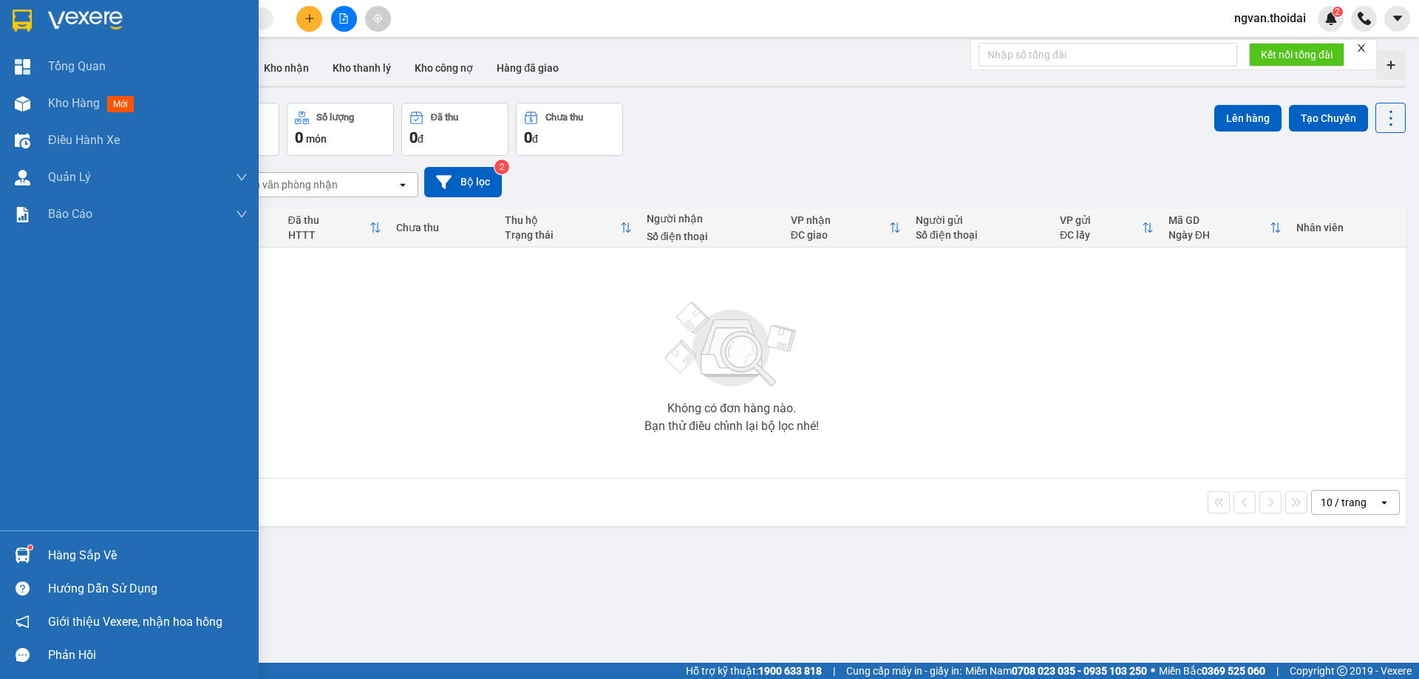
click at [34, 561] on div at bounding box center [23, 556] width 26 height 26
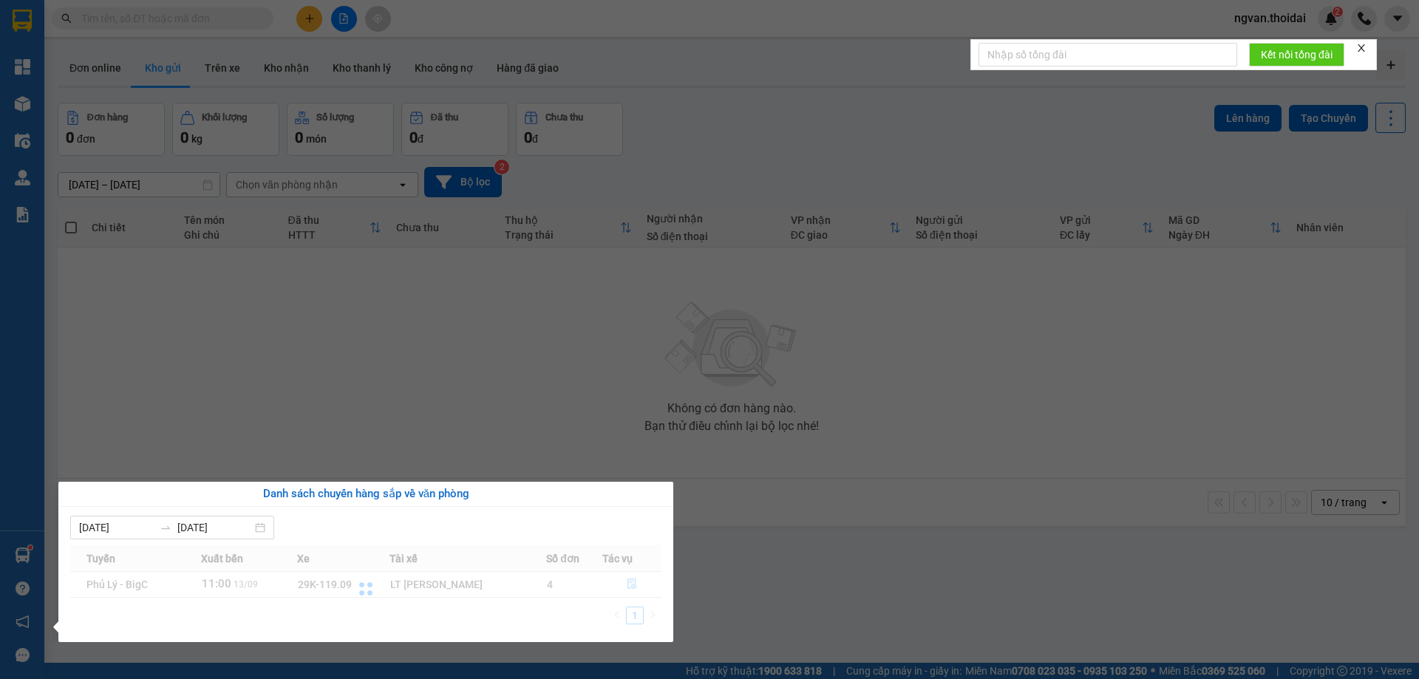
click at [628, 585] on div at bounding box center [365, 590] width 591 height 88
click at [724, 597] on section "Kết quả tìm kiếm ( 16 ) Bộ lọc Mã ĐH Trạng thái Món hàng Thu hộ Tổng cước Chưa …" at bounding box center [709, 339] width 1419 height 679
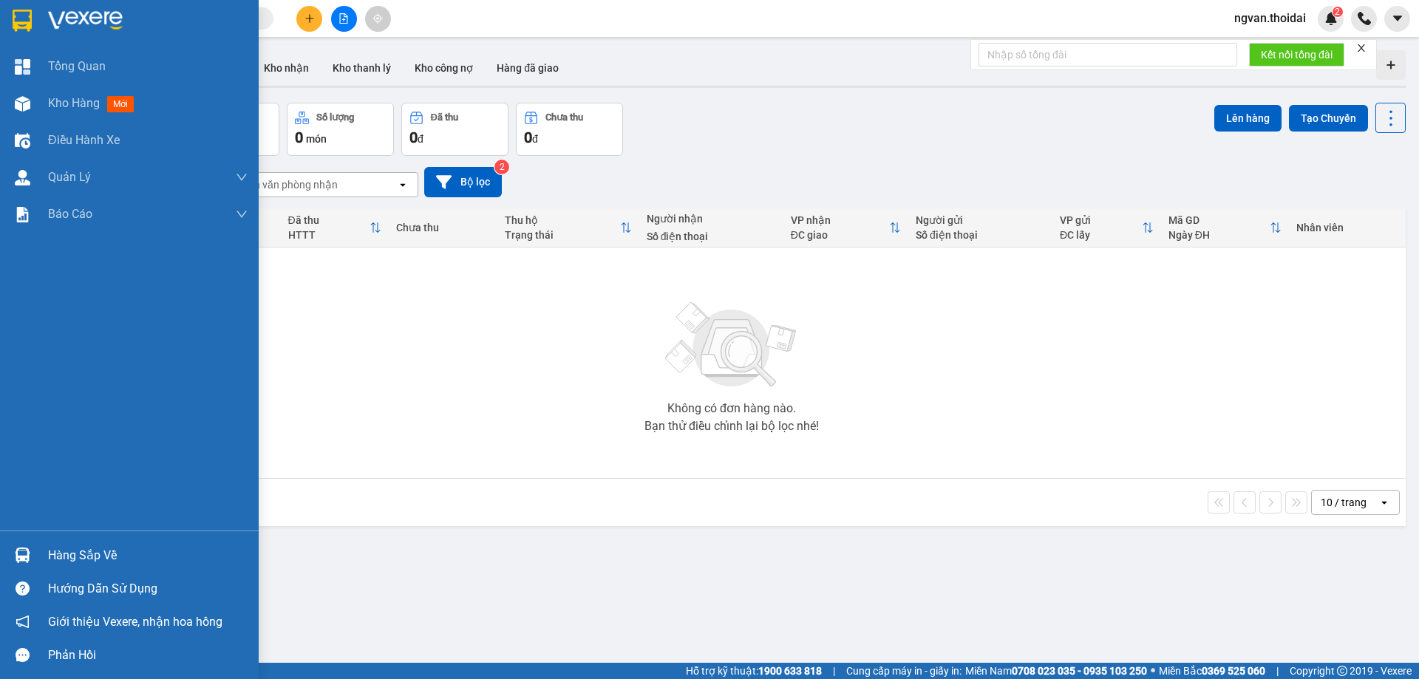
click at [56, 556] on div "Hàng sắp về" at bounding box center [148, 556] width 200 height 22
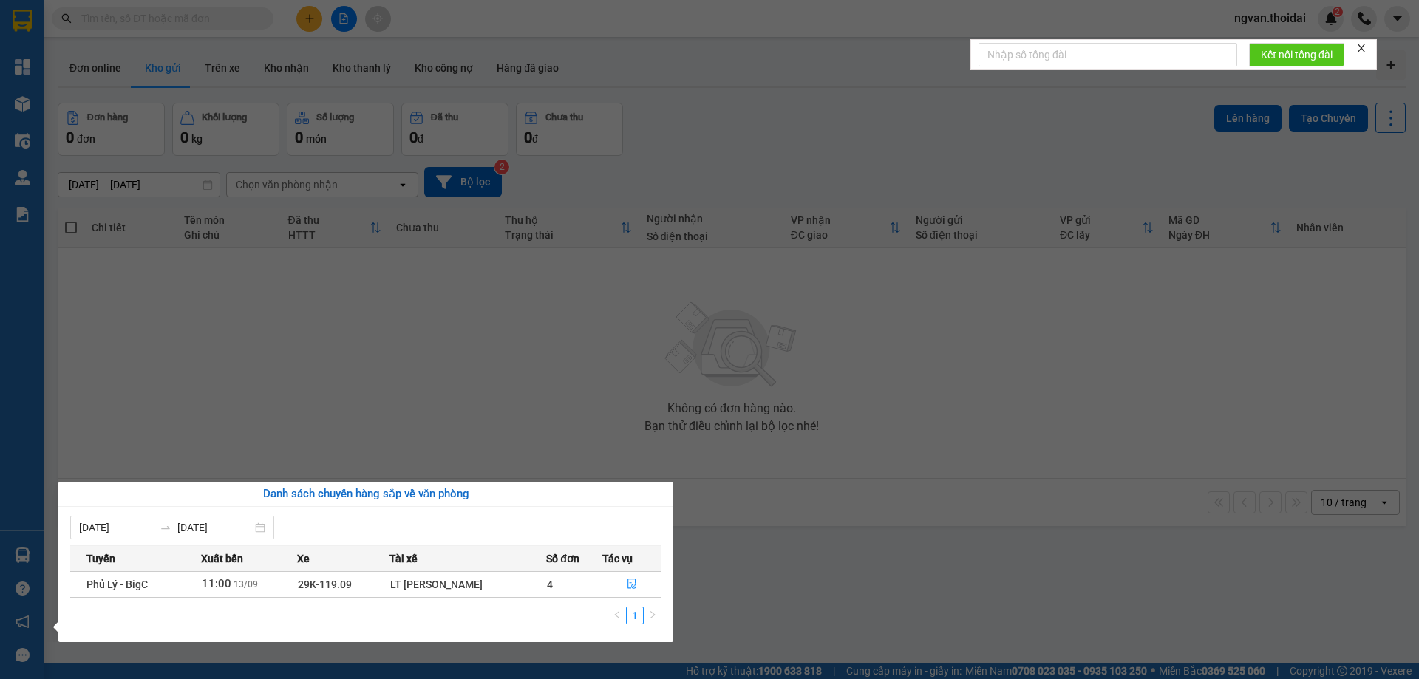
click at [629, 586] on icon "file-done" at bounding box center [632, 584] width 10 height 10
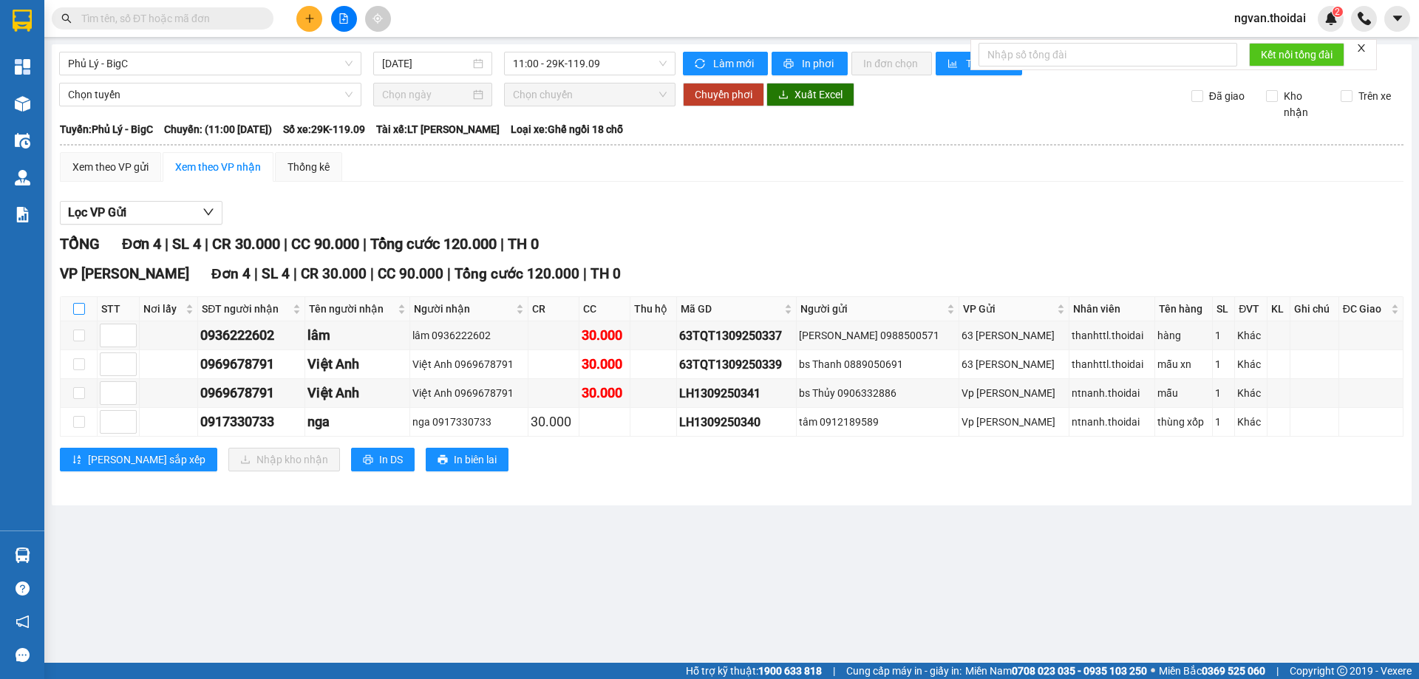
click at [79, 313] on input "checkbox" at bounding box center [79, 309] width 12 height 12
checkbox input "true"
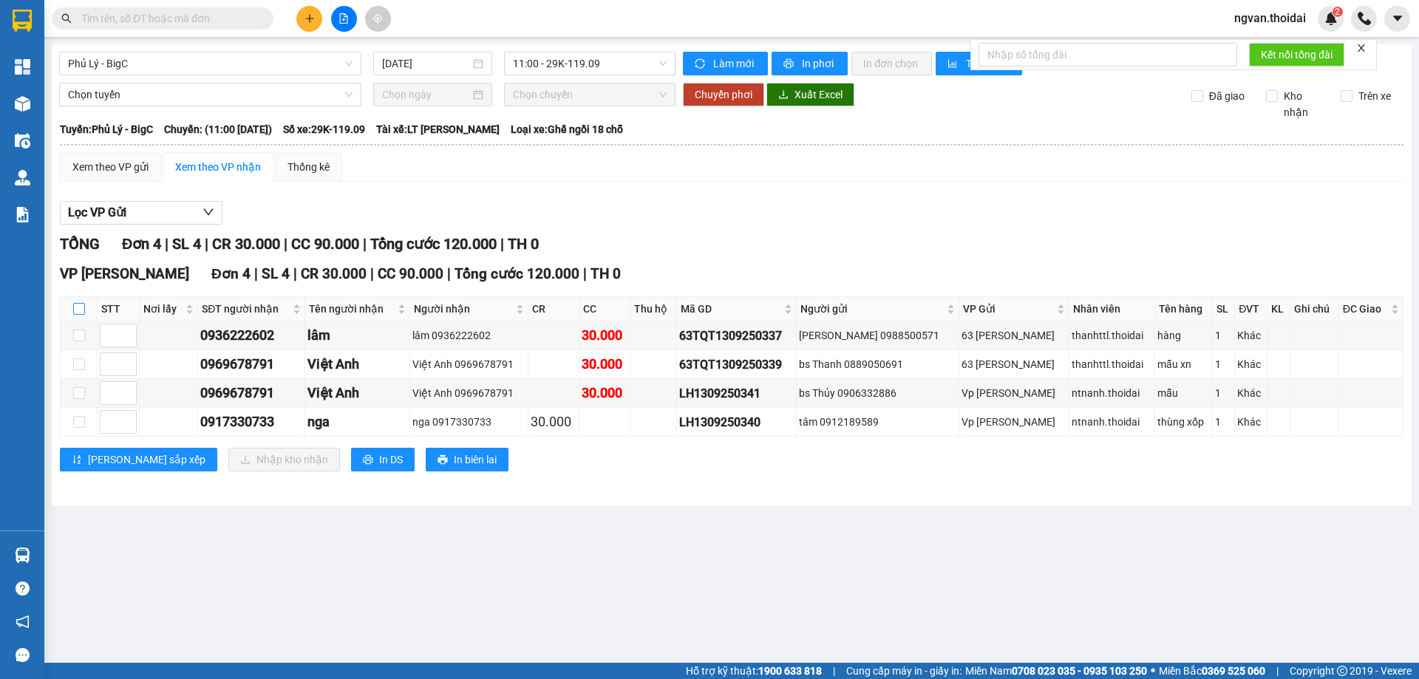
checkbox input "true"
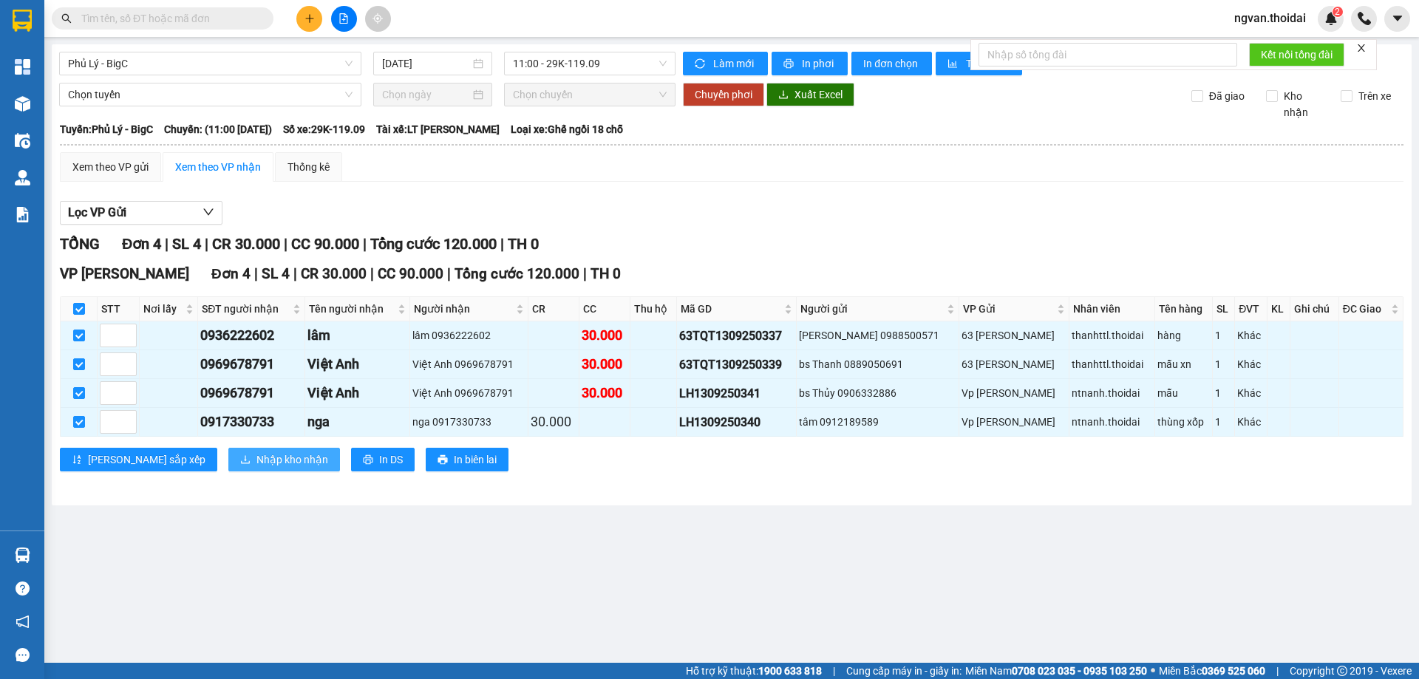
click at [257, 463] on span "Nhập kho nhận" at bounding box center [293, 460] width 72 height 16
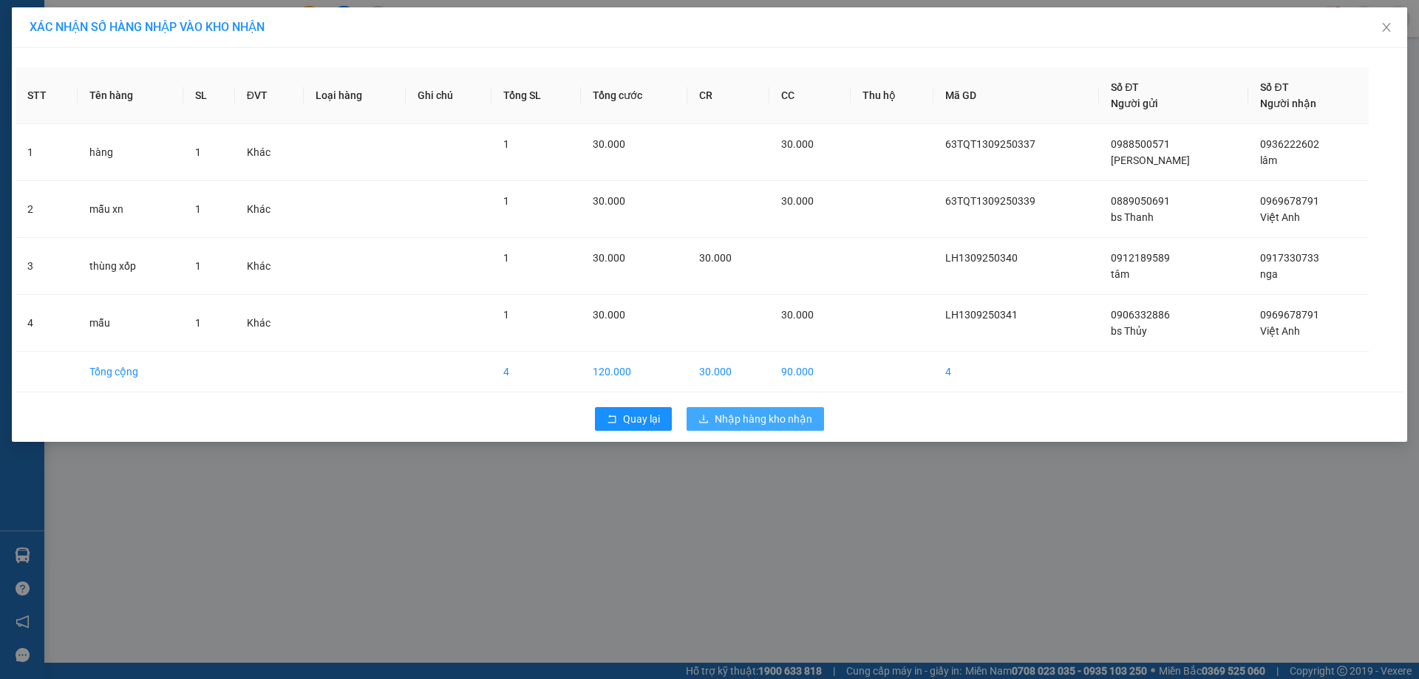
click at [764, 420] on span "Nhập hàng kho nhận" at bounding box center [764, 419] width 98 height 16
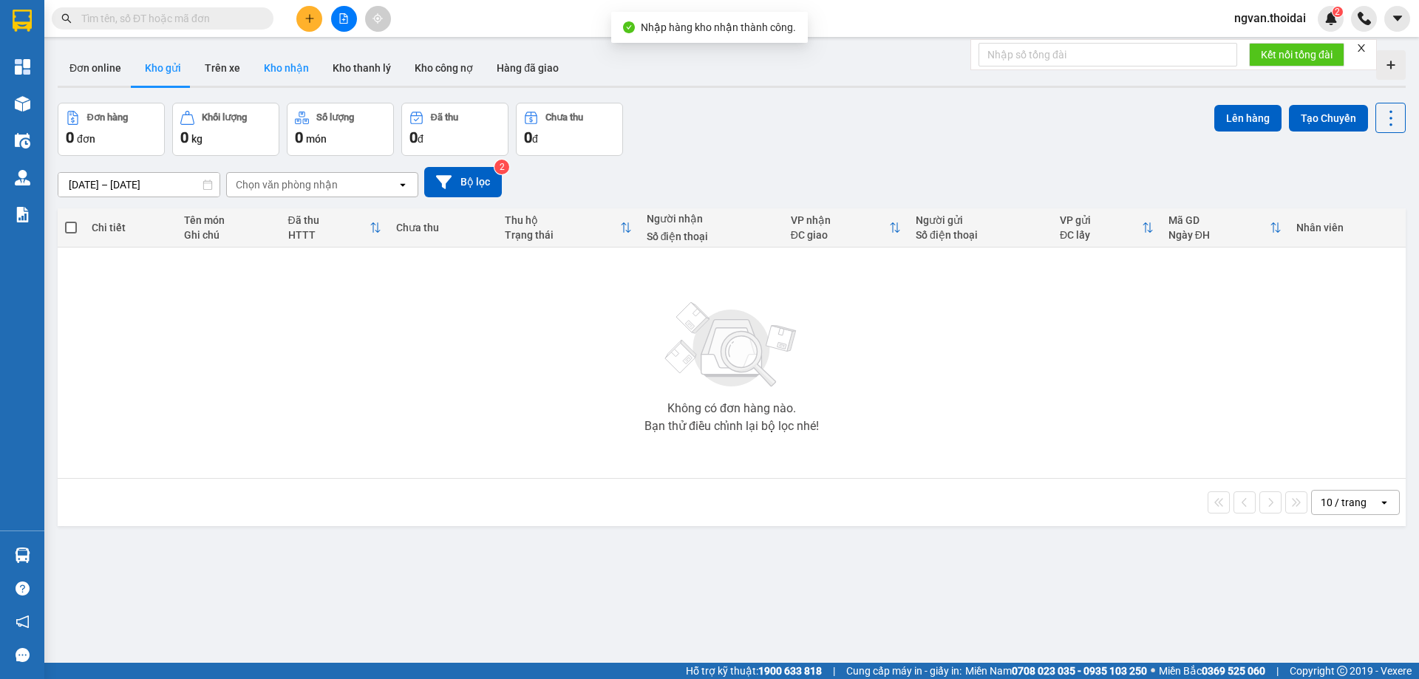
click at [278, 62] on button "Kho nhận" at bounding box center [286, 67] width 69 height 35
